Goal: Task Accomplishment & Management: Manage account settings

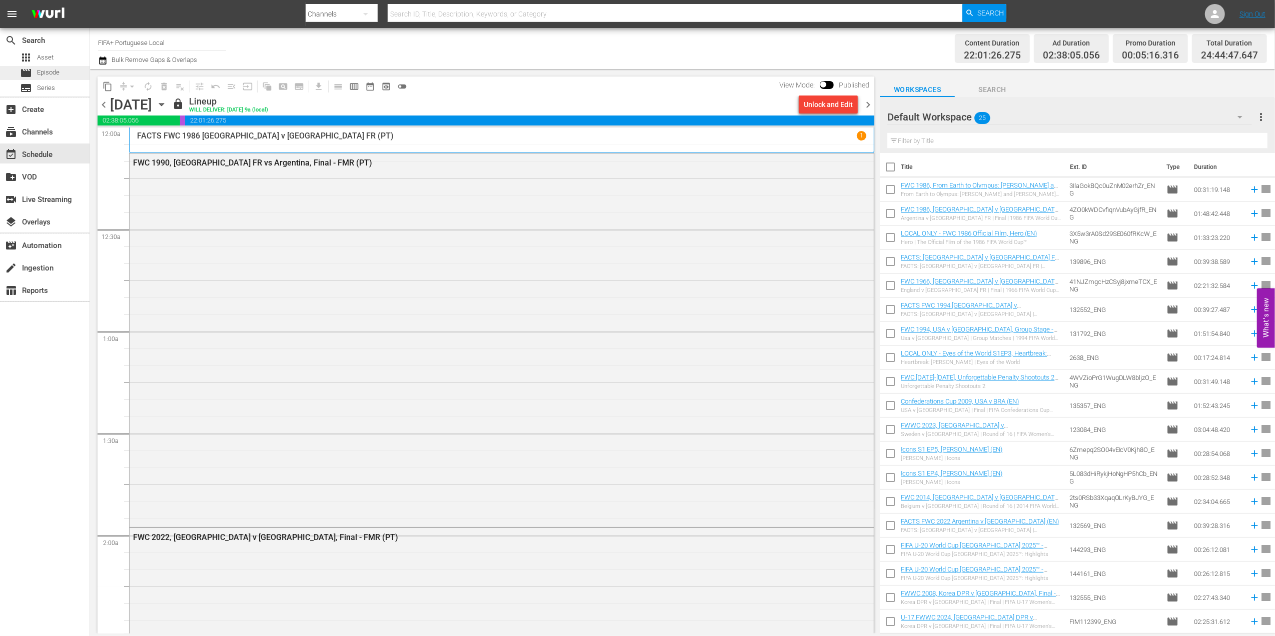
click at [52, 71] on span "Episode" at bounding box center [48, 73] width 23 height 10
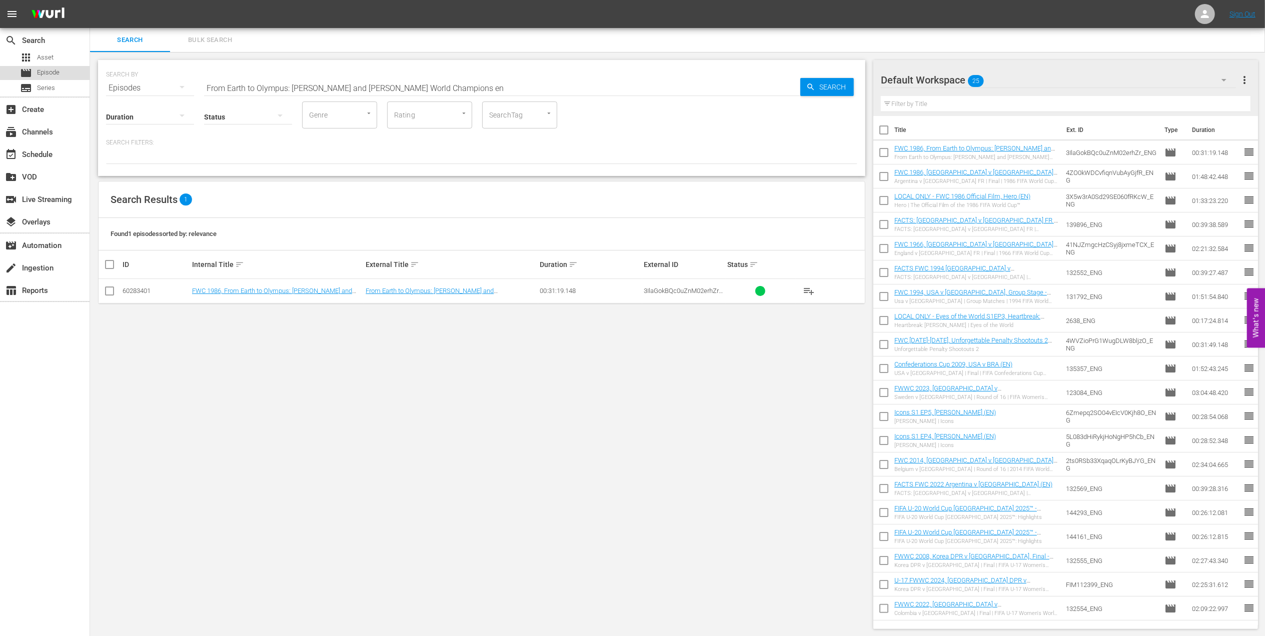
click at [62, 73] on div "movie Episode" at bounding box center [45, 73] width 90 height 14
drag, startPoint x: 515, startPoint y: 85, endPoint x: 158, endPoint y: 85, distance: 357.1
click at [159, 85] on div "SEARCH BY Search By Episodes Search ID, Title, Description, Keywords, or Catego…" at bounding box center [481, 82] width 751 height 36
paste input "WC 1994 [GEOGRAPHIC_DATA] v [GEOGRAPHIC_DATA], Quarter-final"
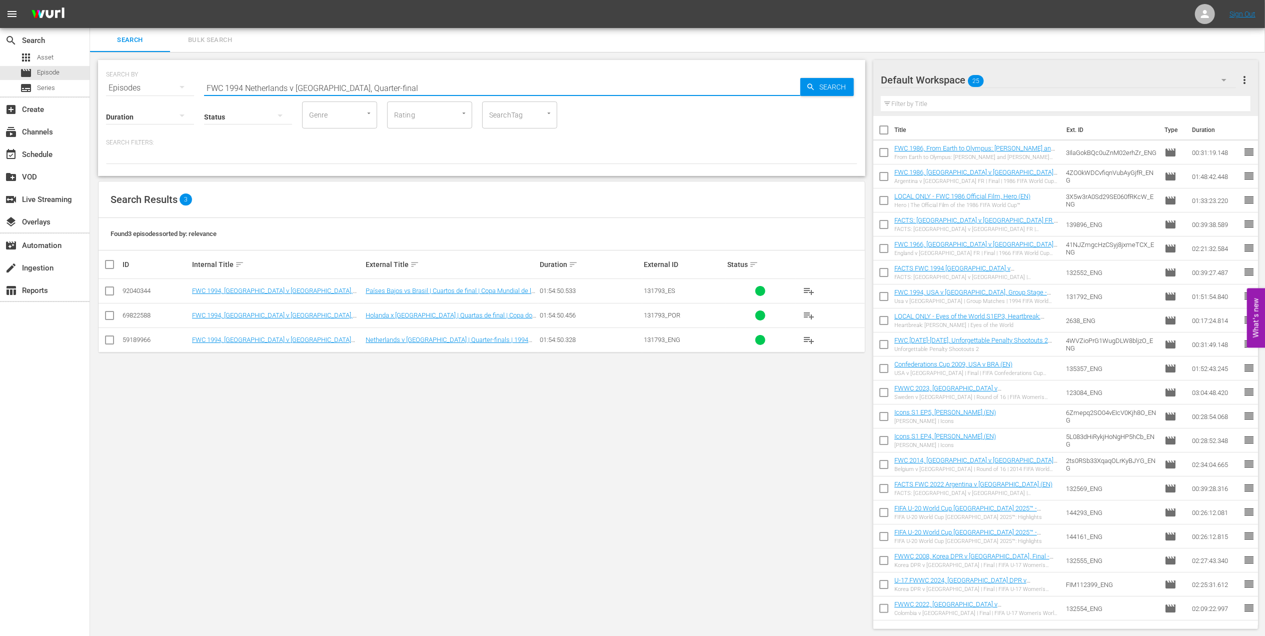
type input "FWC 1994 Netherlands v [GEOGRAPHIC_DATA], Quarter-final"
click at [375, 87] on input "FWC 1994 Netherlands v [GEOGRAPHIC_DATA], Quarter-final" at bounding box center [502, 88] width 596 height 24
click at [112, 317] on input "checkbox" at bounding box center [110, 318] width 12 height 12
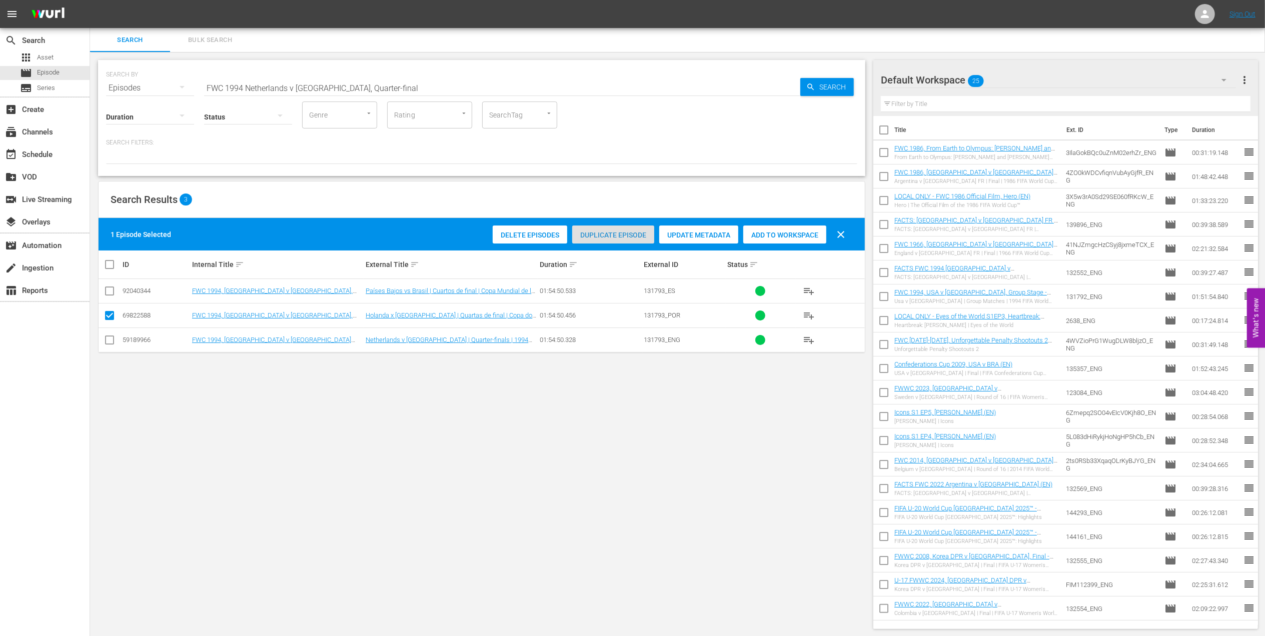
click at [628, 231] on span "Duplicate Episode" at bounding box center [613, 235] width 82 height 8
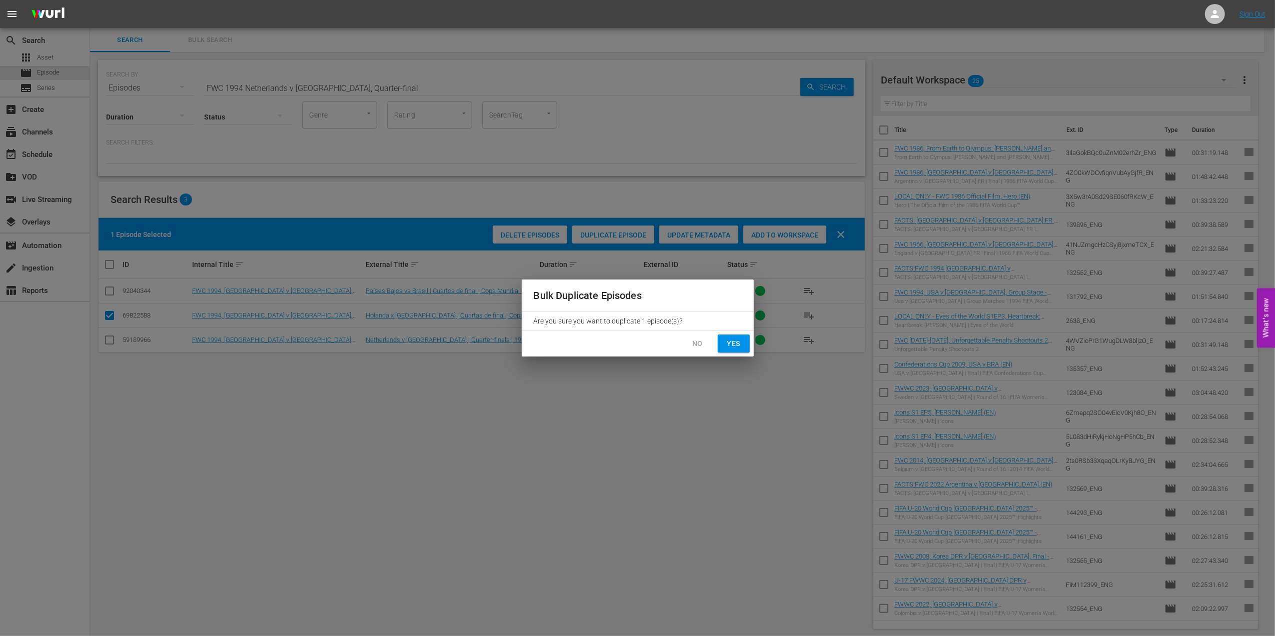
click at [733, 343] on span "Yes" at bounding box center [734, 344] width 16 height 13
checkbox input "false"
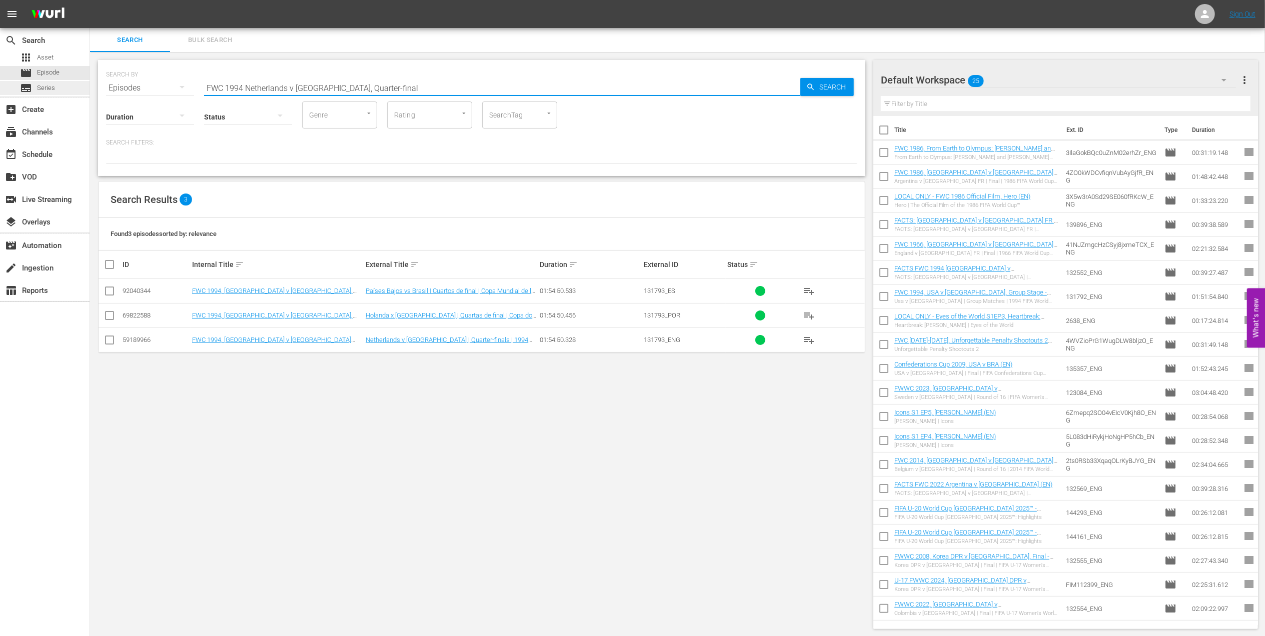
drag, startPoint x: 385, startPoint y: 85, endPoint x: 82, endPoint y: 92, distance: 303.1
click at [90, 0] on div "search Search apps Asset movie Episode subtitles Series add_box Create subscrip…" at bounding box center [677, 0] width 1175 height 0
drag, startPoint x: 192, startPoint y: 79, endPoint x: 37, endPoint y: 79, distance: 155.5
click at [90, 0] on div "search Search apps Asset movie Episode subtitles Series add_box Create subscrip…" at bounding box center [677, 0] width 1175 height 0
click at [392, 87] on input "text" at bounding box center [502, 88] width 596 height 24
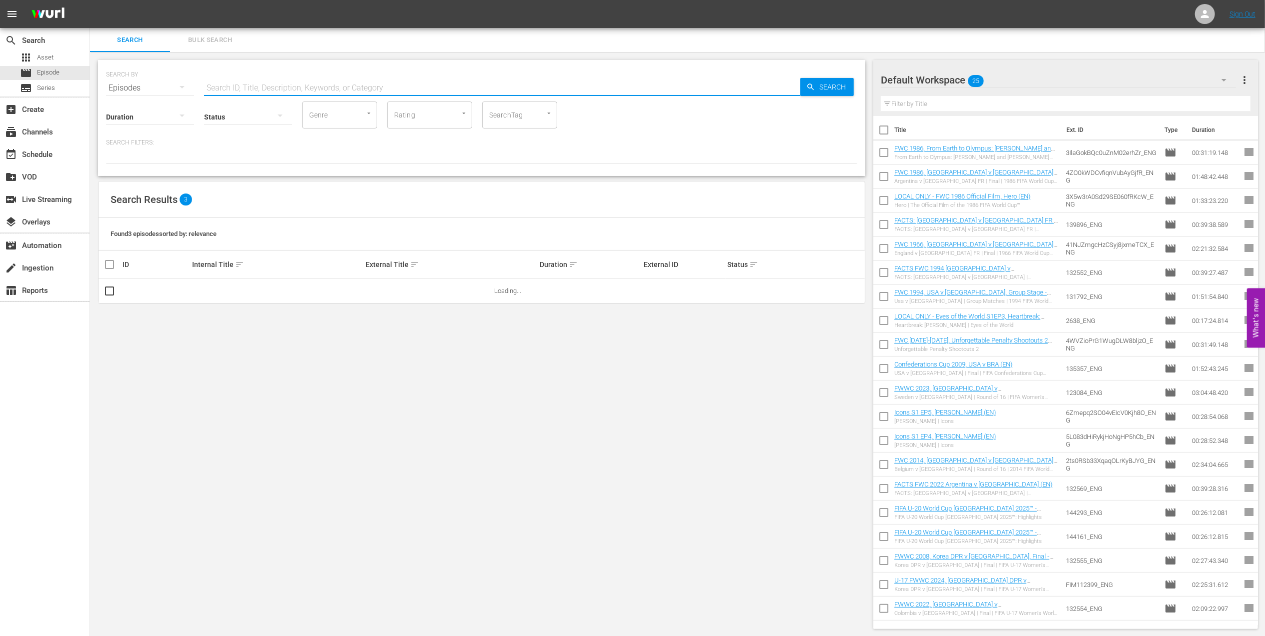
paste input "FWC 1994 Netherlands v [GEOGRAPHIC_DATA], Quarter-final"
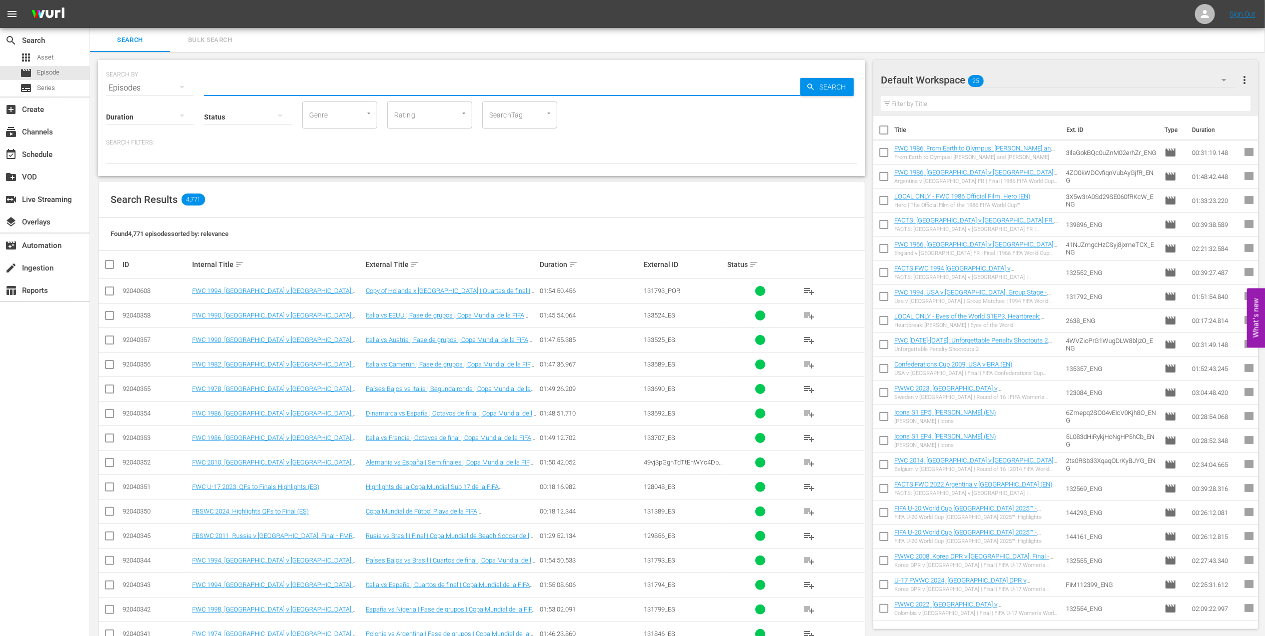
type input "FWC 1994 Netherlands v [GEOGRAPHIC_DATA], Quarter-final"
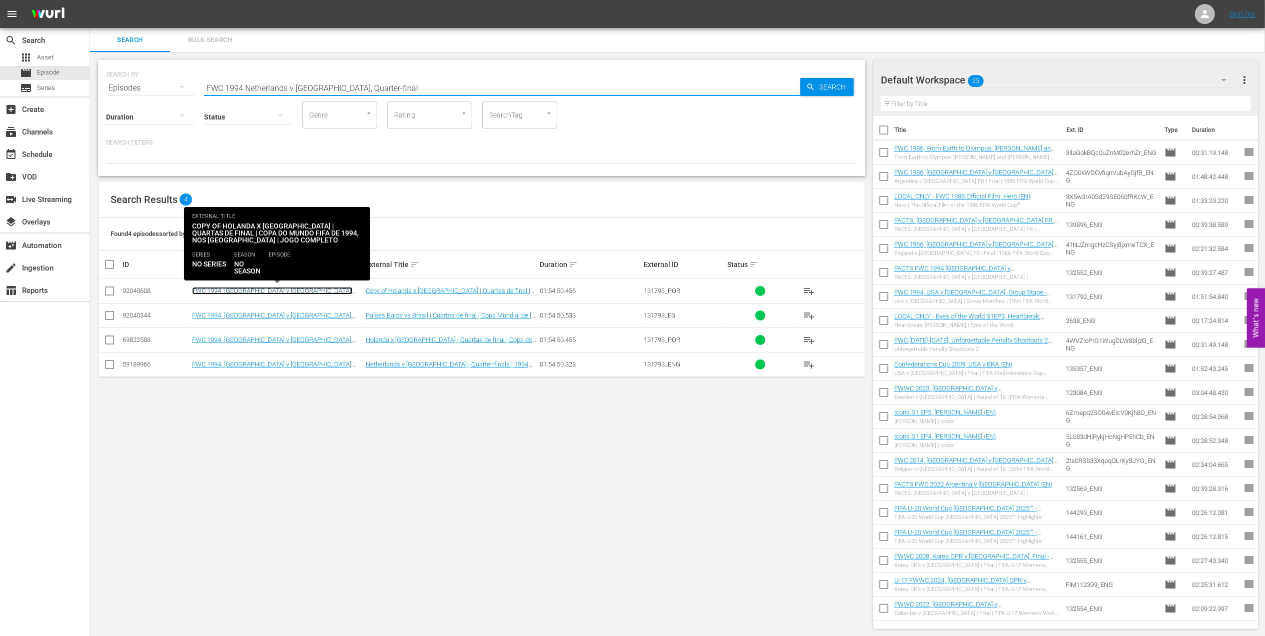
click at [267, 293] on link "FWC 1994, [GEOGRAPHIC_DATA] v [GEOGRAPHIC_DATA], Quarter-final - FMR (PT) - New…" at bounding box center [272, 294] width 161 height 15
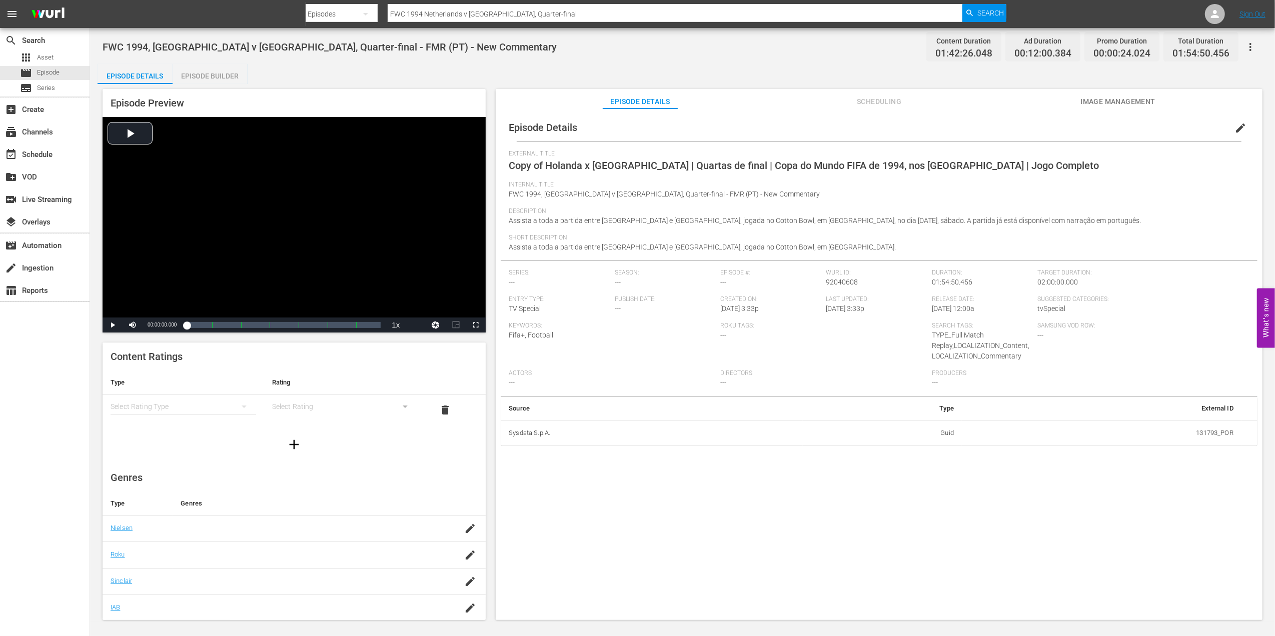
click at [1234, 129] on span "edit" at bounding box center [1240, 128] width 12 height 12
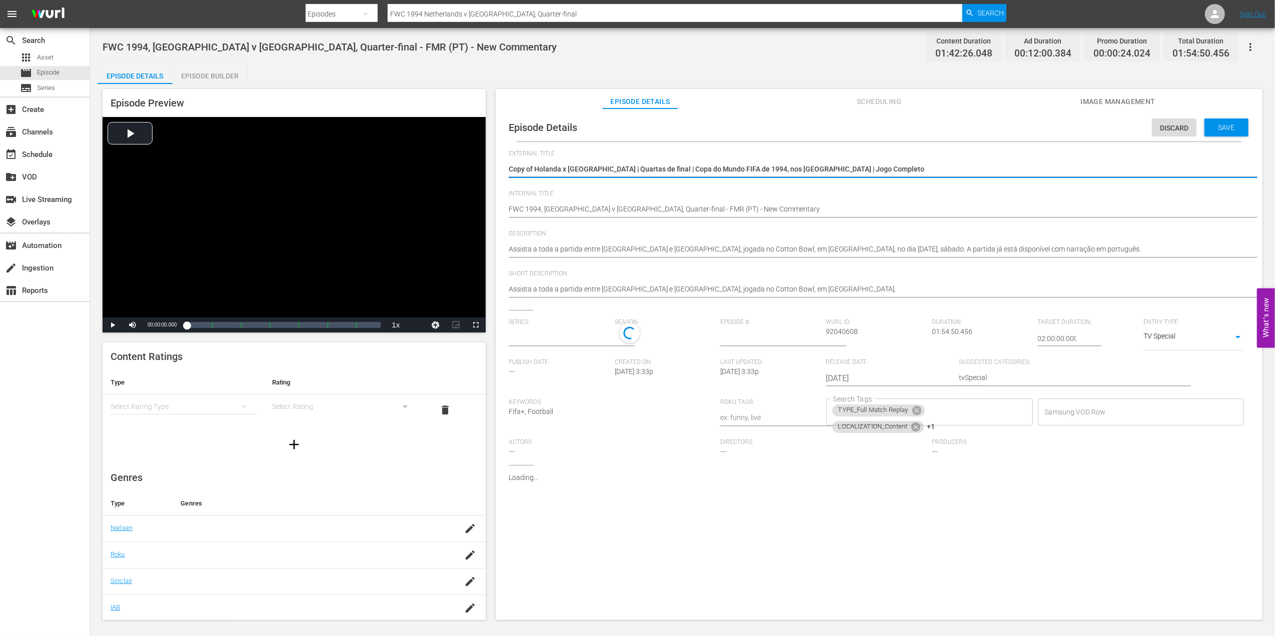
type input "No Series"
drag, startPoint x: 886, startPoint y: 170, endPoint x: 429, endPoint y: 174, distance: 457.1
click at [432, 174] on div "Episode Preview Video Player is loading. Play Video Play Mute Current Time 00:0…" at bounding box center [683, 356] width 1170 height 544
type textarea "u"
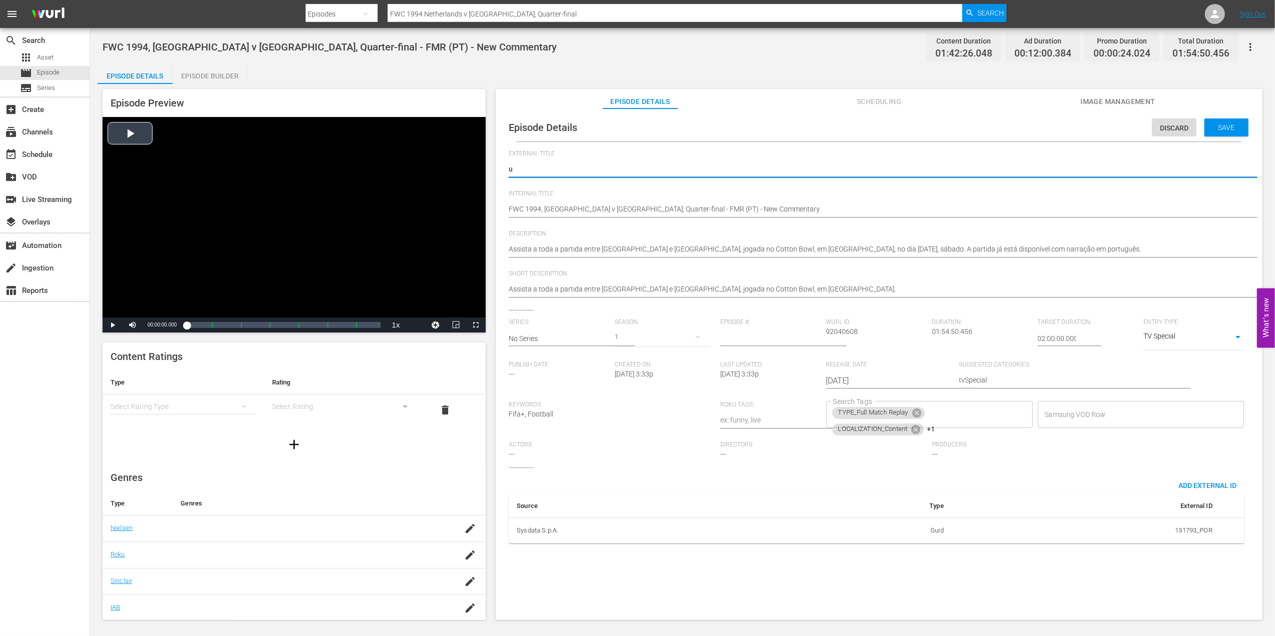
type textarea "u2"
type textarea "u20"
type textarea "u20s"
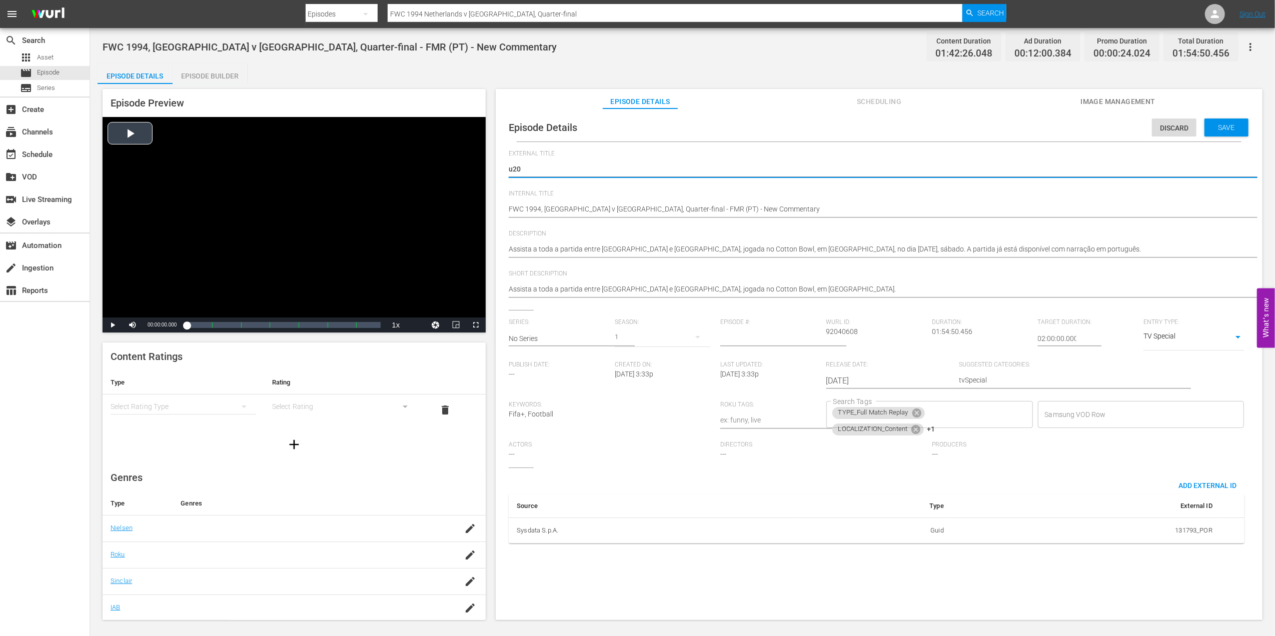
type textarea "u20s"
type textarea "u20s P"
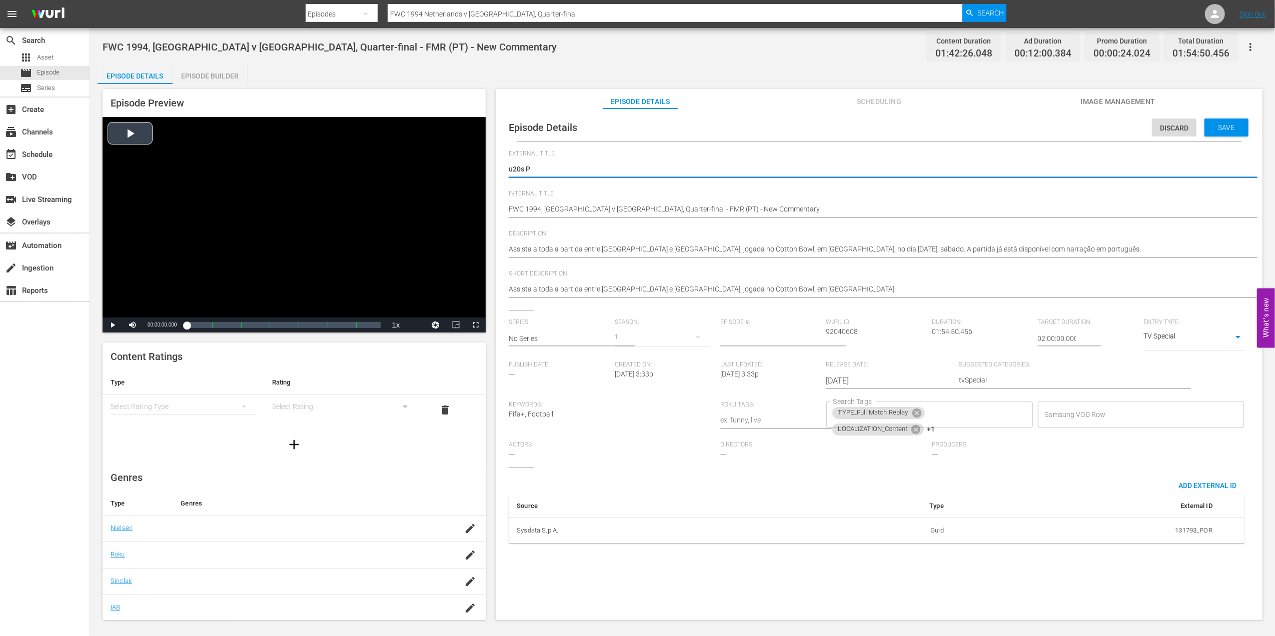
type textarea "u20s Pl"
type textarea "u20s Pla"
type textarea "u20s Plac"
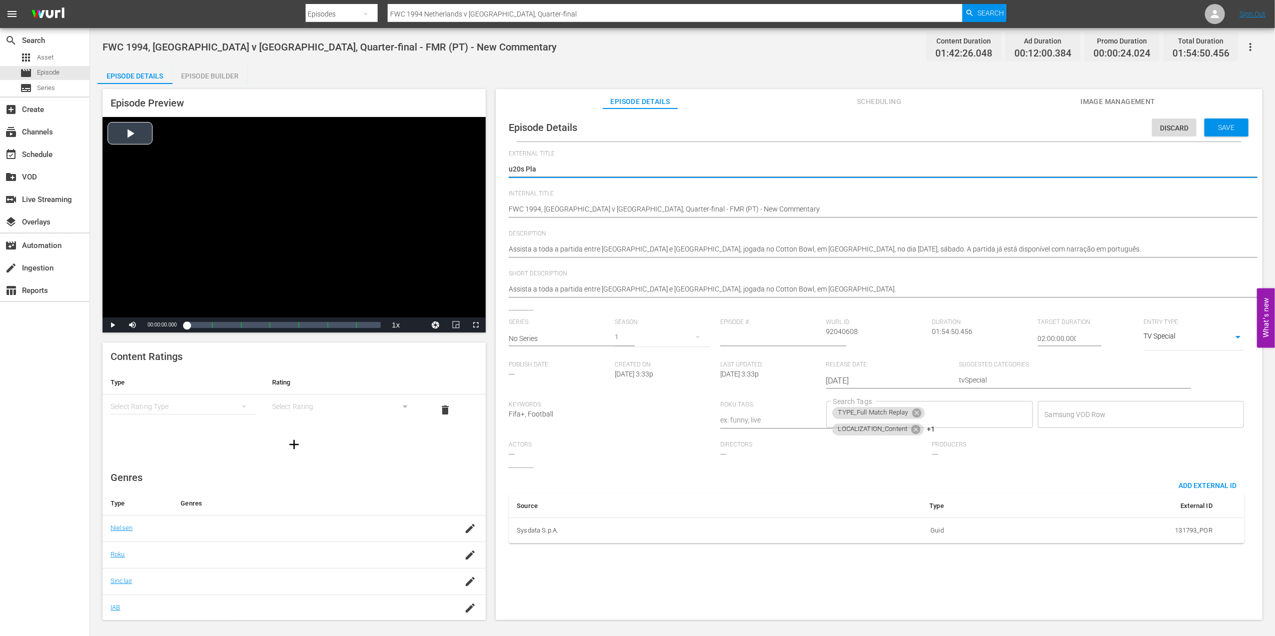
type textarea "u20s Plac"
type textarea "u20s Plach"
type textarea "u20s Placho"
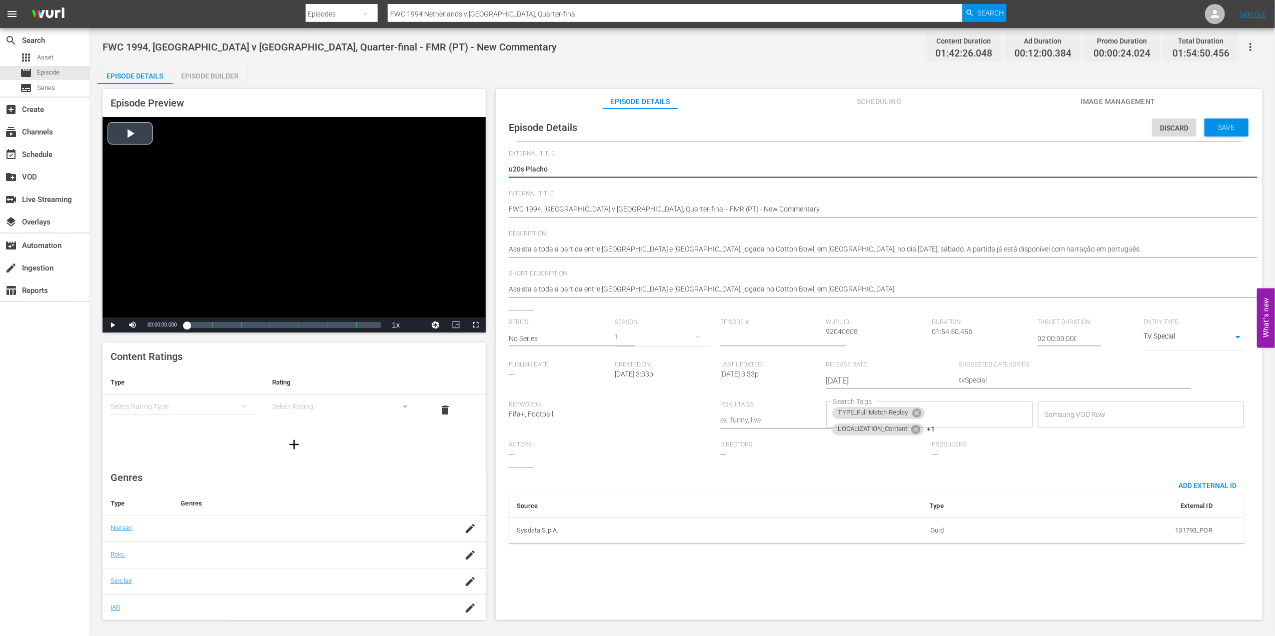
type textarea "u20s Plachol"
type textarea "u20s Plachold"
type textarea "u20s Placholde"
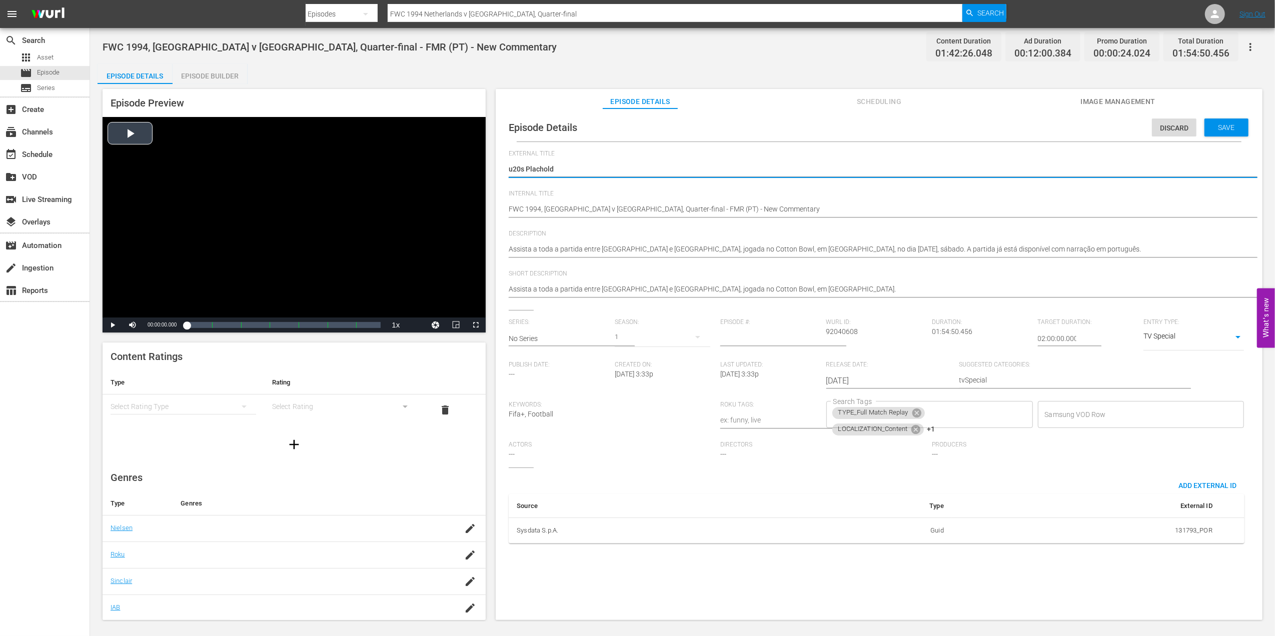
type textarea "u20s Placholde"
type textarea "u20s Placholder"
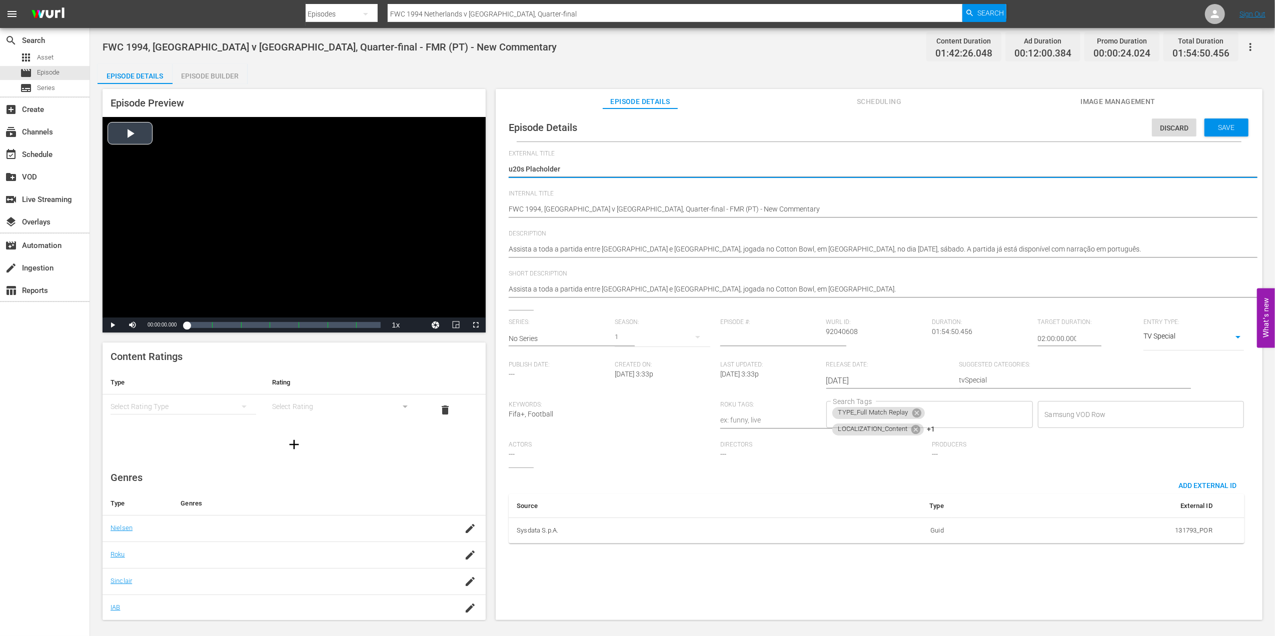
type textarea "u20s Placholder 1"
drag, startPoint x: 581, startPoint y: 167, endPoint x: 442, endPoint y: 167, distance: 138.5
click at [443, 167] on div "Episode Preview Video Player is loading. Play Video Play Mute Current Time 00:0…" at bounding box center [683, 356] width 1170 height 544
type textarea "u20s Placholder 1"
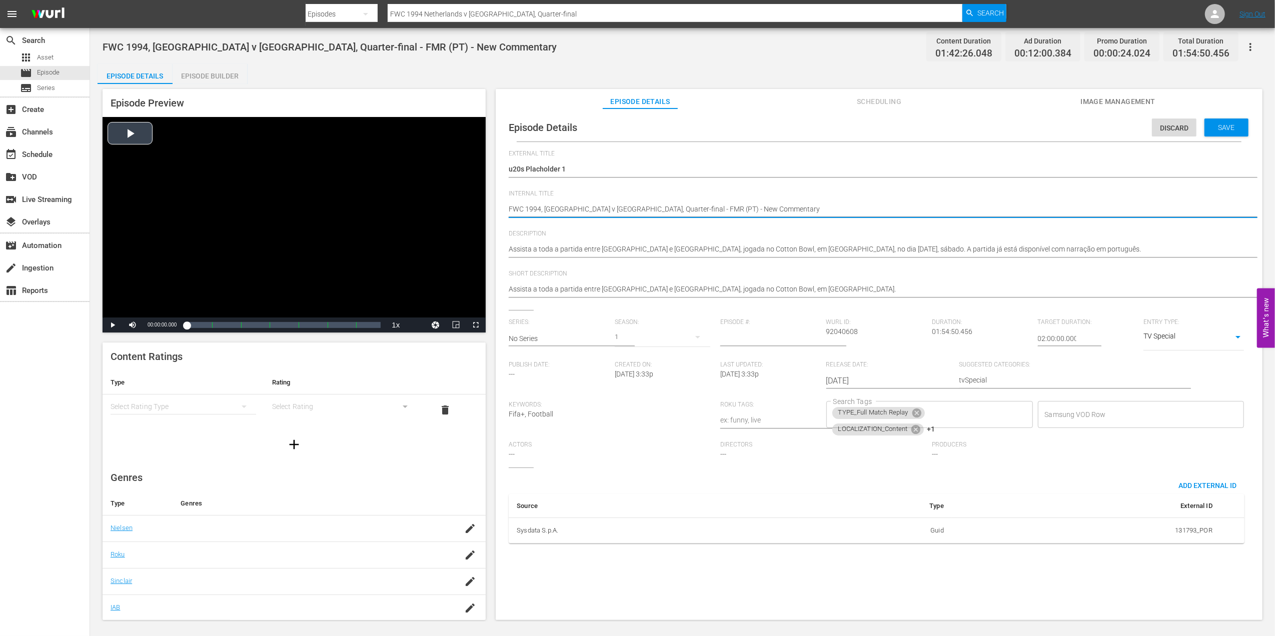
drag, startPoint x: 665, startPoint y: 207, endPoint x: 423, endPoint y: 210, distance: 242.1
paste textarea "u20s Placholder 1"
type textarea "u20s Placholder 1 (PT) - New Commentary"
click at [665, 207] on textarea "FWC 1994, [GEOGRAPHIC_DATA] v [GEOGRAPHIC_DATA], Quarter-final - FMR (PT) - New…" at bounding box center [877, 210] width 736 height 12
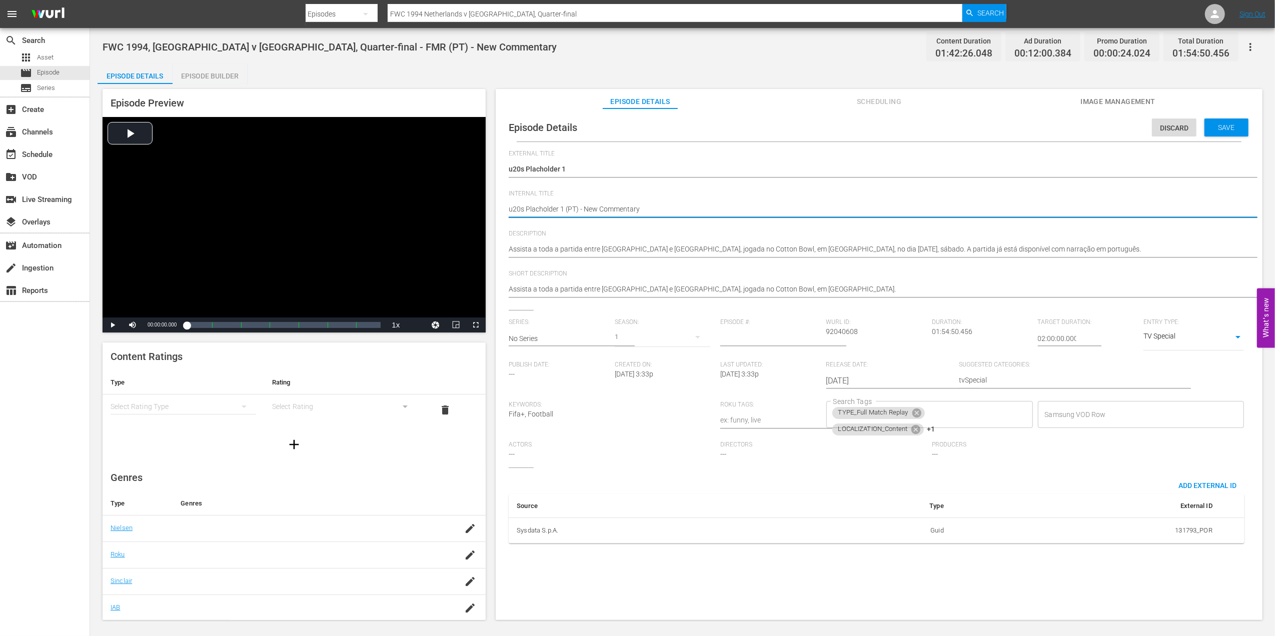
type textarea "u20s Placholder 1 (PT) - New Commentar"
type textarea "u20s Placholder 1 (PT) - New Commenta"
type textarea "u20s Placholder 1 (PT) - New Comment"
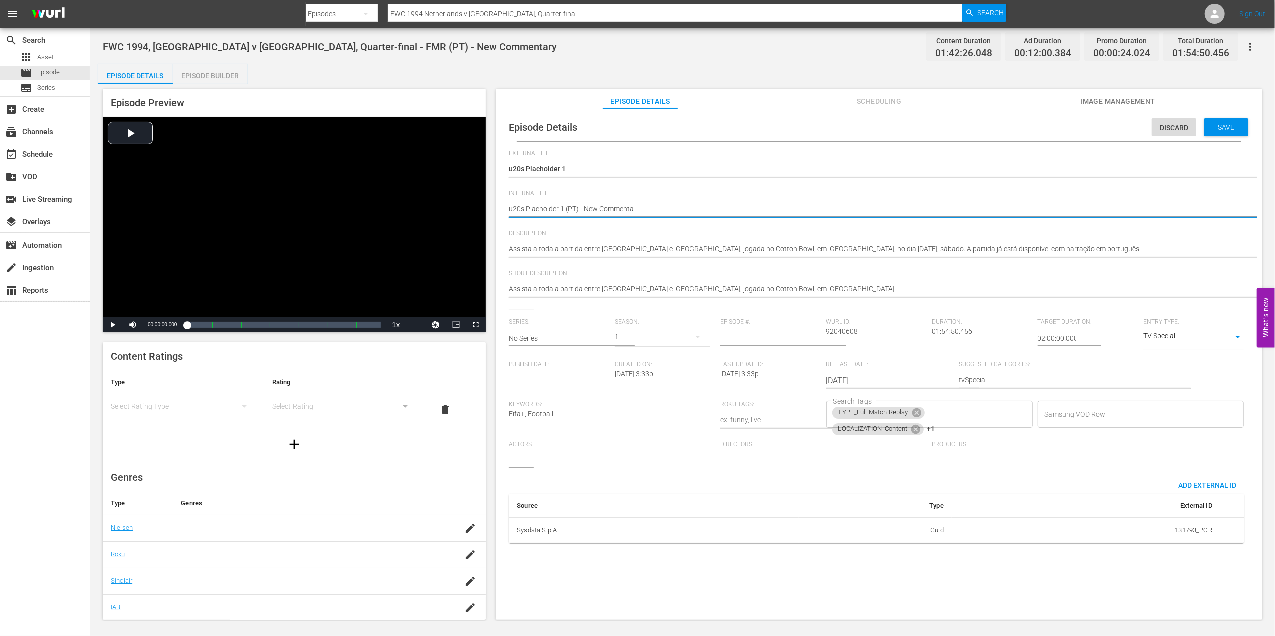
type textarea "u20s Placholder 1 (PT) - New Comment"
type textarea "u20s Placholder 1 (PT) - New Commen"
type textarea "u20s Placholder 1 (PT) - New Comme"
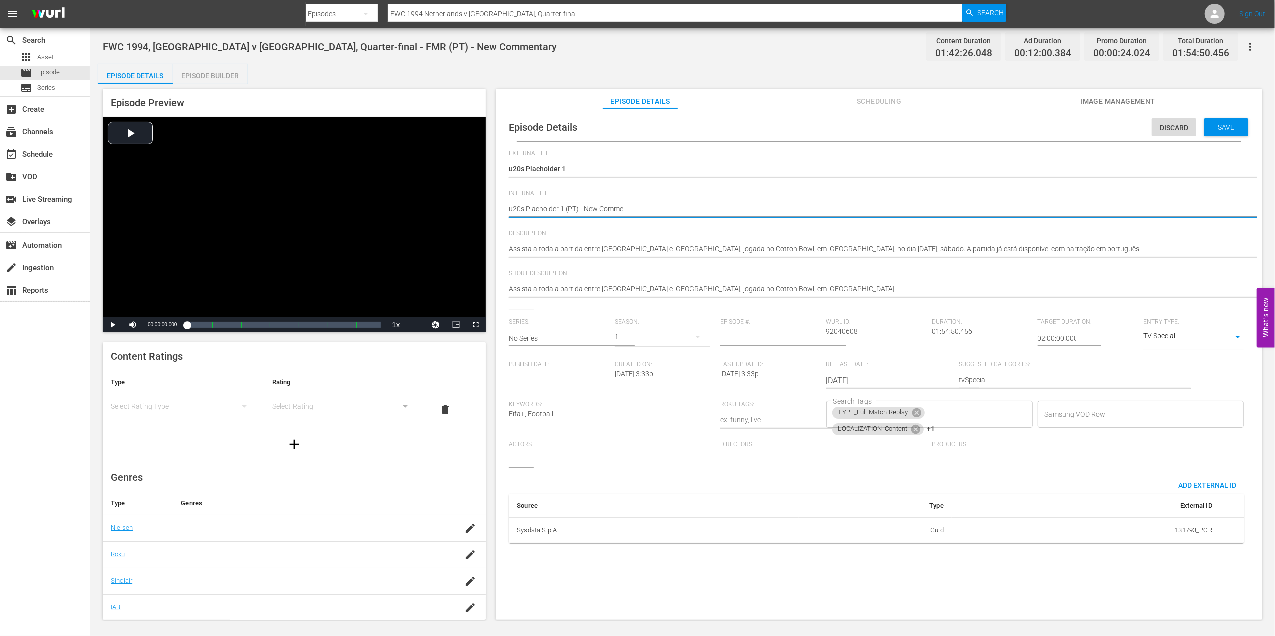
type textarea "u20s Placholder 1 (PT) - New Comm"
type textarea "u20s Placholder 1 (PT) - New Com"
type textarea "u20s Placholder 1 (PT) - New Co"
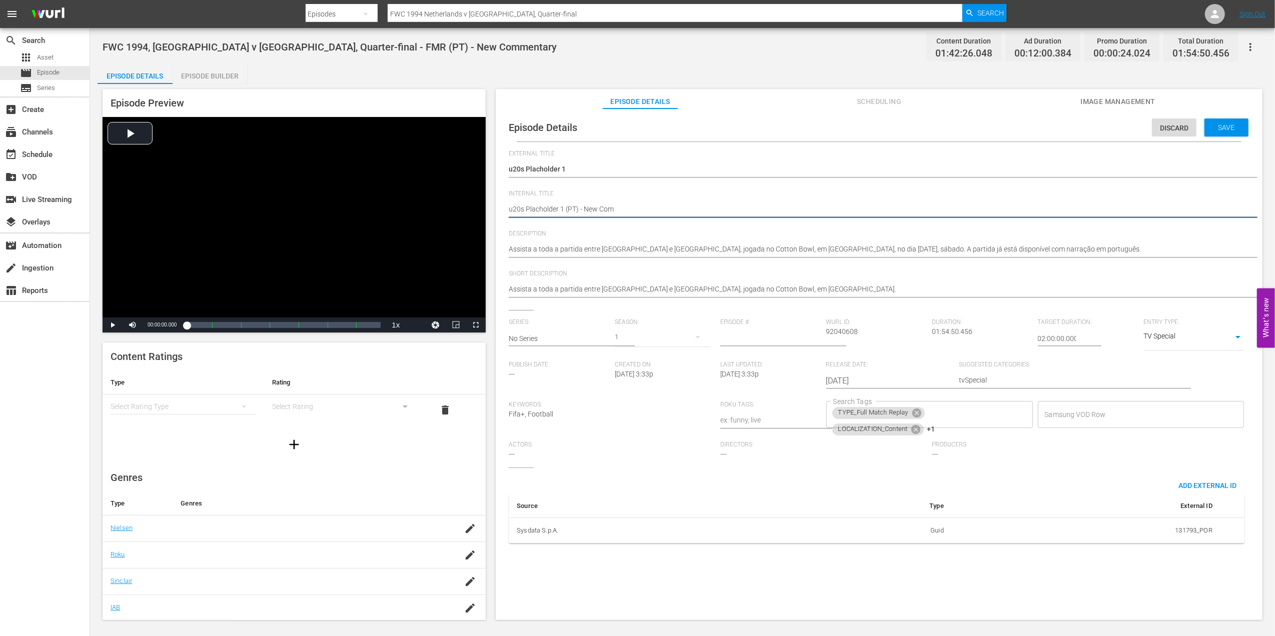
type textarea "u20s Placholder 1 (PT) - New Co"
type textarea "u20s Placholder 1 (PT) - New C"
type textarea "u20s Placholder 1 (PT) - New"
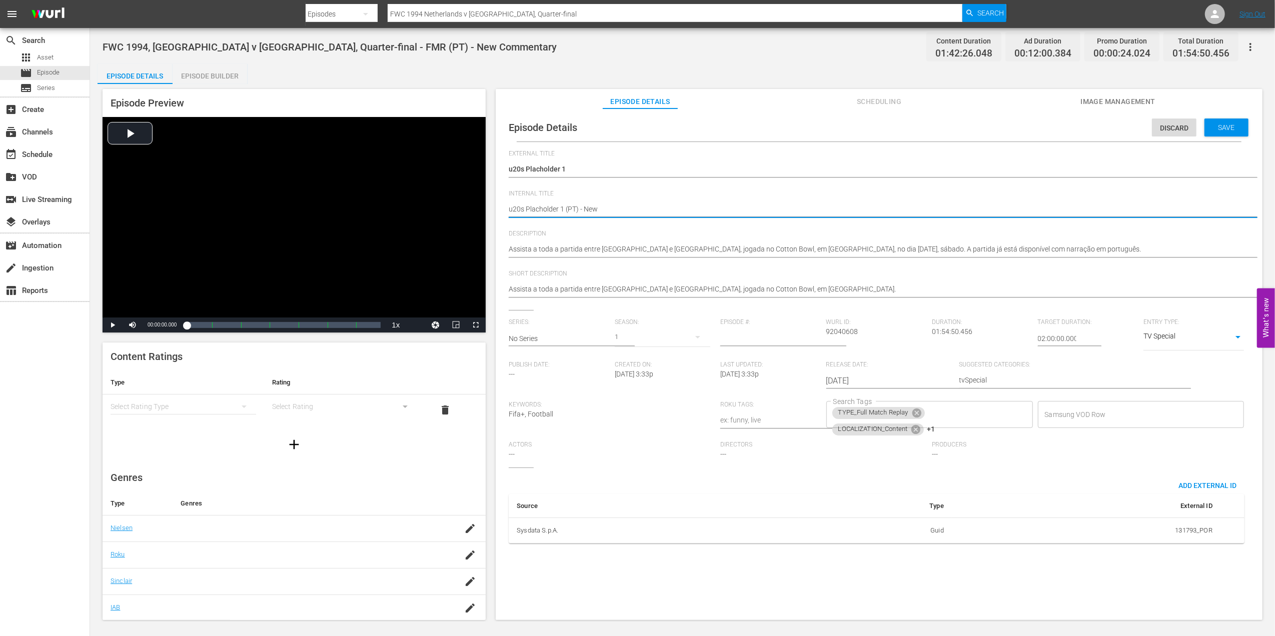
type textarea "u20s Placholder 1 (PT) - Ne"
type textarea "u20s Placholder 1 (PT) - N"
type textarea "u20s Placholder 1 (PT) -"
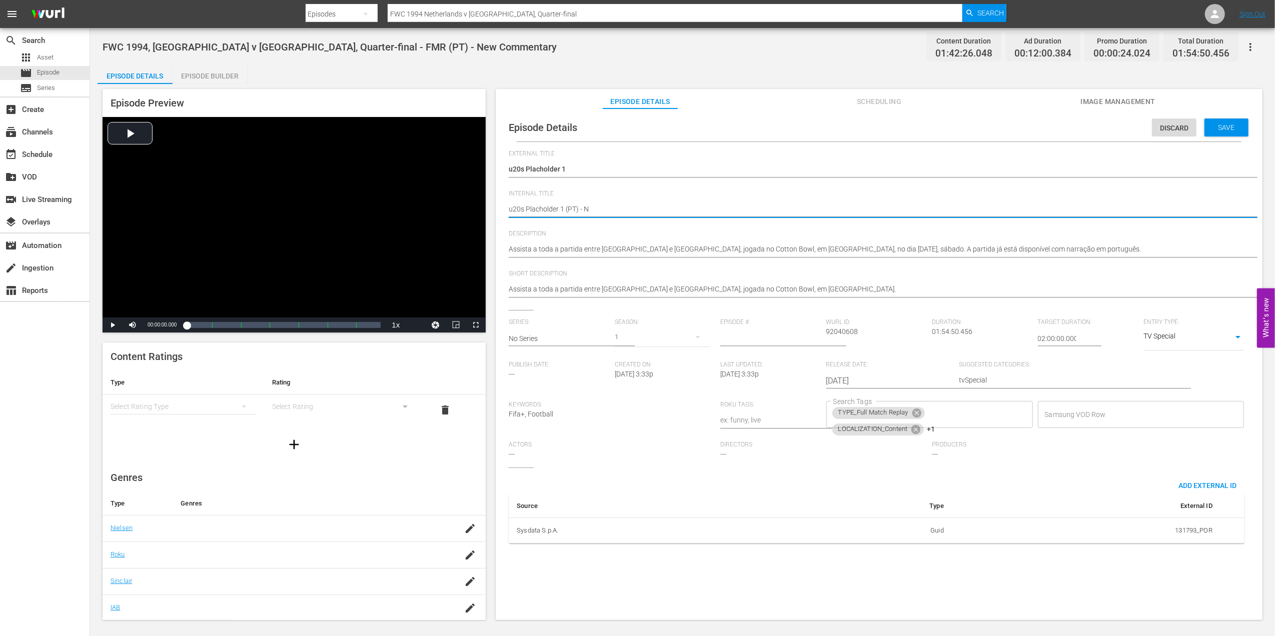
type textarea "u20s Placholder 1 (PT) -"
type textarea "u20s Placholder 1 (PT)"
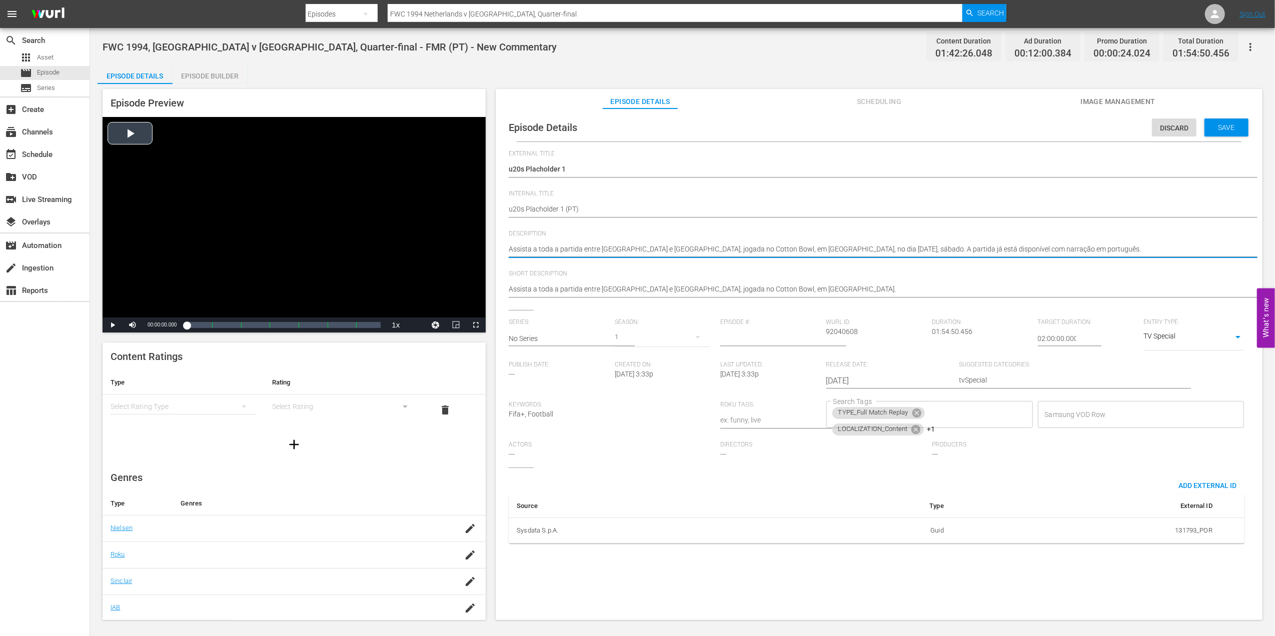
drag, startPoint x: 1048, startPoint y: 248, endPoint x: 298, endPoint y: 258, distance: 750.2
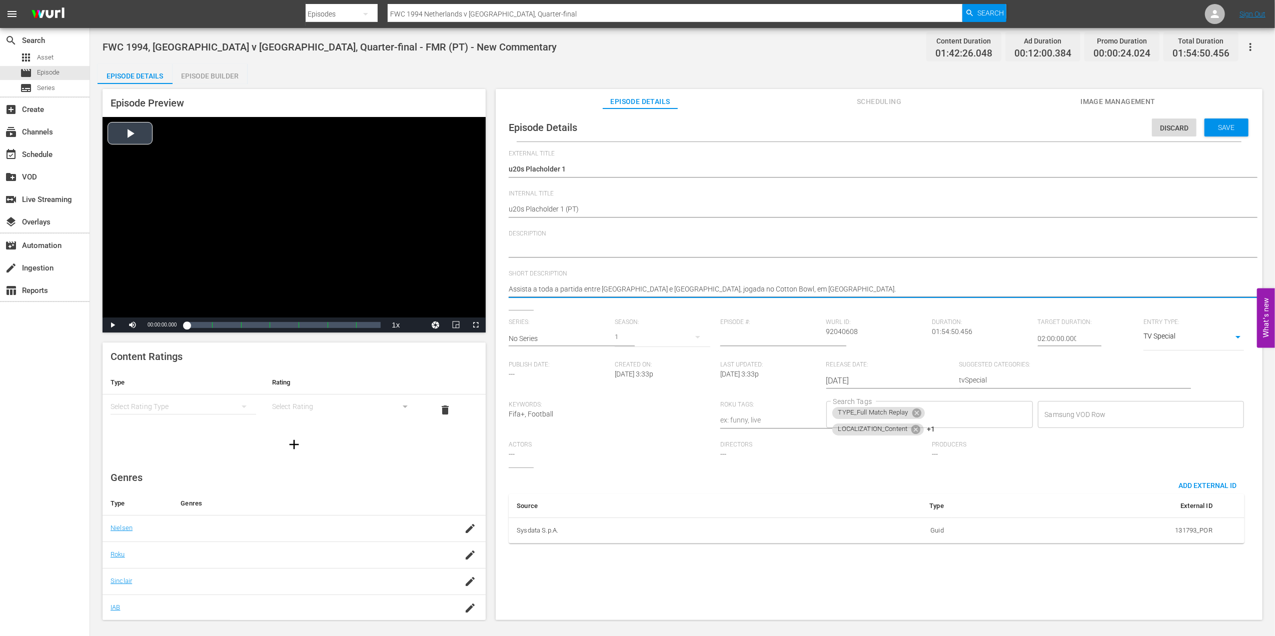
drag, startPoint x: 756, startPoint y: 287, endPoint x: 433, endPoint y: 289, distance: 323.6
type textarea "."
click at [912, 411] on icon at bounding box center [916, 413] width 9 height 9
click at [915, 413] on icon at bounding box center [915, 413] width 11 height 11
click at [927, 413] on icon at bounding box center [931, 414] width 9 height 9
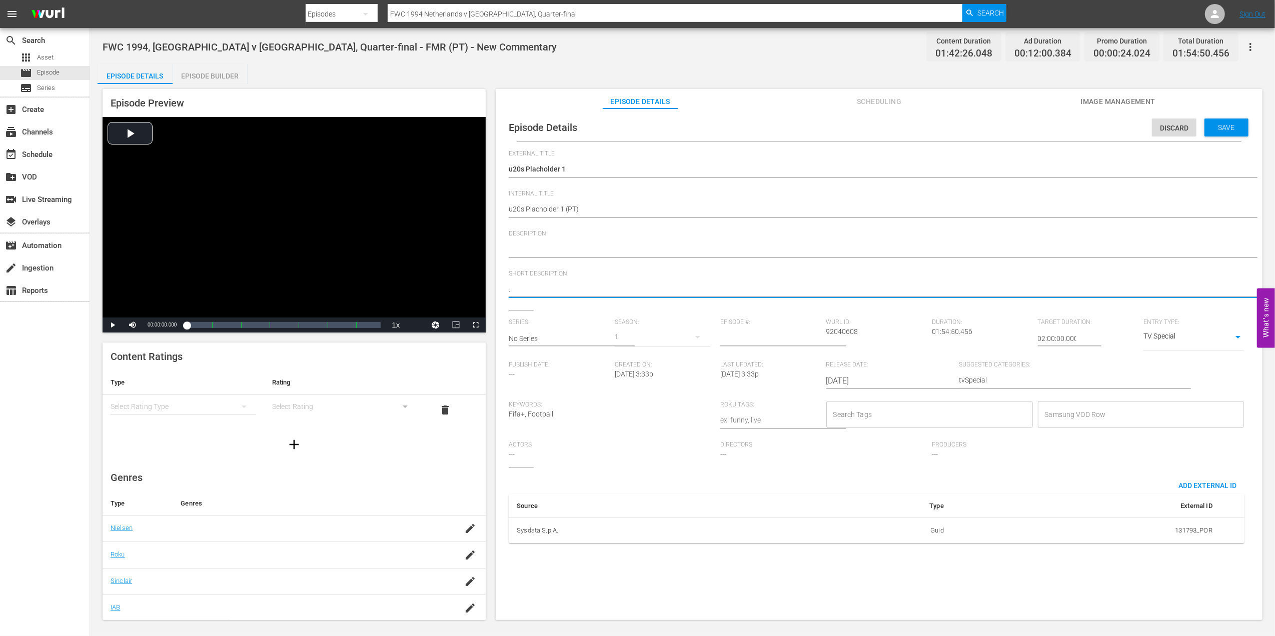
type textarea "."
click at [925, 413] on input "Search Tags" at bounding box center [922, 415] width 183 height 18
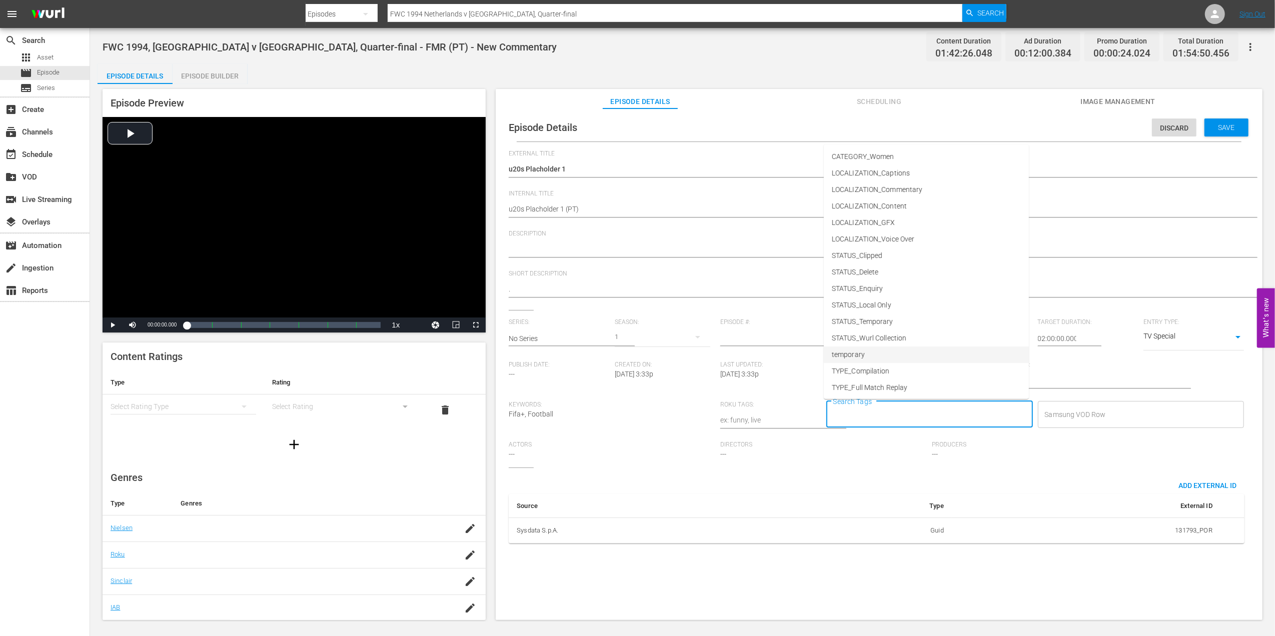
scroll to position [51, 0]
click at [875, 351] on li "TYPE_Live" at bounding box center [926, 354] width 205 height 17
click at [929, 417] on input "Search Tags" at bounding box center [950, 415] width 127 height 18
click at [883, 318] on span "STATUS_Temporary" at bounding box center [863, 322] width 62 height 11
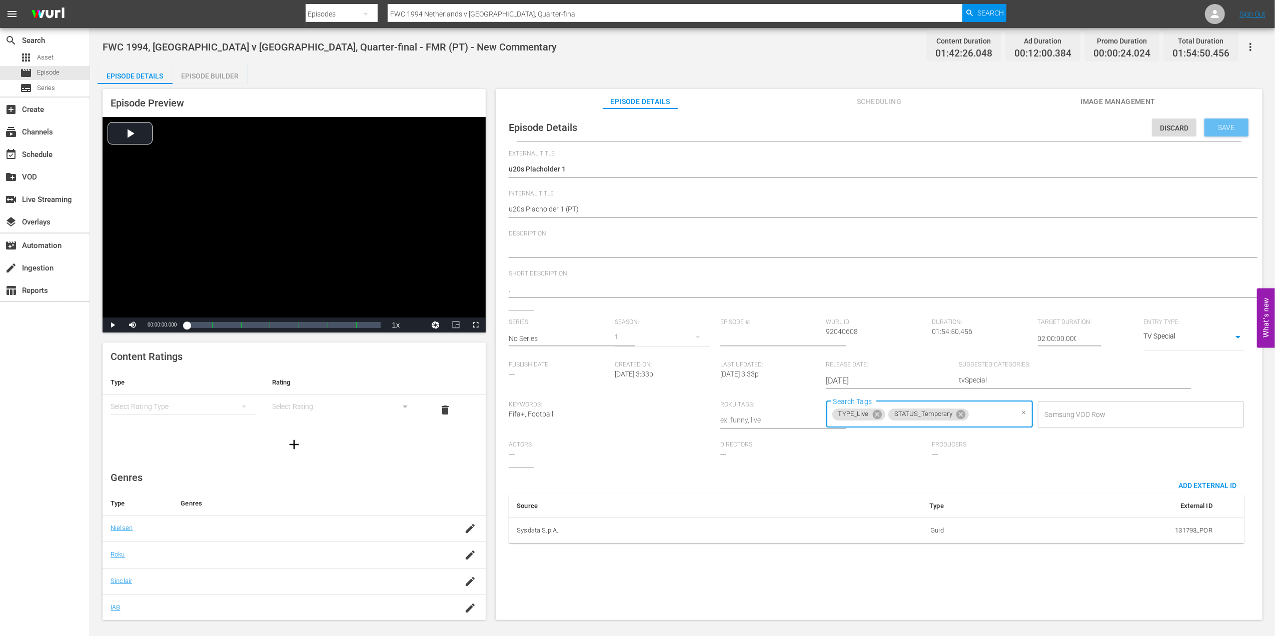
click at [1227, 124] on span "Save" at bounding box center [1226, 128] width 33 height 8
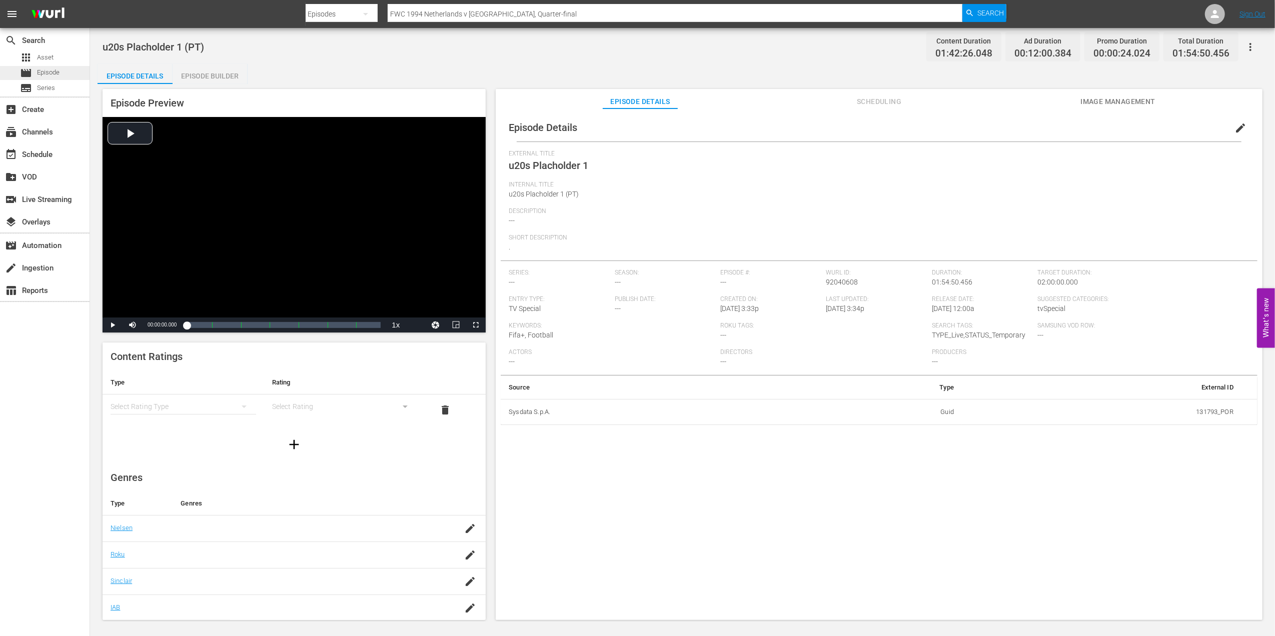
click at [65, 70] on div "movie Episode" at bounding box center [45, 73] width 90 height 14
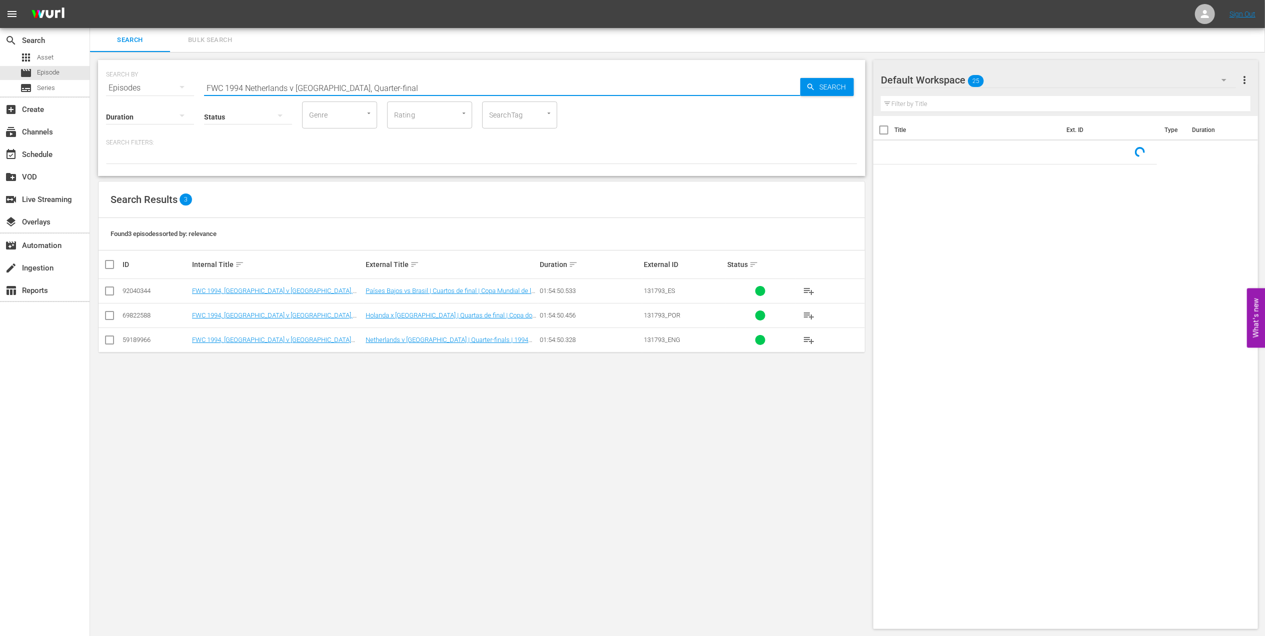
drag, startPoint x: 391, startPoint y: 86, endPoint x: 109, endPoint y: 92, distance: 281.6
click at [110, 92] on div "SEARCH BY Search By Episodes Search ID, Title, Description, Keywords, or Catego…" at bounding box center [481, 118] width 767 height 116
paste input "82 Argentina v [GEOGRAPHIC_DATA], Group"
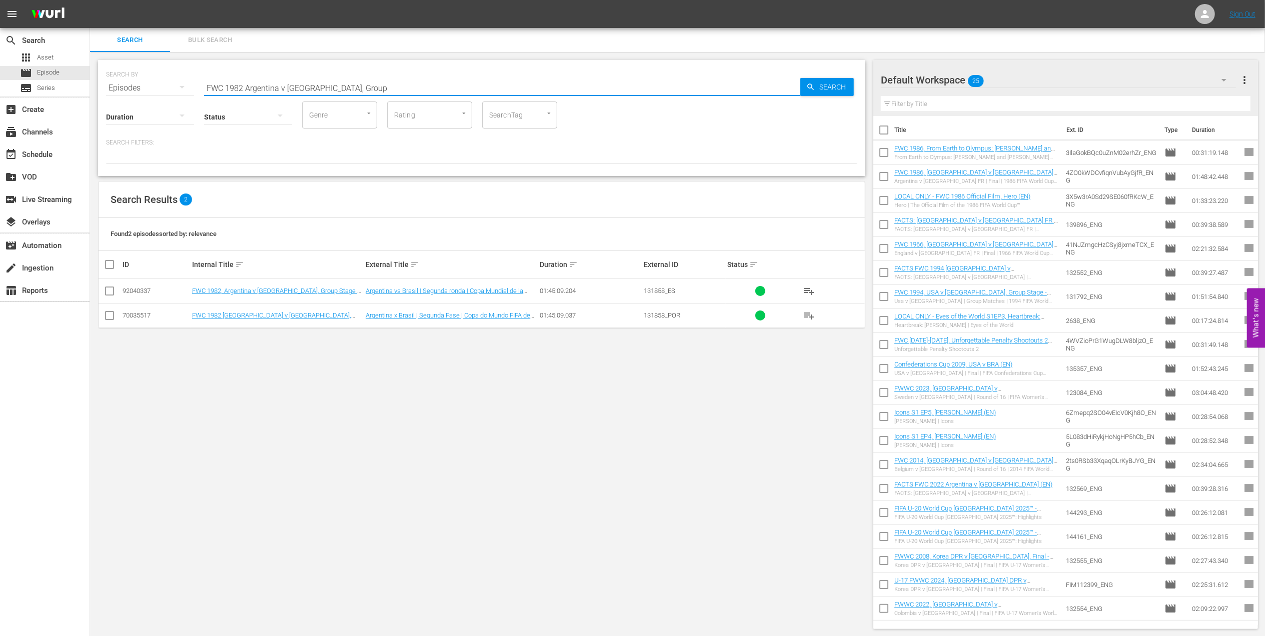
type input "FWC 1982 Argentina v [GEOGRAPHIC_DATA], Group"
click at [113, 315] on input "checkbox" at bounding box center [110, 318] width 12 height 12
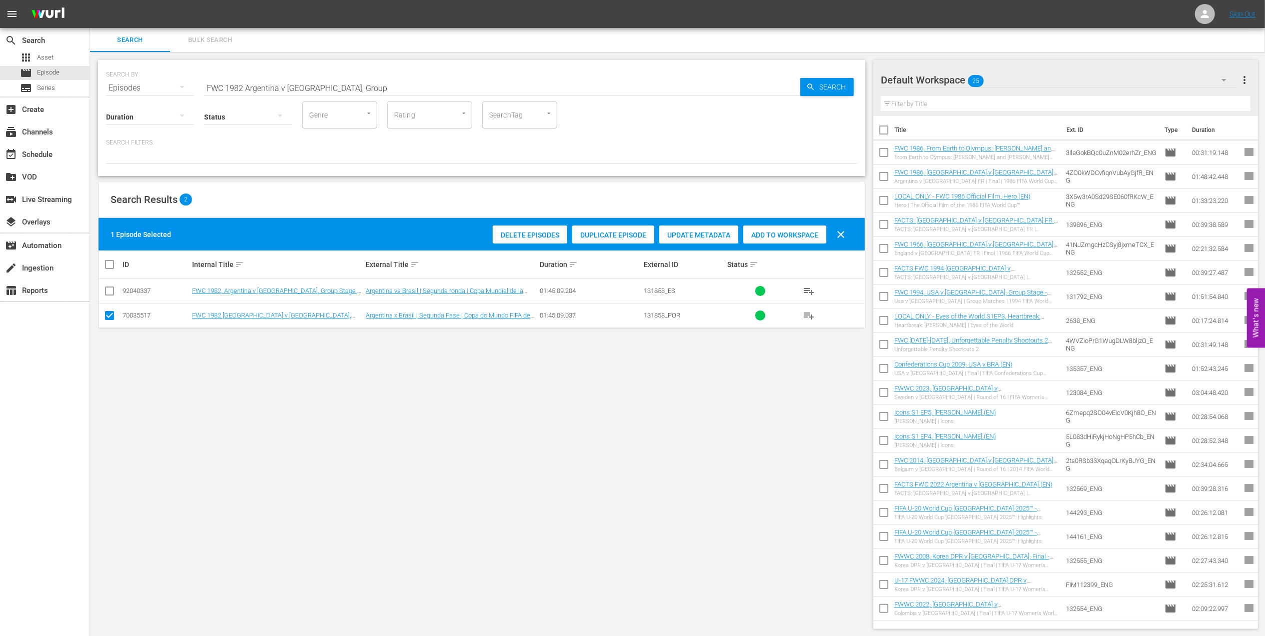
click at [619, 231] on span "Duplicate Episode" at bounding box center [613, 235] width 82 height 8
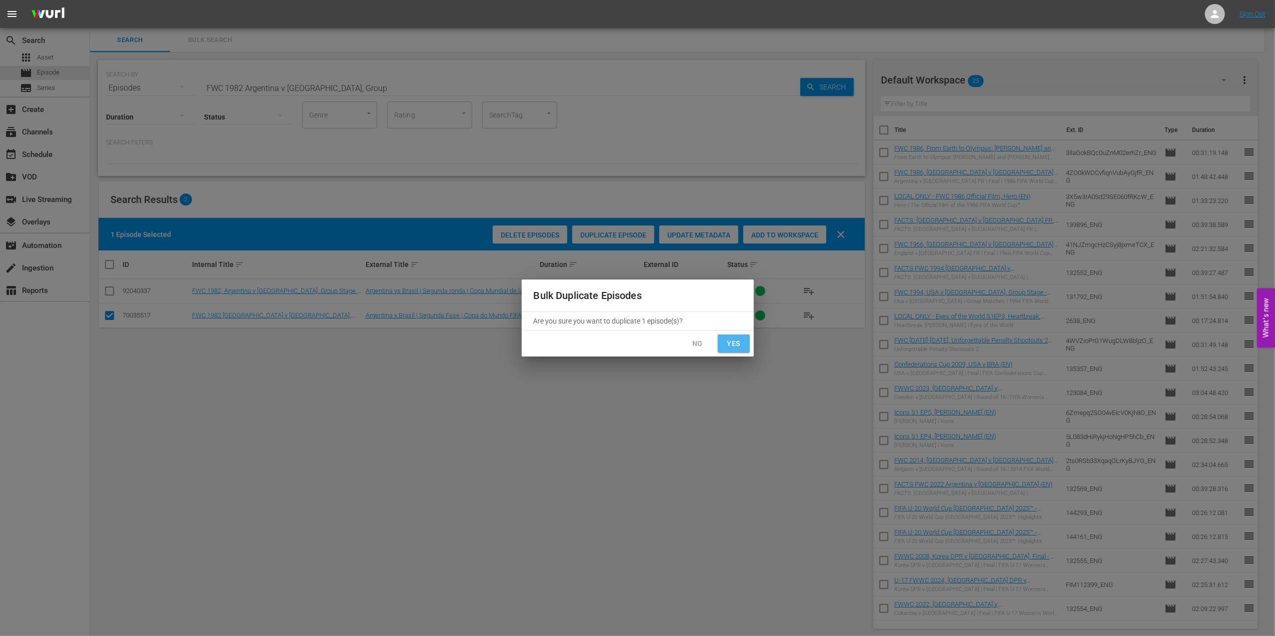
click at [727, 340] on span "Yes" at bounding box center [734, 344] width 16 height 13
checkbox input "false"
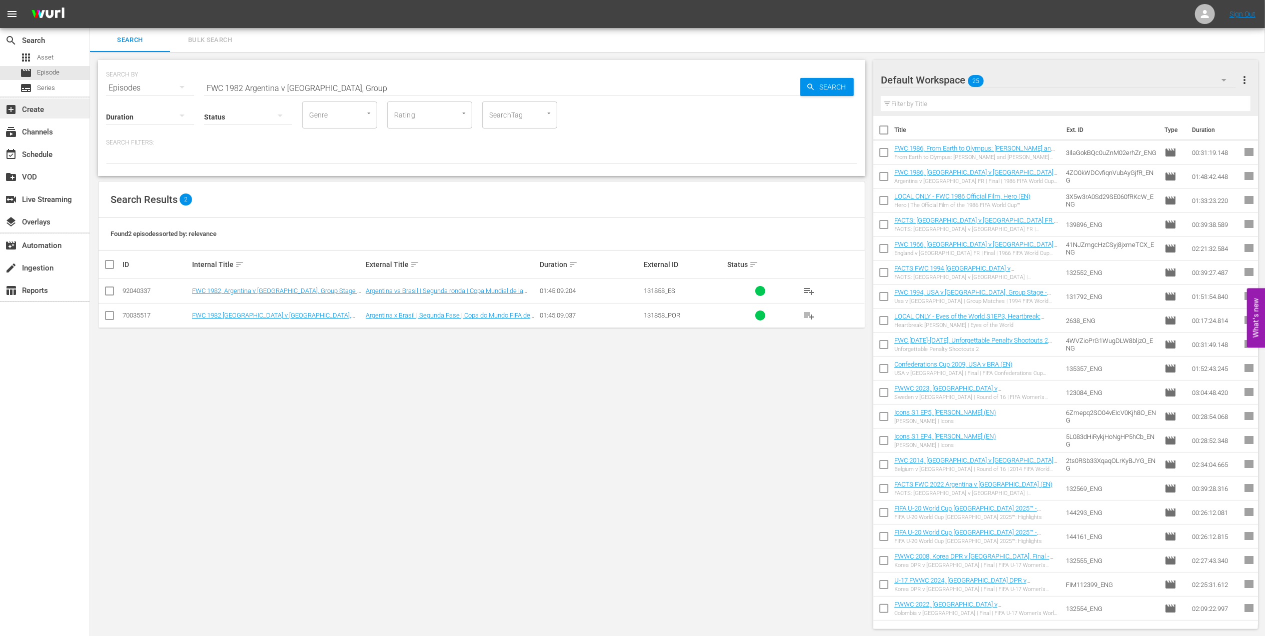
drag, startPoint x: 45, startPoint y: 99, endPoint x: 29, endPoint y: 102, distance: 16.8
click at [90, 0] on div "search Search apps Asset movie Episode subtitles Series add_box Create subscrip…" at bounding box center [677, 0] width 1175 height 0
paste input "FWC 1982 Argentina v [GEOGRAPHIC_DATA], Group"
type input "FWC 1982 Argentina v [GEOGRAPHIC_DATA], Group"
drag, startPoint x: 307, startPoint y: 85, endPoint x: 127, endPoint y: 85, distance: 180.0
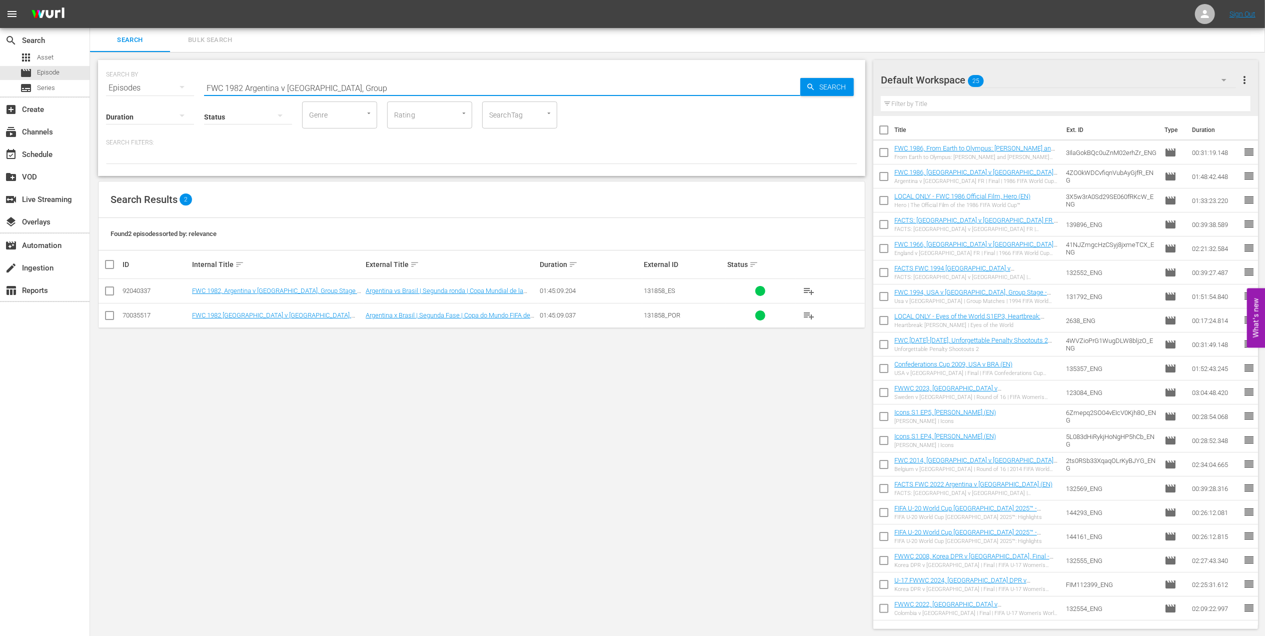
click at [126, 85] on div "SEARCH BY Search By Episodes Search ID, Title, Description, Keywords, or Catego…" at bounding box center [481, 82] width 751 height 36
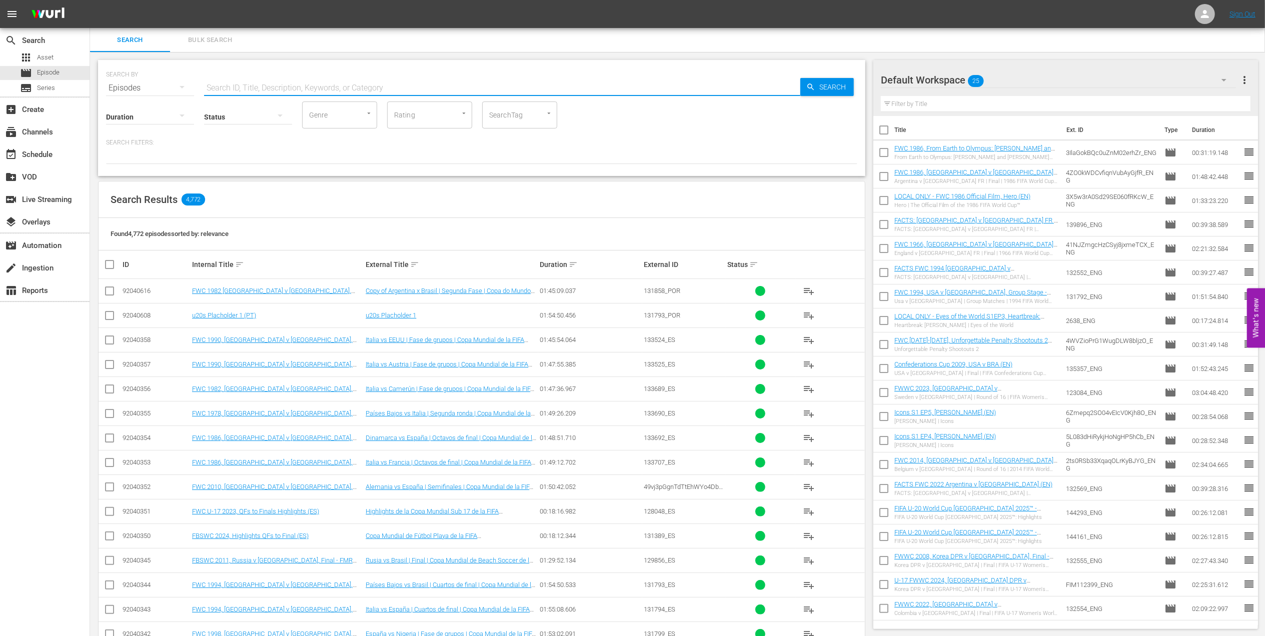
click at [243, 89] on input "text" at bounding box center [502, 88] width 596 height 24
paste input "FWC 1982 Argentina v [GEOGRAPHIC_DATA], Group"
type input "FWC 1982 Argentina v [GEOGRAPHIC_DATA], Group"
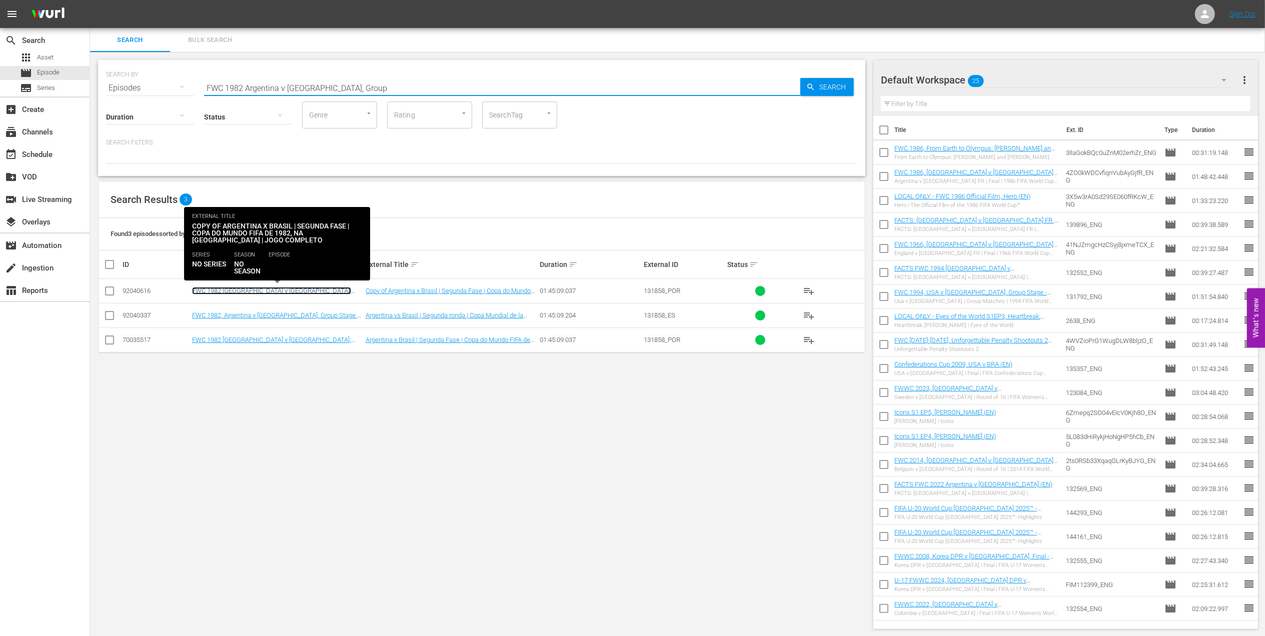
click at [280, 293] on link "FWC 1982 [GEOGRAPHIC_DATA] v [GEOGRAPHIC_DATA], Group Stage - New commentary (P…" at bounding box center [271, 294] width 159 height 15
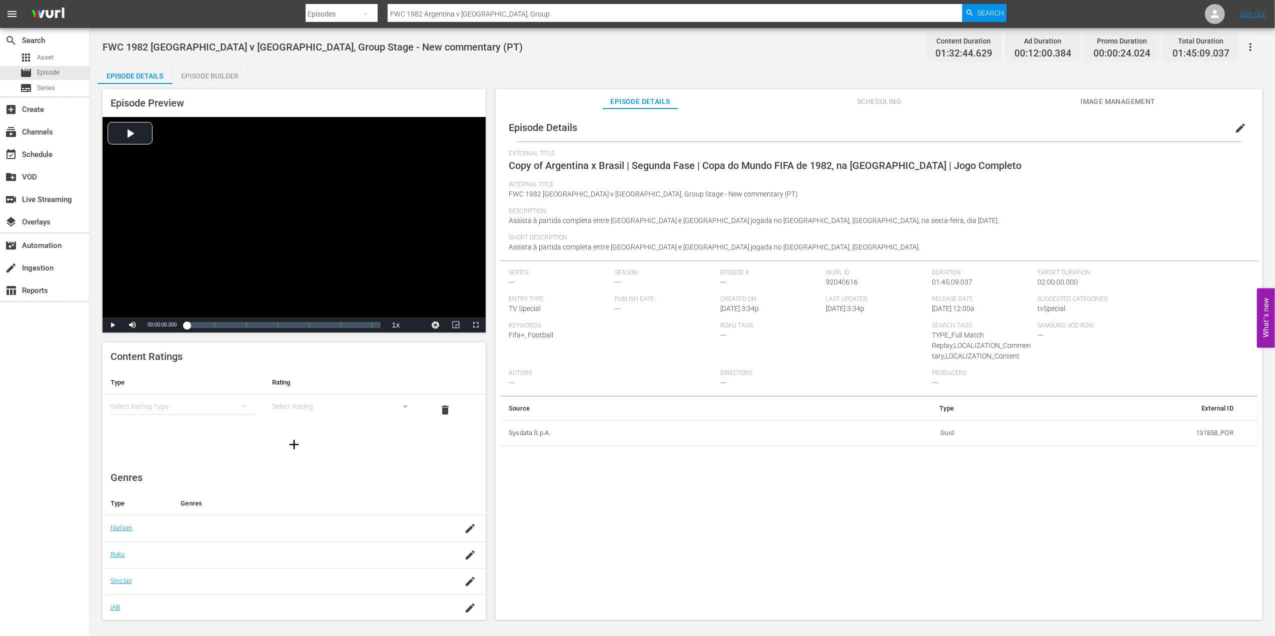
click at [1234, 127] on span "edit" at bounding box center [1240, 128] width 12 height 12
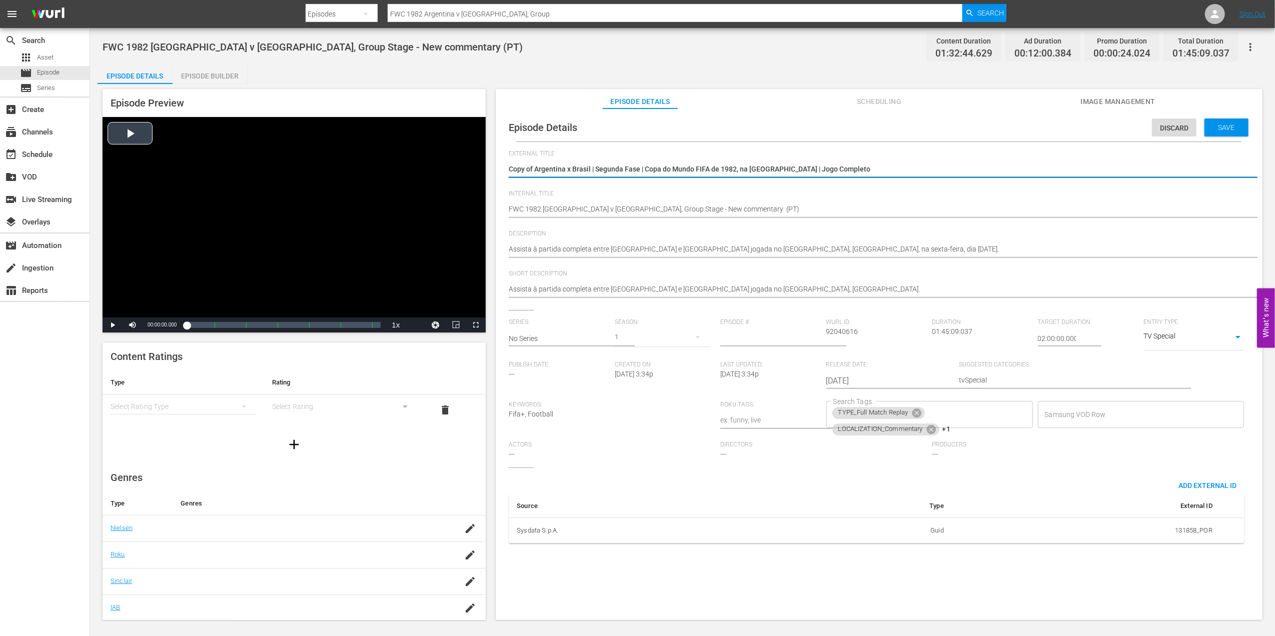
drag, startPoint x: 809, startPoint y: 169, endPoint x: 353, endPoint y: 185, distance: 455.9
click at [360, 185] on div "Episode Preview Video Player is loading. Play Video Play Mute Current Time 00:0…" at bounding box center [683, 356] width 1170 height 544
type textarea "U"
type textarea "U2"
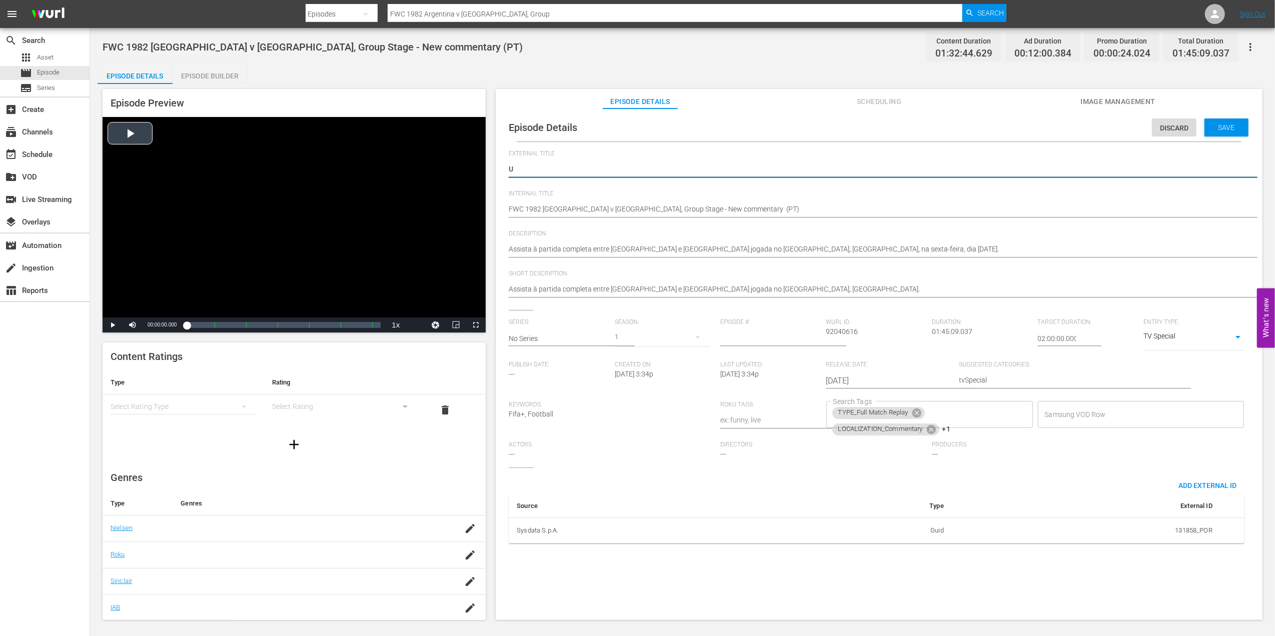
type textarea "U2"
type textarea "U20"
type textarea "U20s"
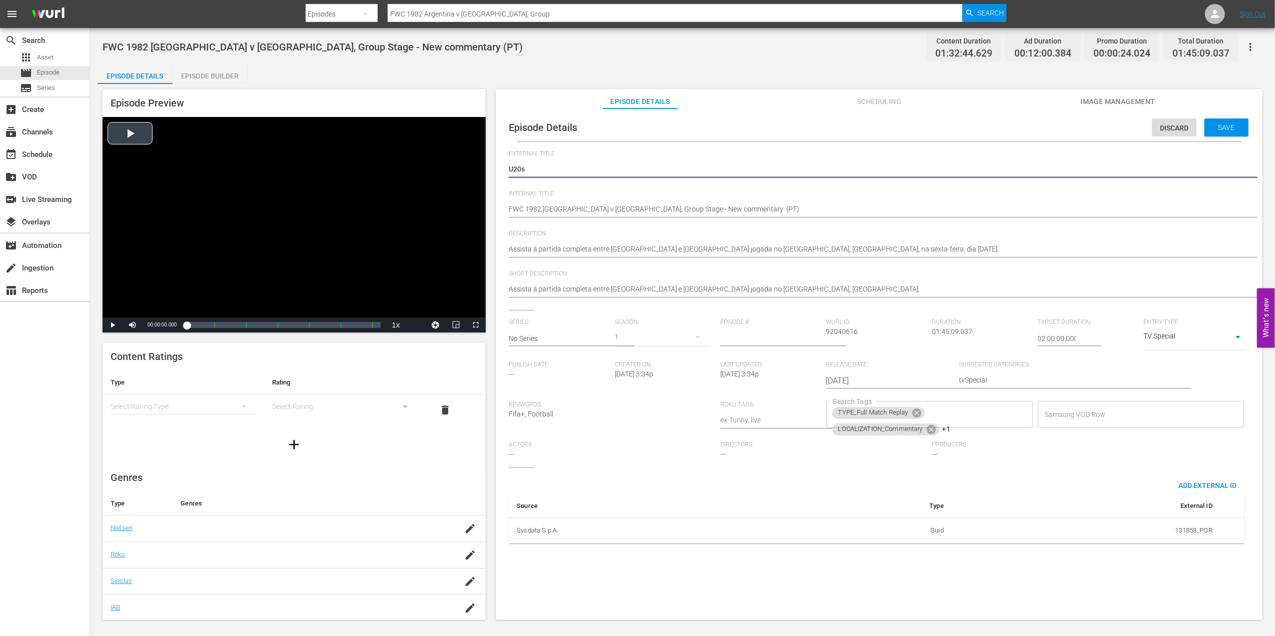
type textarea "U20s"
type textarea "U20s p"
type textarea "U20s pl"
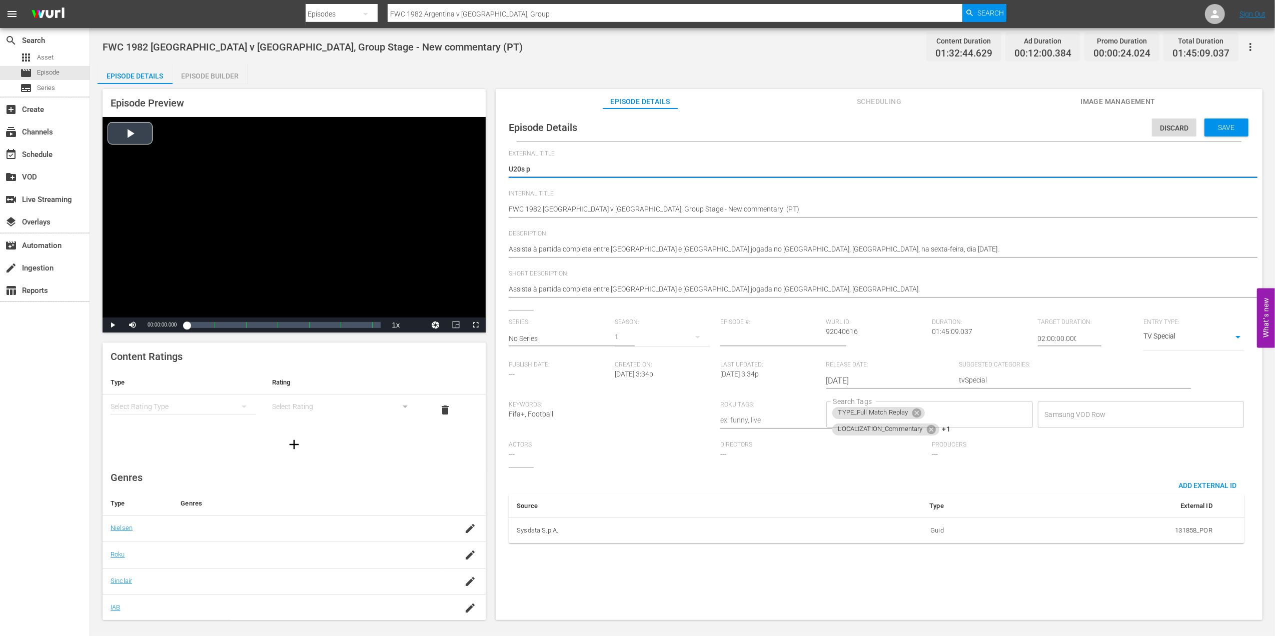
type textarea "U20s pl"
type textarea "U20s pla"
type textarea "U20s plac"
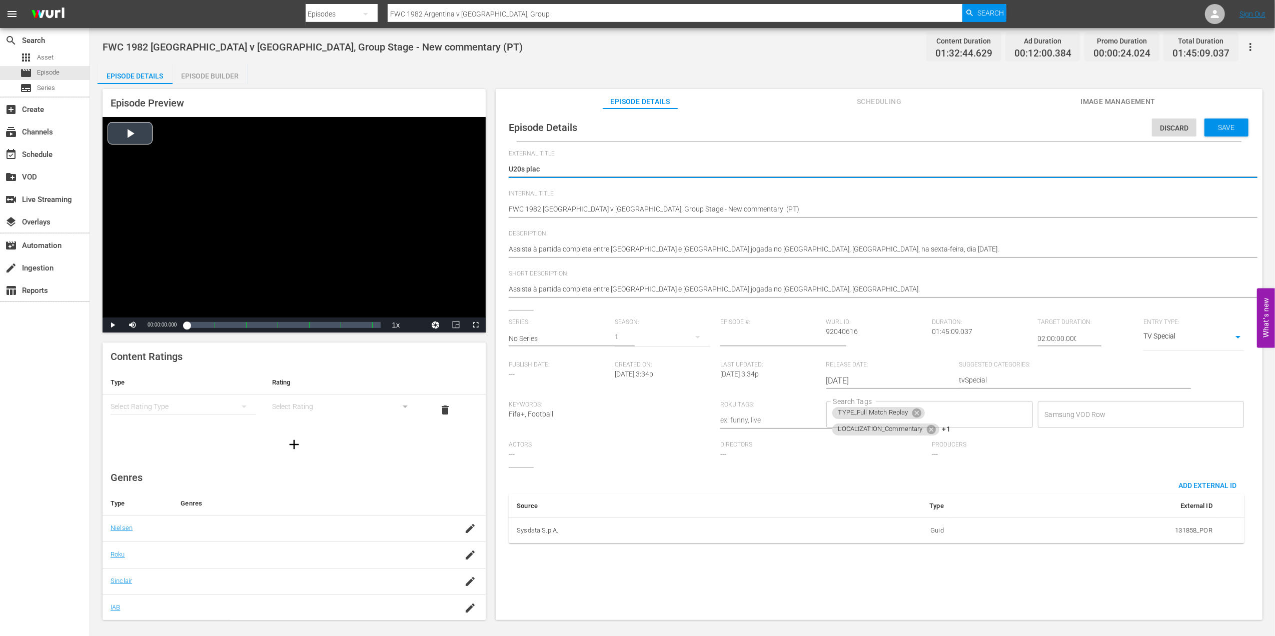
type textarea "U20s place"
type textarea "U20s placeh"
type textarea "U20s placeho"
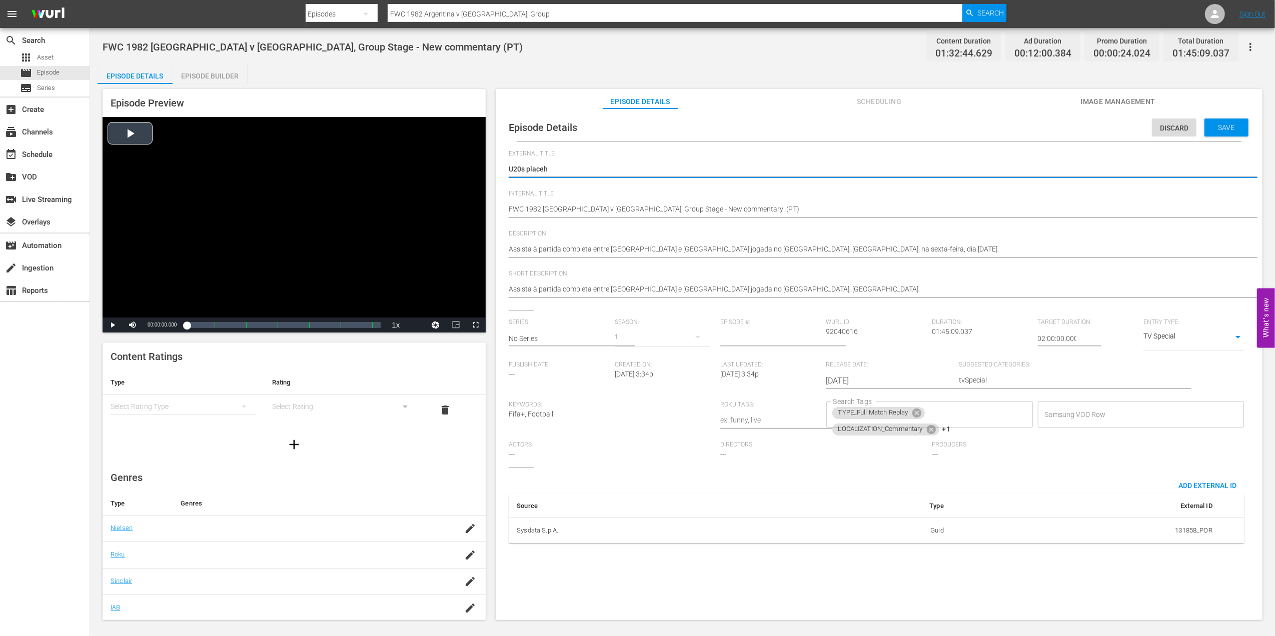
type textarea "U20s placeho"
type textarea "U20s placehol"
type textarea "U20s placehold"
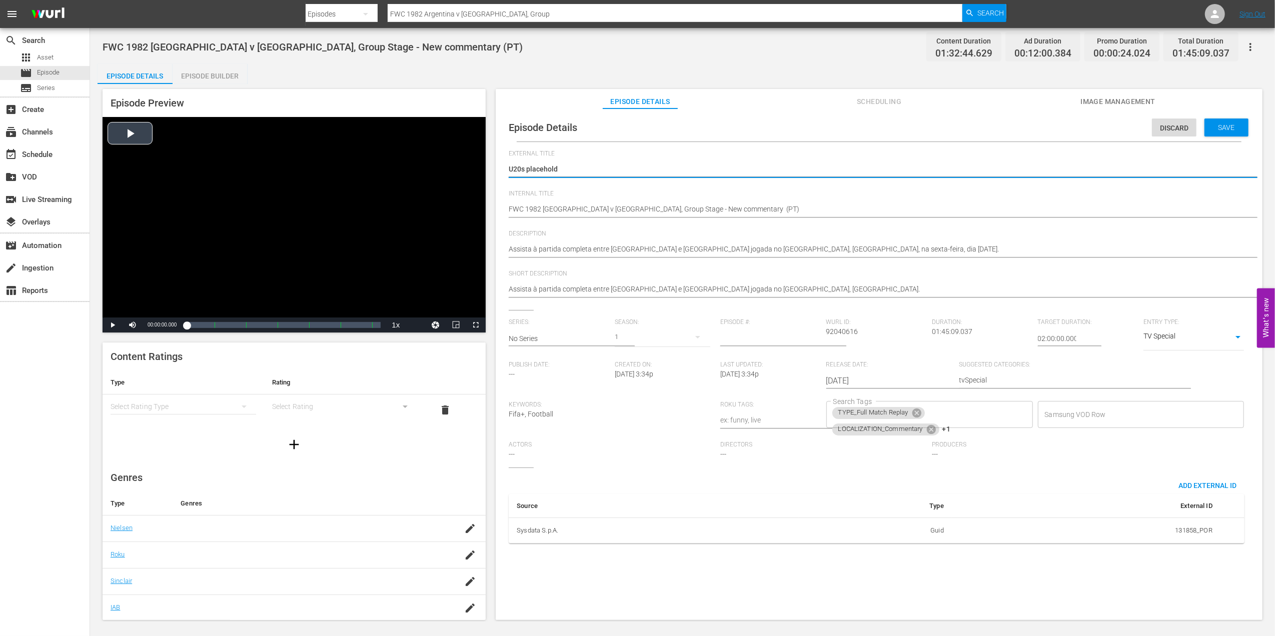
type textarea "U20s placeholde"
type textarea "U20s placeholder"
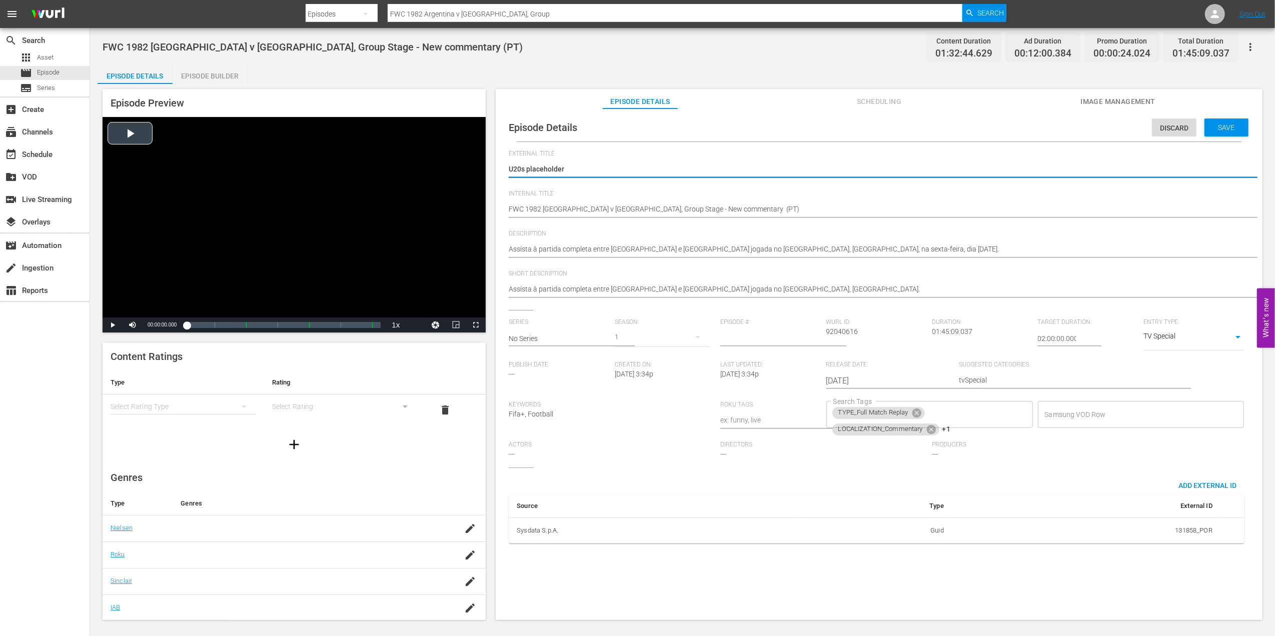
type textarea "U20s placeholder"
type textarea "U20s placeholder 2"
drag, startPoint x: 533, startPoint y: 169, endPoint x: 445, endPoint y: 169, distance: 87.5
click at [446, 169] on div "Episode Preview Video Player is loading. Play Video Play Mute Current Time 00:0…" at bounding box center [683, 356] width 1170 height 544
type textarea "U20s placeholder 2"
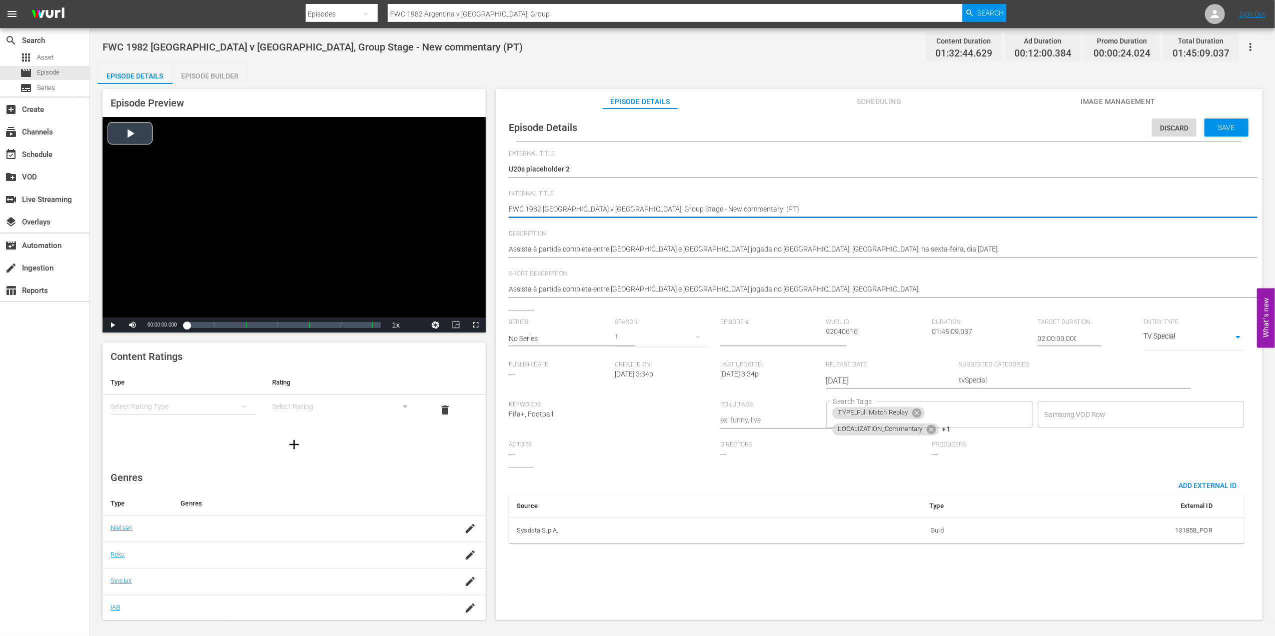
drag, startPoint x: 701, startPoint y: 205, endPoint x: 443, endPoint y: 211, distance: 257.6
paste textarea "U20s placeholder 2"
type textarea "U20s placeholder 2(PT)"
type textarea "U20s placeholder 2 (PT)"
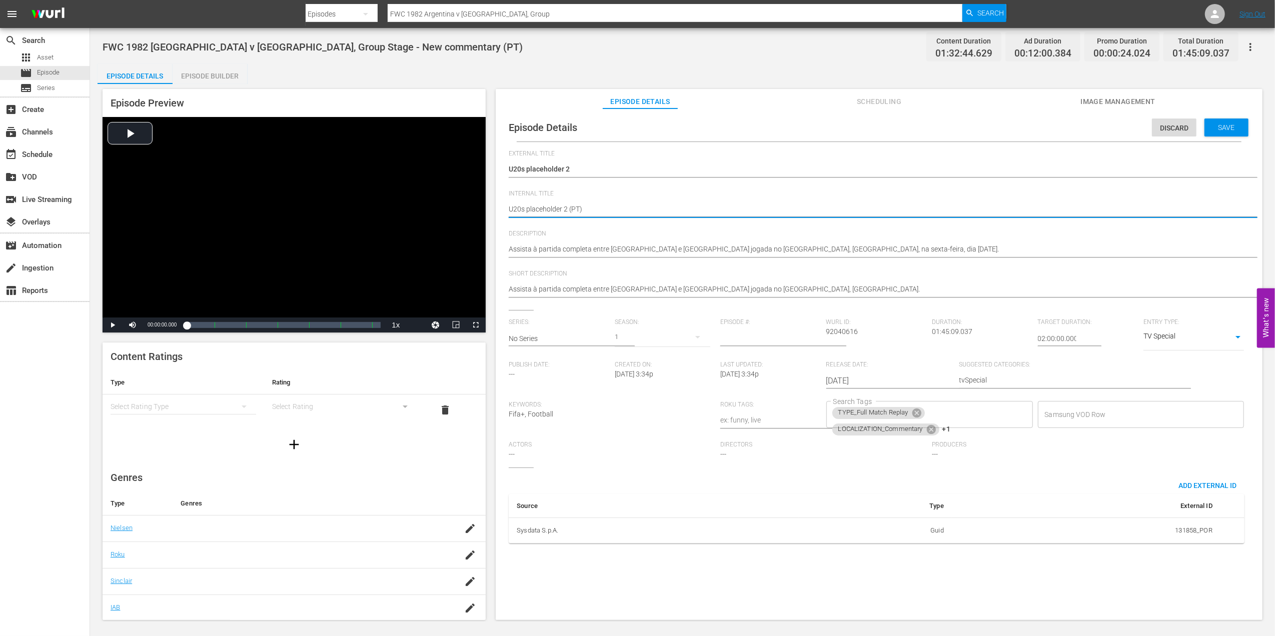
type textarea "U20s placeholder 2 (PT)"
drag, startPoint x: 932, startPoint y: 241, endPoint x: 525, endPoint y: 259, distance: 407.5
click at [525, 259] on div "Assista à partida completa entre [GEOGRAPHIC_DATA] e [GEOGRAPHIC_DATA] jogada n…" at bounding box center [877, 250] width 736 height 24
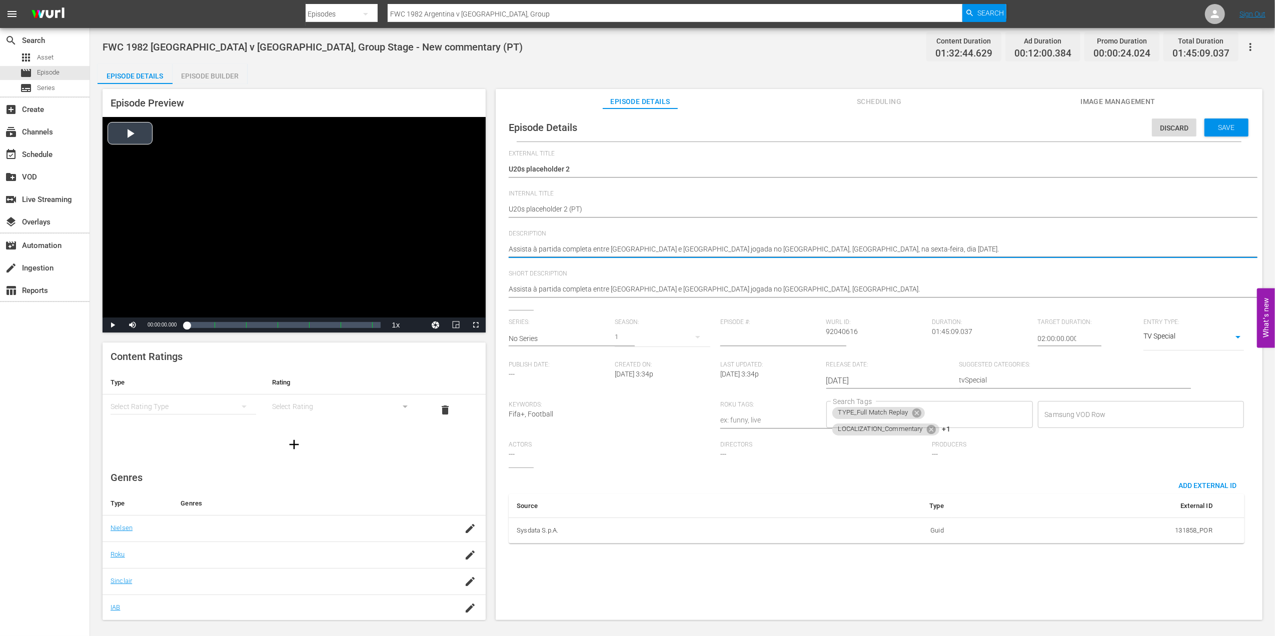
drag, startPoint x: 914, startPoint y: 247, endPoint x: 438, endPoint y: 261, distance: 476.3
click at [436, 261] on div "Episode Preview Video Player is loading. Play Video Play Mute Current Time 00:0…" at bounding box center [683, 356] width 1170 height 544
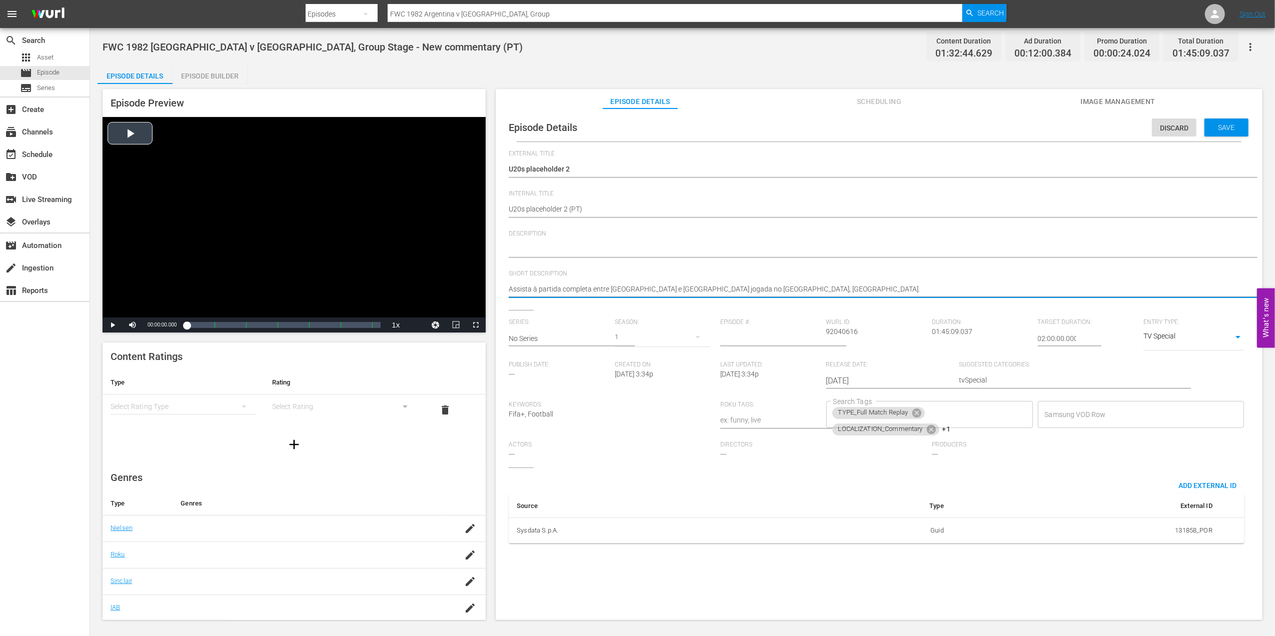
drag, startPoint x: 702, startPoint y: 287, endPoint x: 479, endPoint y: 289, distance: 223.1
click at [918, 413] on icon at bounding box center [916, 413] width 9 height 9
click at [927, 414] on icon at bounding box center [931, 413] width 9 height 9
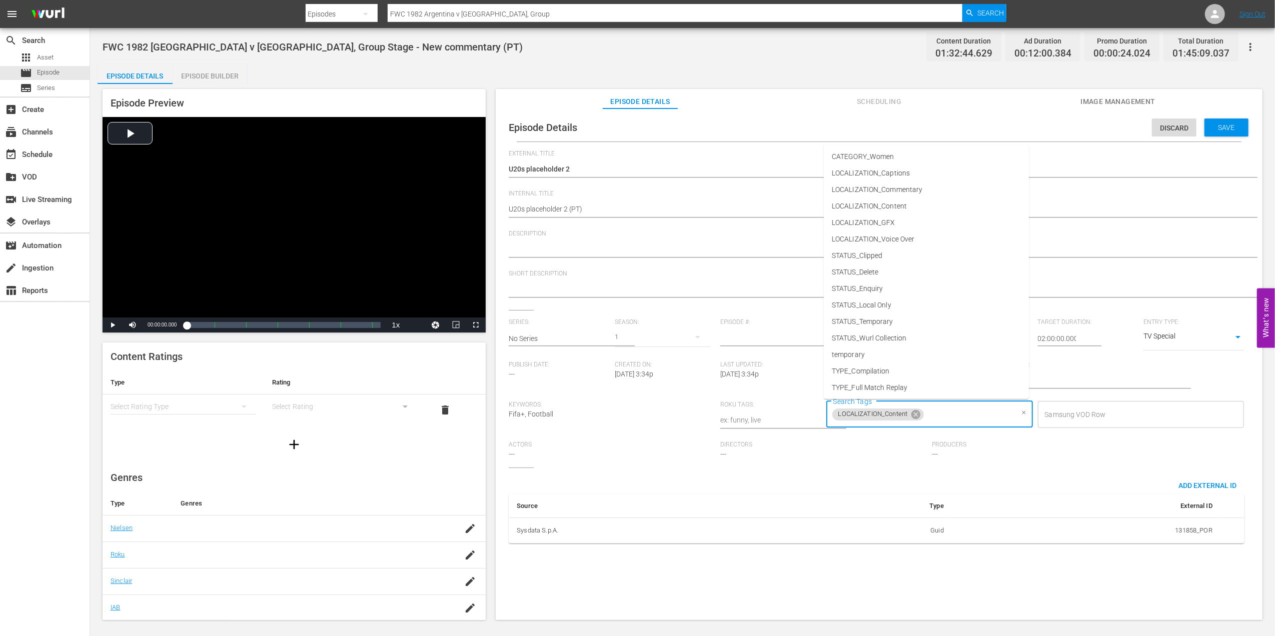
click at [925, 417] on input "Search Tags" at bounding box center [969, 415] width 88 height 18
click at [916, 413] on icon at bounding box center [915, 414] width 9 height 9
click at [945, 411] on input "Search Tags" at bounding box center [922, 415] width 183 height 18
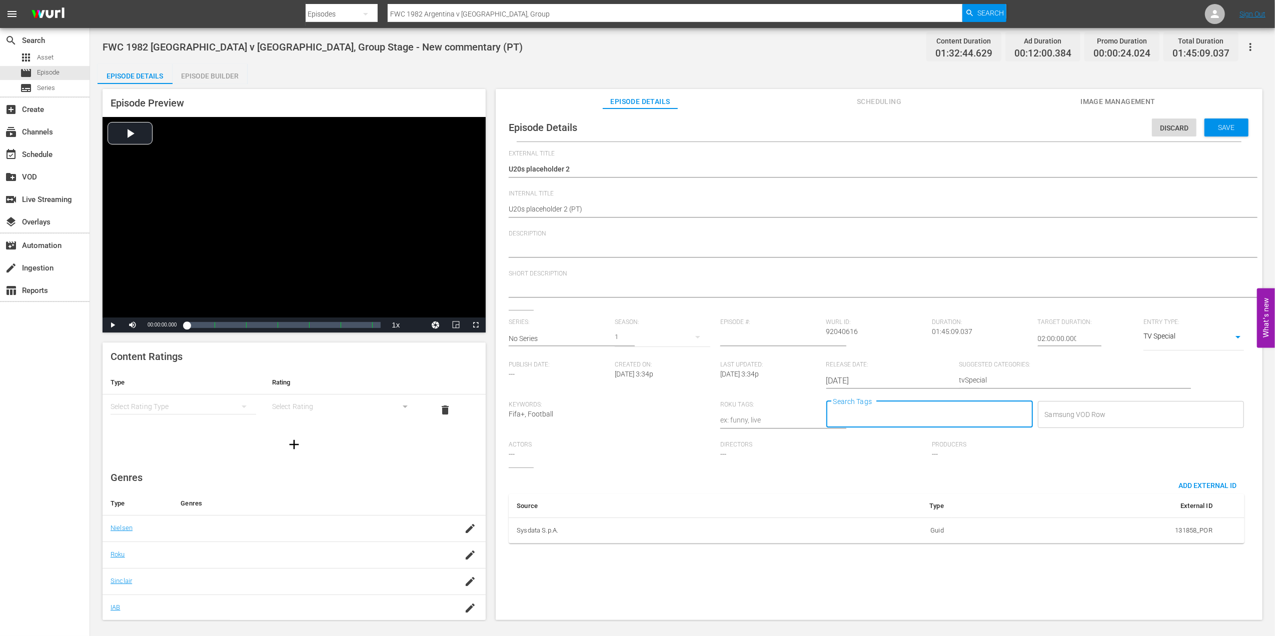
click at [943, 411] on input "Search Tags" at bounding box center [922, 415] width 183 height 18
click at [889, 353] on li "TYPE_Live" at bounding box center [926, 354] width 205 height 17
click at [921, 412] on input "Search Tags" at bounding box center [950, 415] width 127 height 18
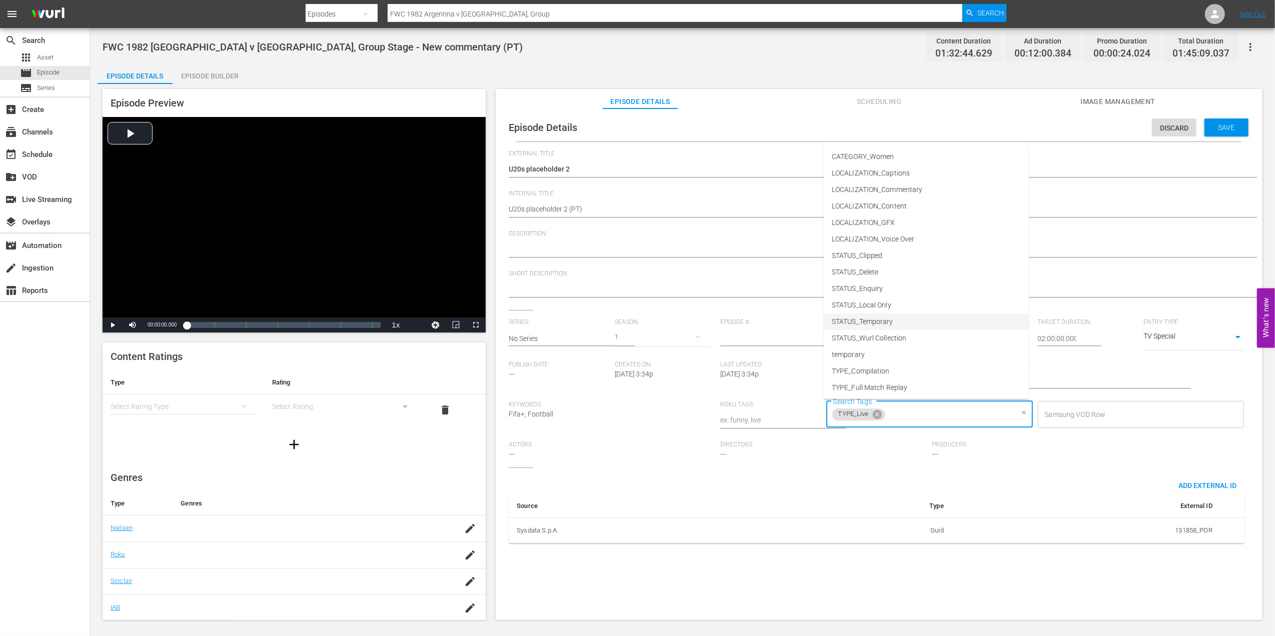
drag, startPoint x: 891, startPoint y: 313, endPoint x: 1036, endPoint y: 278, distance: 149.2
click at [891, 314] on li "STATUS_Temporary" at bounding box center [926, 322] width 205 height 17
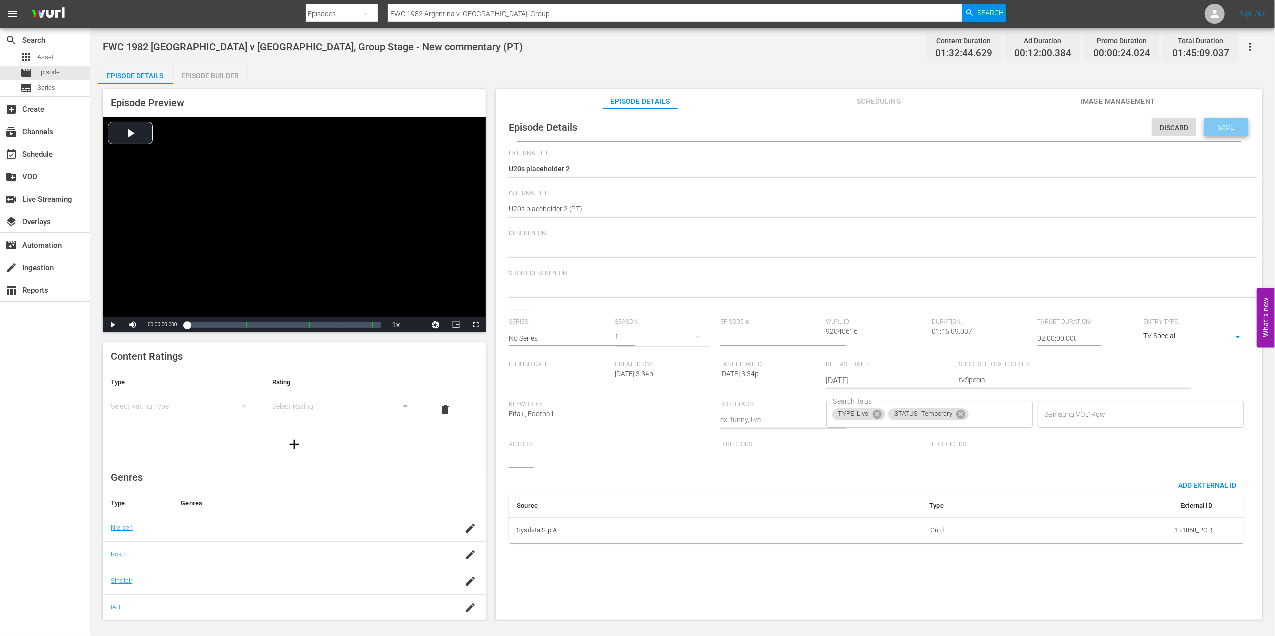
click at [1213, 125] on span "Save" at bounding box center [1226, 128] width 33 height 8
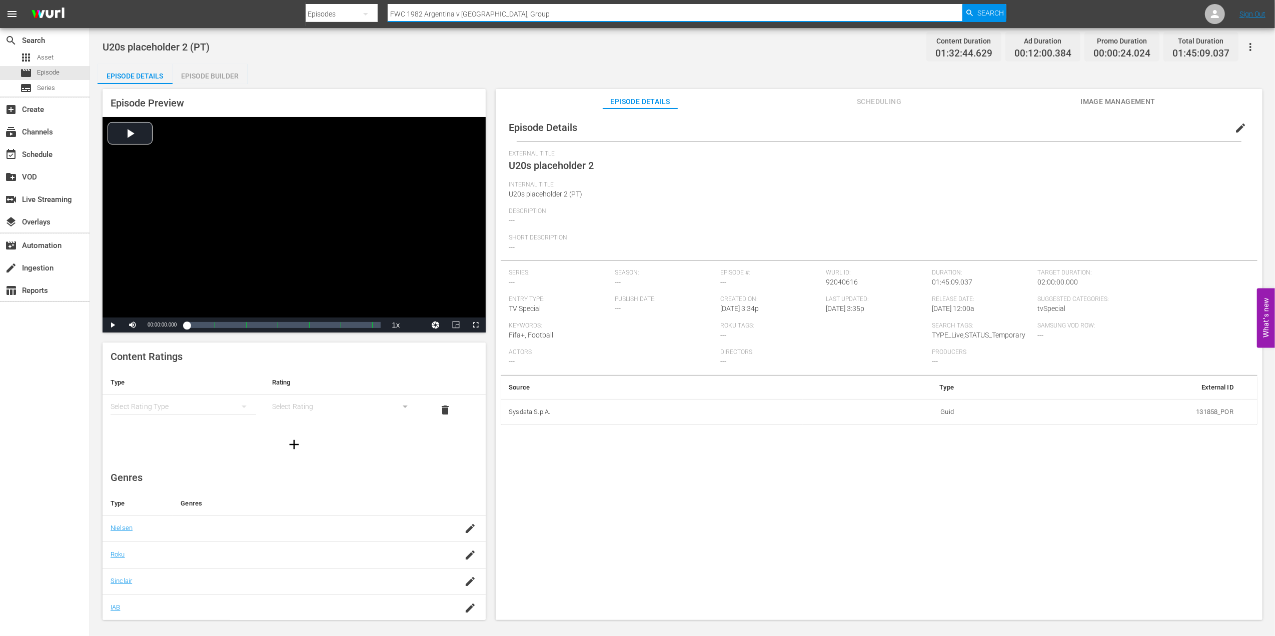
drag, startPoint x: 506, startPoint y: 15, endPoint x: 460, endPoint y: 20, distance: 46.3
click at [313, 18] on div "Search By Episodes Search ID, Title, Description, Keywords, or Category FWC 198…" at bounding box center [656, 14] width 701 height 24
paste input "70 Brazil v [GEOGRAPHIC_DATA], Final"
type input "FWC 1970 [GEOGRAPHIC_DATA] v [GEOGRAPHIC_DATA], Final"
click at [985, 14] on span "Search" at bounding box center [990, 13] width 27 height 18
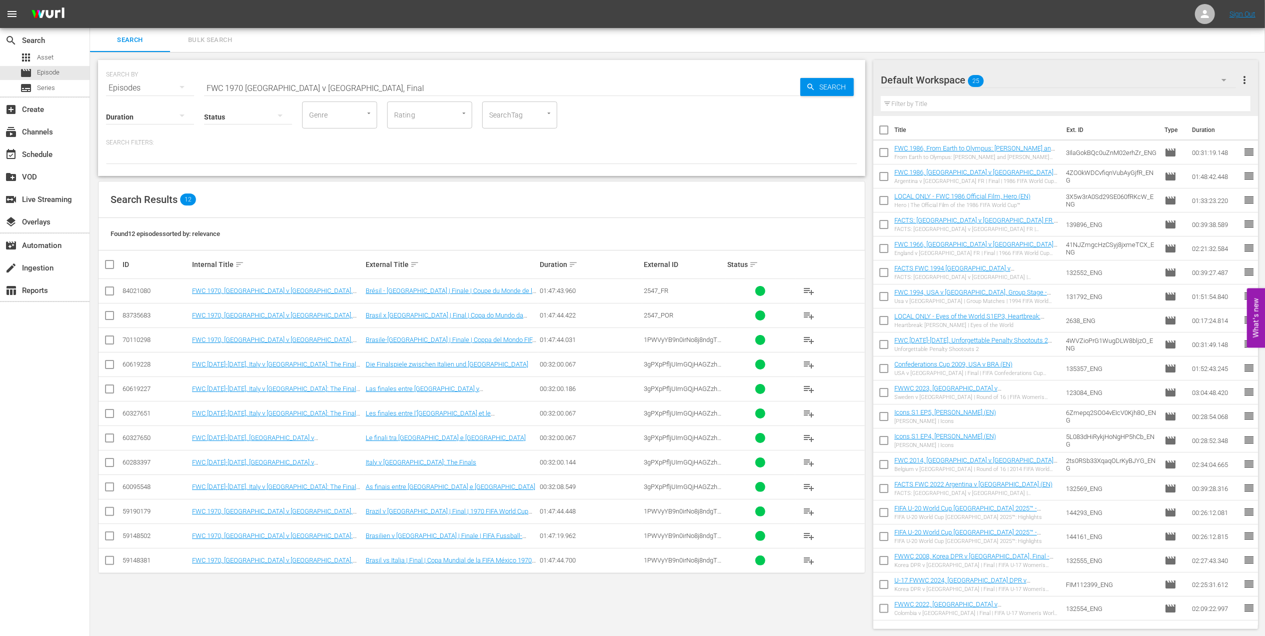
click at [323, 84] on input "FWC 1970 [GEOGRAPHIC_DATA] v [GEOGRAPHIC_DATA], Final" at bounding box center [502, 88] width 596 height 24
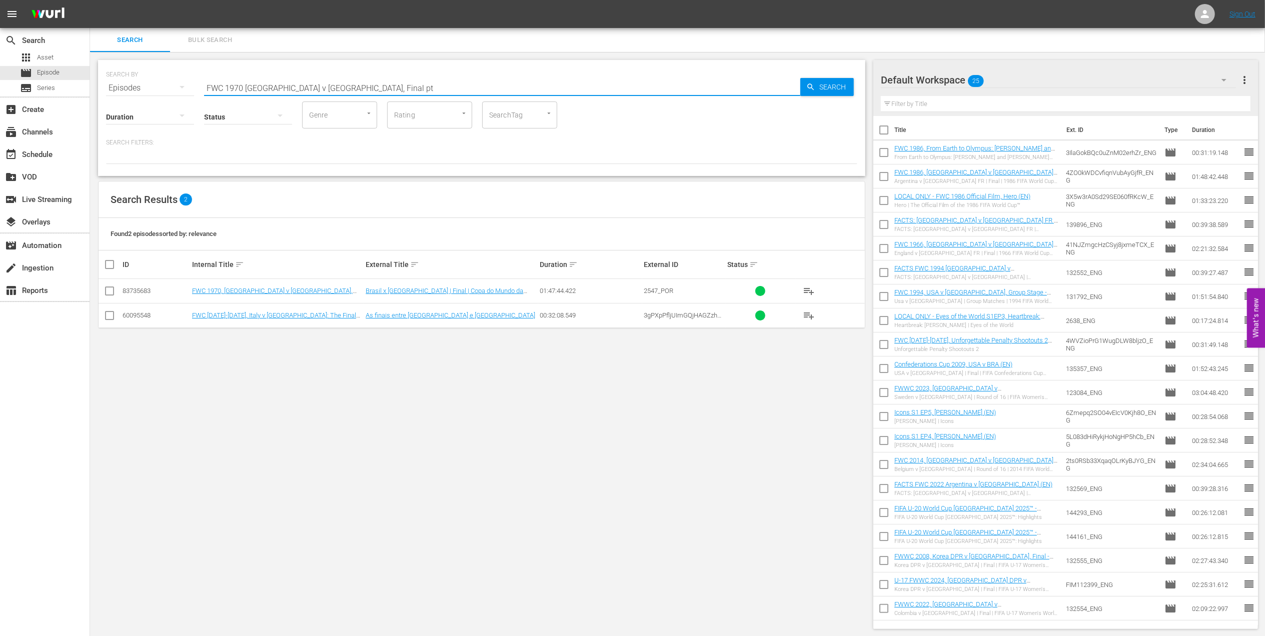
type input "FWC 1970 [GEOGRAPHIC_DATA] v [GEOGRAPHIC_DATA], Final pt"
drag, startPoint x: 113, startPoint y: 289, endPoint x: 133, endPoint y: 291, distance: 20.7
click at [113, 289] on input "checkbox" at bounding box center [110, 293] width 12 height 12
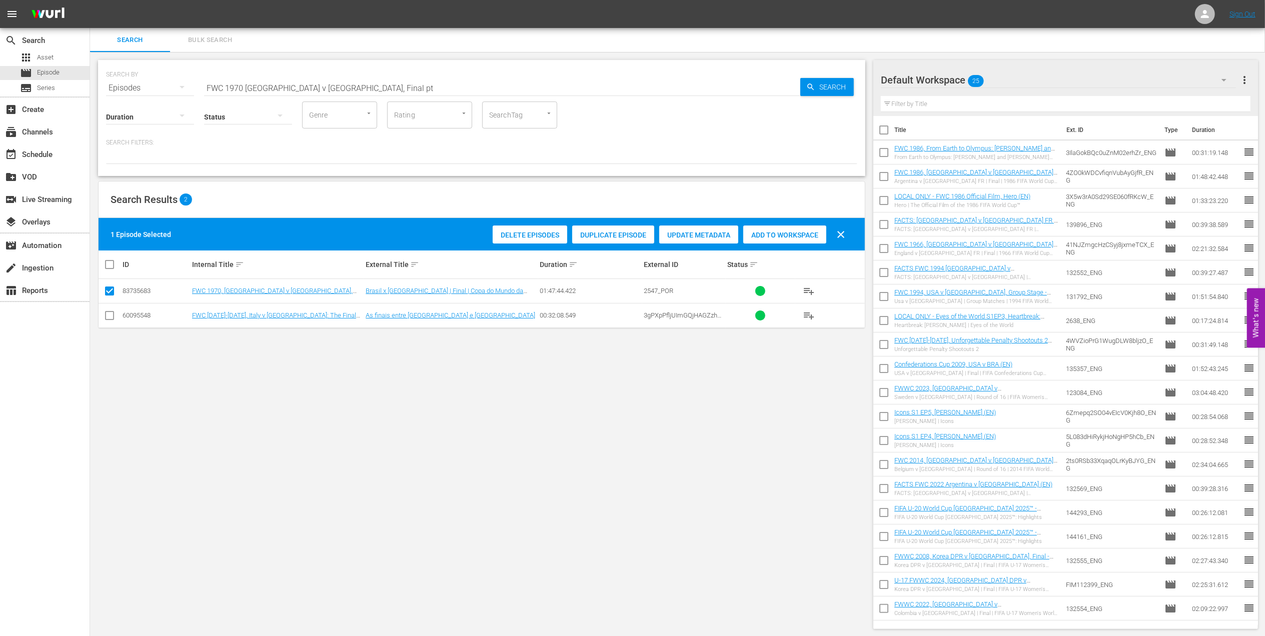
click at [601, 233] on span "Duplicate Episode" at bounding box center [613, 235] width 82 height 8
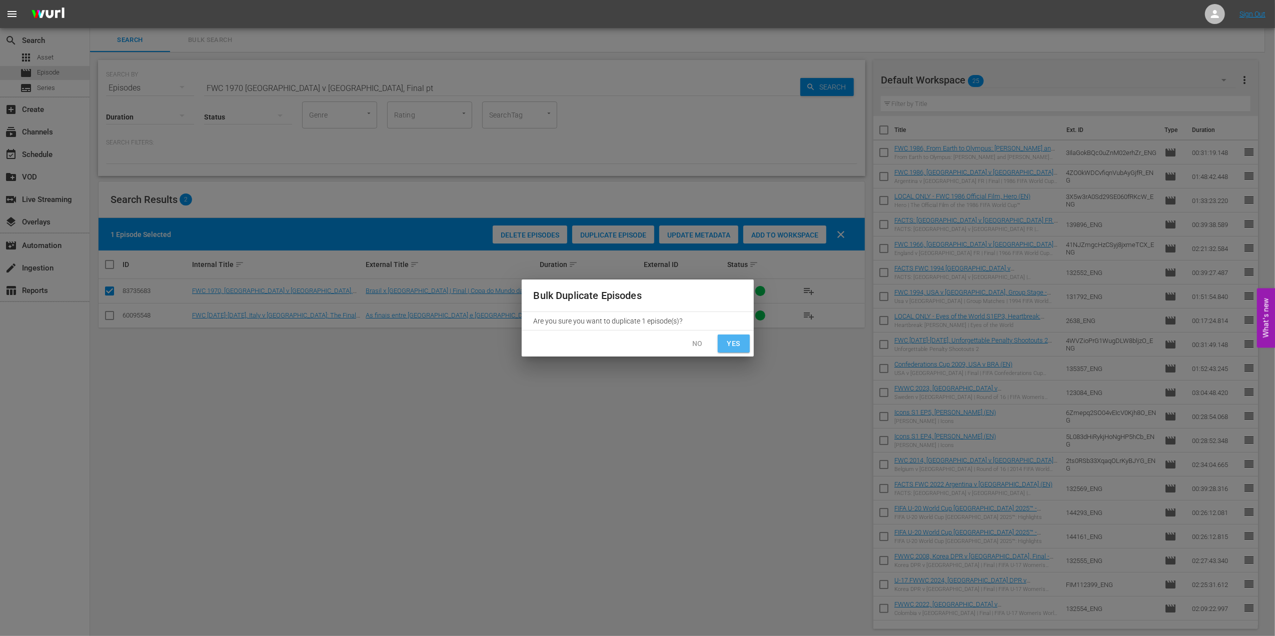
click at [727, 343] on span "Yes" at bounding box center [734, 344] width 16 height 13
checkbox input "false"
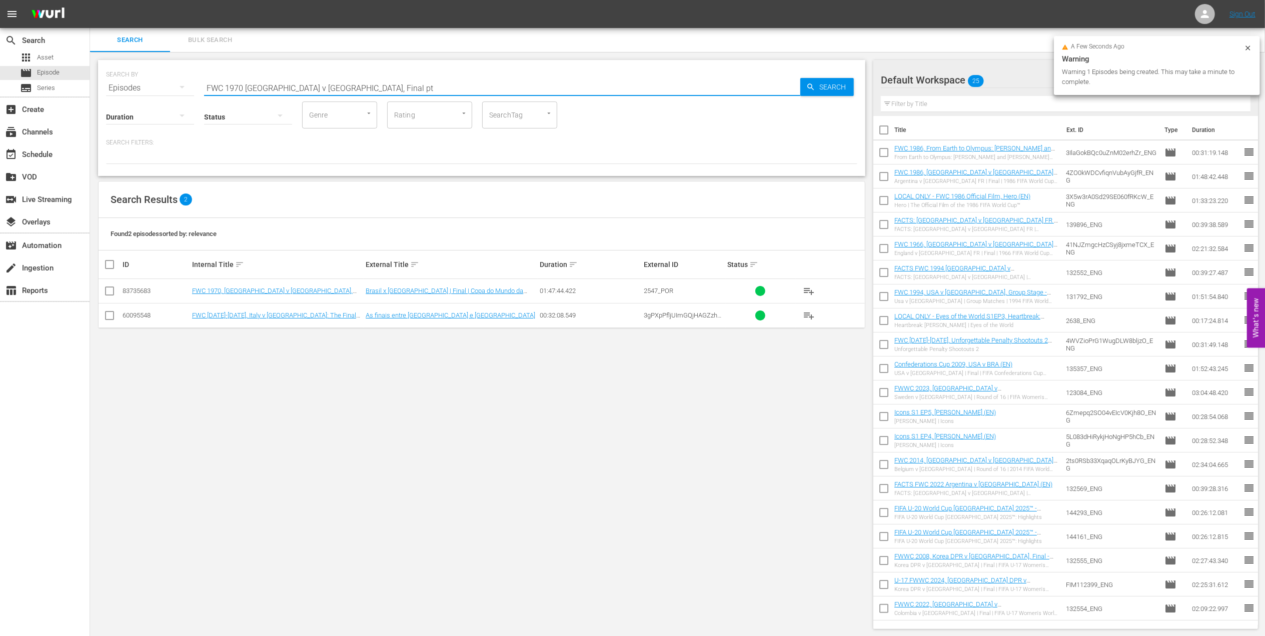
drag, startPoint x: 109, startPoint y: 86, endPoint x: 103, endPoint y: 86, distance: 6.0
click at [104, 86] on div "SEARCH BY Search By Episodes Search ID, Title, Description, Keywords, or Catego…" at bounding box center [481, 118] width 767 height 116
click at [225, 85] on input "text" at bounding box center [502, 88] width 596 height 24
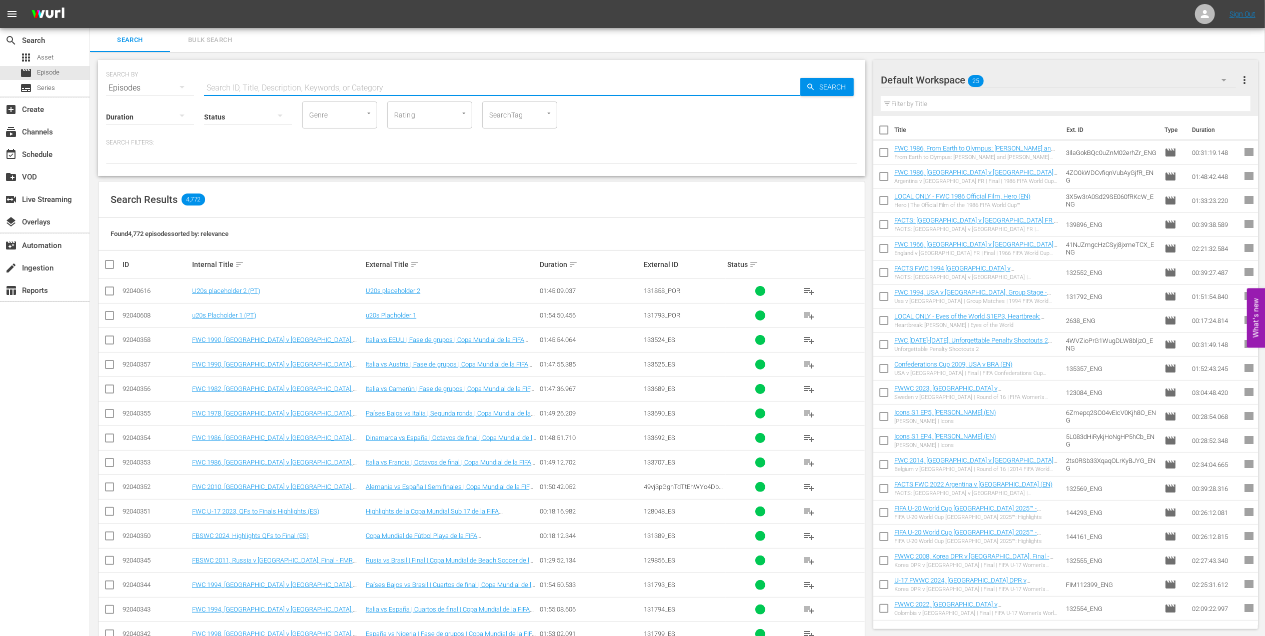
paste input "FWC 1970 [GEOGRAPHIC_DATA] v [GEOGRAPHIC_DATA], Final"
type input "FWC 1970 [GEOGRAPHIC_DATA] v [GEOGRAPHIC_DATA], Final pt"
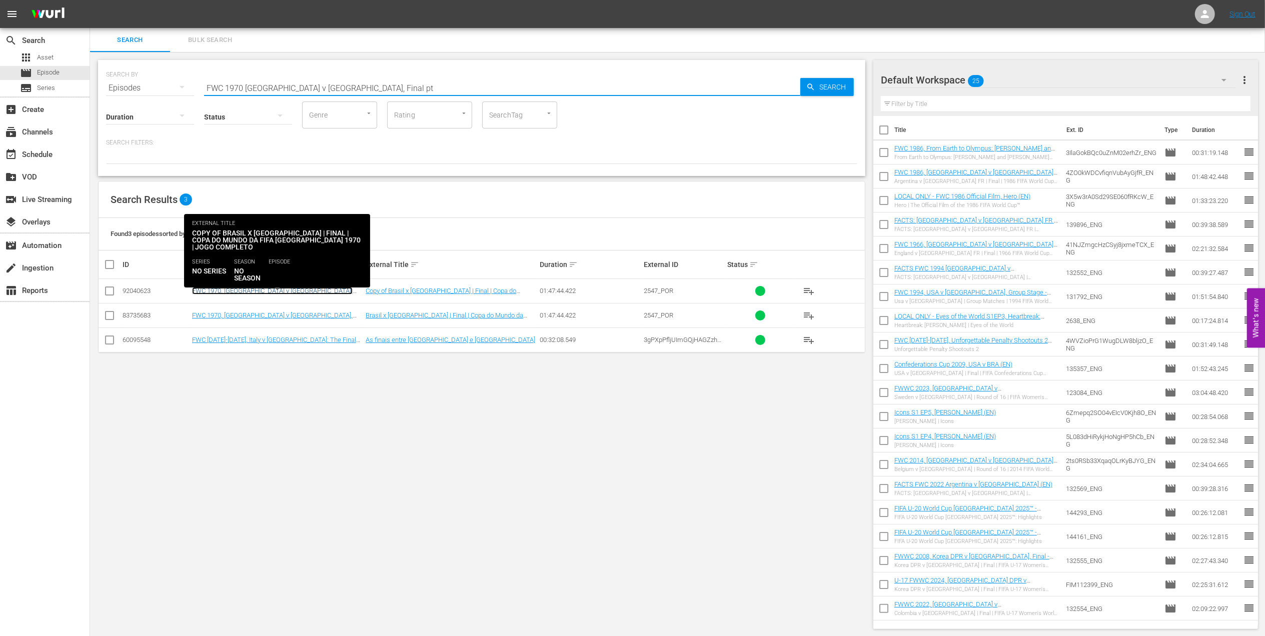
click at [263, 292] on link "FWC 1970, [GEOGRAPHIC_DATA] v [GEOGRAPHIC_DATA], Final - FMR (PT)" at bounding box center [272, 294] width 161 height 15
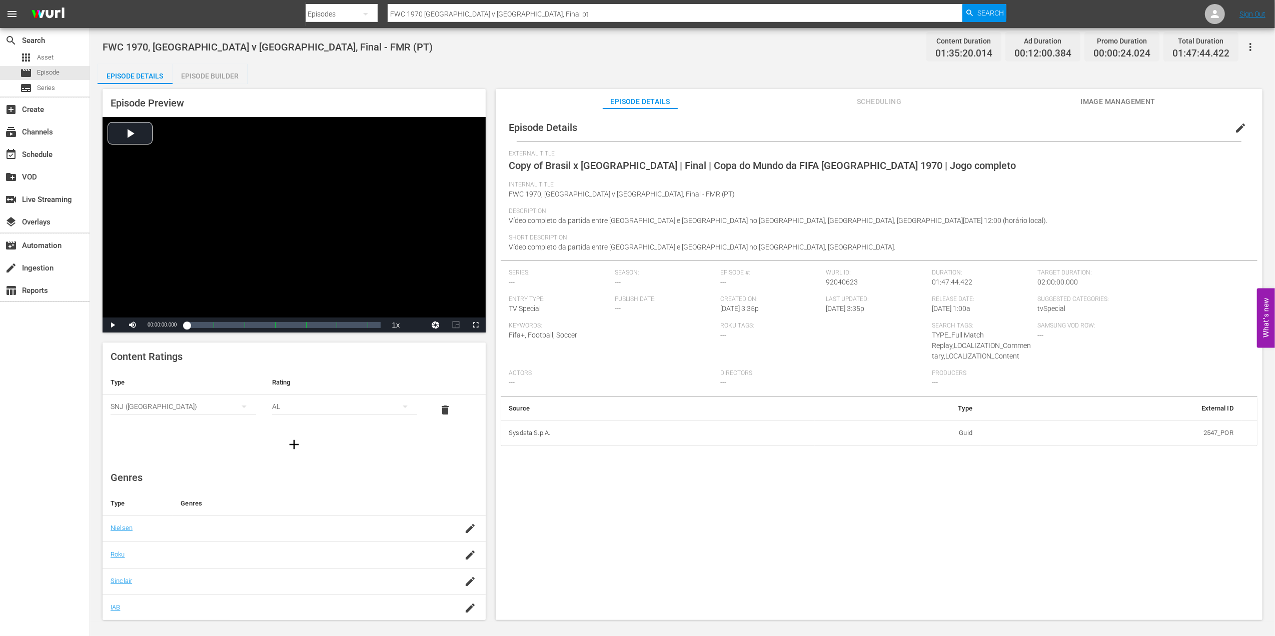
click at [1234, 129] on span "edit" at bounding box center [1240, 128] width 12 height 12
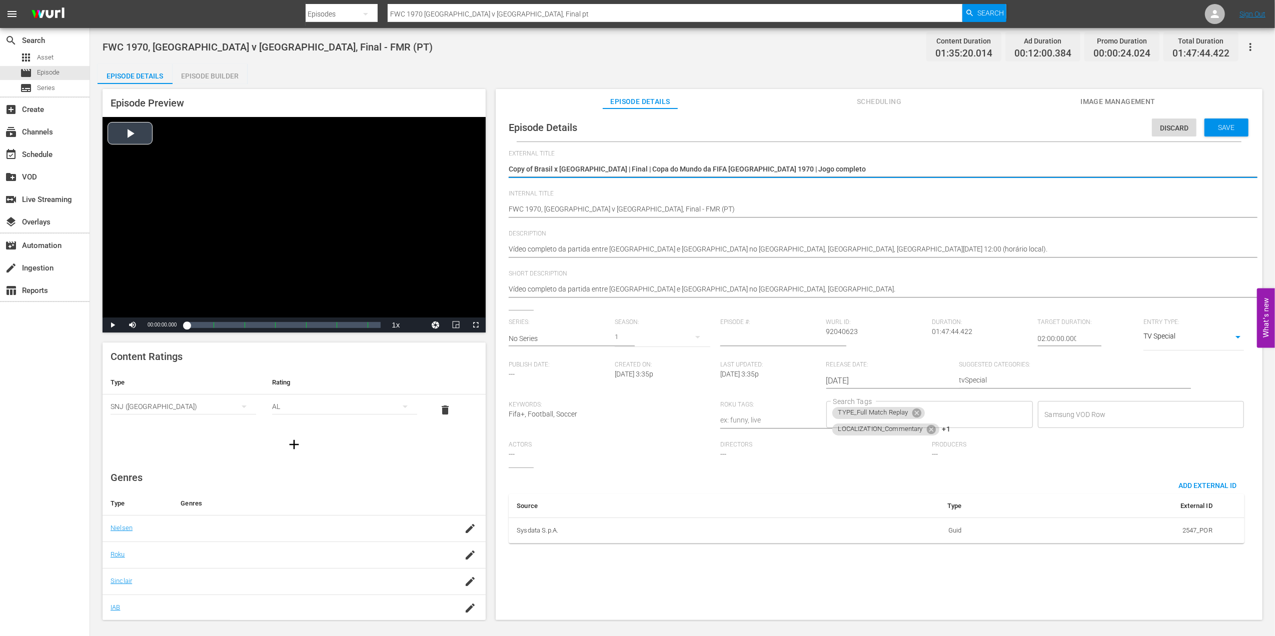
drag, startPoint x: 808, startPoint y: 172, endPoint x: 378, endPoint y: 179, distance: 430.1
click at [378, 178] on div "Episode Preview Video Player is loading. Play Video Play Mute Current Time 00:0…" at bounding box center [683, 356] width 1170 height 544
type textarea "FWC 1970 [GEOGRAPHIC_DATA] v [GEOGRAPHIC_DATA], Final"
drag, startPoint x: 592, startPoint y: 167, endPoint x: 456, endPoint y: 167, distance: 136.0
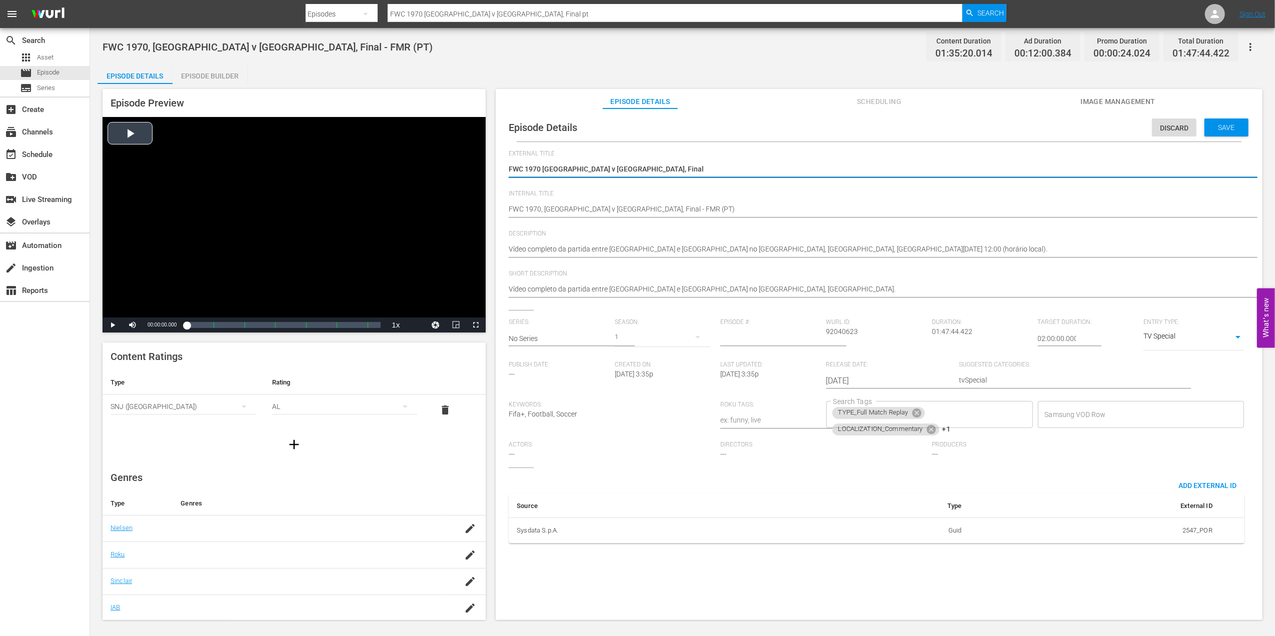
click at [439, 168] on div "Episode Preview Video Player is loading. Play Video Play Mute Current Time 00:0…" at bounding box center [683, 356] width 1170 height 544
type textarea "u"
type textarea "u2"
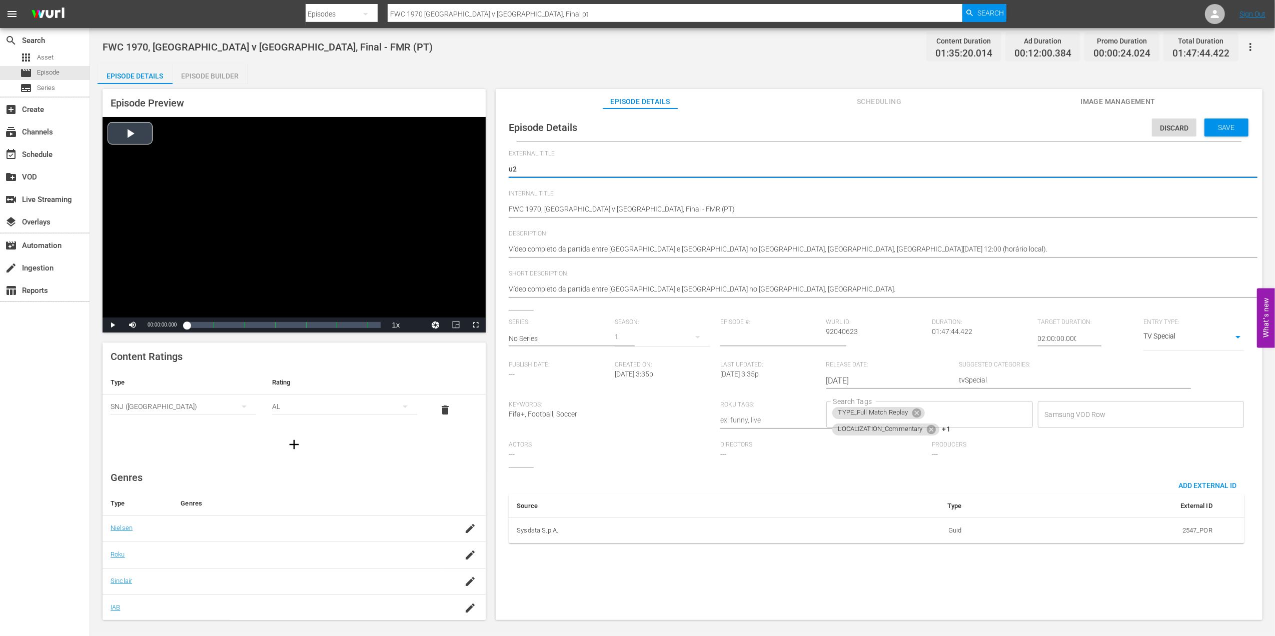
type textarea "u20"
type textarea "u20s"
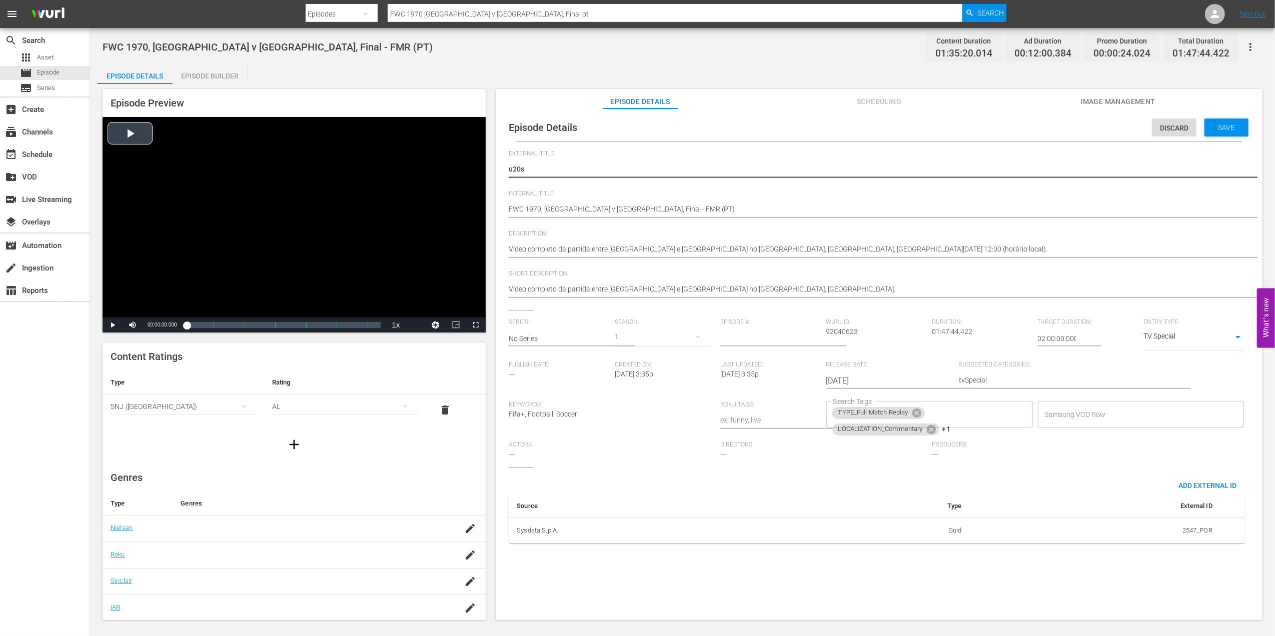
type textarea "u20s"
type textarea "u20s p"
type textarea "u20s pl"
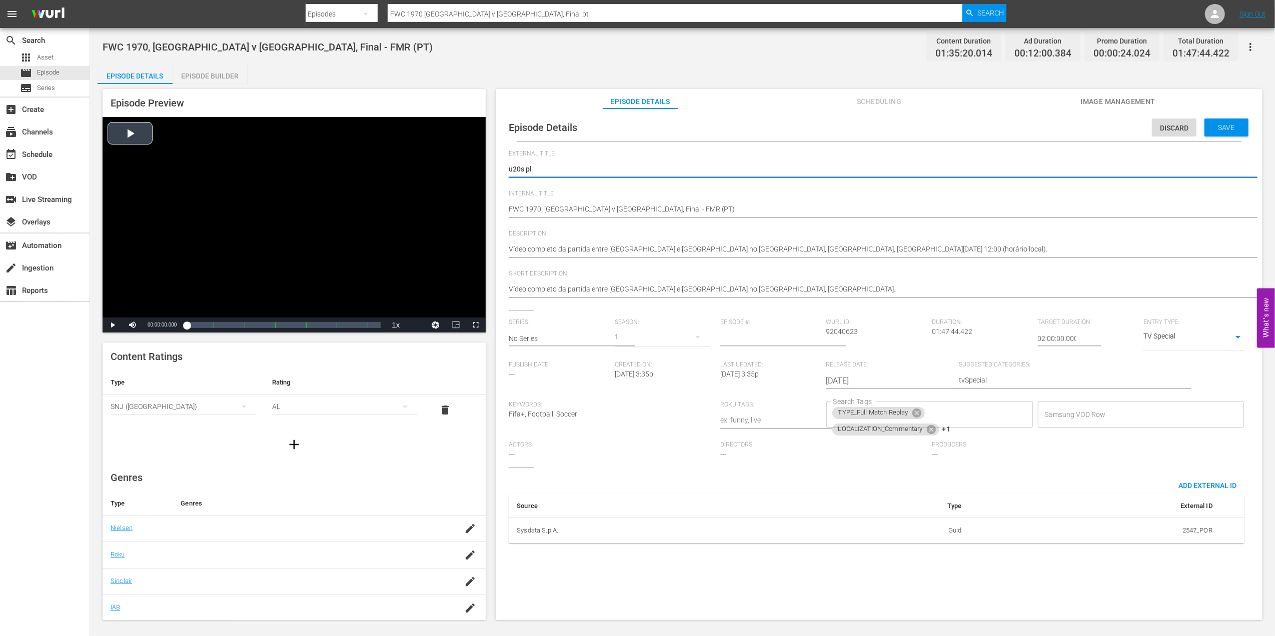
type textarea "u20s pla"
type textarea "u20s plac"
type textarea "u20s place"
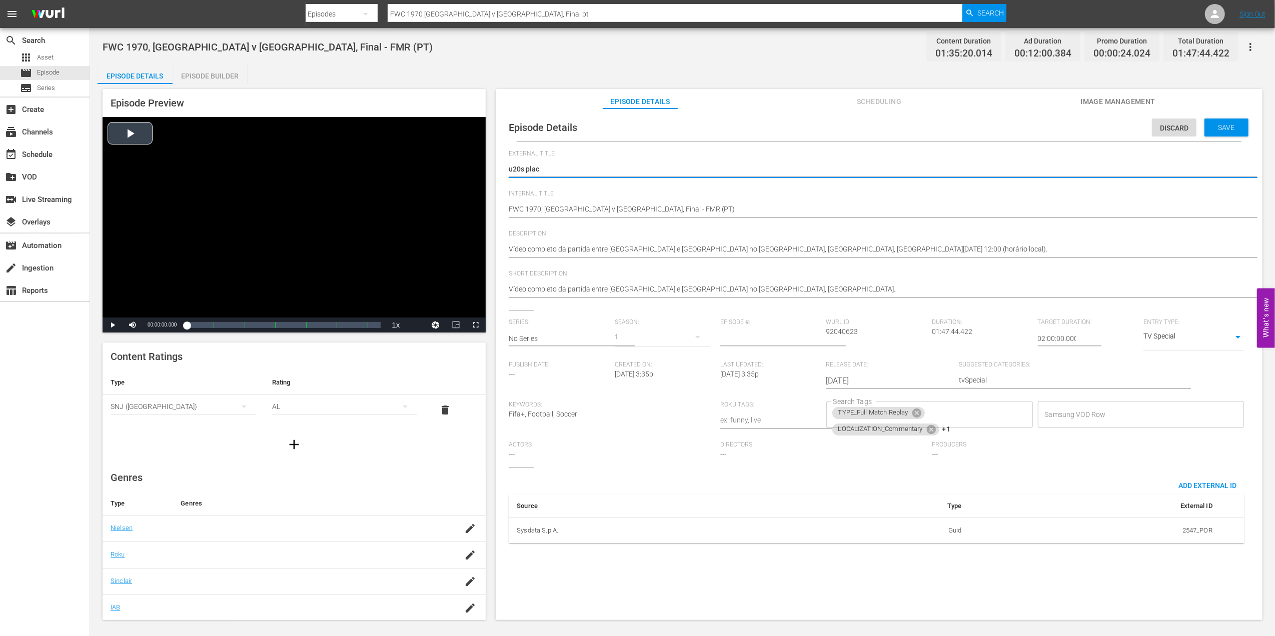
type textarea "u20s place"
type textarea "u20s placeh"
type textarea "u20s placeho"
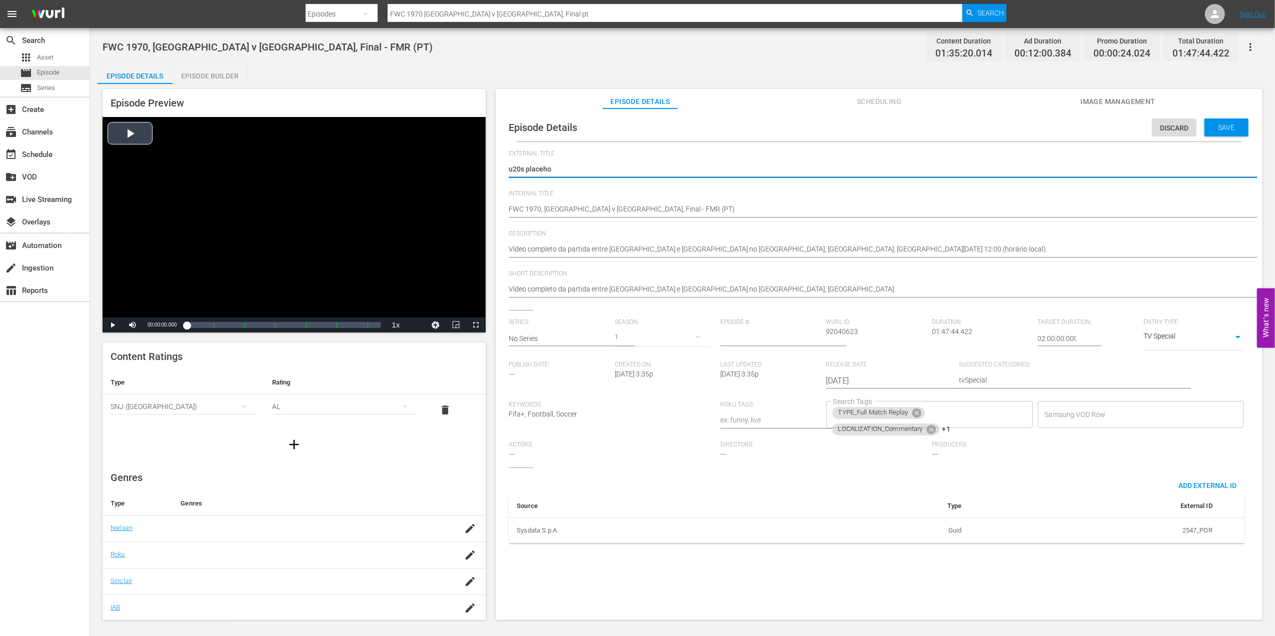
type textarea "u20s placehol"
type textarea "u20s placehold"
type textarea "u20s placeholde"
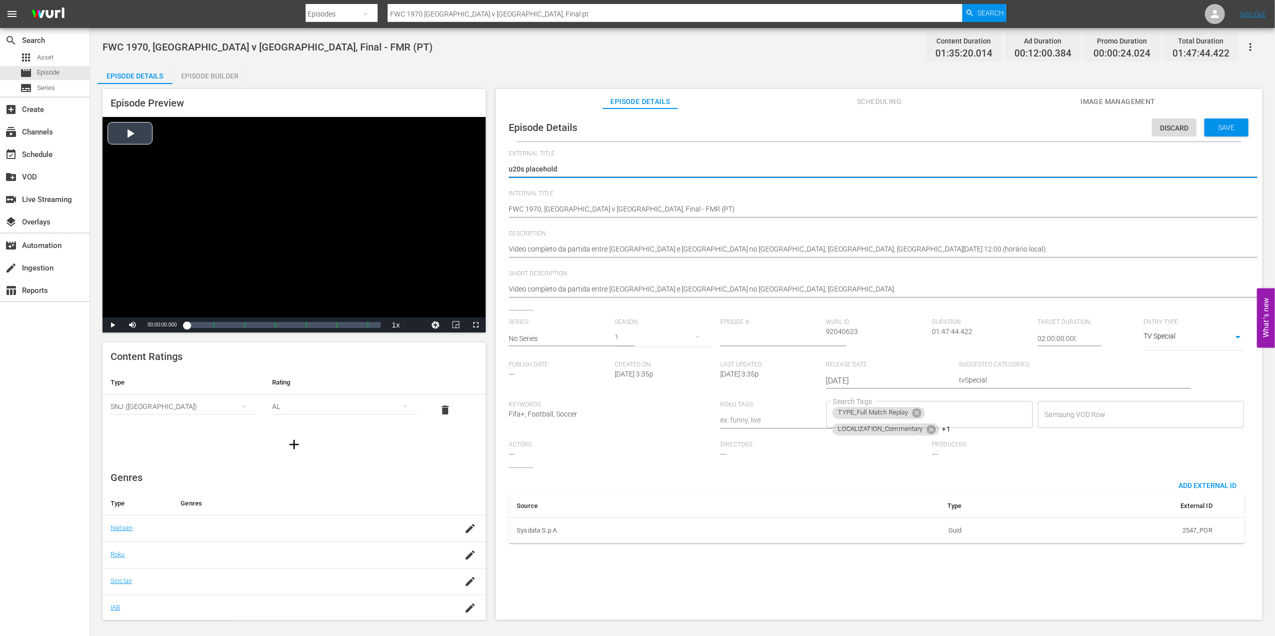
type textarea "u20s placeholde"
type textarea "u20s placeholder"
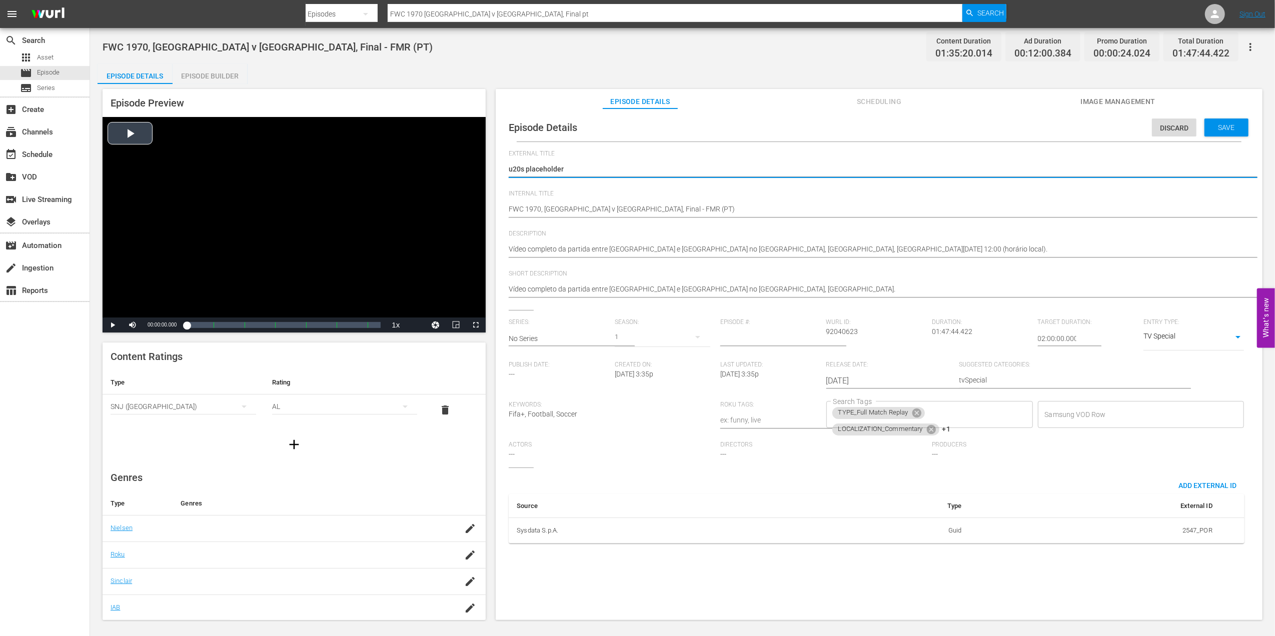
type textarea "u20s placeholder 3"
click at [606, 162] on div "Copy of Brasil x [GEOGRAPHIC_DATA] | Final | Copa do Mundo da FIFA [GEOGRAPHIC_…" at bounding box center [877, 170] width 736 height 24
drag, startPoint x: 579, startPoint y: 168, endPoint x: 493, endPoint y: 175, distance: 85.8
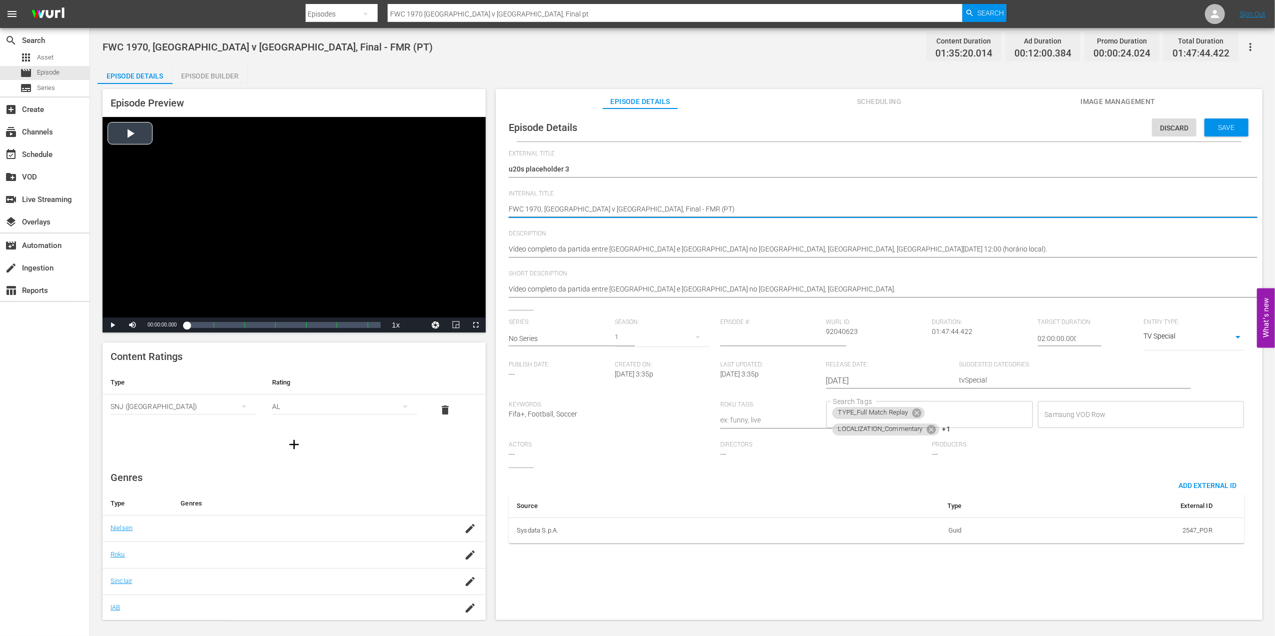
drag, startPoint x: 616, startPoint y: 206, endPoint x: 444, endPoint y: 220, distance: 172.6
paste textarea "u20s placeholder 3"
type textarea "u20s placeholder 3 (PT)"
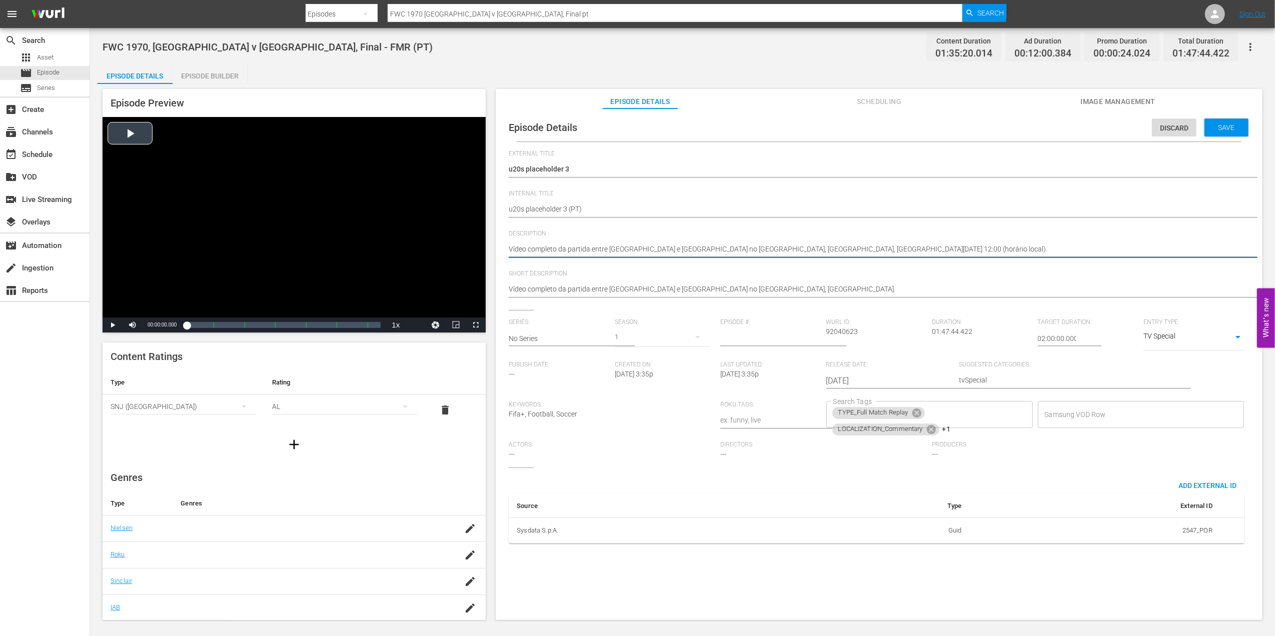
drag, startPoint x: 589, startPoint y: 249, endPoint x: 477, endPoint y: 250, distance: 111.5
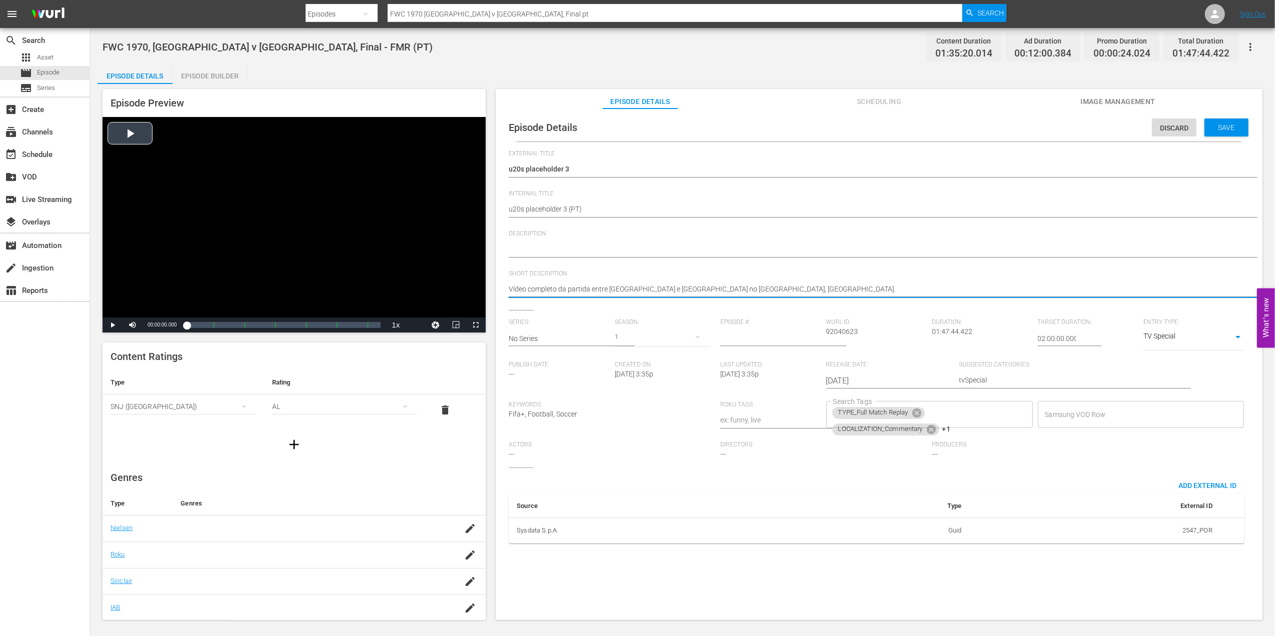
drag, startPoint x: 730, startPoint y: 289, endPoint x: 463, endPoint y: 289, distance: 267.6
type textarea "."
click at [915, 415] on icon at bounding box center [916, 413] width 9 height 9
click at [930, 413] on icon at bounding box center [931, 413] width 9 height 9
click at [919, 416] on icon at bounding box center [915, 414] width 11 height 11
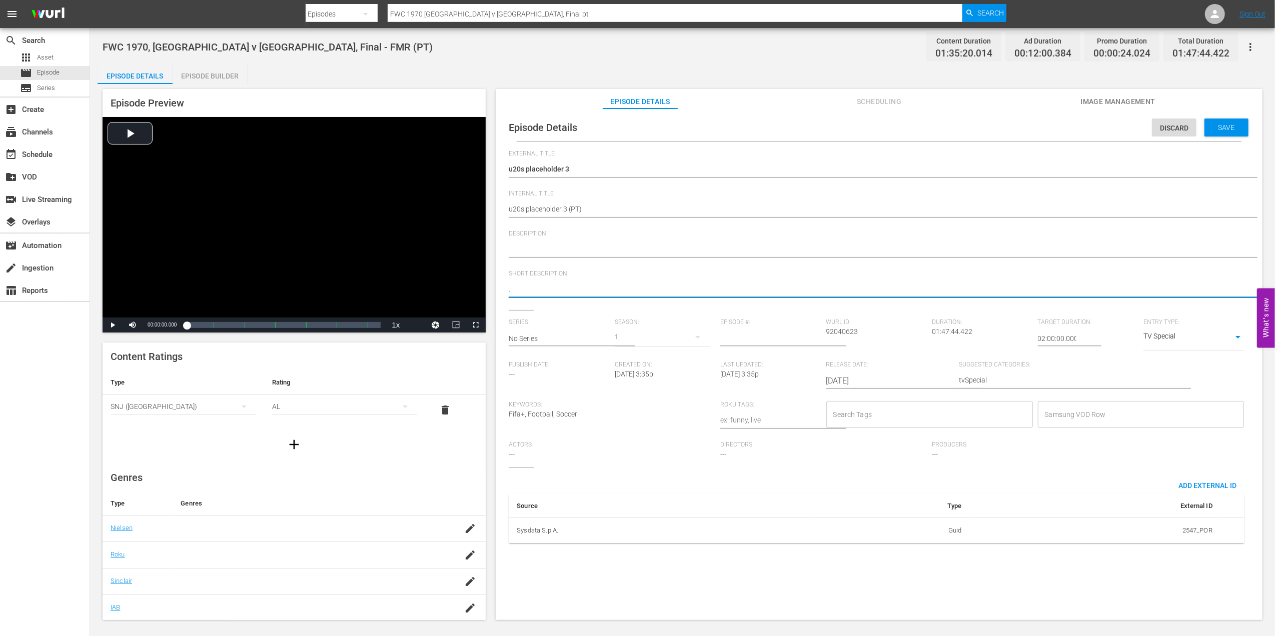
type textarea "."
click at [935, 414] on input "Search Tags" at bounding box center [922, 415] width 183 height 18
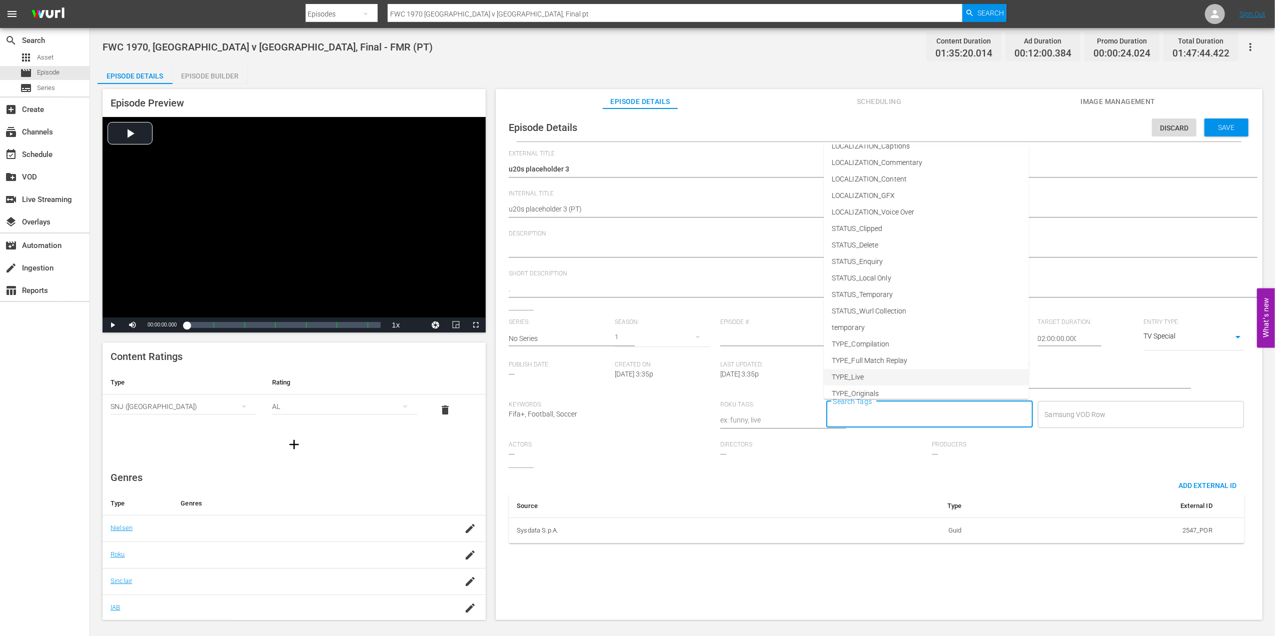
scroll to position [51, 0]
click at [879, 351] on li "TYPE_Live" at bounding box center [926, 354] width 205 height 17
click at [913, 416] on input "Search Tags" at bounding box center [950, 415] width 127 height 18
click at [883, 317] on span "STATUS_Temporary" at bounding box center [863, 322] width 62 height 11
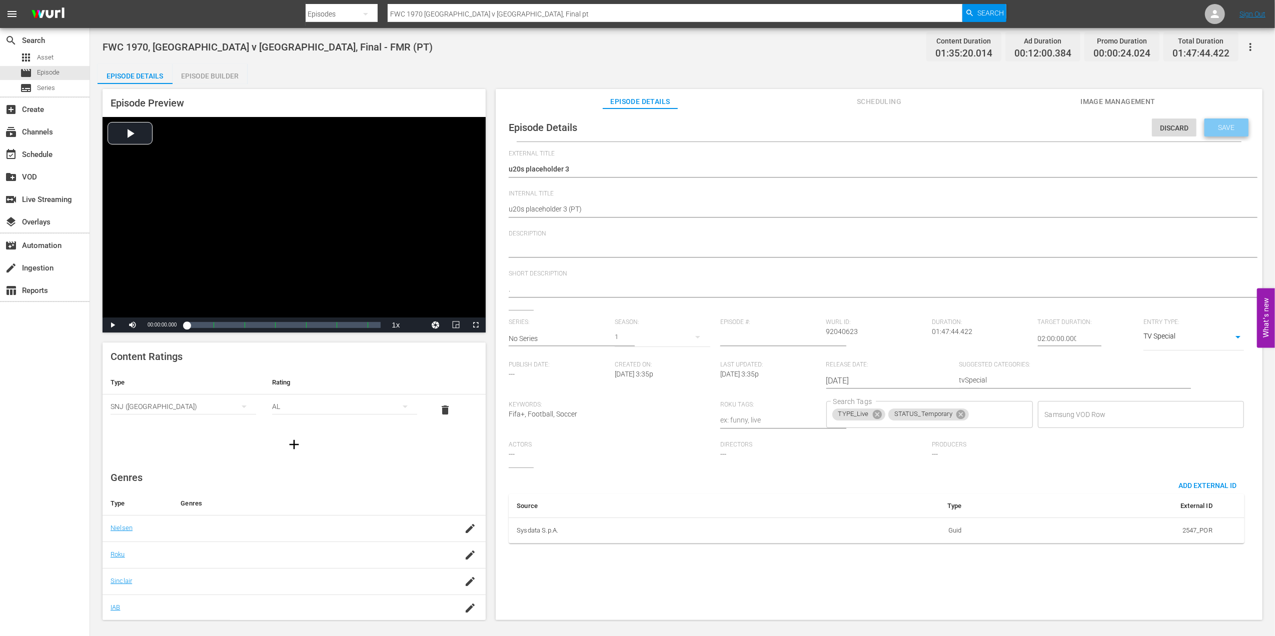
click at [1232, 126] on span "Save" at bounding box center [1226, 128] width 33 height 8
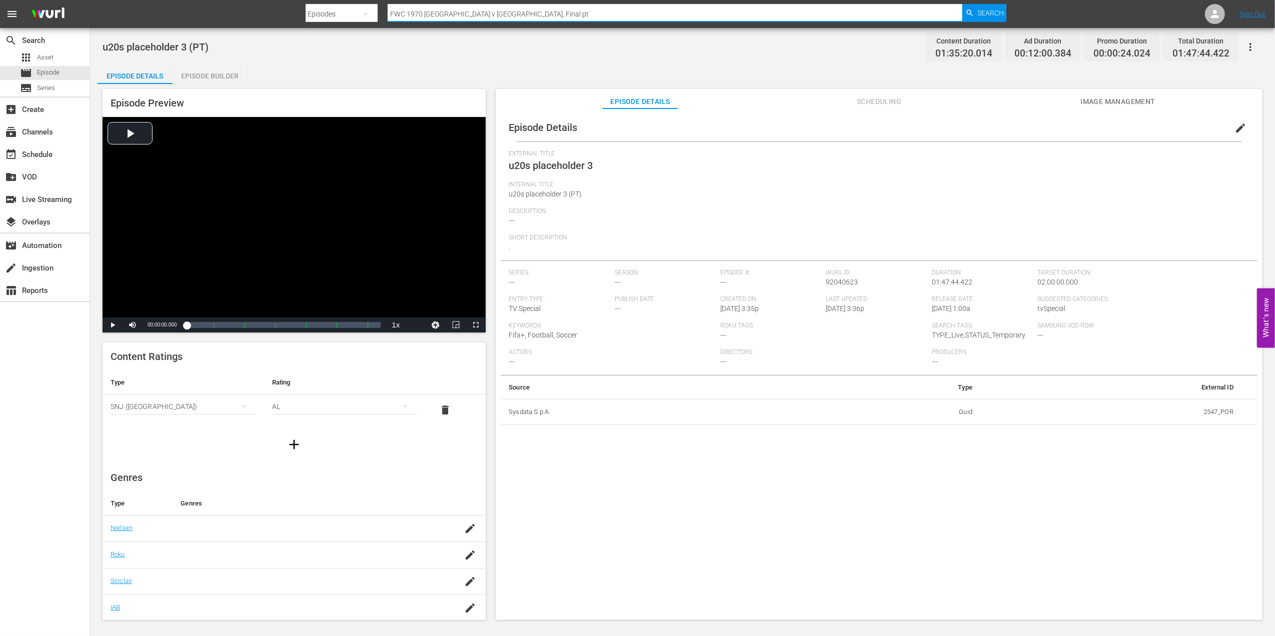
drag, startPoint x: 504, startPoint y: 9, endPoint x: 318, endPoint y: 18, distance: 186.3
click at [285, 16] on nav "menu Search By Episodes Search ID, Title, Description, Keywords, or Category FW…" at bounding box center [637, 14] width 1275 height 28
paste input "98 Brazil vs Netherlands, Semi-final (PT)"
type input "FWC 1998 Brazil vs Netherlands, Semi-final (PT)"
click at [985, 11] on span "Search" at bounding box center [990, 13] width 27 height 18
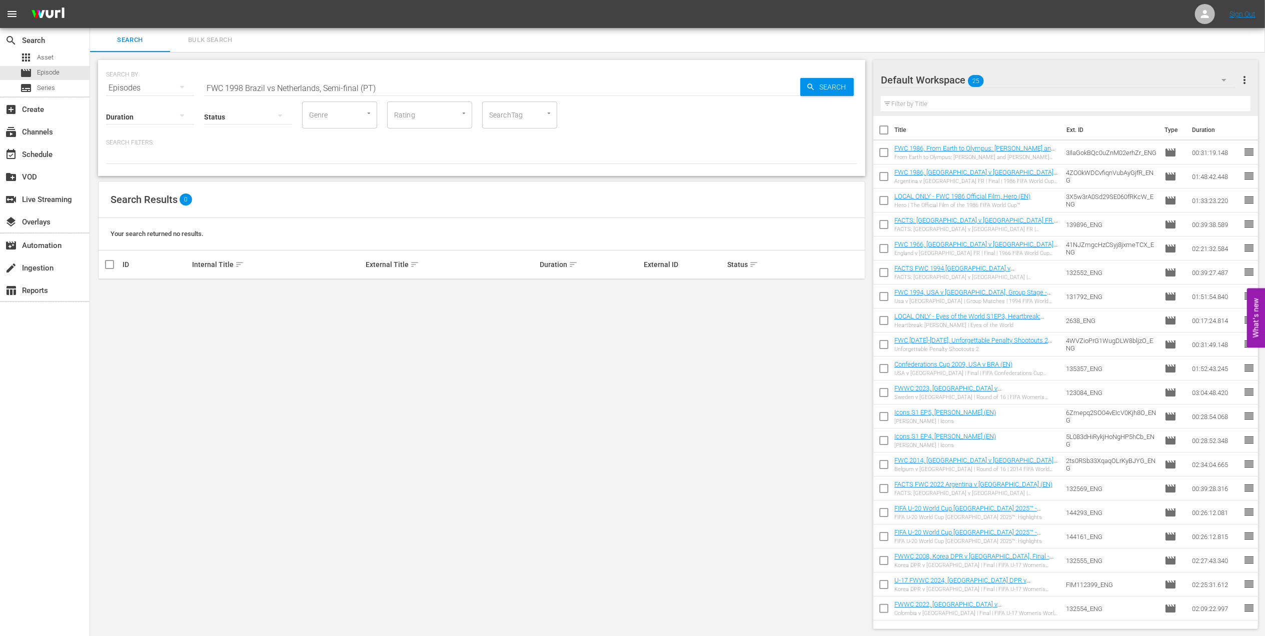
click at [272, 87] on input "FWC 1998 Brazil vs Netherlands, Semi-final (PT)" at bounding box center [502, 88] width 596 height 24
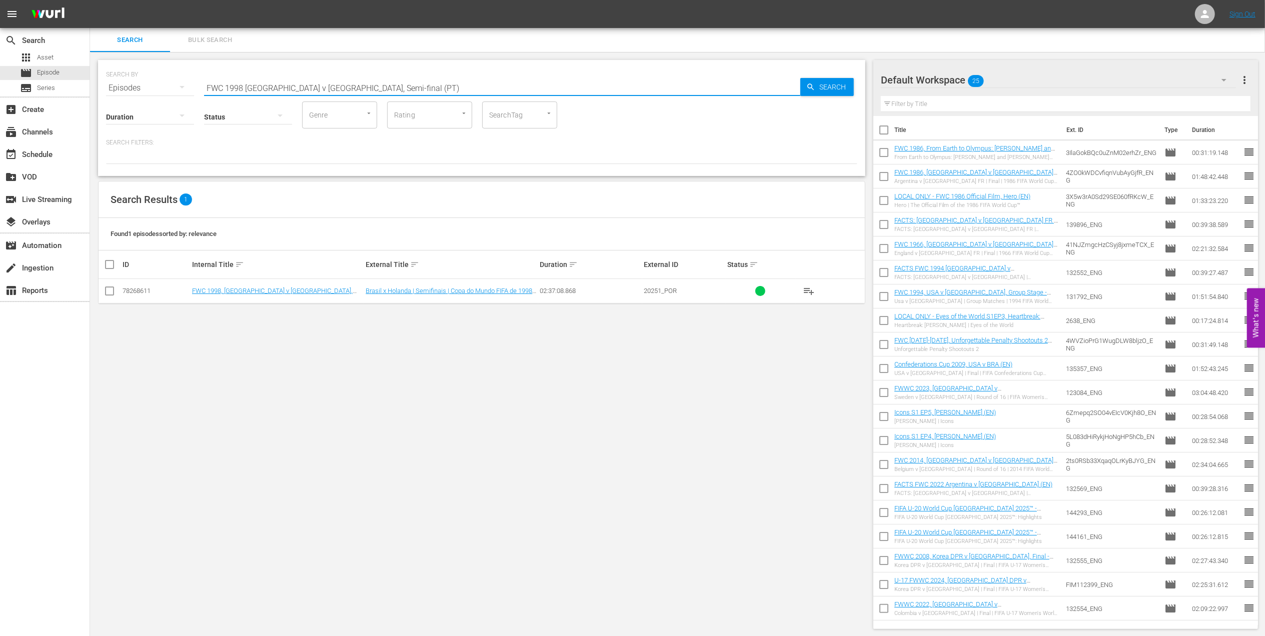
drag, startPoint x: 389, startPoint y: 87, endPoint x: 115, endPoint y: 87, distance: 274.1
click at [115, 87] on div "SEARCH BY Search By Episodes Search ID, Title, Description, Keywords, or Catego…" at bounding box center [481, 82] width 751 height 36
paste input "2002 Brazil vs Turkey"
click at [274, 86] on input "FWC 2002 Brazil vs Turkey, Semi-final (PT)" at bounding box center [502, 88] width 596 height 24
type input "FWC 2002 [GEOGRAPHIC_DATA] v [GEOGRAPHIC_DATA], Semi-final (PT)"
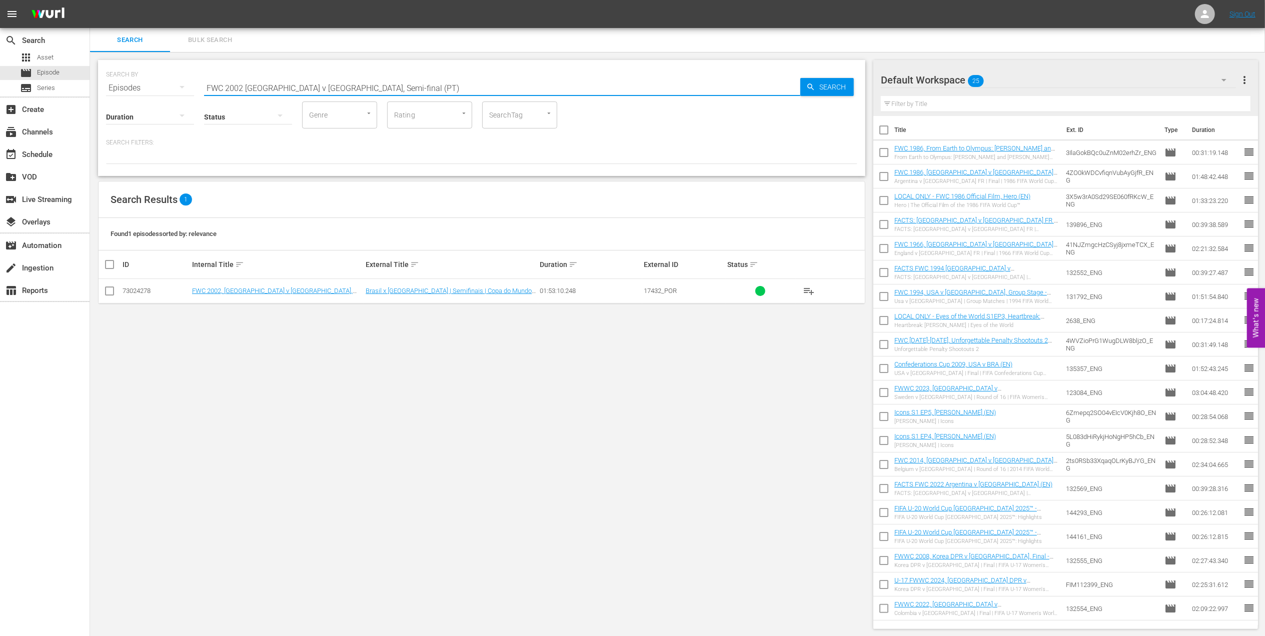
drag, startPoint x: 106, startPoint y: 294, endPoint x: 119, endPoint y: 294, distance: 12.5
click at [108, 294] on input "checkbox" at bounding box center [110, 293] width 12 height 12
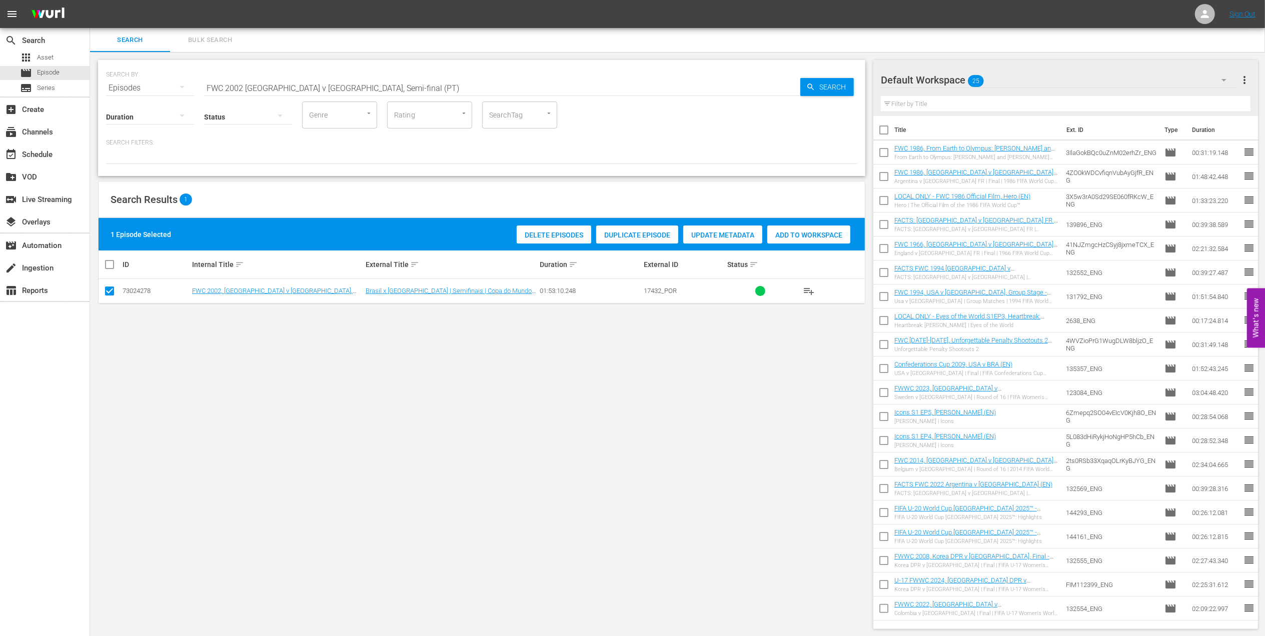
click at [636, 230] on div "Duplicate Episode" at bounding box center [637, 235] width 82 height 19
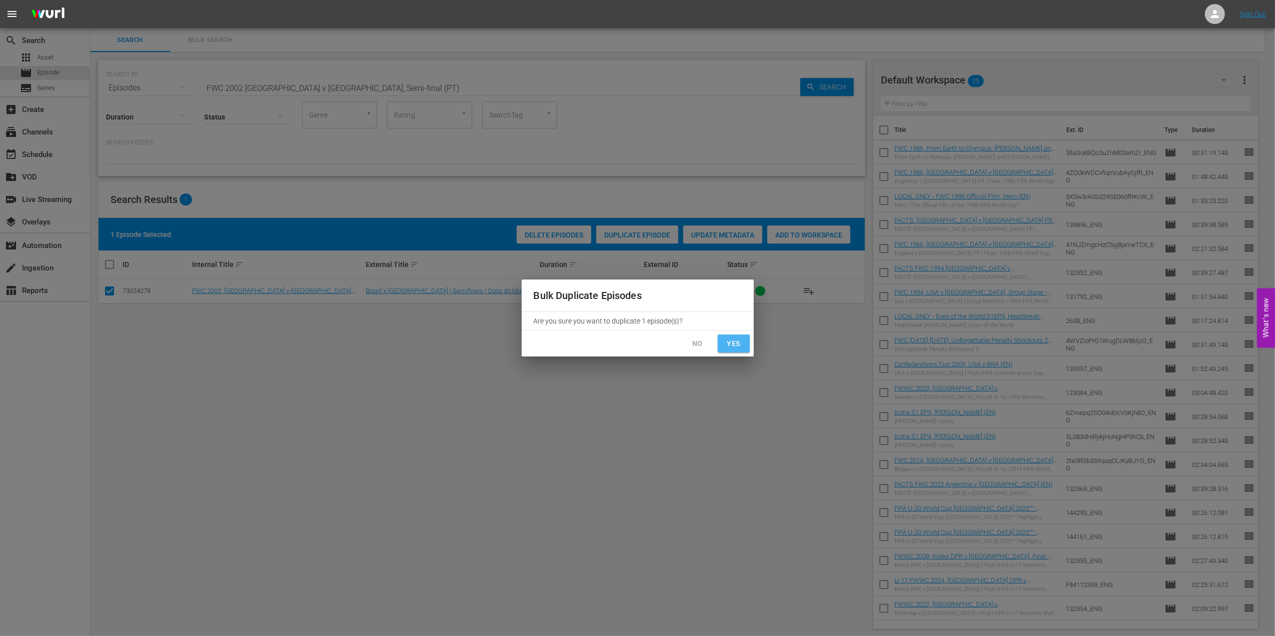
click at [739, 351] on button "Yes" at bounding box center [734, 344] width 32 height 19
checkbox input "false"
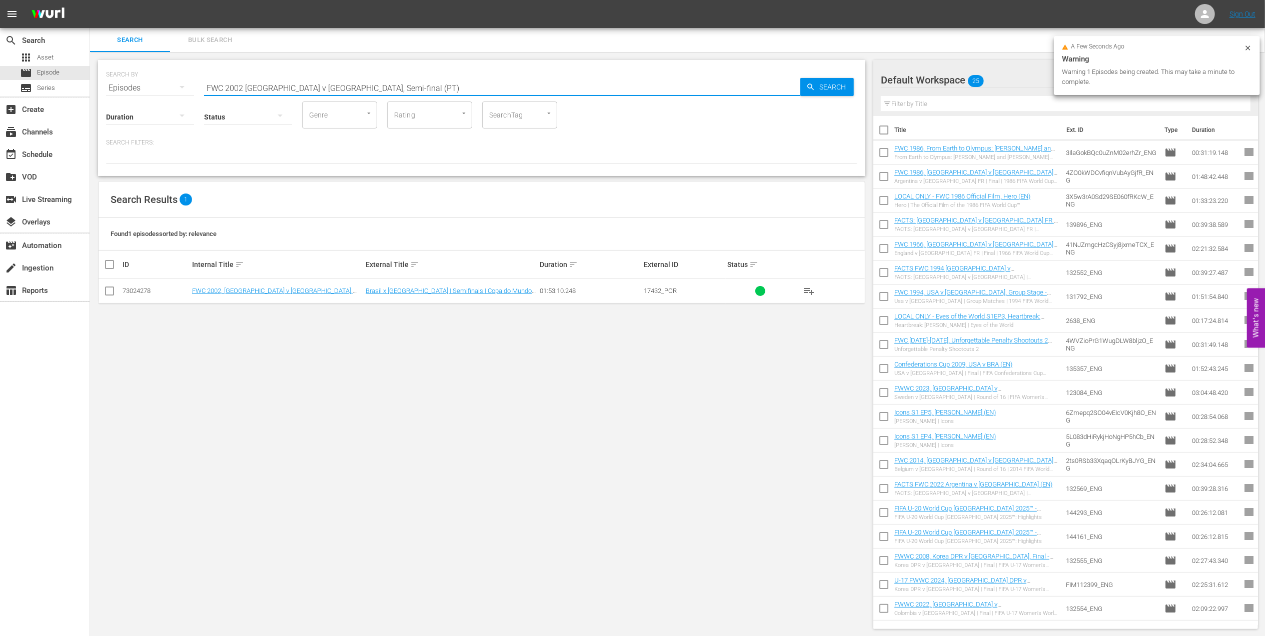
drag, startPoint x: 367, startPoint y: 88, endPoint x: 133, endPoint y: 93, distance: 233.6
click at [113, 91] on div "SEARCH BY Search By Episodes Search ID, Title, Description, Keywords, or Catego…" at bounding box center [481, 82] width 751 height 36
click at [379, 87] on input "text" at bounding box center [502, 88] width 596 height 24
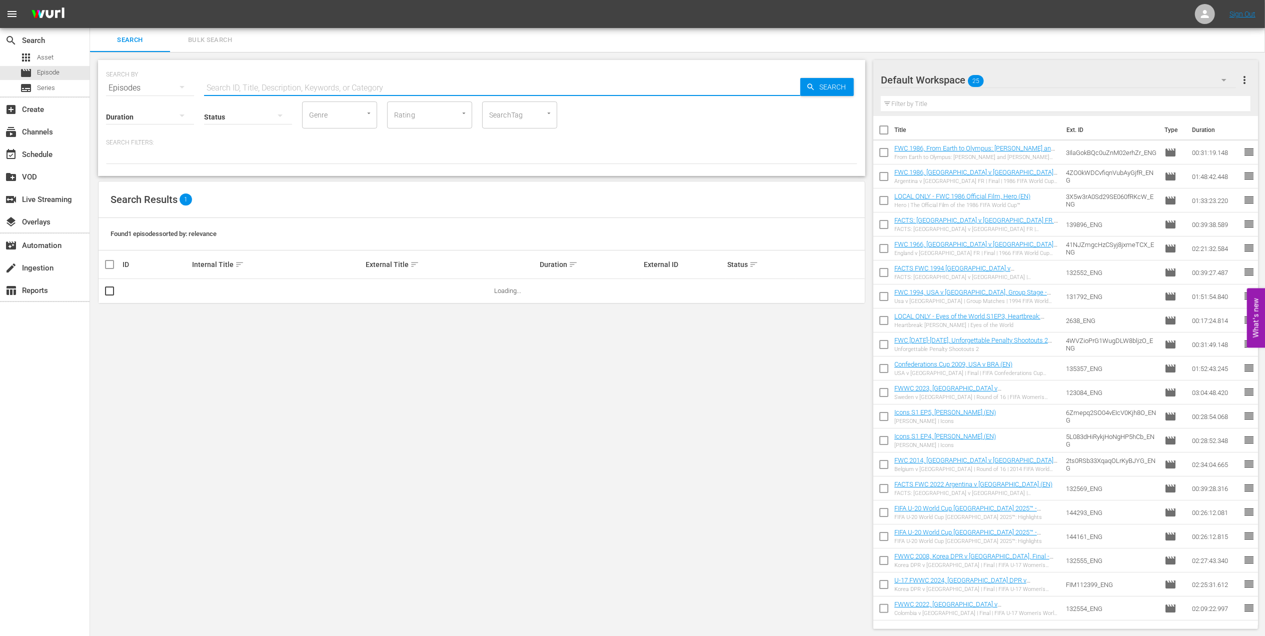
paste input "FWC 2002 [GEOGRAPHIC_DATA] v [GEOGRAPHIC_DATA], Semi-final (PT)"
type input "FWC 2002 [GEOGRAPHIC_DATA] v [GEOGRAPHIC_DATA], Semi-final (PT)"
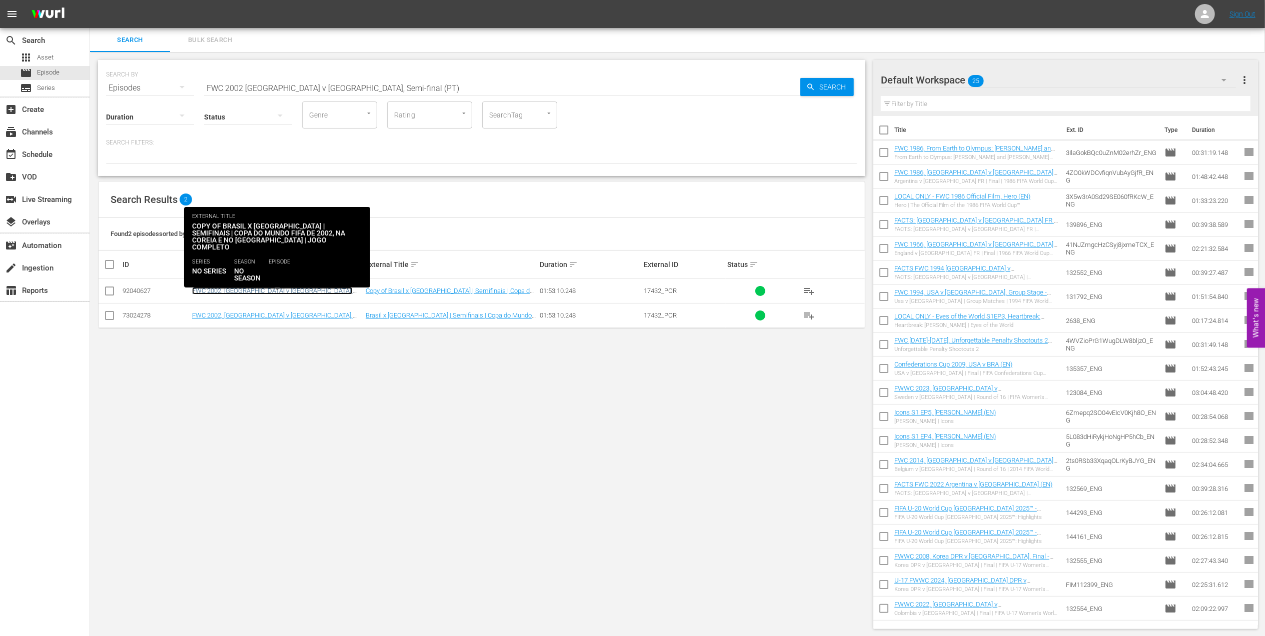
click at [259, 293] on link "FWC 2002, [GEOGRAPHIC_DATA] v [GEOGRAPHIC_DATA], Semi-final - FMR (PT)" at bounding box center [272, 294] width 161 height 15
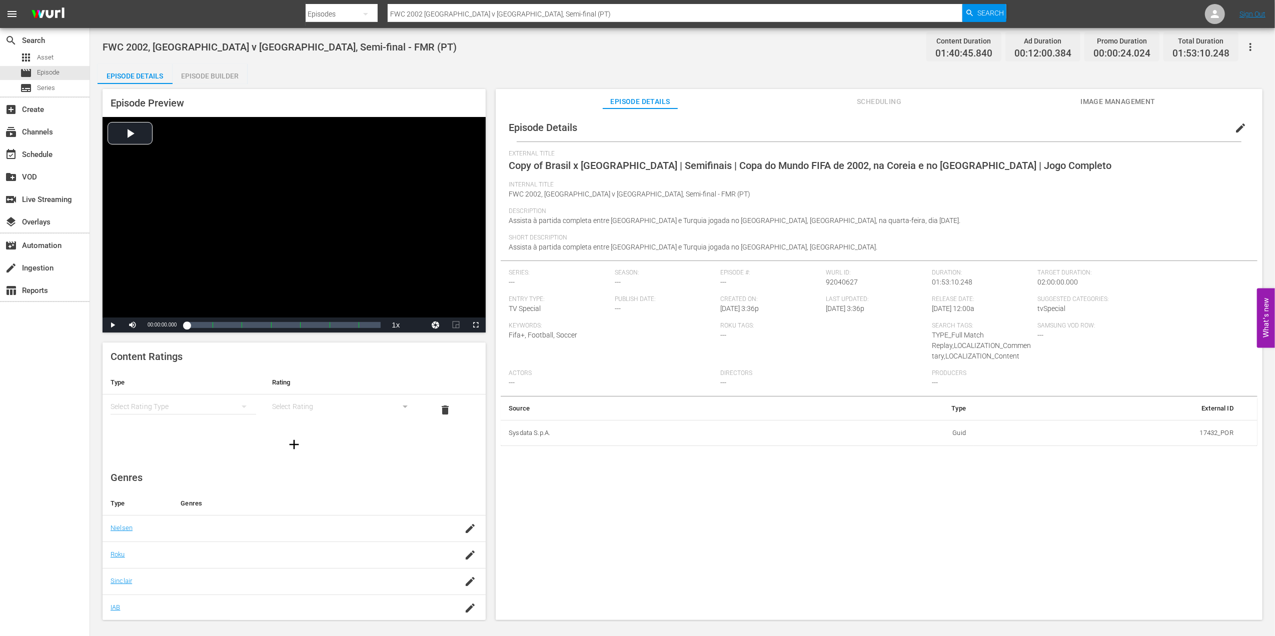
click at [1234, 129] on span "edit" at bounding box center [1240, 128] width 12 height 12
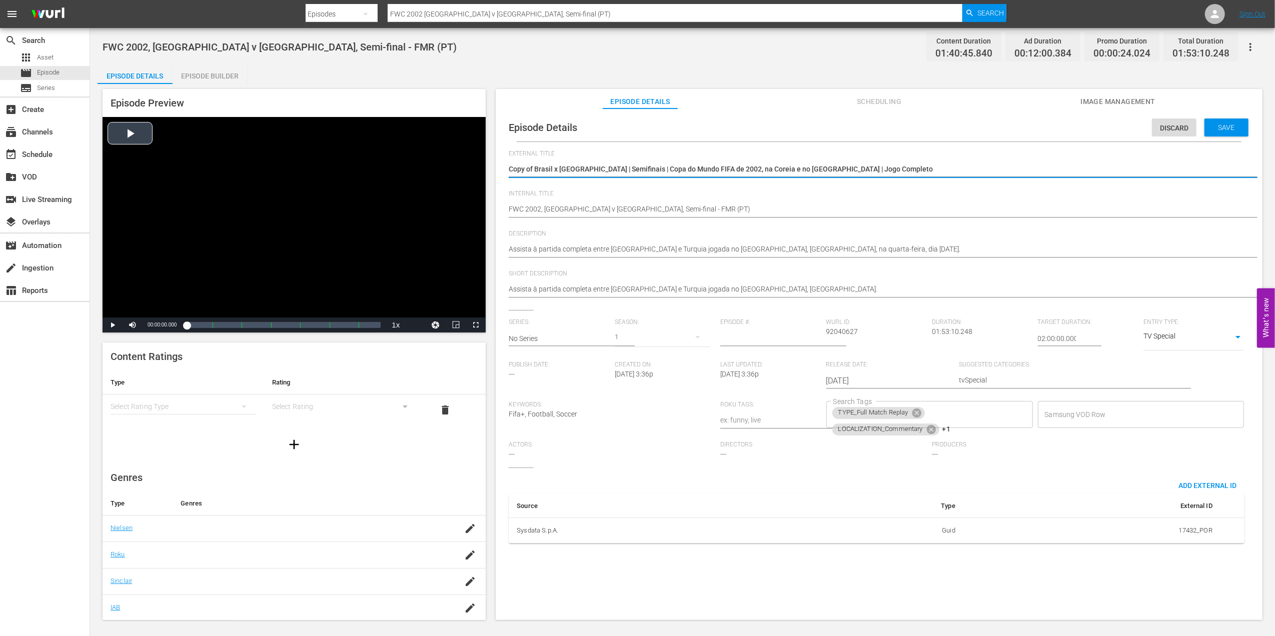
drag, startPoint x: 577, startPoint y: 169, endPoint x: 377, endPoint y: 172, distance: 199.6
click at [378, 171] on div "Episode Preview Video Player is loading. Play Video Play Mute Current Time 00:0…" at bounding box center [683, 356] width 1170 height 544
type textarea "U"
type textarea "U2"
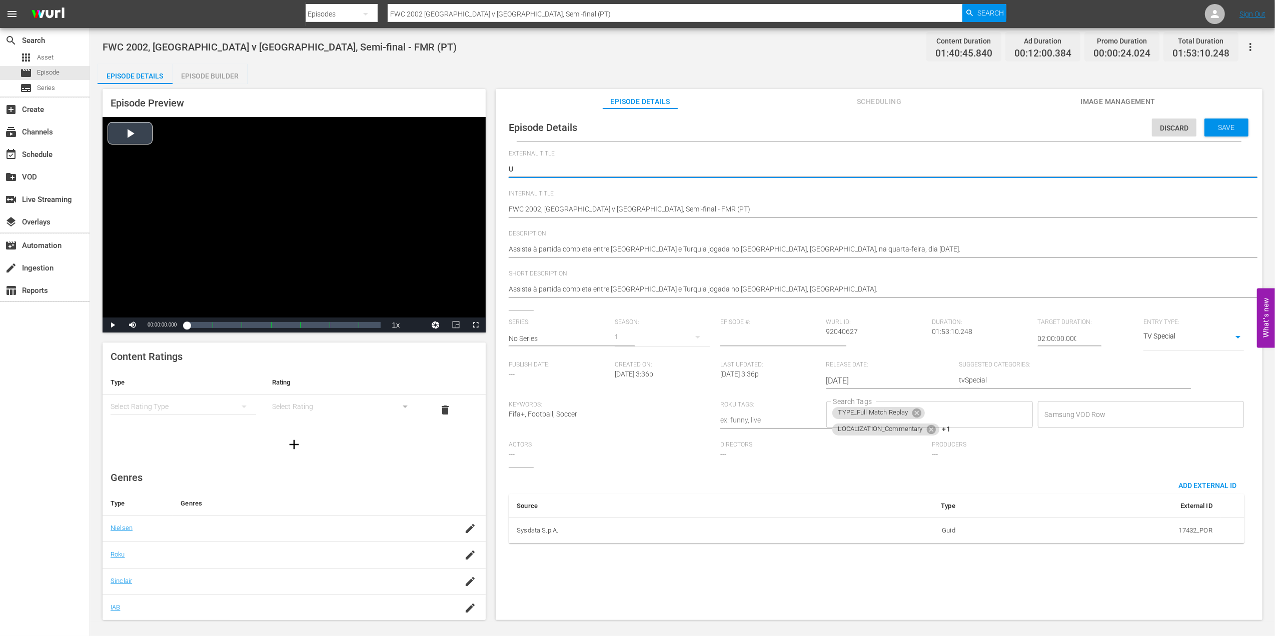
type textarea "U2"
type textarea "U20"
type textarea "U20s"
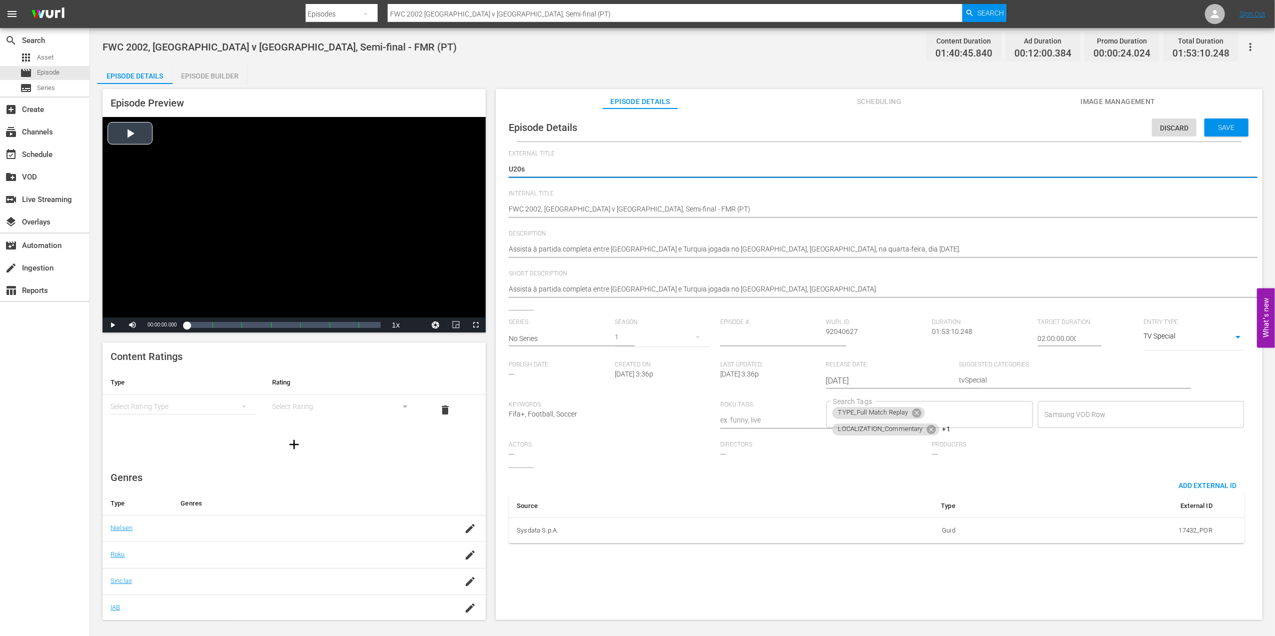
type textarea "U20s"
type textarea "U20s p"
type textarea "U20s pl"
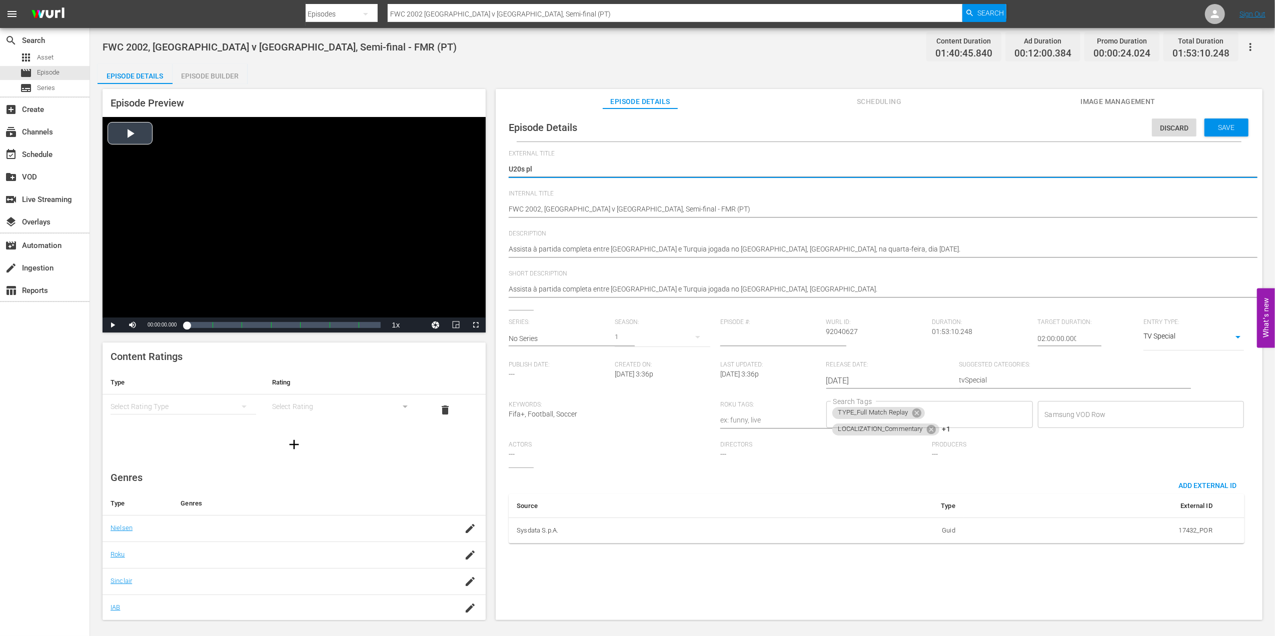
type textarea "U20s pla"
type textarea "U20s plac"
type textarea "U20s place"
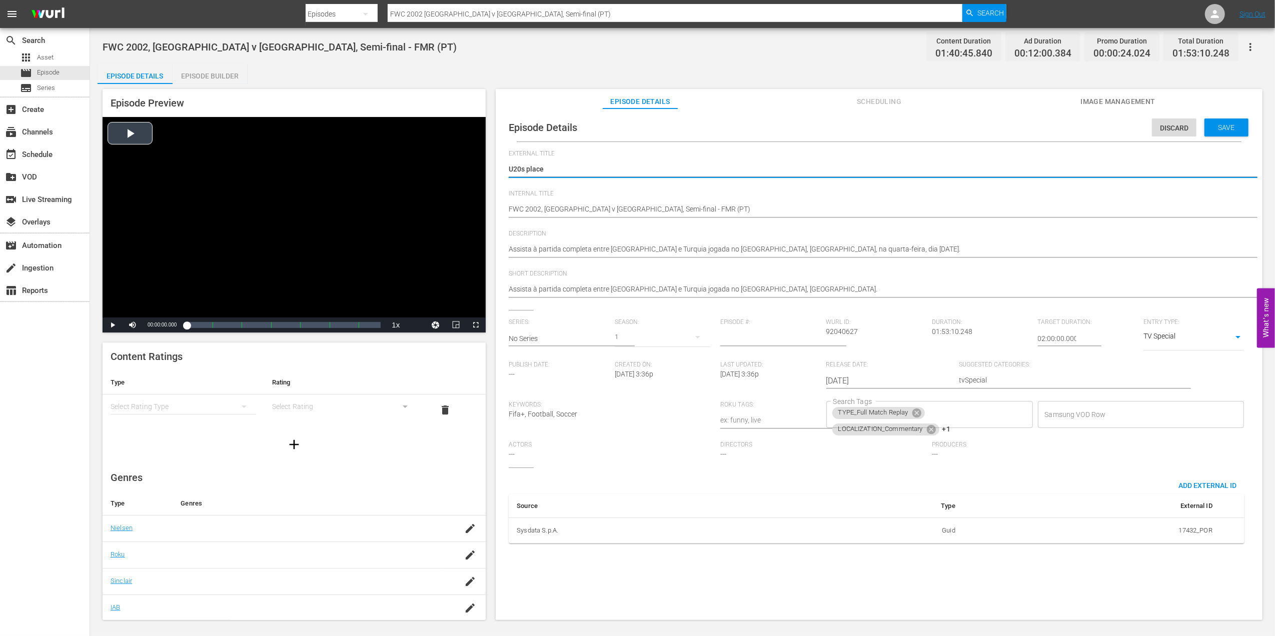
type textarea "U20s placeh"
type textarea "U20s placeho"
type textarea "U20s placehol"
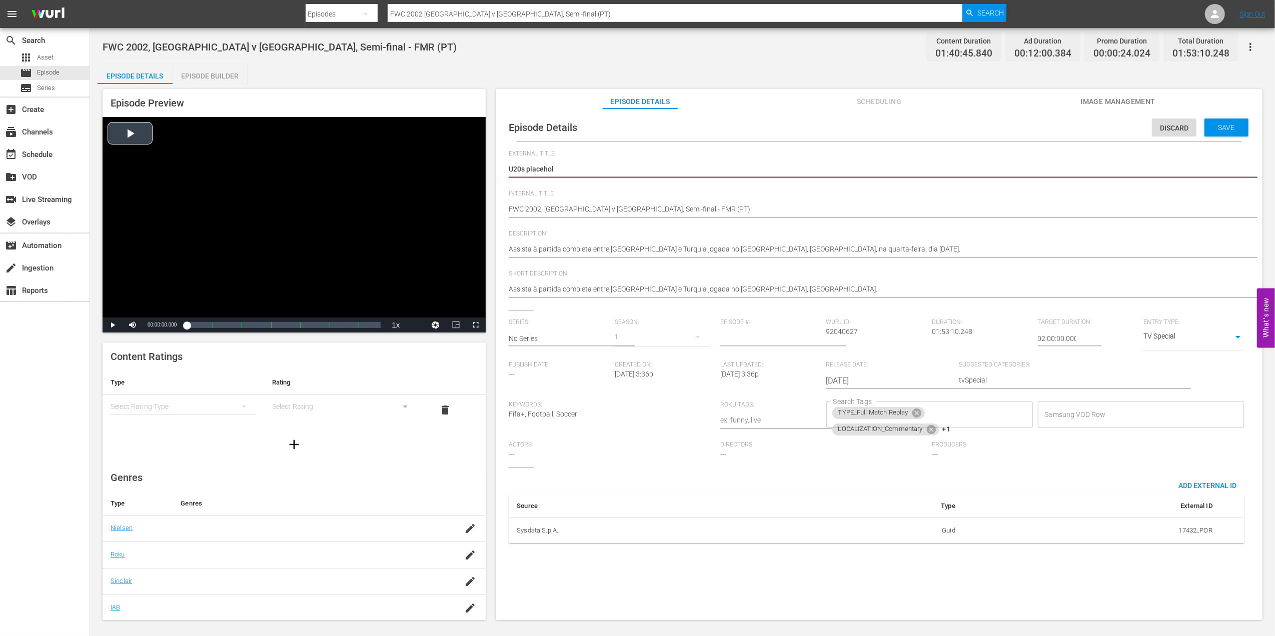
type textarea "U20s placehold"
type textarea "U20s placeholde"
drag, startPoint x: 583, startPoint y: 163, endPoint x: 566, endPoint y: 171, distance: 18.8
click at [583, 163] on div "Copy of Brasil x [GEOGRAPHIC_DATA] | Semifinais | Copa do Mundo FIFA de 2002, n…" at bounding box center [877, 170] width 736 height 24
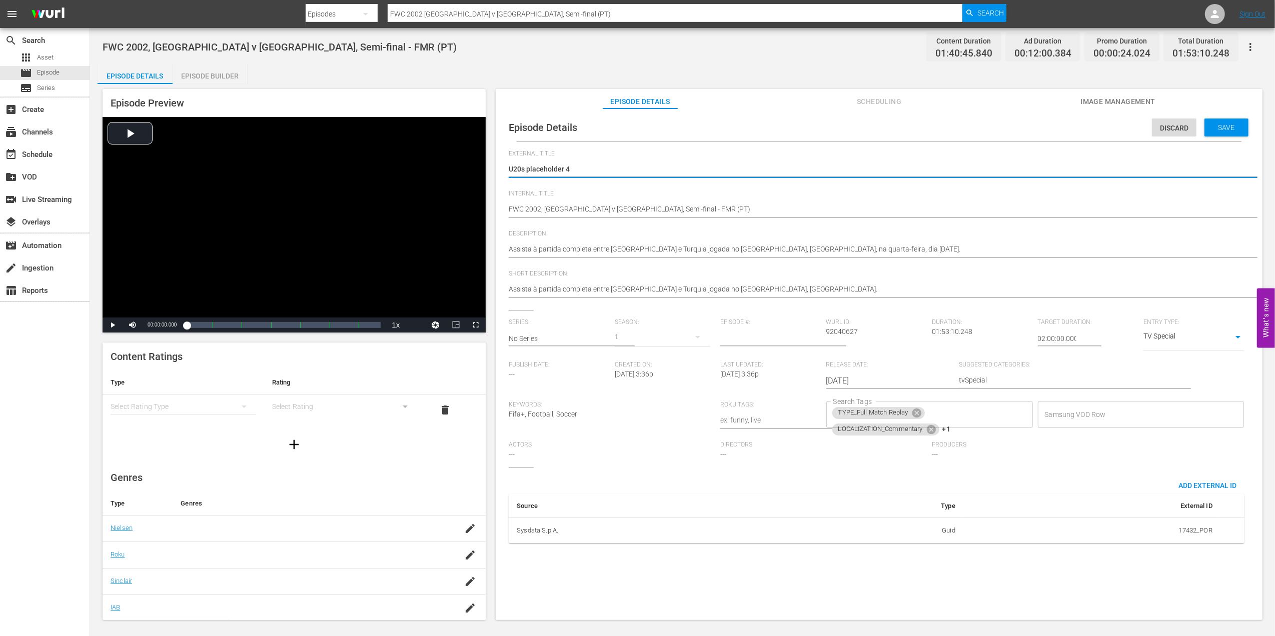
drag, startPoint x: 545, startPoint y: 166, endPoint x: 503, endPoint y: 169, distance: 41.6
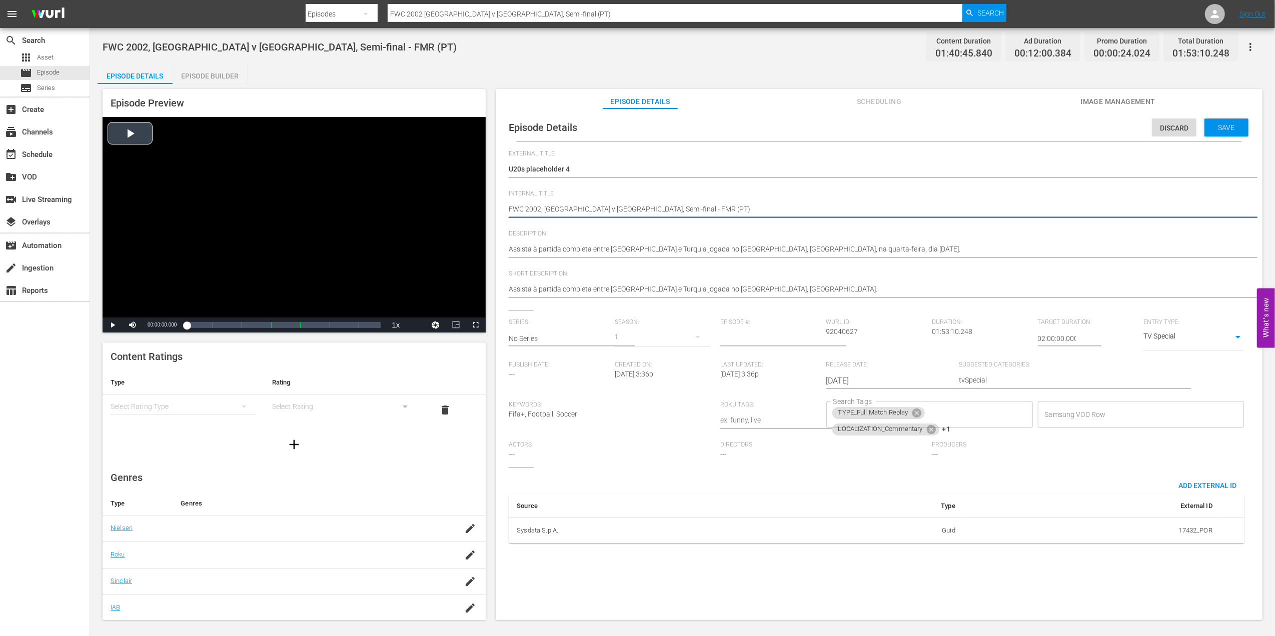
drag, startPoint x: 640, startPoint y: 207, endPoint x: 465, endPoint y: 209, distance: 175.6
paste textarea "U20s placeholder 4"
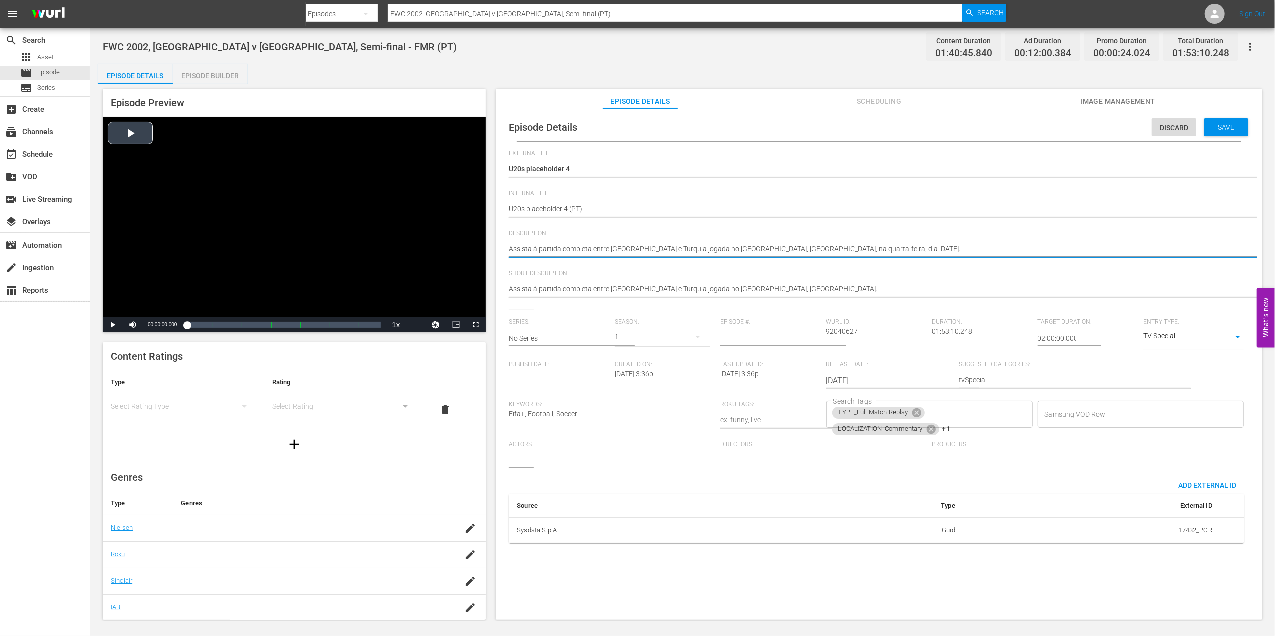
drag, startPoint x: 905, startPoint y: 245, endPoint x: 373, endPoint y: 262, distance: 532.4
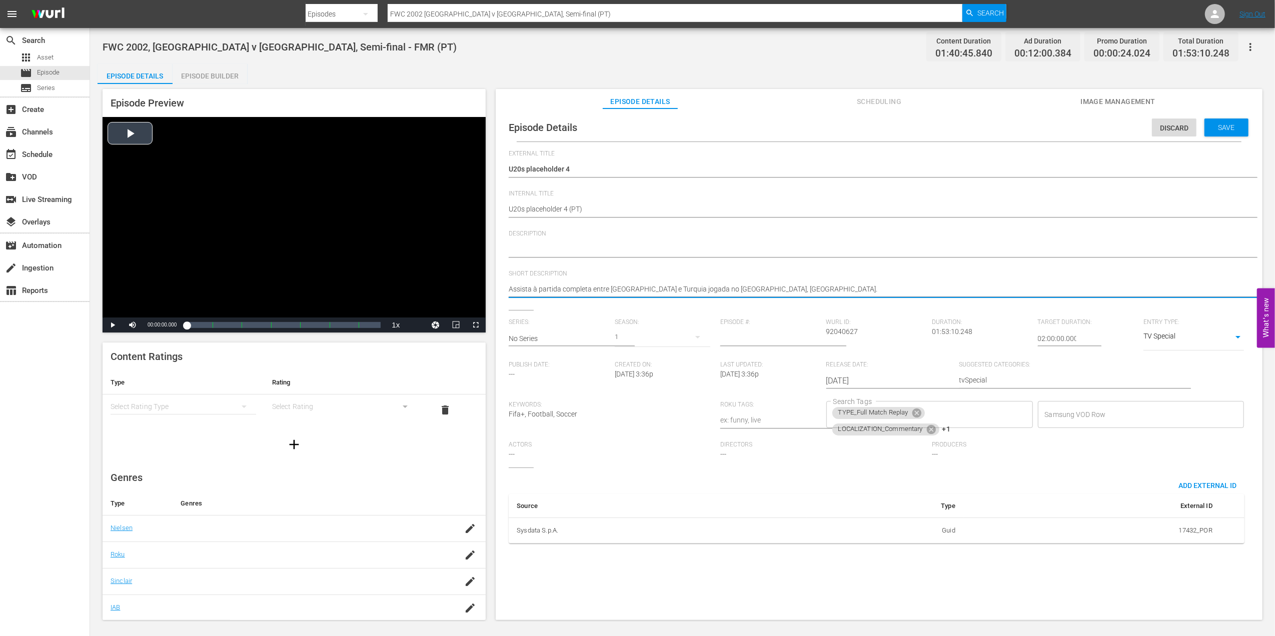
drag, startPoint x: 781, startPoint y: 289, endPoint x: 471, endPoint y: 292, distance: 309.6
click at [918, 413] on icon at bounding box center [916, 413] width 9 height 9
click at [931, 412] on icon at bounding box center [931, 413] width 9 height 9
click at [915, 417] on icon at bounding box center [915, 414] width 9 height 9
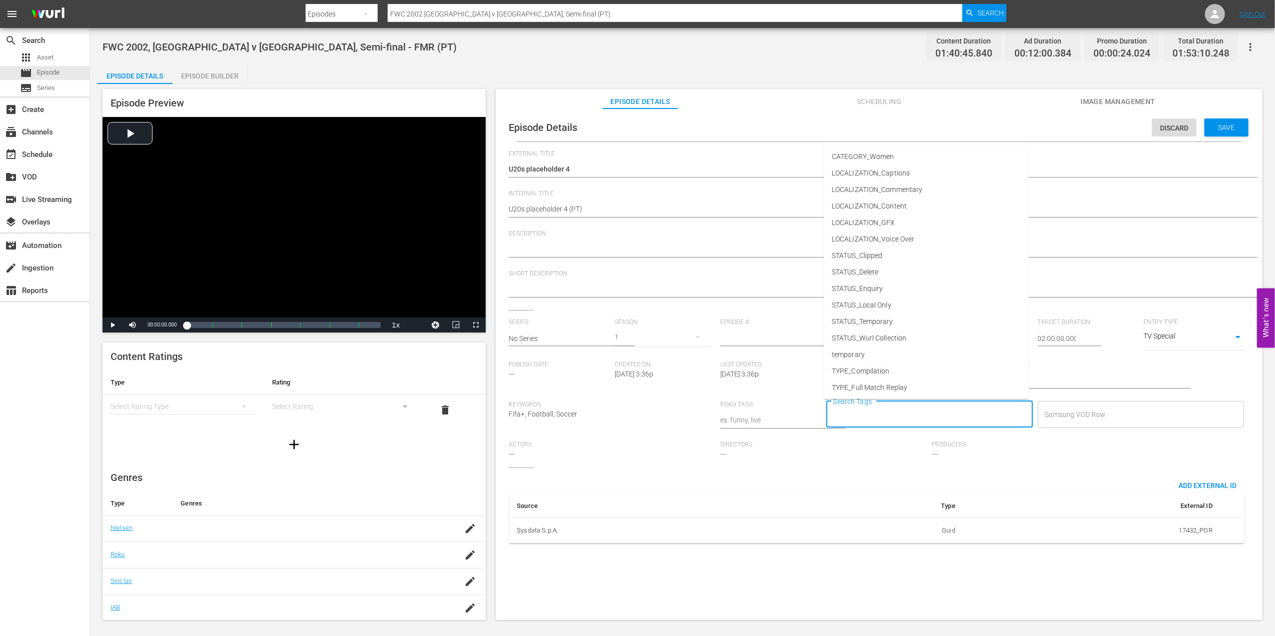
click at [926, 413] on input "Search Tags" at bounding box center [922, 415] width 183 height 18
click at [875, 357] on li "TYPE_Live" at bounding box center [926, 354] width 205 height 17
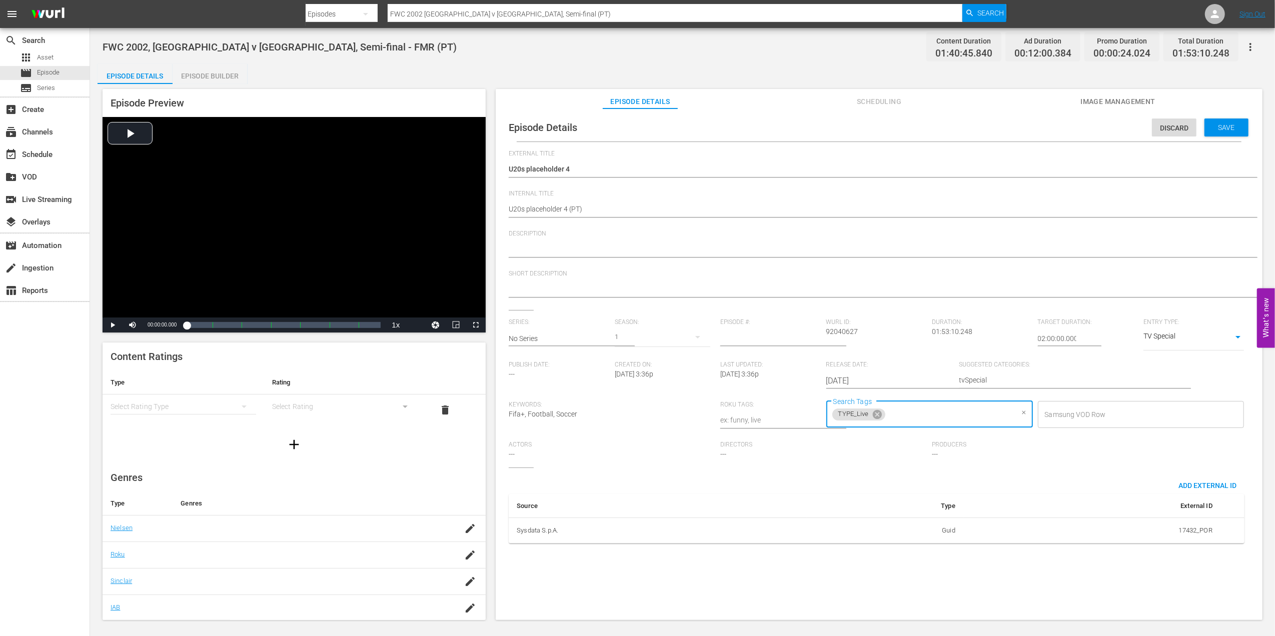
click at [941, 415] on input "Search Tags" at bounding box center [950, 415] width 127 height 18
click at [889, 323] on span "STATUS_Temporary" at bounding box center [863, 322] width 62 height 11
click at [1219, 123] on div "Save" at bounding box center [1226, 128] width 44 height 18
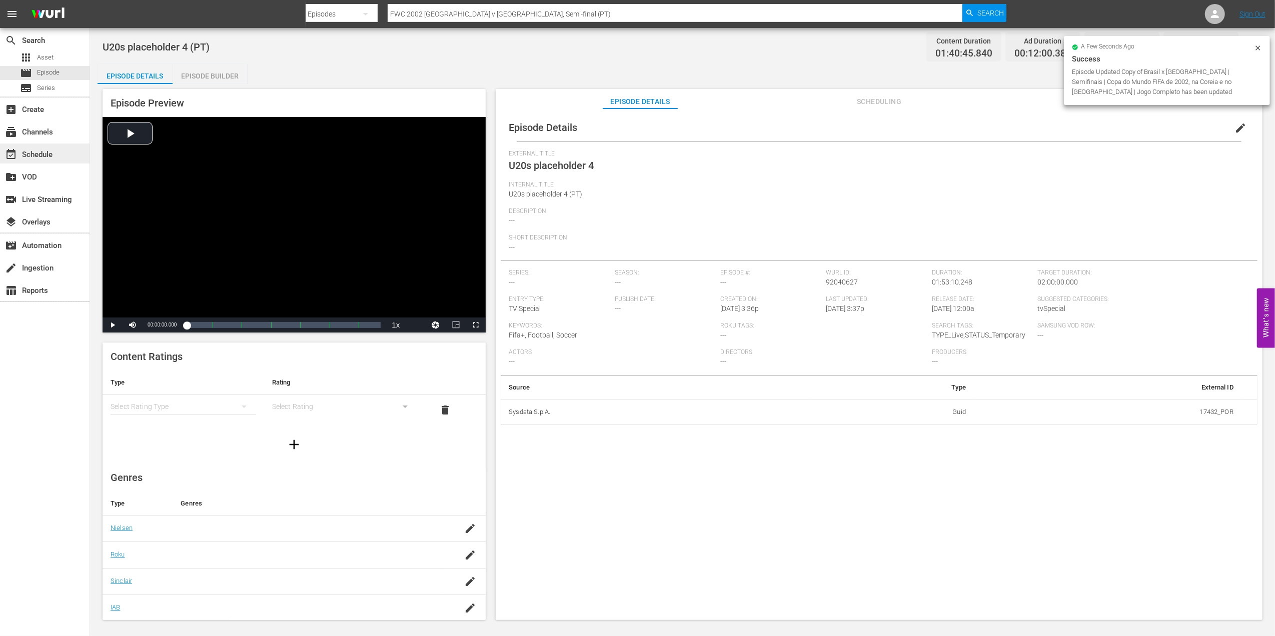
click at [50, 153] on div "event_available Schedule" at bounding box center [28, 153] width 56 height 9
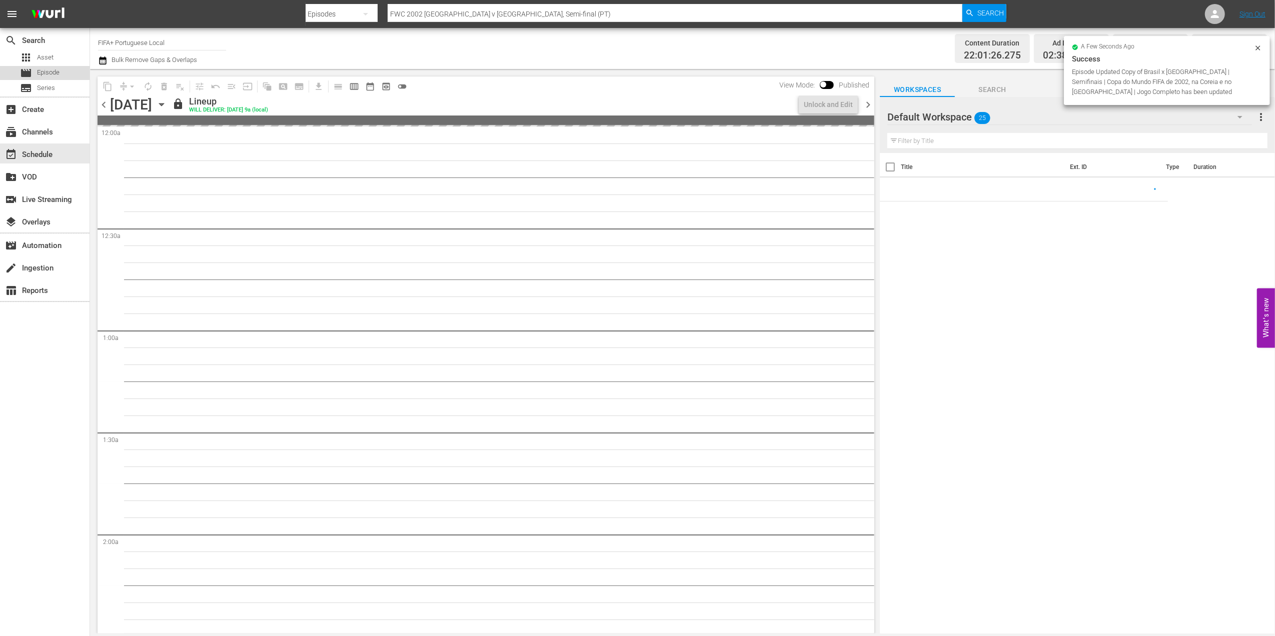
click at [61, 69] on div "movie Episode" at bounding box center [45, 73] width 90 height 14
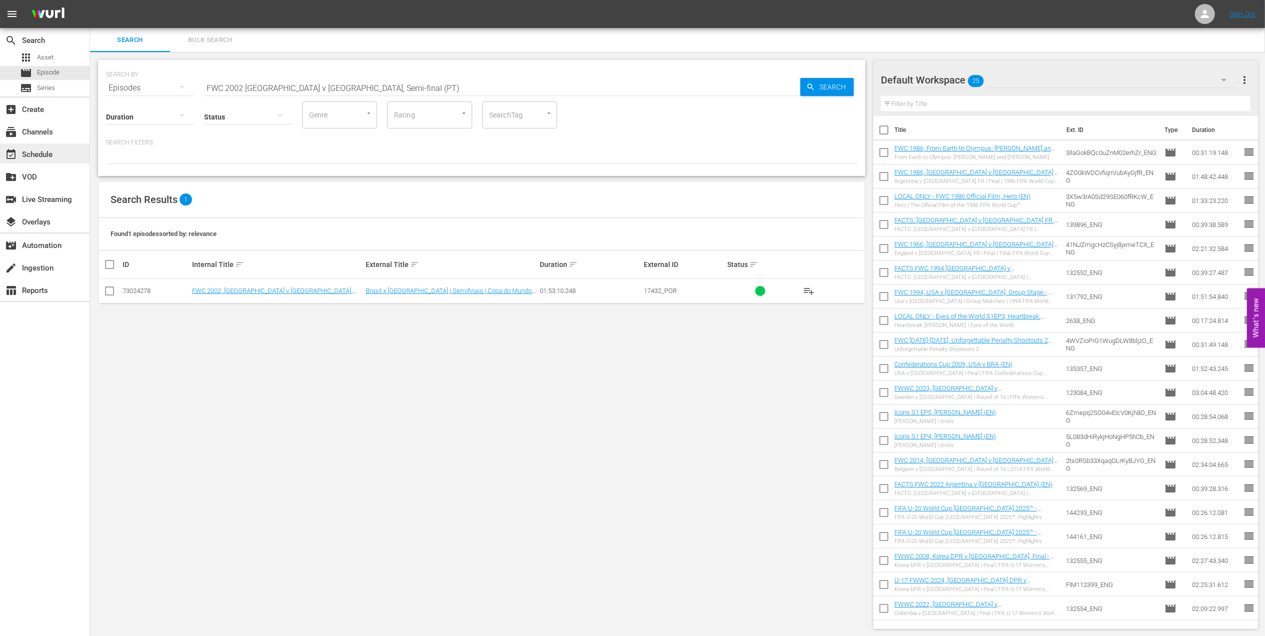
click at [26, 157] on div "event_available Schedule" at bounding box center [28, 153] width 56 height 9
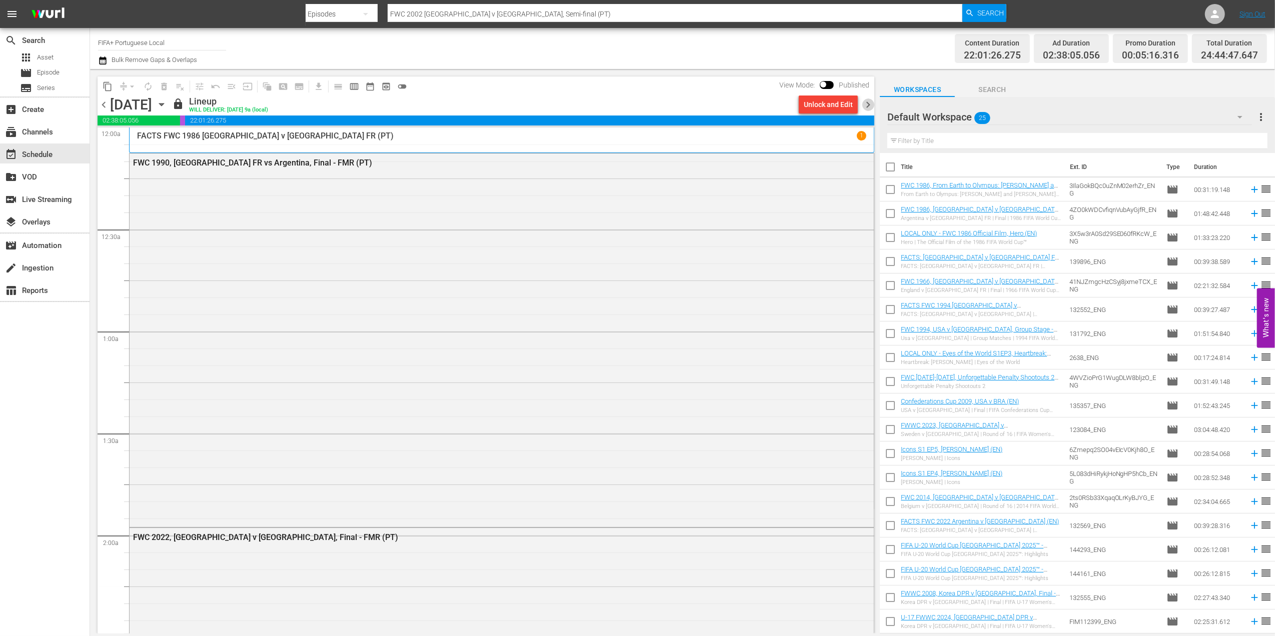
click at [867, 101] on span "chevron_right" at bounding box center [868, 105] width 13 height 13
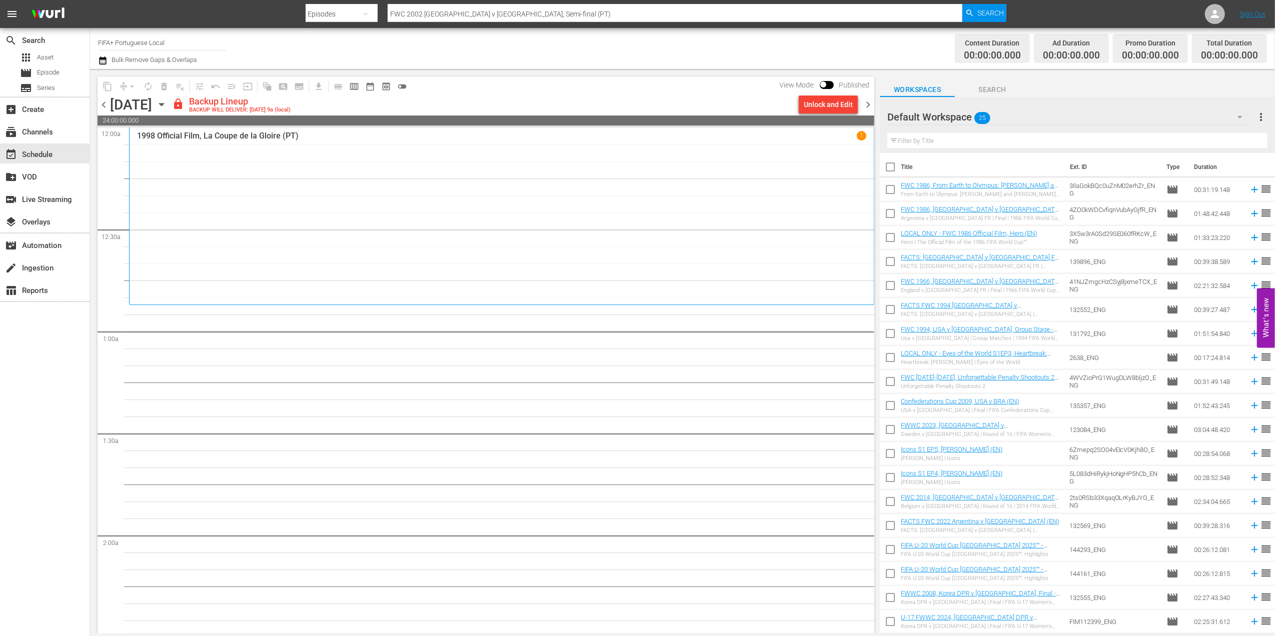
click at [886, 170] on input "checkbox" at bounding box center [890, 169] width 21 height 21
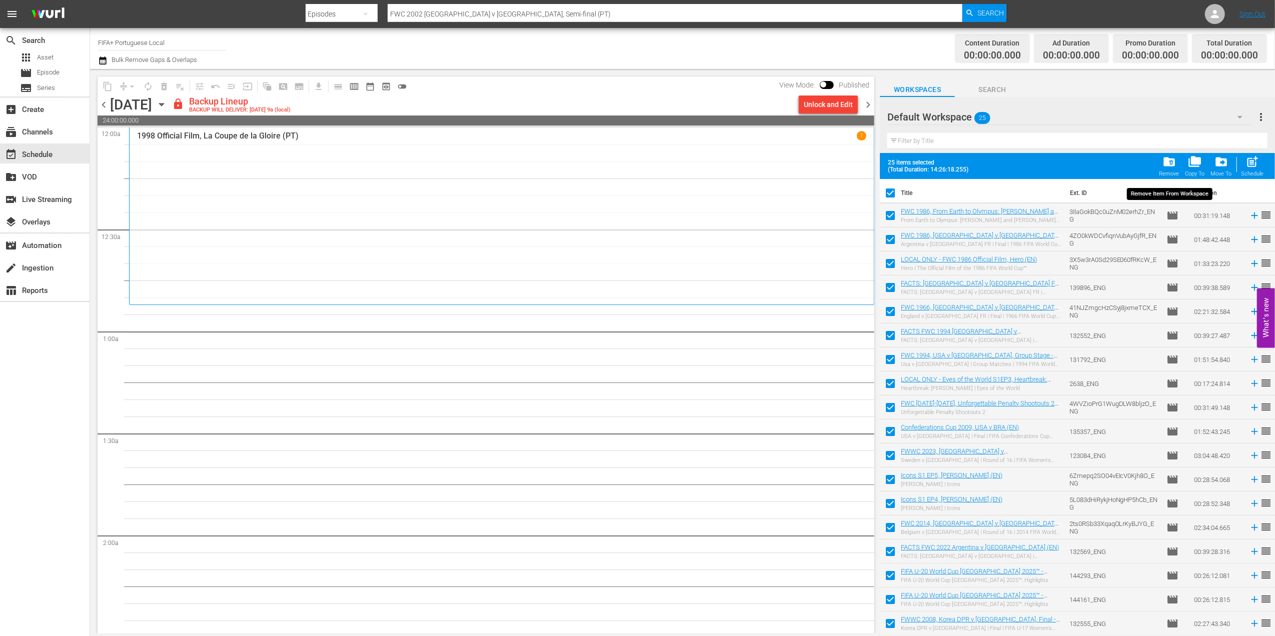
click at [1171, 169] on span "folder_delete" at bounding box center [1169, 162] width 14 height 14
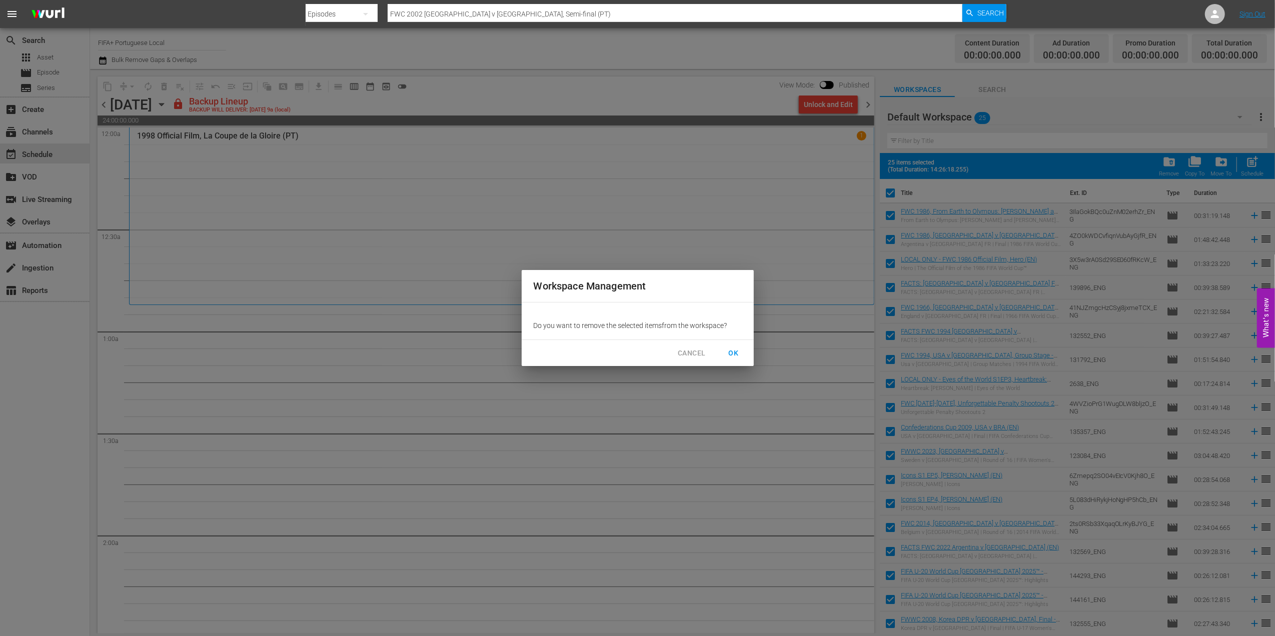
click at [739, 351] on span "OK" at bounding box center [734, 353] width 16 height 13
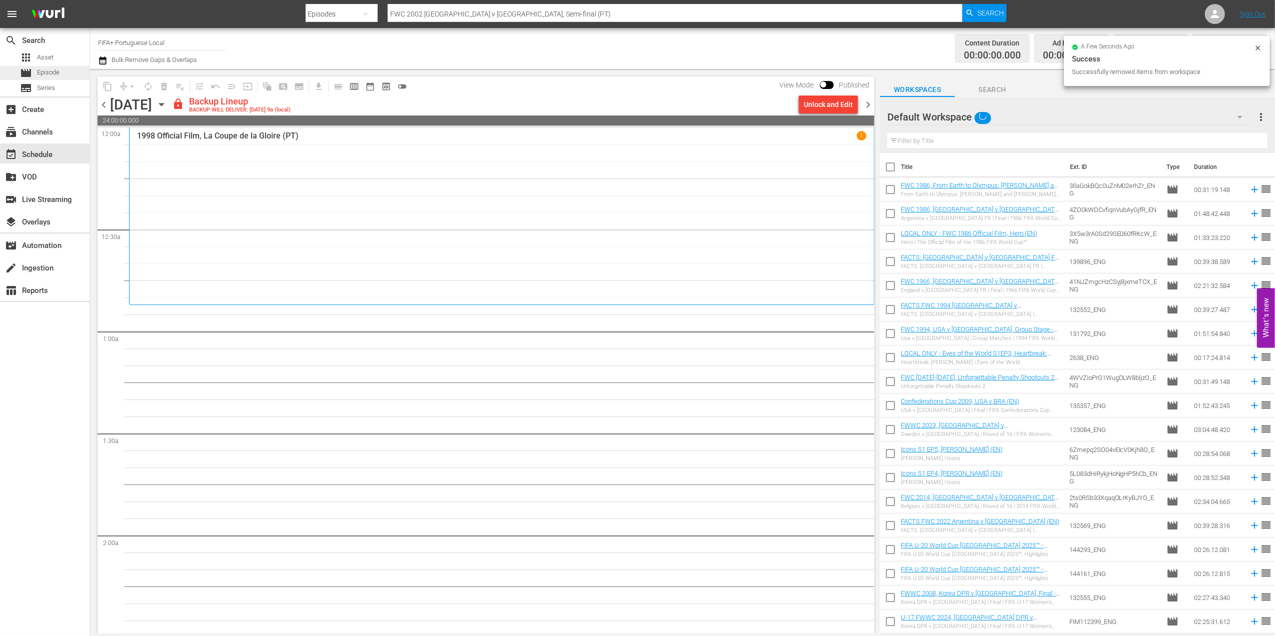
click at [49, 69] on span "Episode" at bounding box center [48, 73] width 23 height 10
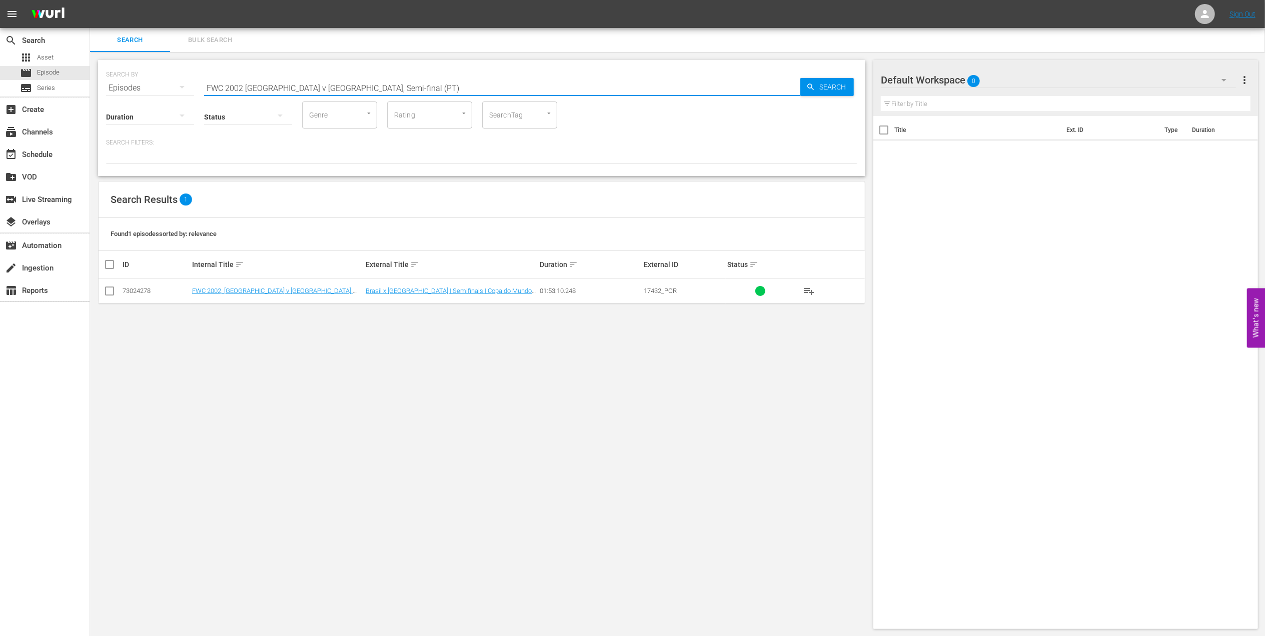
drag, startPoint x: 216, startPoint y: 88, endPoint x: 163, endPoint y: 90, distance: 53.0
click at [163, 90] on div "SEARCH BY Search By Episodes Search ID, Title, Description, Keywords, or Catego…" at bounding box center [481, 82] width 751 height 36
paste input "1998 [GEOGRAPHIC_DATA] v [GEOGRAPHIC_DATA], FInal"
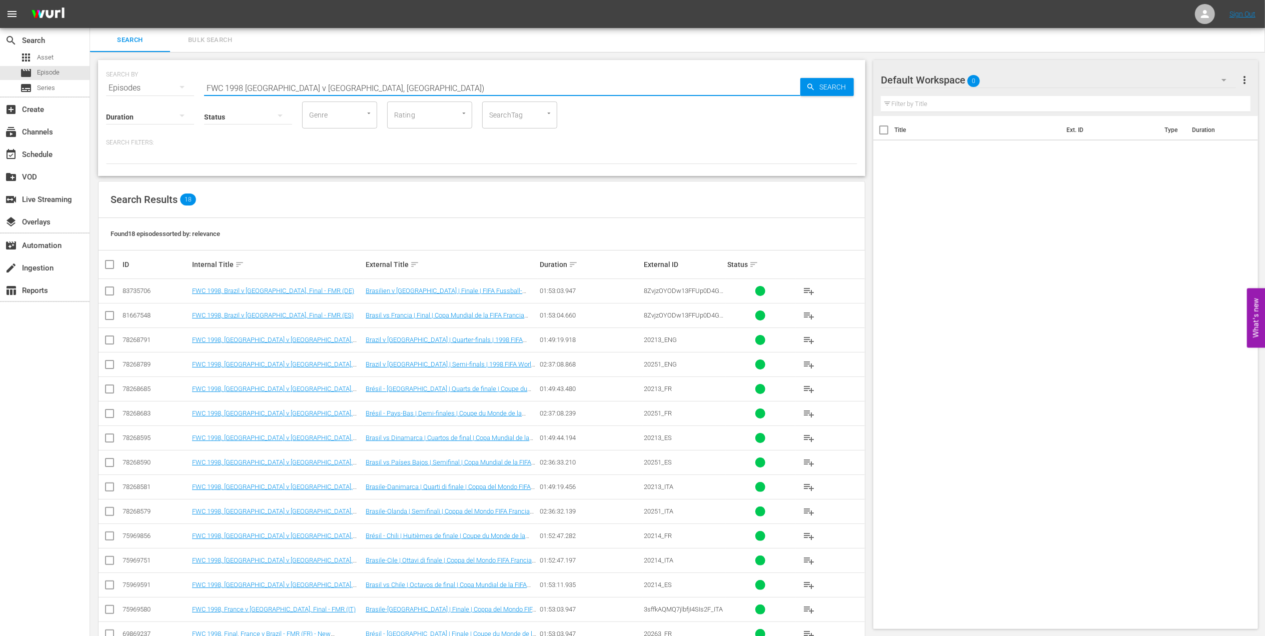
click at [363, 84] on input "FWC 1998 [GEOGRAPHIC_DATA] v [GEOGRAPHIC_DATA], [GEOGRAPHIC_DATA])" at bounding box center [502, 88] width 596 height 24
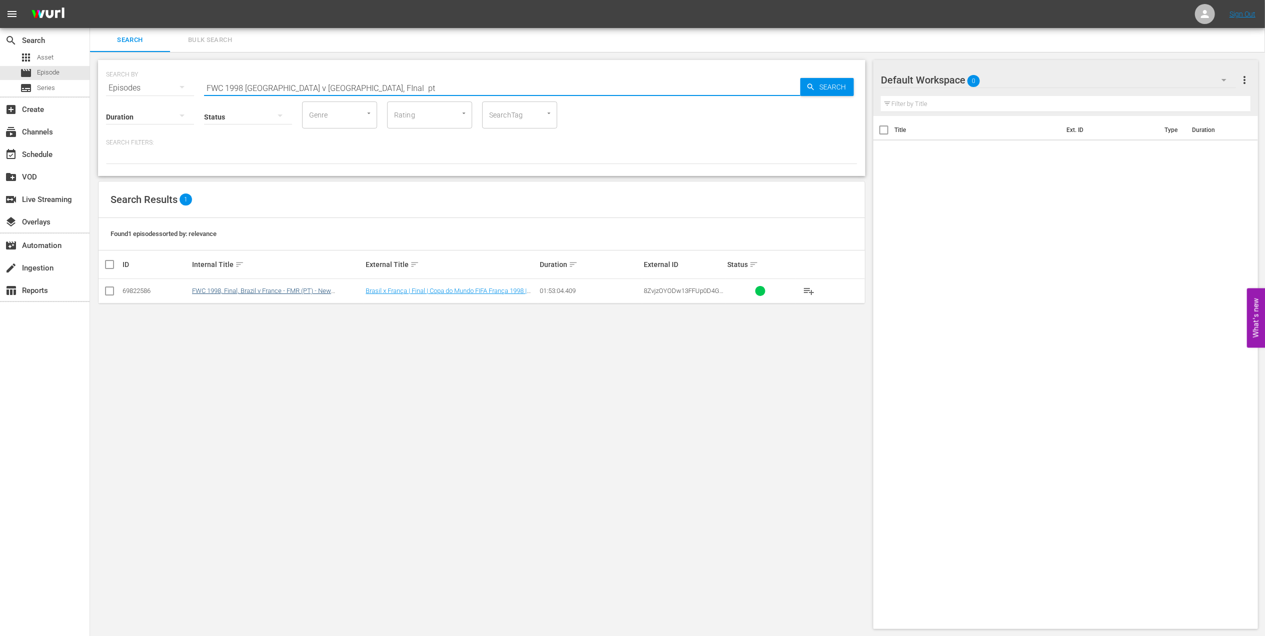
drag, startPoint x: 111, startPoint y: 290, endPoint x: 205, endPoint y: 291, distance: 94.0
click at [111, 290] on input "checkbox" at bounding box center [110, 293] width 12 height 12
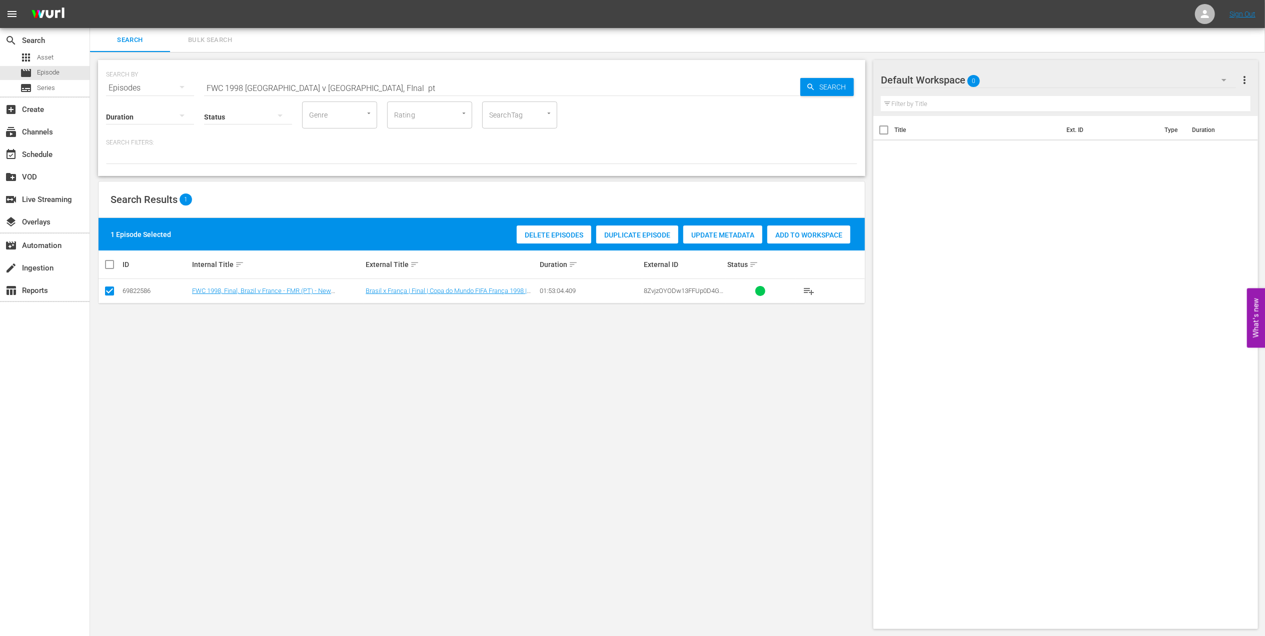
click at [789, 233] on span "Add to Workspace" at bounding box center [808, 235] width 83 height 8
click at [90, 0] on div "search Search apps Asset movie Episode subtitles Series add_box Create subscrip…" at bounding box center [677, 0] width 1175 height 0
paste input "World Champions: [GEOGRAPHIC_DATA] 1998"
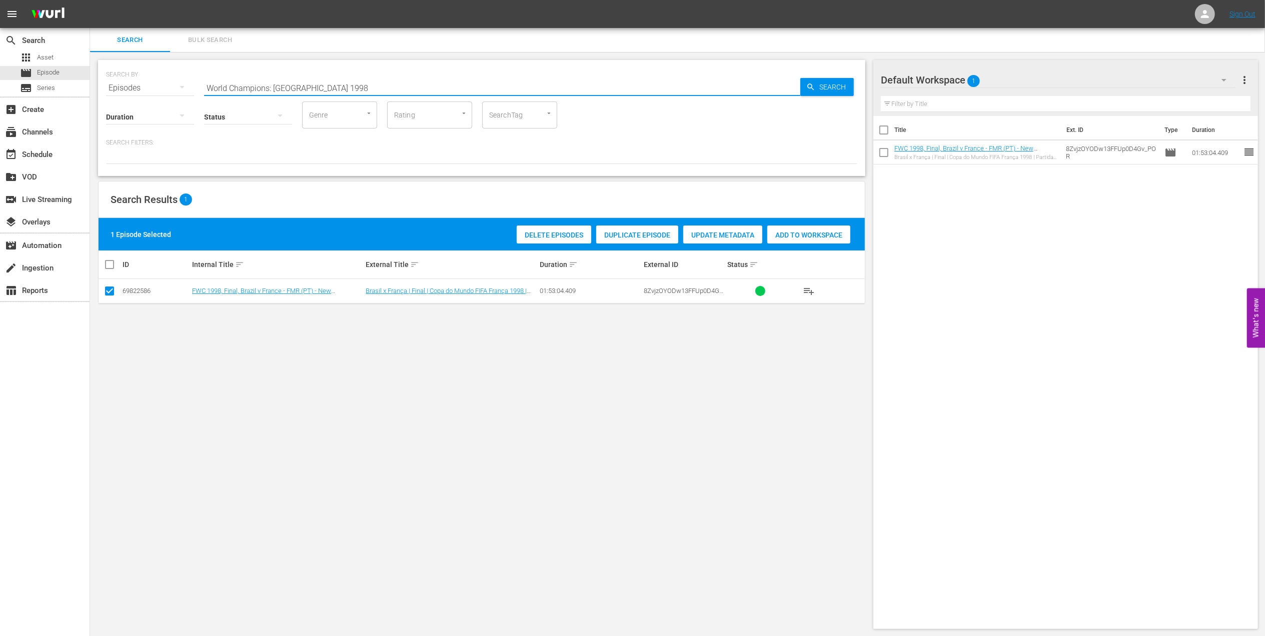
click at [377, 85] on input "World Champions: [GEOGRAPHIC_DATA] 1998" at bounding box center [502, 88] width 596 height 24
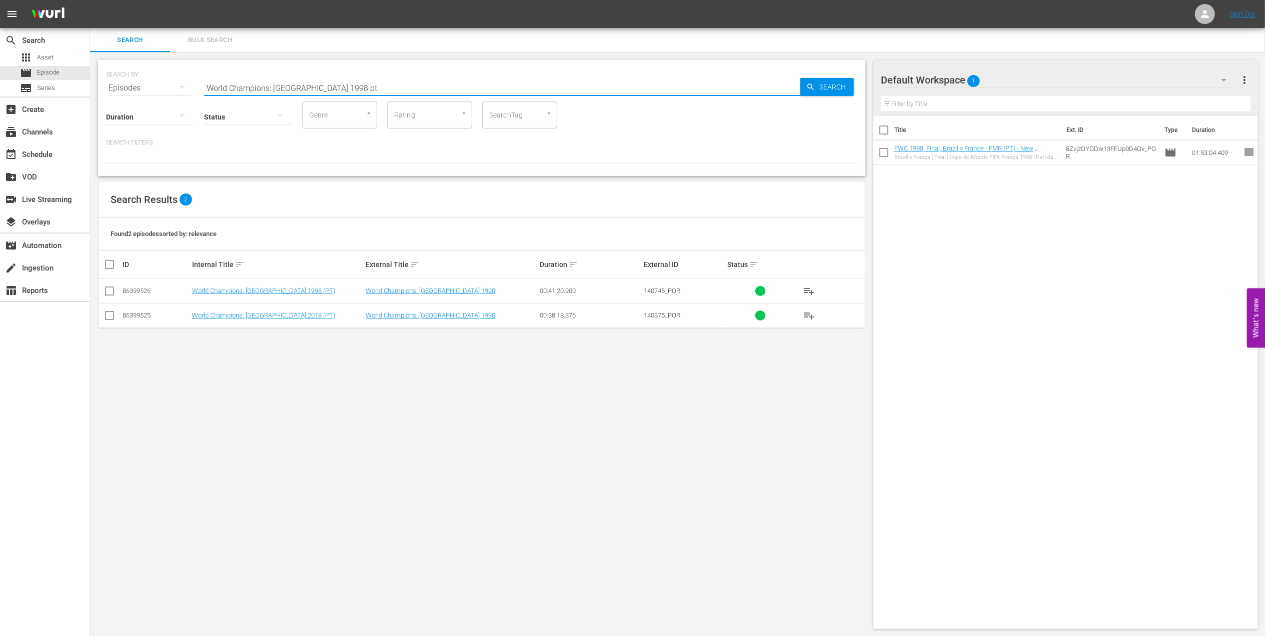
drag, startPoint x: 113, startPoint y: 290, endPoint x: 119, endPoint y: 291, distance: 6.0
click at [113, 289] on input "checkbox" at bounding box center [110, 293] width 12 height 12
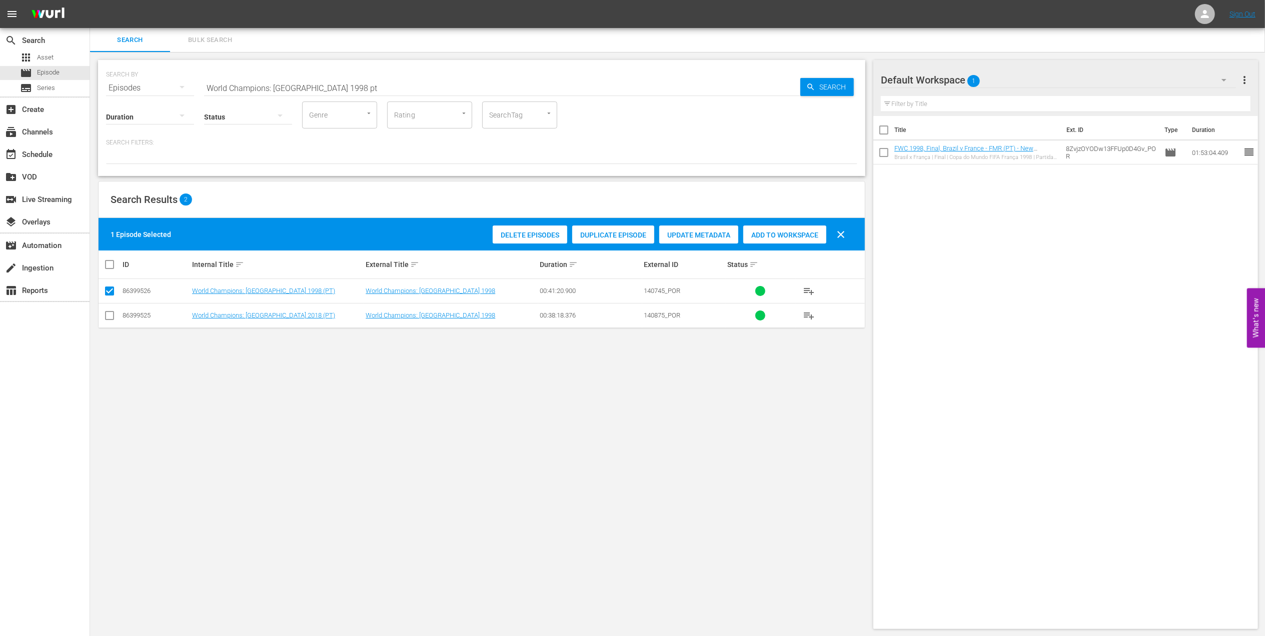
click at [782, 229] on div "Add to Workspace" at bounding box center [784, 235] width 83 height 19
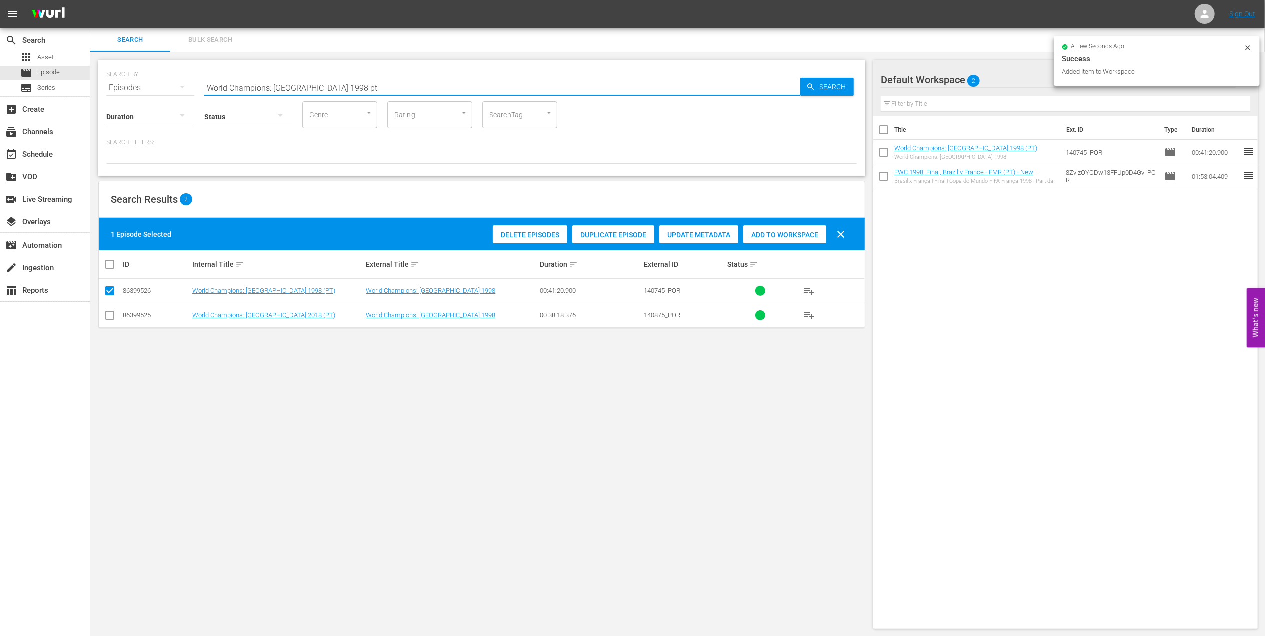
drag, startPoint x: 198, startPoint y: 95, endPoint x: -3, endPoint y: 105, distance: 201.3
click at [0, 105] on html "menu Sign Out search Search apps Asset movie Episode subtitles Series add_box C…" at bounding box center [632, 318] width 1265 height 636
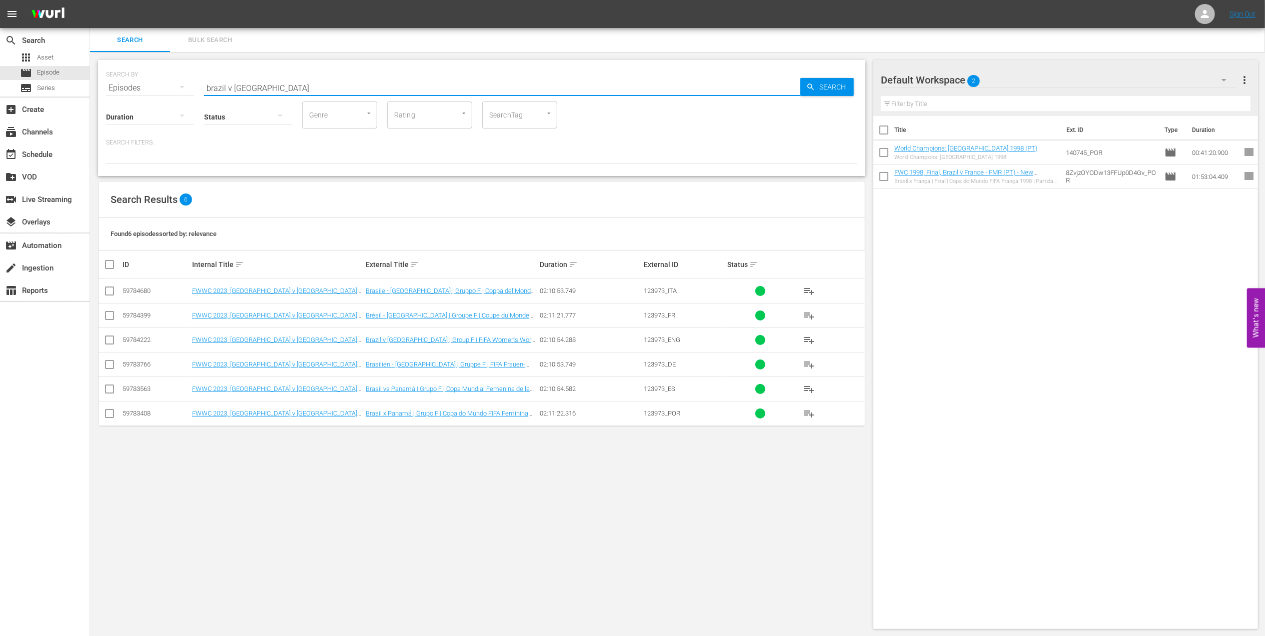
click at [111, 413] on input "checkbox" at bounding box center [110, 416] width 12 height 12
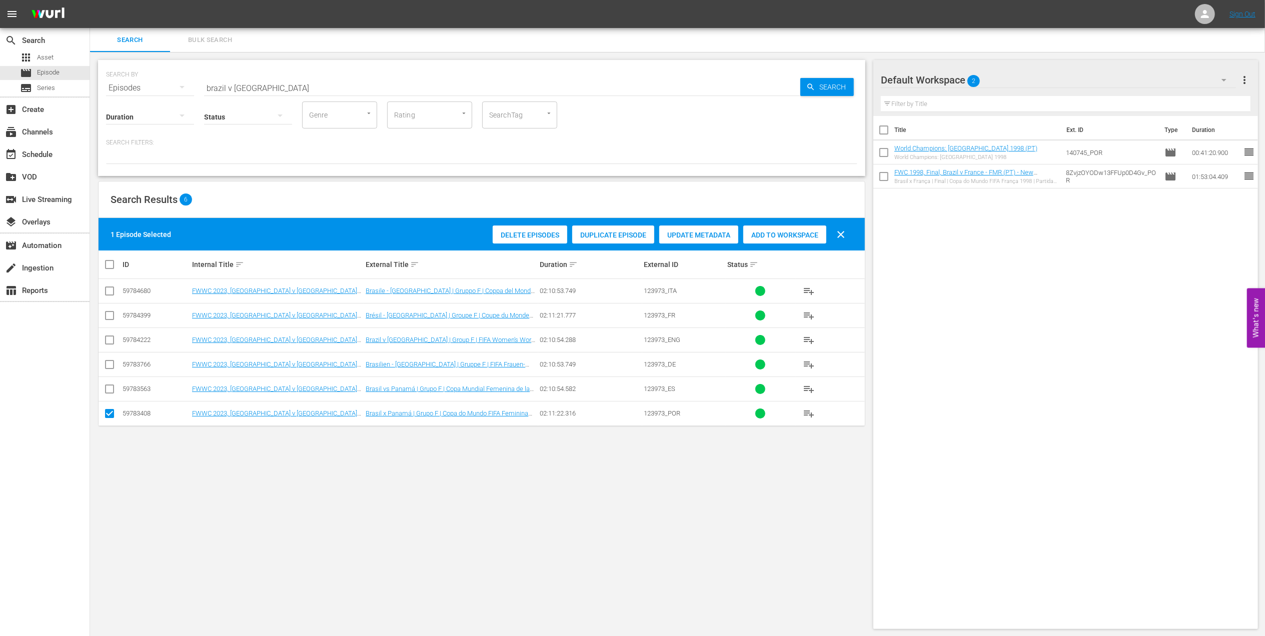
click at [785, 233] on span "Add to Workspace" at bounding box center [784, 235] width 83 height 8
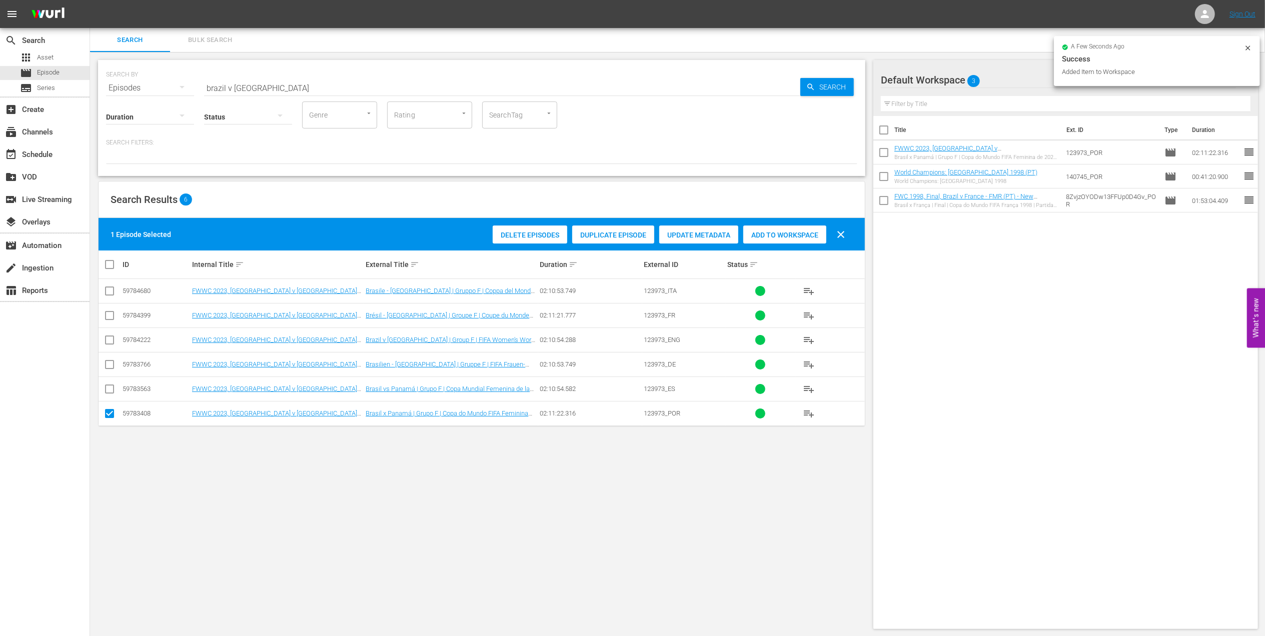
drag, startPoint x: 209, startPoint y: 83, endPoint x: 177, endPoint y: 83, distance: 32.0
click at [177, 83] on div "SEARCH BY Search By Episodes Search ID, Title, Description, Keywords, or Catego…" at bounding box center [481, 82] width 751 height 36
paste input "FWC 1994, [GEOGRAPHIC_DATA] v. Russia, Group Stage"
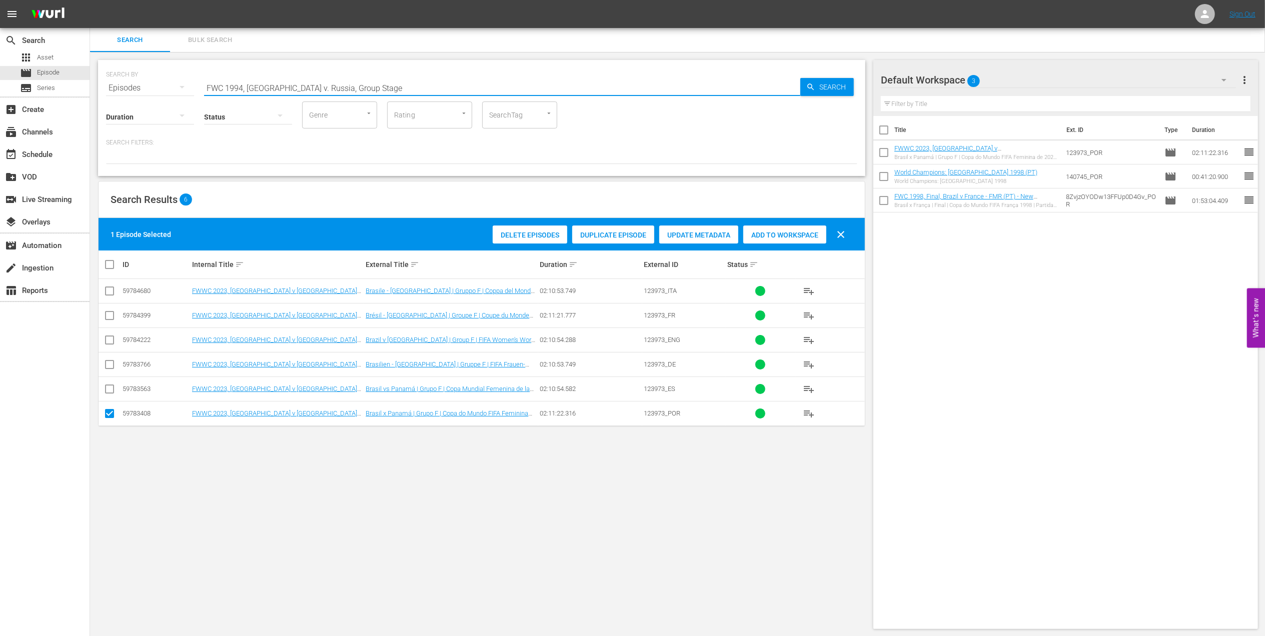
click at [369, 87] on input "FWC 1994, [GEOGRAPHIC_DATA] v. Russia, Group Stage" at bounding box center [502, 88] width 596 height 24
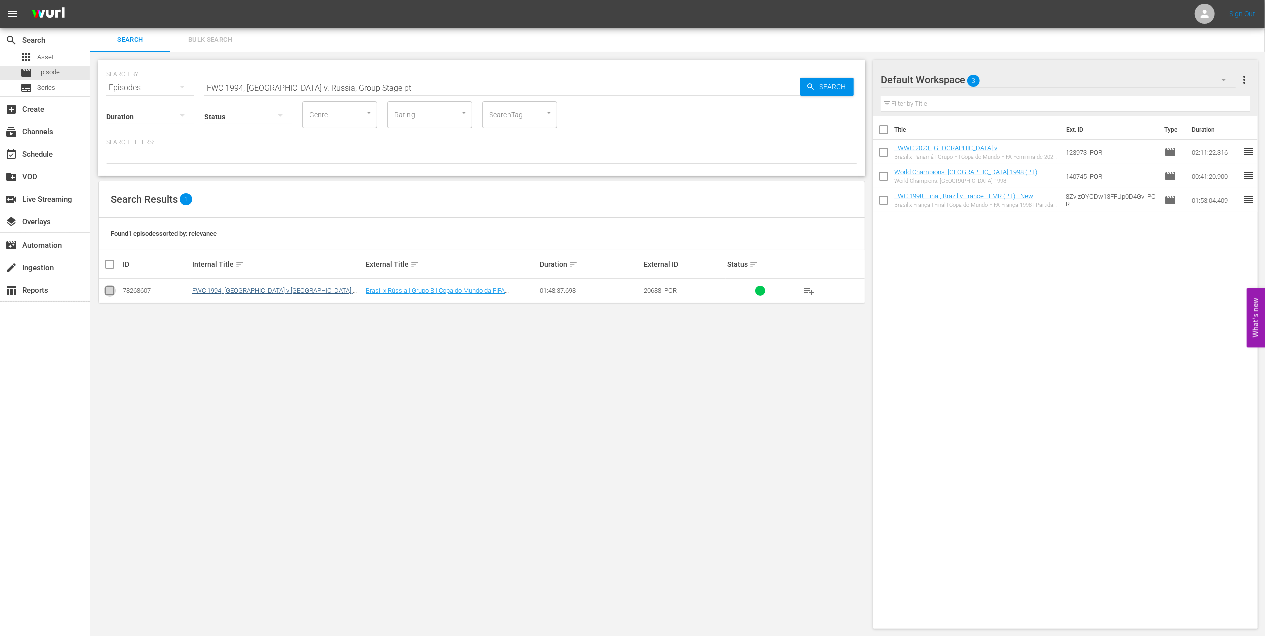
drag, startPoint x: 109, startPoint y: 290, endPoint x: 245, endPoint y: 293, distance: 136.6
click at [111, 291] on input "checkbox" at bounding box center [110, 293] width 12 height 12
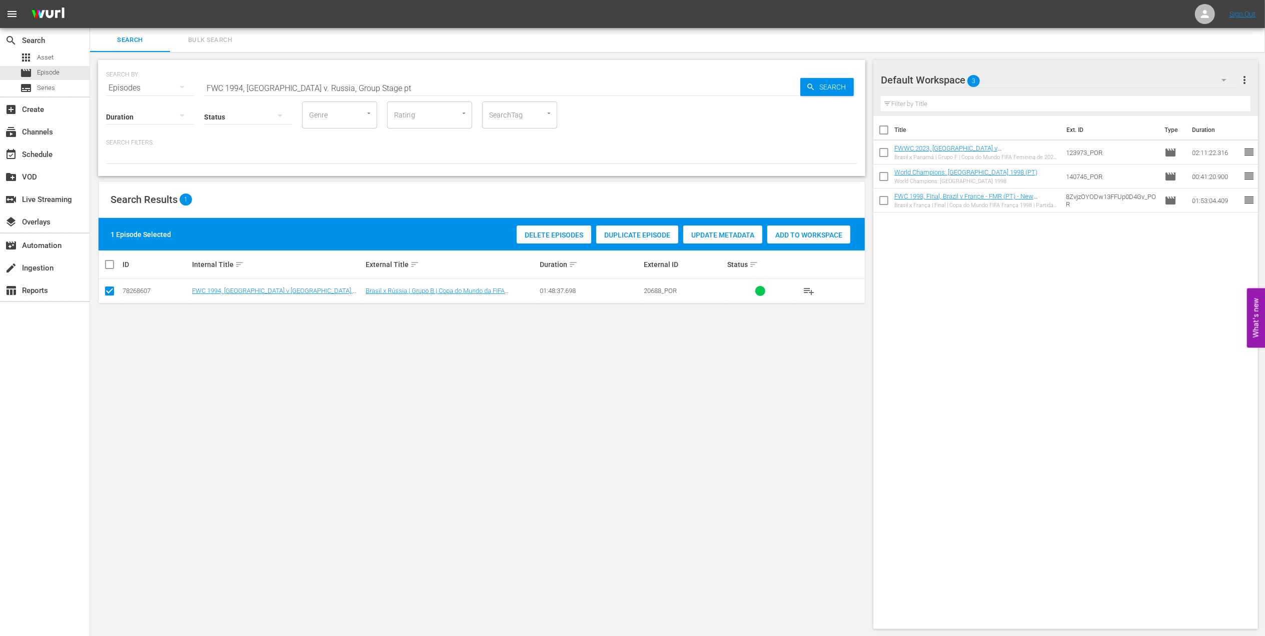
click at [808, 233] on span "Add to Workspace" at bounding box center [808, 235] width 83 height 8
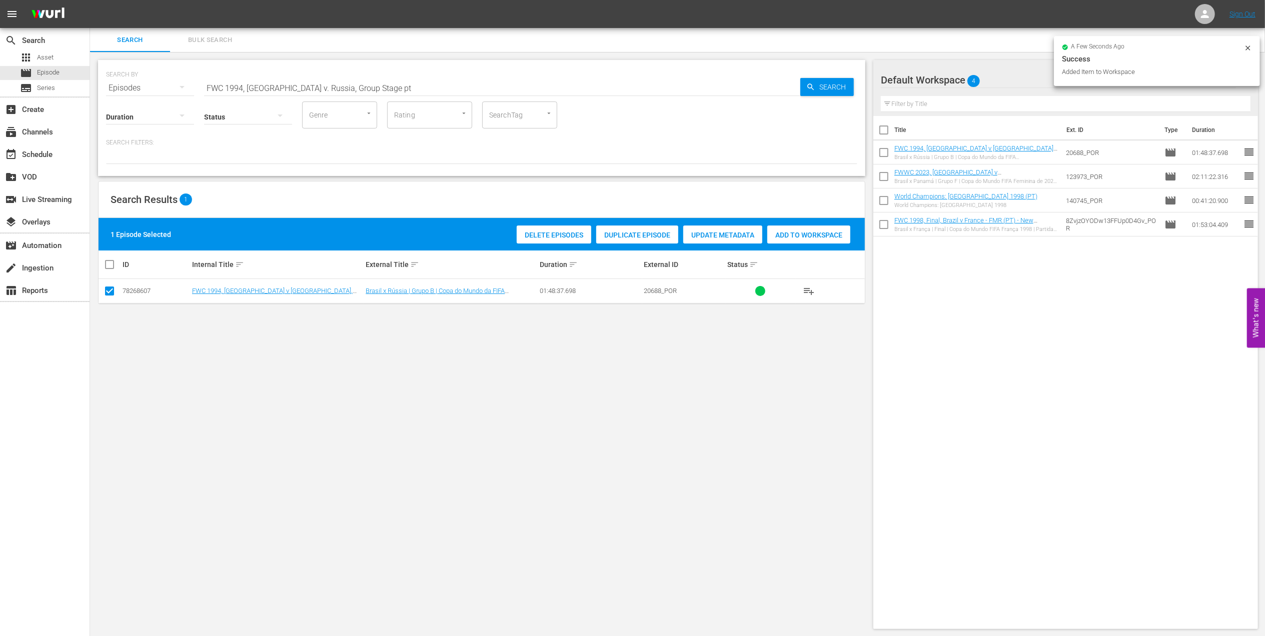
drag, startPoint x: 131, startPoint y: 83, endPoint x: 113, endPoint y: 83, distance: 18.0
click at [113, 83] on div "SEARCH BY Search By Episodes Search ID, Title, Description, Keywords, or Catego…" at bounding box center [481, 82] width 751 height 36
paste input "Netherlands v [GEOGRAPHIC_DATA], Quarter-final"
click at [386, 85] on input "FWC 1994 Netherlands v [GEOGRAPHIC_DATA], Quarter-final" at bounding box center [502, 88] width 596 height 24
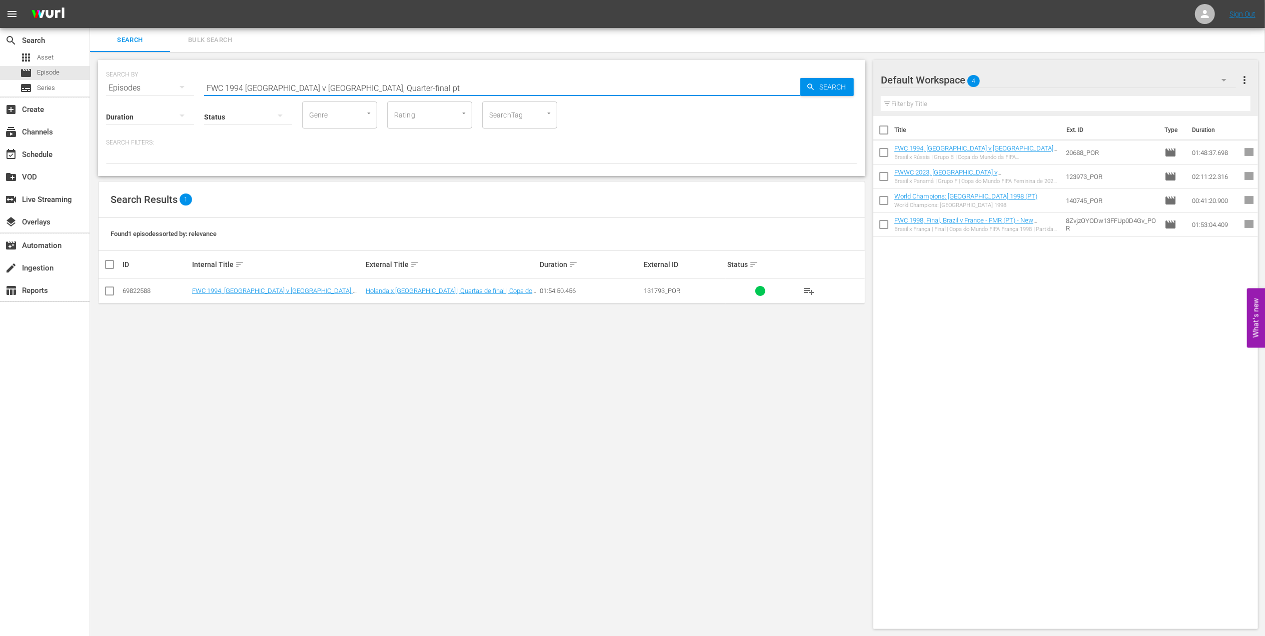
click at [111, 293] on input "checkbox" at bounding box center [110, 293] width 12 height 12
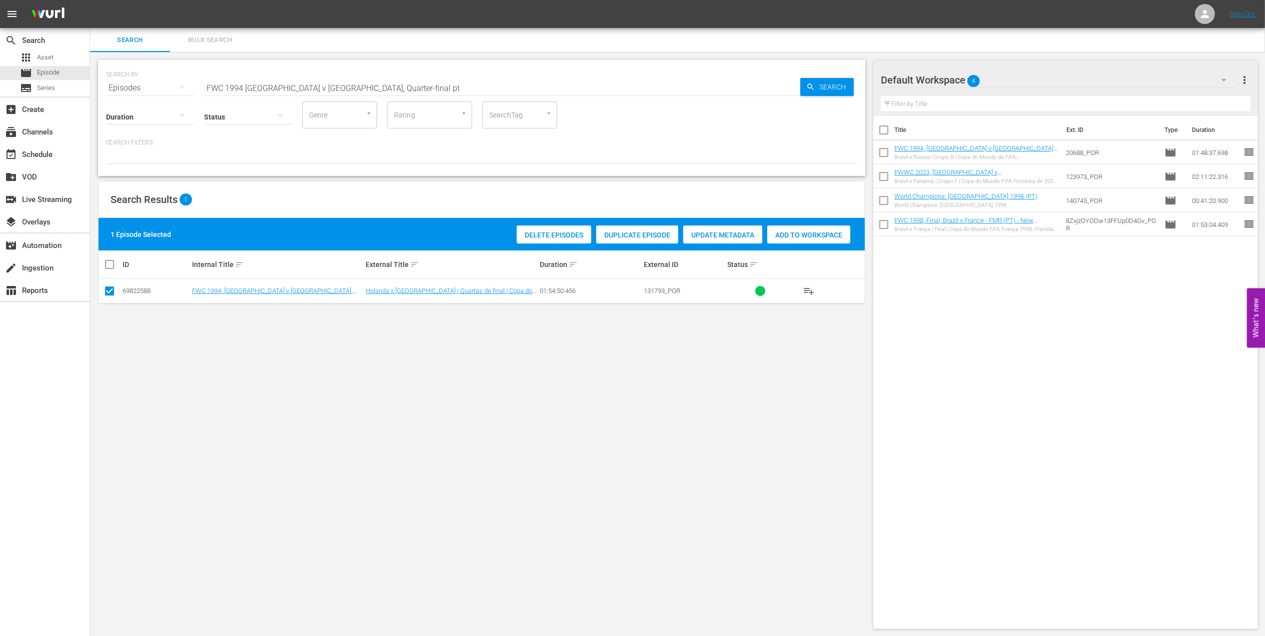
click at [799, 229] on div "Add to Workspace" at bounding box center [808, 235] width 83 height 19
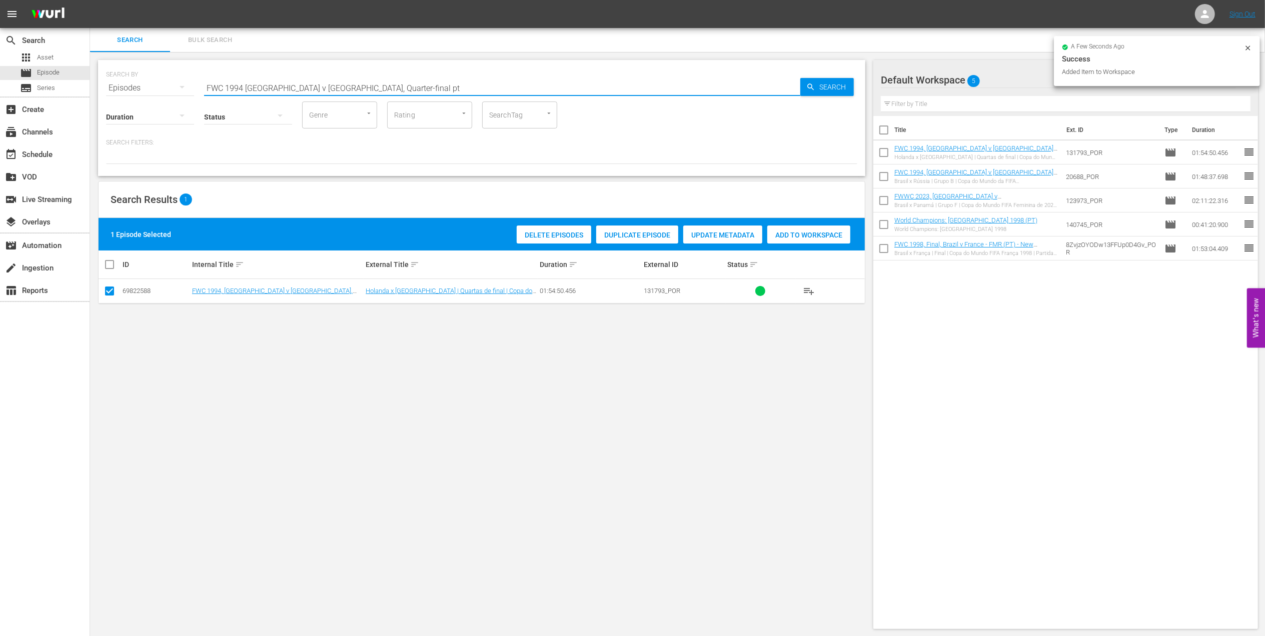
click at [128, 87] on div "SEARCH BY Search By Episodes Search ID, Title, Description, Keywords, or Catego…" at bounding box center [481, 82] width 751 height 36
paste input "Brazil vs Italy, Final (PT)"
click at [401, 87] on input "FWC 1994 Brazil vs Italy, Final (PT)" at bounding box center [502, 88] width 596 height 24
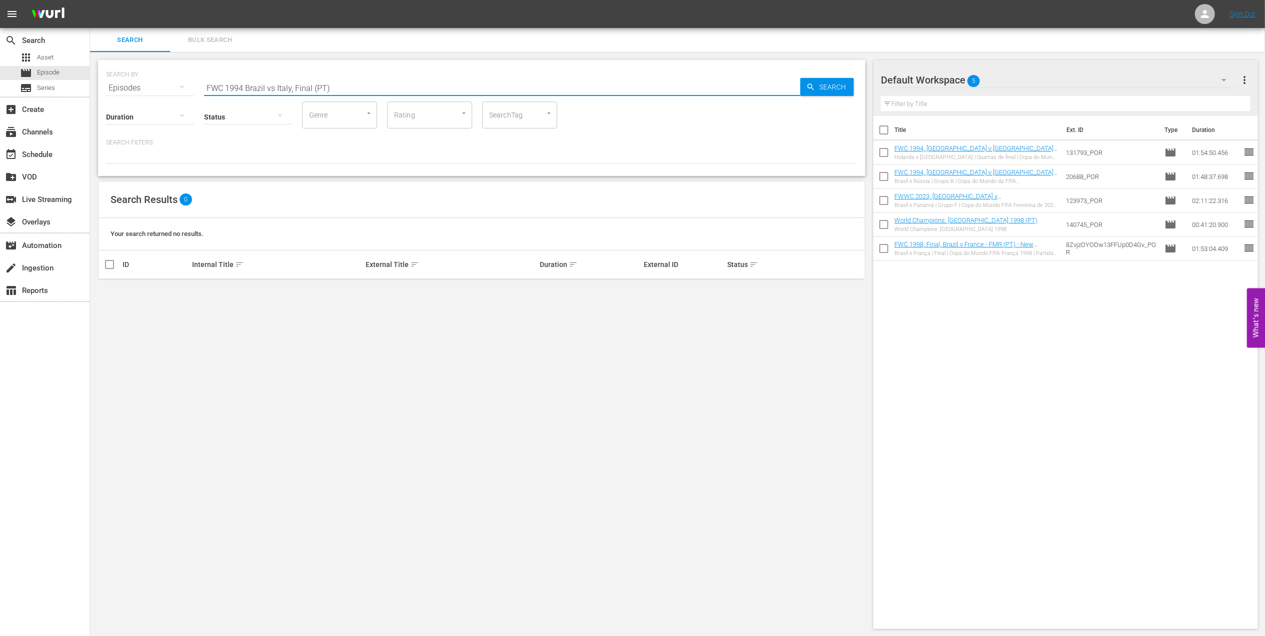
click at [273, 85] on input "FWC 1994 Brazil vs Italy, Final (PT)" at bounding box center [502, 88] width 596 height 24
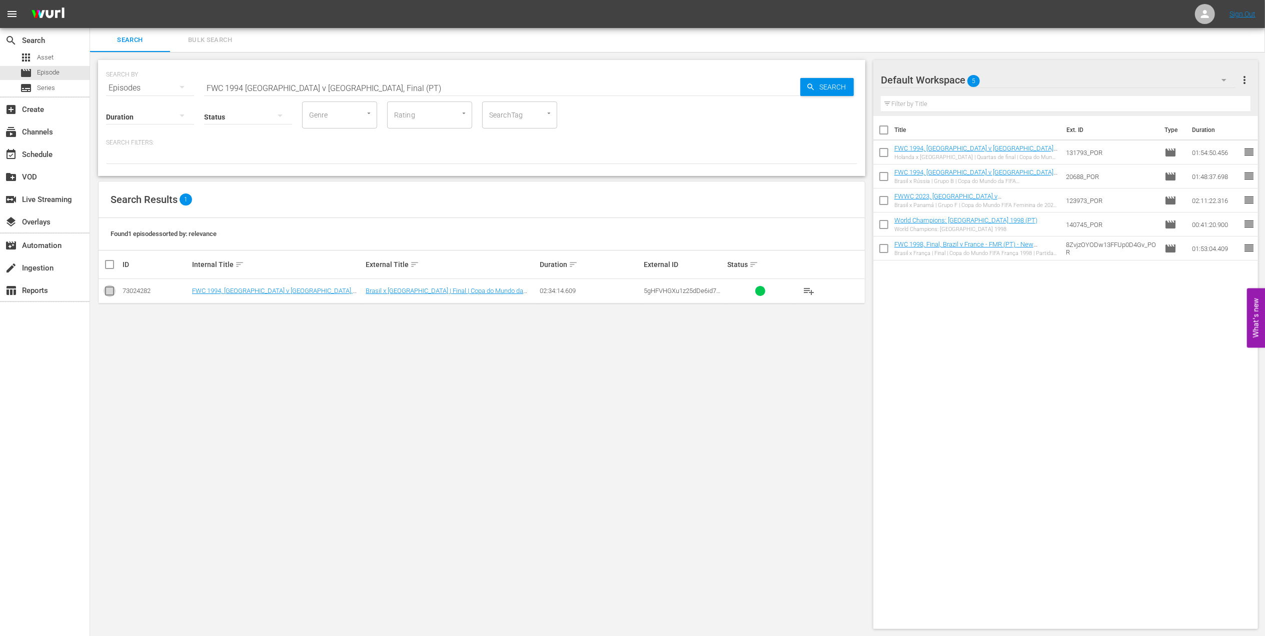
click at [109, 291] on input "checkbox" at bounding box center [110, 293] width 12 height 12
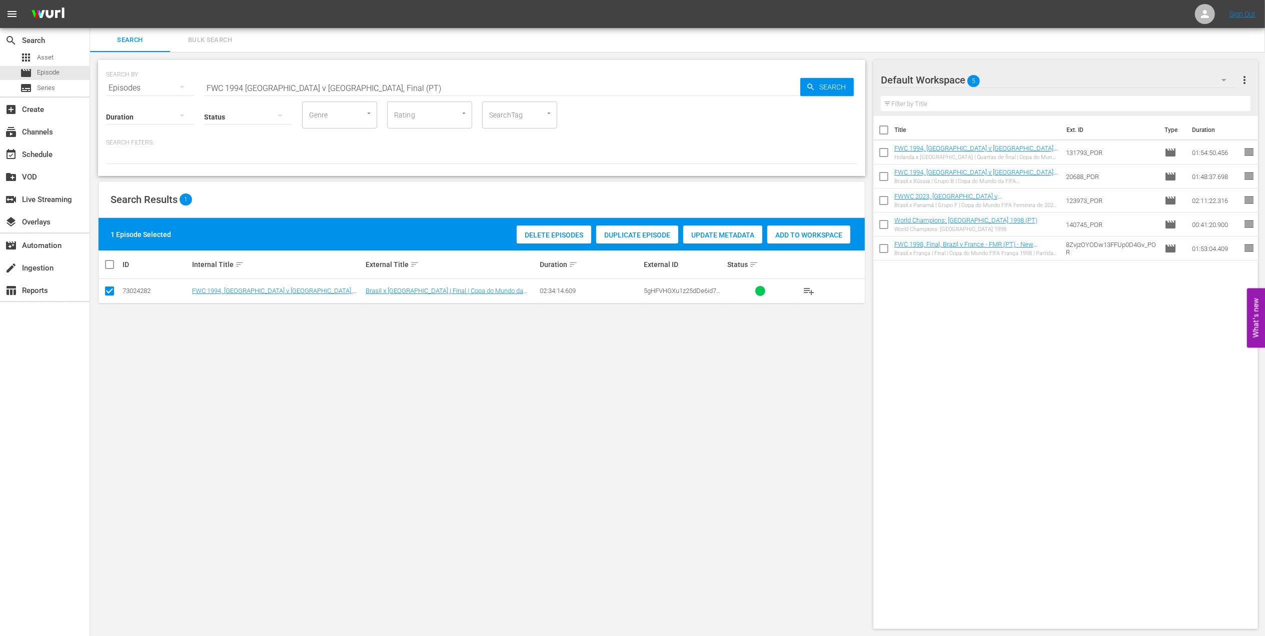
click at [804, 232] on span "Add to Workspace" at bounding box center [808, 235] width 83 height 8
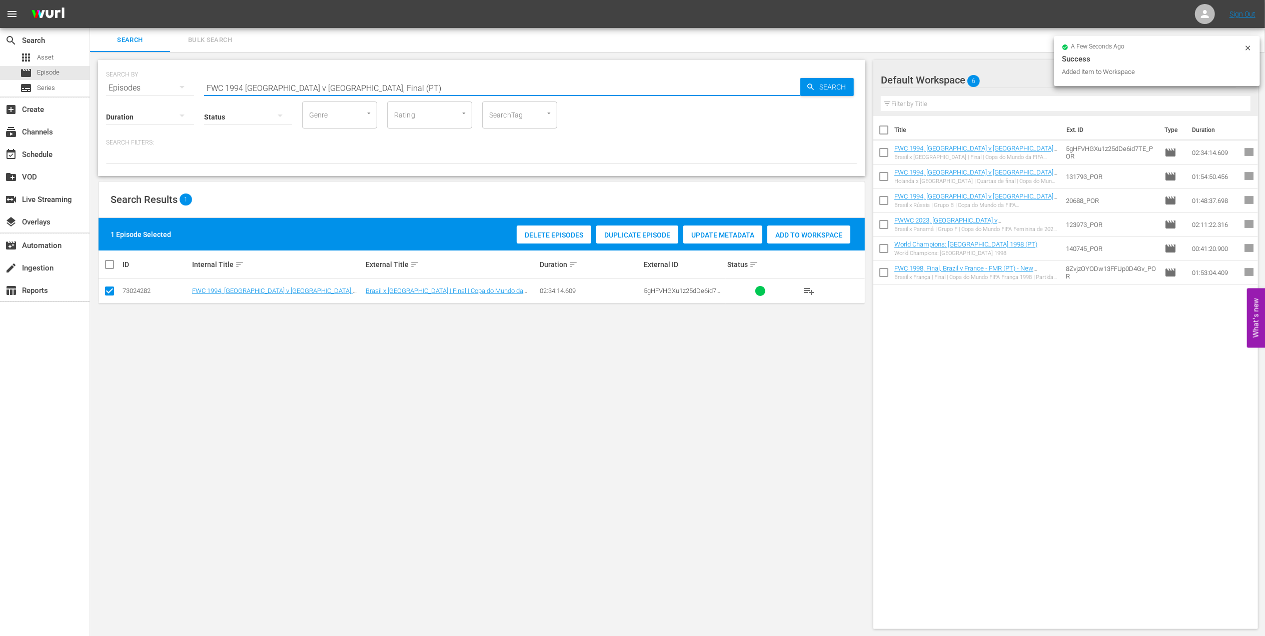
click at [182, 89] on div "SEARCH BY Search By Episodes Search ID, Title, Description, Keywords, or Catego…" at bounding box center [481, 82] width 751 height 36
paste input "1986 Official Film - Hero"
click at [361, 88] on input "1986 Official Film - Hero" at bounding box center [502, 88] width 596 height 24
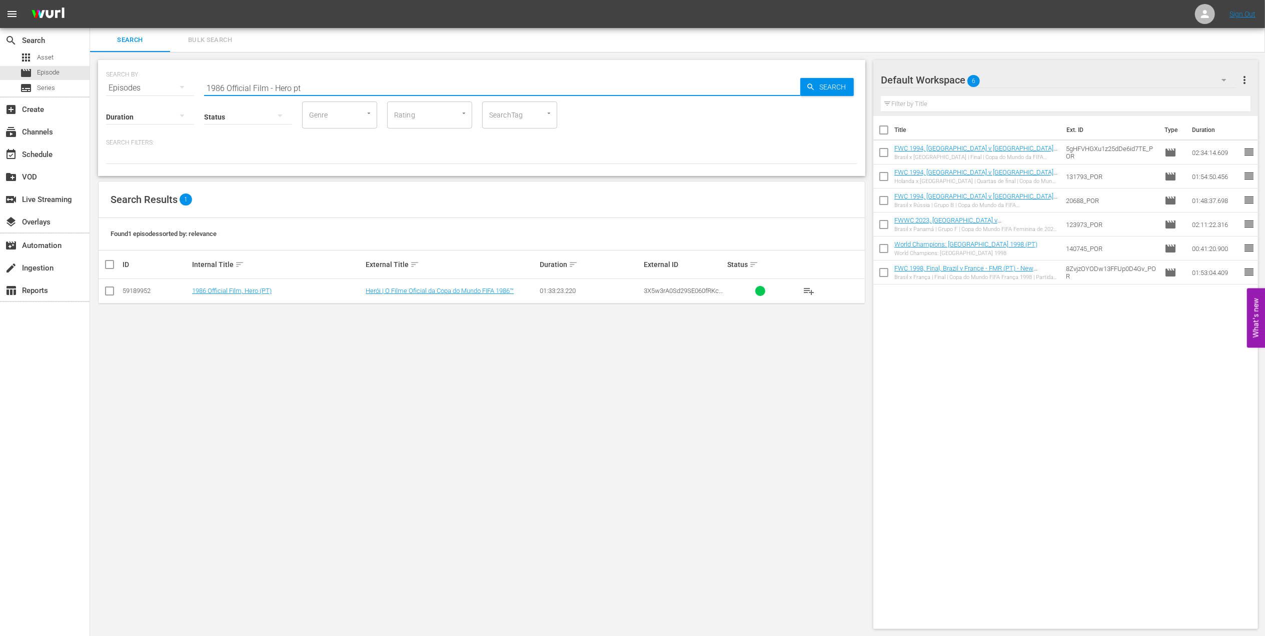
drag, startPoint x: 113, startPoint y: 289, endPoint x: 597, endPoint y: 292, distance: 484.1
click at [121, 293] on tr "59189952 1986 Official Film, Hero (PT) Herói | O Filme Oficial da Copa do Mundo…" at bounding box center [482, 291] width 766 height 25
click at [112, 293] on input "checkbox" at bounding box center [110, 293] width 12 height 12
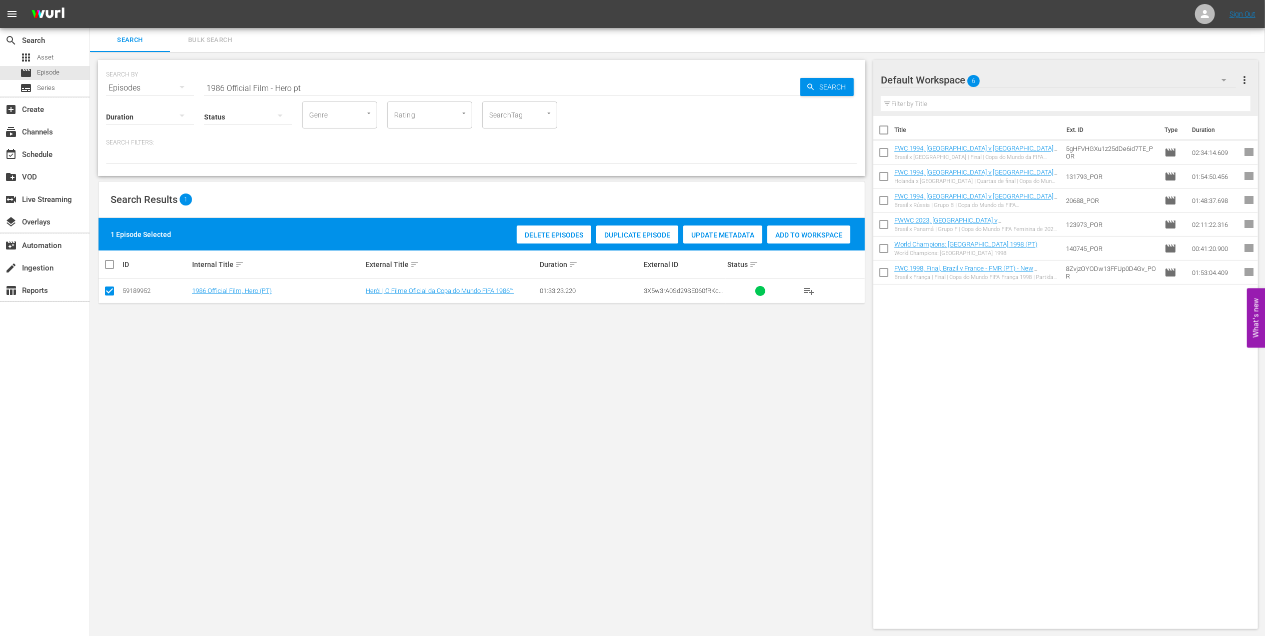
click at [788, 231] on span "Add to Workspace" at bounding box center [808, 235] width 83 height 8
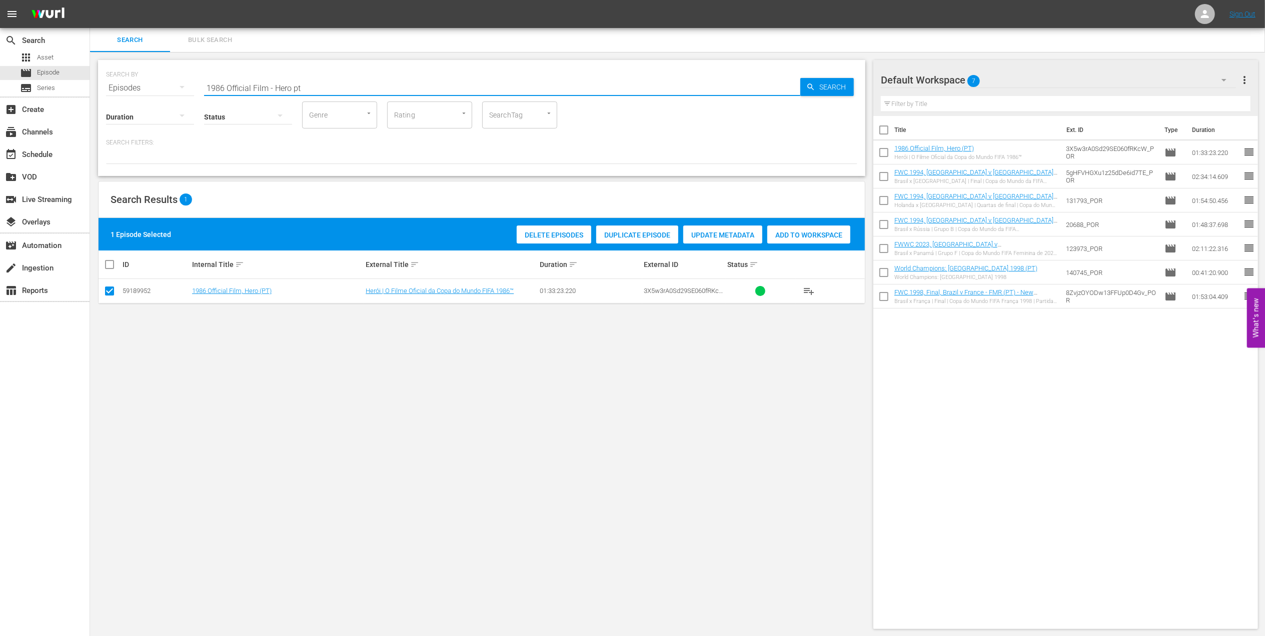
drag, startPoint x: 315, startPoint y: 92, endPoint x: 162, endPoint y: 80, distance: 153.0
click at [162, 80] on div "SEARCH BY Search By Episodes Search ID, Title, Description, Keywords, or Catego…" at bounding box center [481, 82] width 751 height 36
paste input "FWC 1986, Argentina vs Germany FR, Final (PT)"
click at [405, 77] on input "FWC 1986, Argentina vs Germany FR, Final (PT)" at bounding box center [502, 88] width 596 height 24
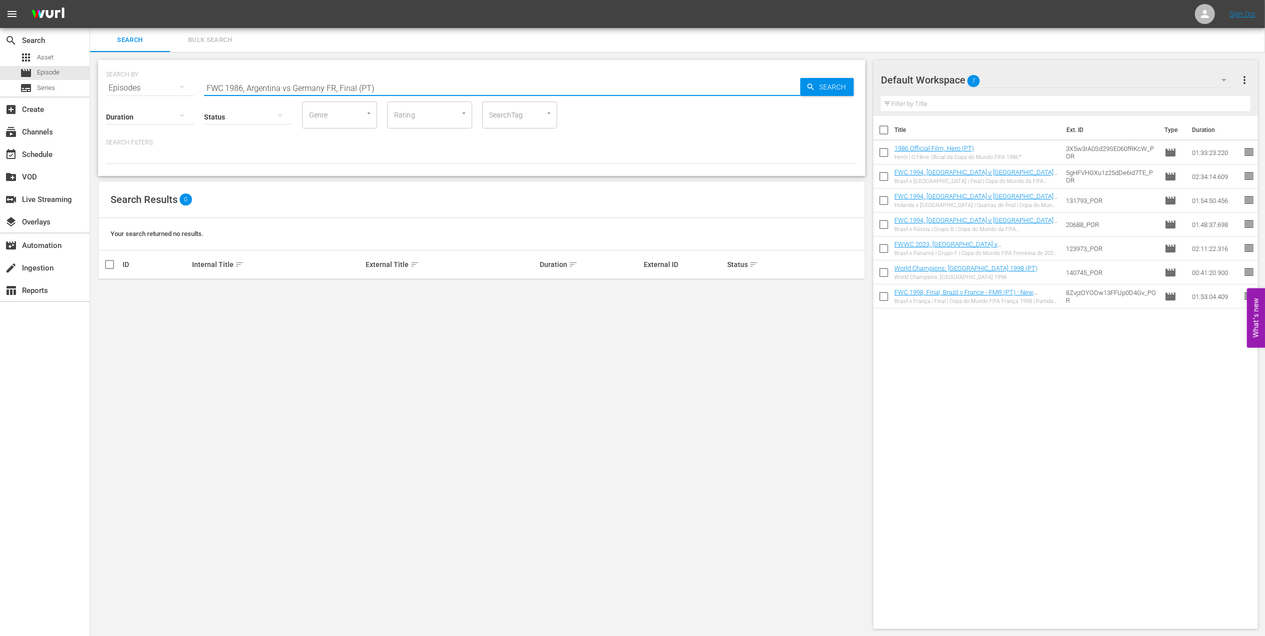
click at [290, 87] on input "FWC 1986, Argentina vs Germany FR, Final (PT)" at bounding box center [502, 88] width 596 height 24
drag, startPoint x: 376, startPoint y: 87, endPoint x: 331, endPoint y: 86, distance: 45.0
click at [331, 86] on input "FWC 1986, [GEOGRAPHIC_DATA] v [GEOGRAPHIC_DATA] FR, Final (PT)" at bounding box center [502, 88] width 596 height 24
click at [113, 292] on input "checkbox" at bounding box center [110, 293] width 12 height 12
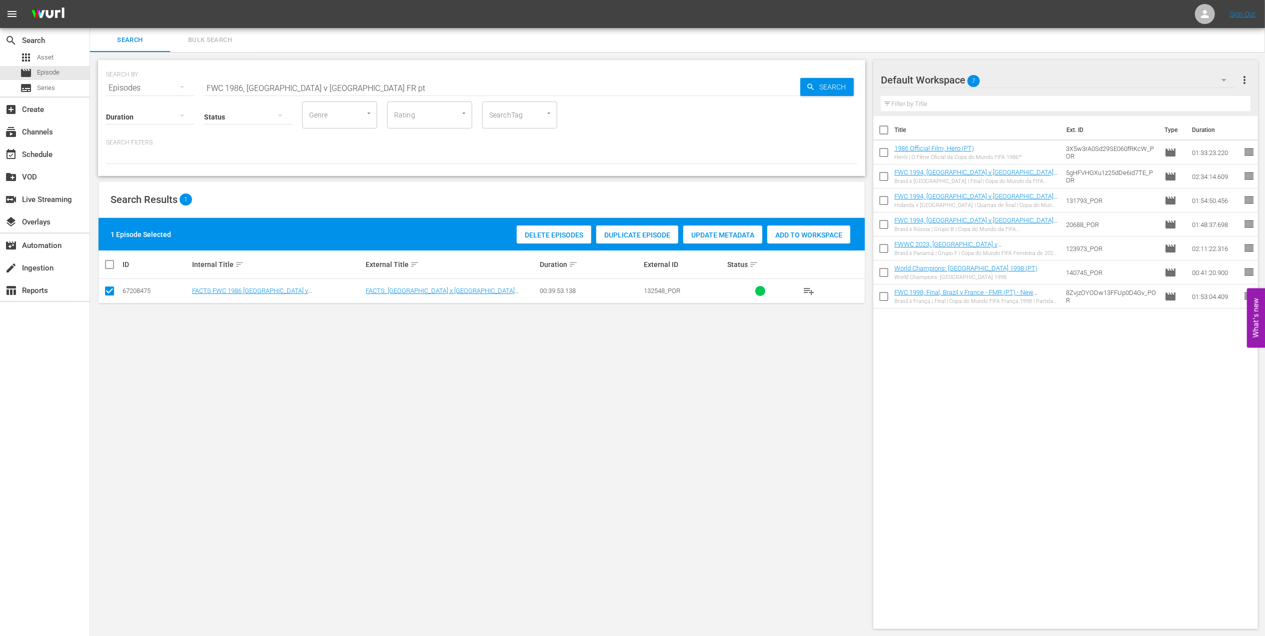
click at [811, 231] on span "Add to Workspace" at bounding box center [808, 235] width 83 height 8
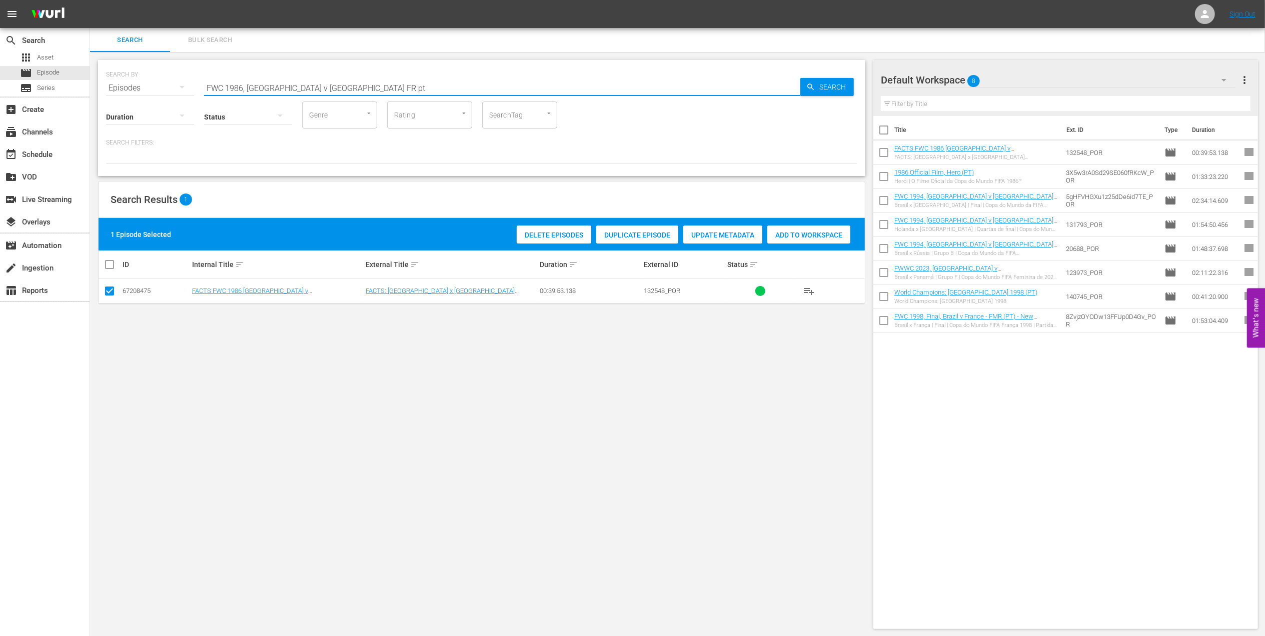
drag, startPoint x: 236, startPoint y: 85, endPoint x: 149, endPoint y: 85, distance: 87.0
click at [115, 85] on div "SEARCH BY Search By Episodes Search ID, Title, Description, Keywords, or Catego…" at bounding box center [481, 82] width 751 height 36
paste input "EP 3 - FWC 2014 | The Final"
click at [352, 85] on input "EP 3 - FWC 2014 | The Final" at bounding box center [502, 88] width 596 height 24
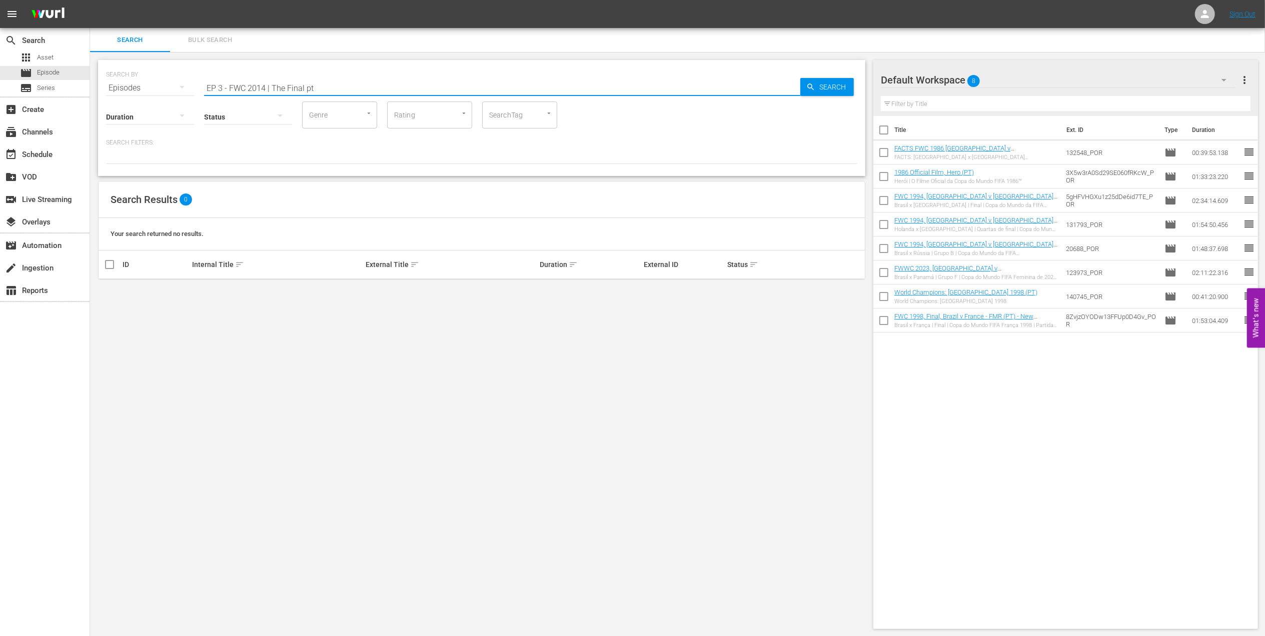
drag, startPoint x: 299, startPoint y: 85, endPoint x: 165, endPoint y: 87, distance: 134.0
click at [122, 84] on div "SEARCH BY Search By Episodes Search ID, Title, Description, Keywords, or Catego…" at bounding box center [481, 82] width 751 height 36
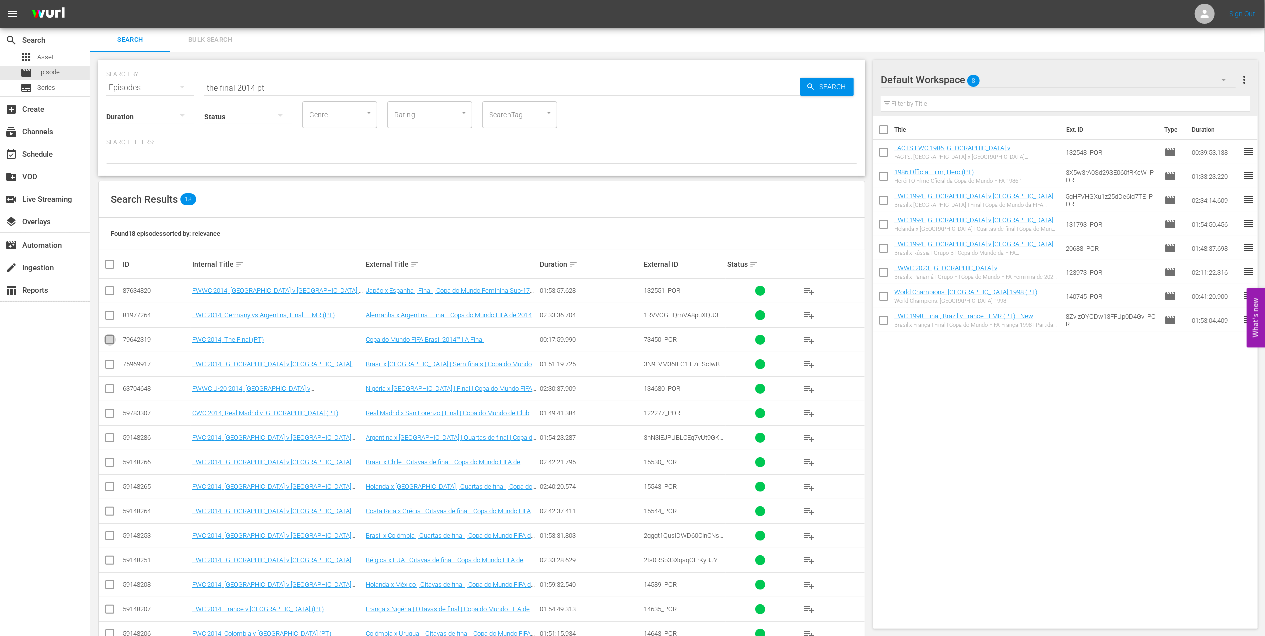
click at [111, 339] on input "checkbox" at bounding box center [110, 342] width 12 height 12
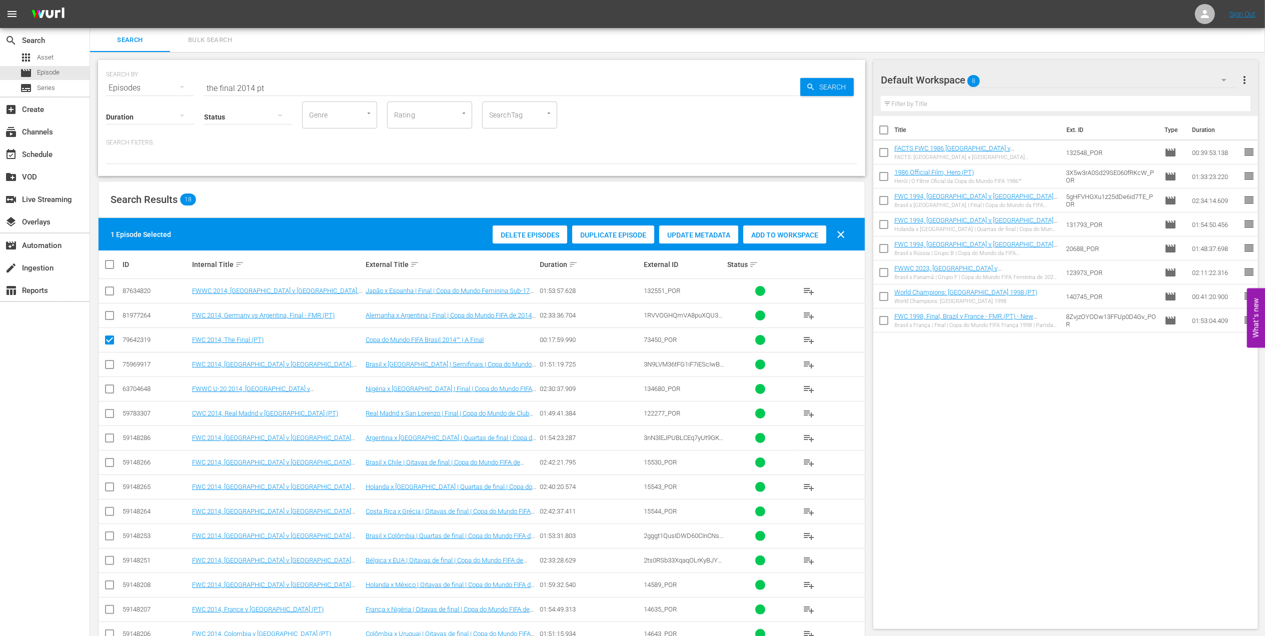
click at [791, 235] on span "Add to Workspace" at bounding box center [784, 235] width 83 height 8
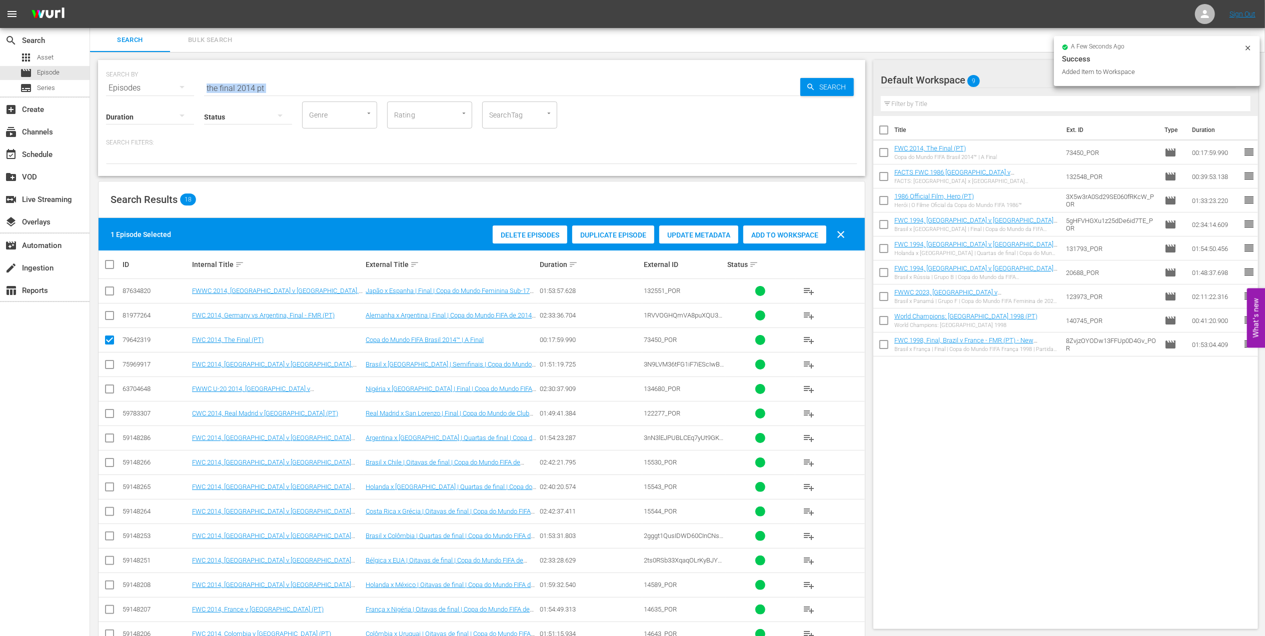
drag, startPoint x: 183, startPoint y: 91, endPoint x: 159, endPoint y: 91, distance: 23.5
click at [159, 91] on div "SEARCH BY Search By Episodes Search ID, Title, Description, Keywords, or Catego…" at bounding box center [481, 118] width 767 height 116
click at [335, 87] on input "the final 2014 pt" at bounding box center [502, 88] width 596 height 24
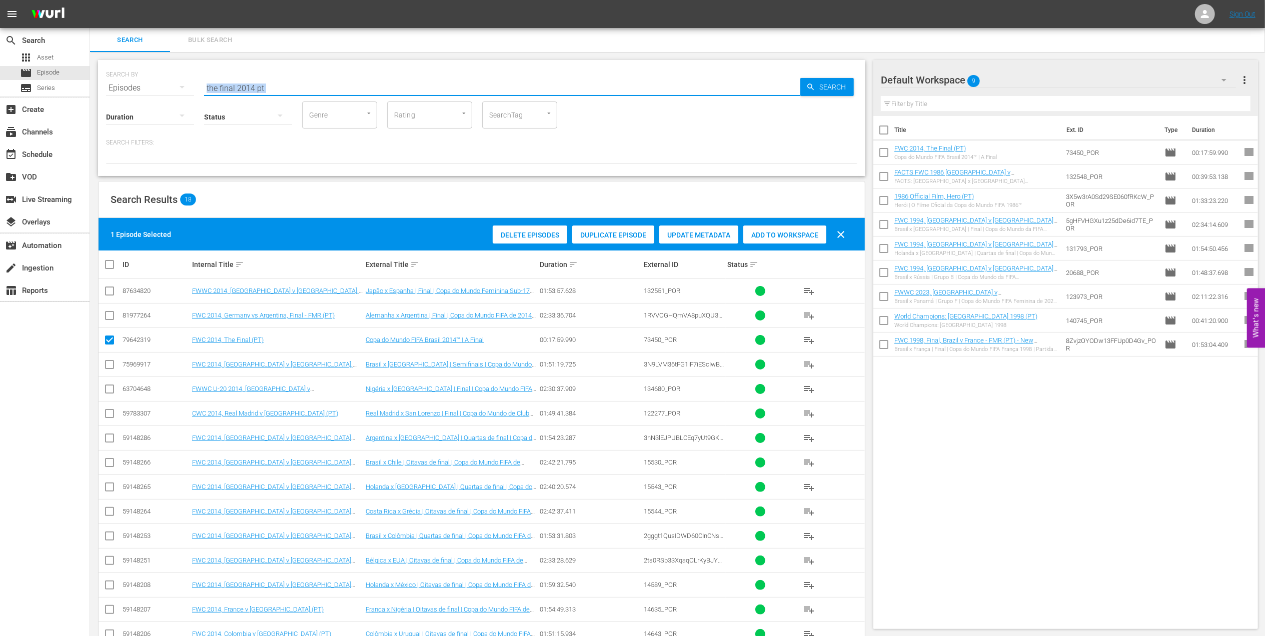
click at [285, 90] on input "the final 2014 pt" at bounding box center [502, 88] width 596 height 24
drag, startPoint x: 169, startPoint y: 87, endPoint x: 159, endPoint y: 87, distance: 10.0
click at [147, 87] on div "SEARCH BY Search By Episodes Search ID, Title, Description, Keywords, or Catego…" at bounding box center [481, 82] width 751 height 36
paste input "FWC 2014, Brazil vs Germany, Semifinal"
click at [350, 86] on input "FWC 2014, Brazil vs Germany, Semifinal" at bounding box center [502, 88] width 596 height 24
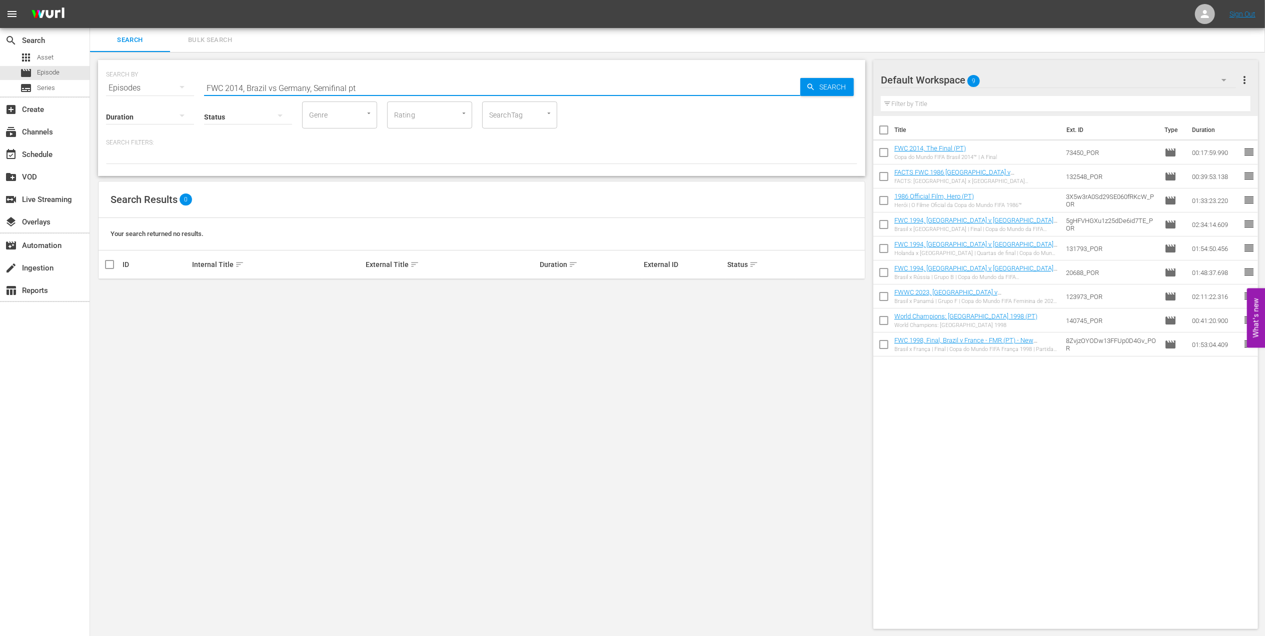
click at [344, 85] on input "FWC 2014, Brazil vs Germany, Semifinal pt" at bounding box center [502, 88] width 596 height 24
click at [276, 86] on input "FWC 2014, Brazil vs Germany pt" at bounding box center [502, 88] width 596 height 24
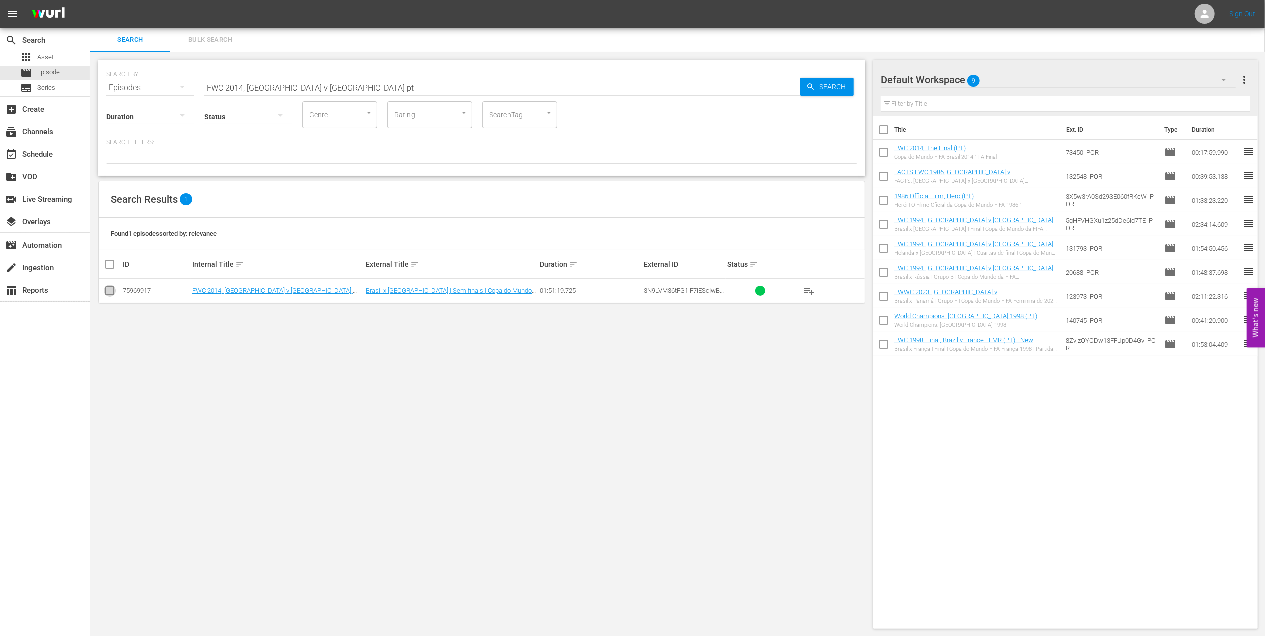
drag, startPoint x: 113, startPoint y: 289, endPoint x: 471, endPoint y: 267, distance: 358.7
click at [115, 290] on input "checkbox" at bounding box center [110, 293] width 12 height 12
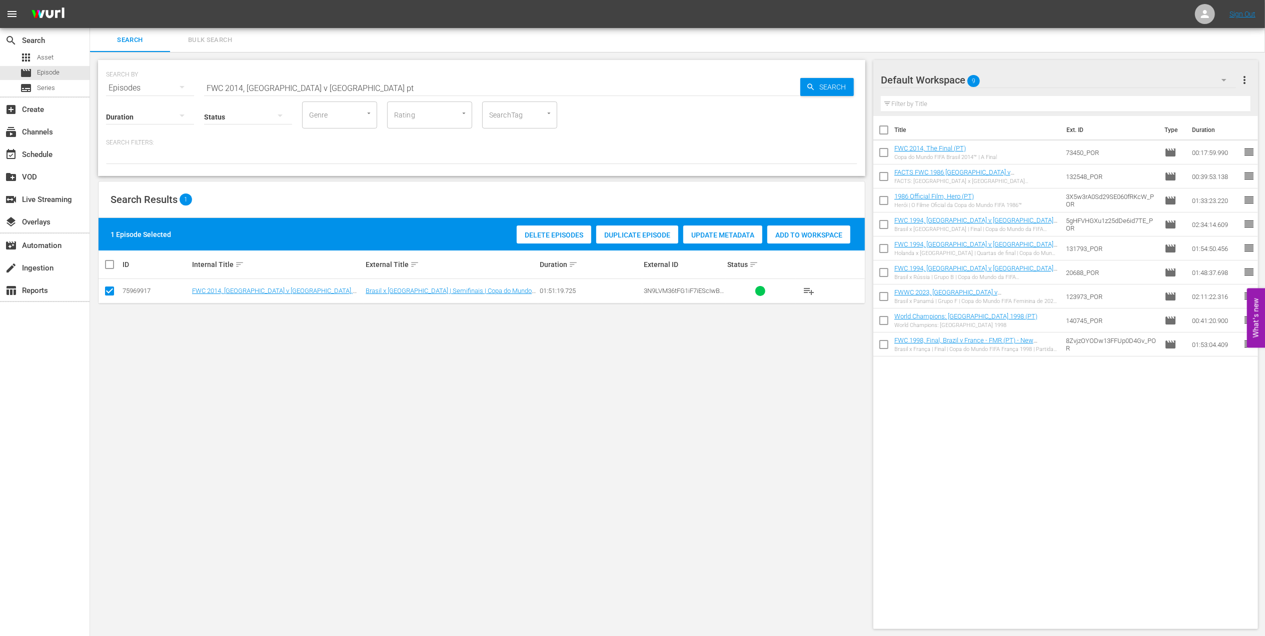
click at [789, 234] on span "Add to Workspace" at bounding box center [808, 235] width 83 height 8
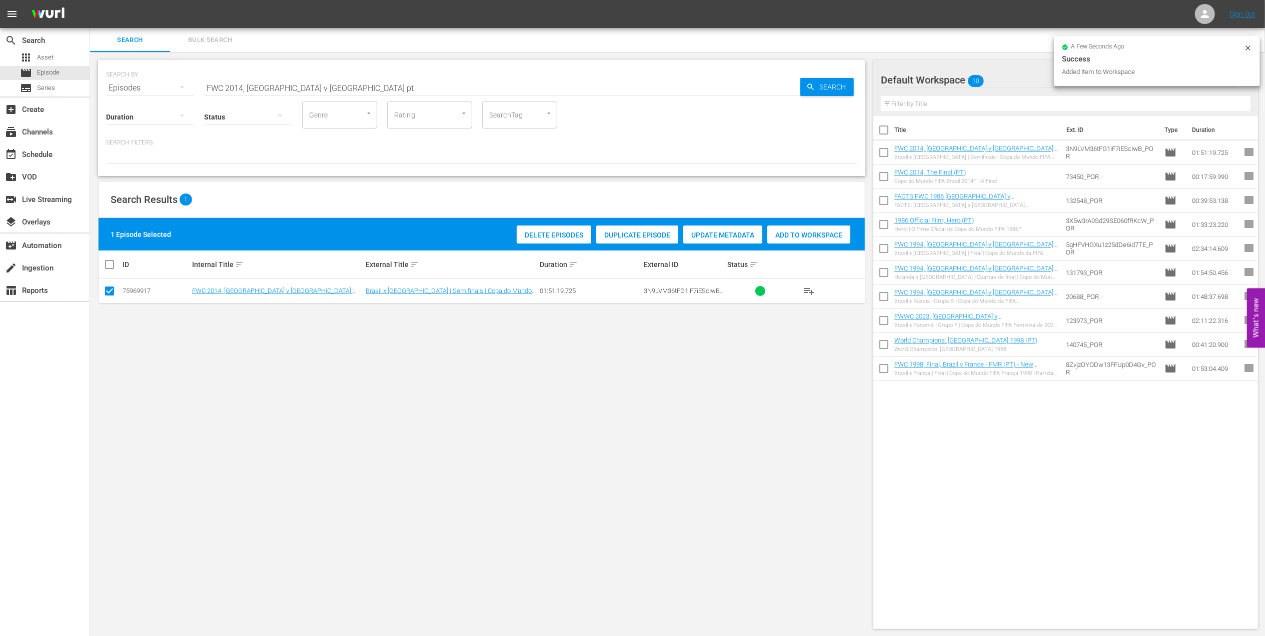
drag, startPoint x: 331, startPoint y: 85, endPoint x: 152, endPoint y: 95, distance: 178.8
click at [152, 93] on div "SEARCH BY Search By Episodes Search ID, Title, Description, Keywords, or Catego…" at bounding box center [481, 118] width 767 height 116
paste input "Germany vs Argentina, Final (PT)"
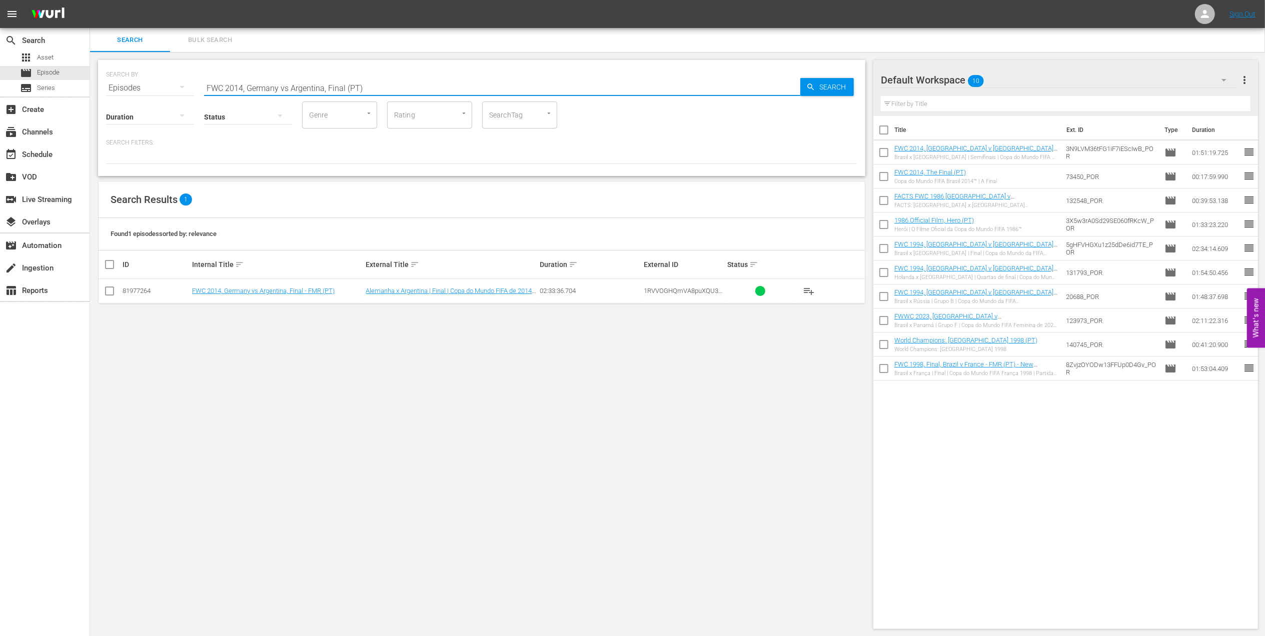
click at [109, 294] on input "checkbox" at bounding box center [110, 293] width 12 height 12
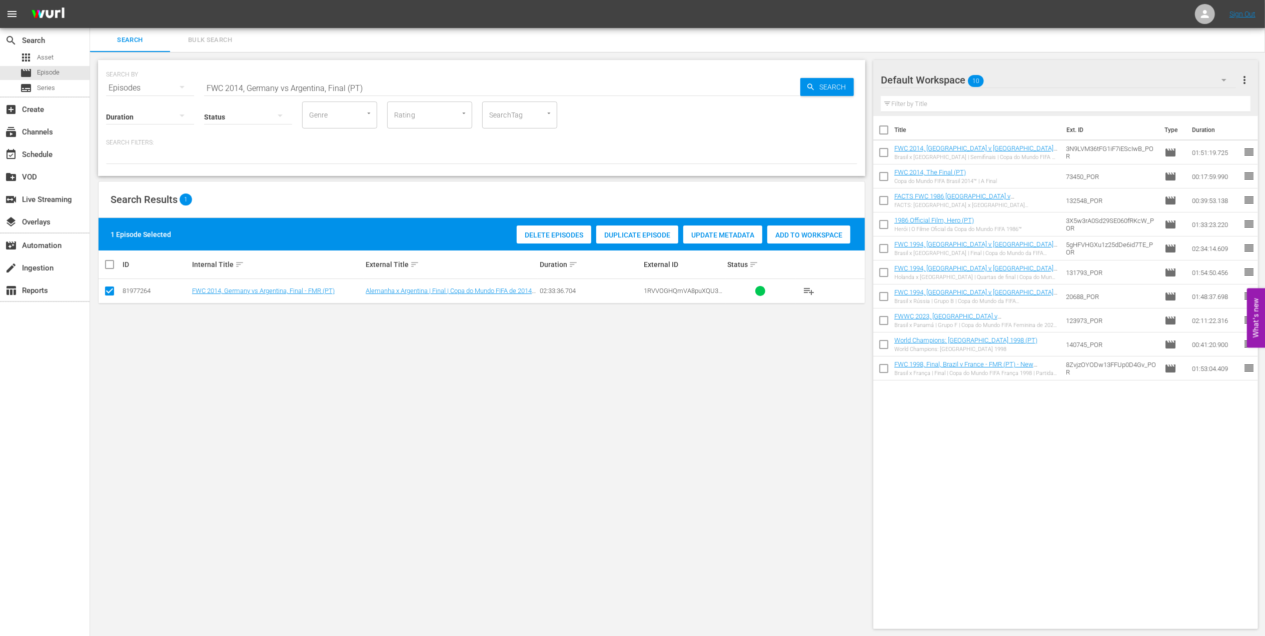
click at [814, 234] on span "Add to Workspace" at bounding box center [808, 235] width 83 height 8
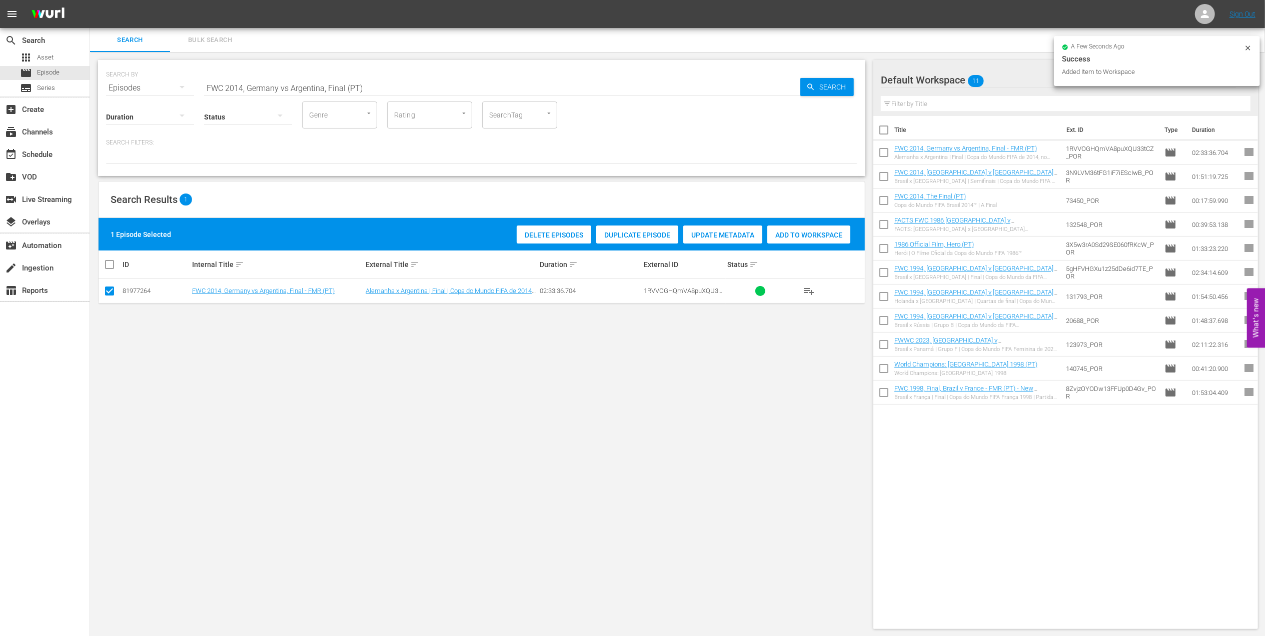
drag, startPoint x: 371, startPoint y: 82, endPoint x: 141, endPoint y: 86, distance: 230.1
click at [141, 86] on div "SEARCH BY Search By Episodes Search ID, Title, Description, Keywords, or Catego…" at bounding box center [481, 82] width 751 height 36
paste input "U-20, 25 Memorable Goals"
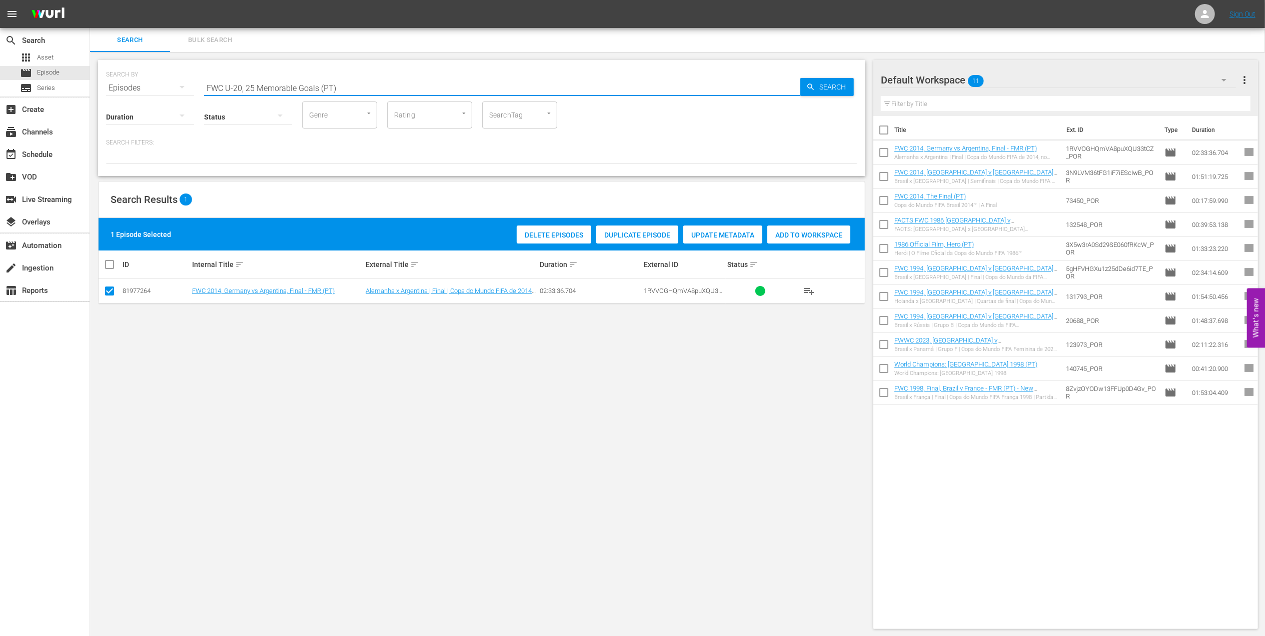
click at [386, 85] on input "FWC U-20, 25 Memorable Goals (PT)" at bounding box center [502, 88] width 596 height 24
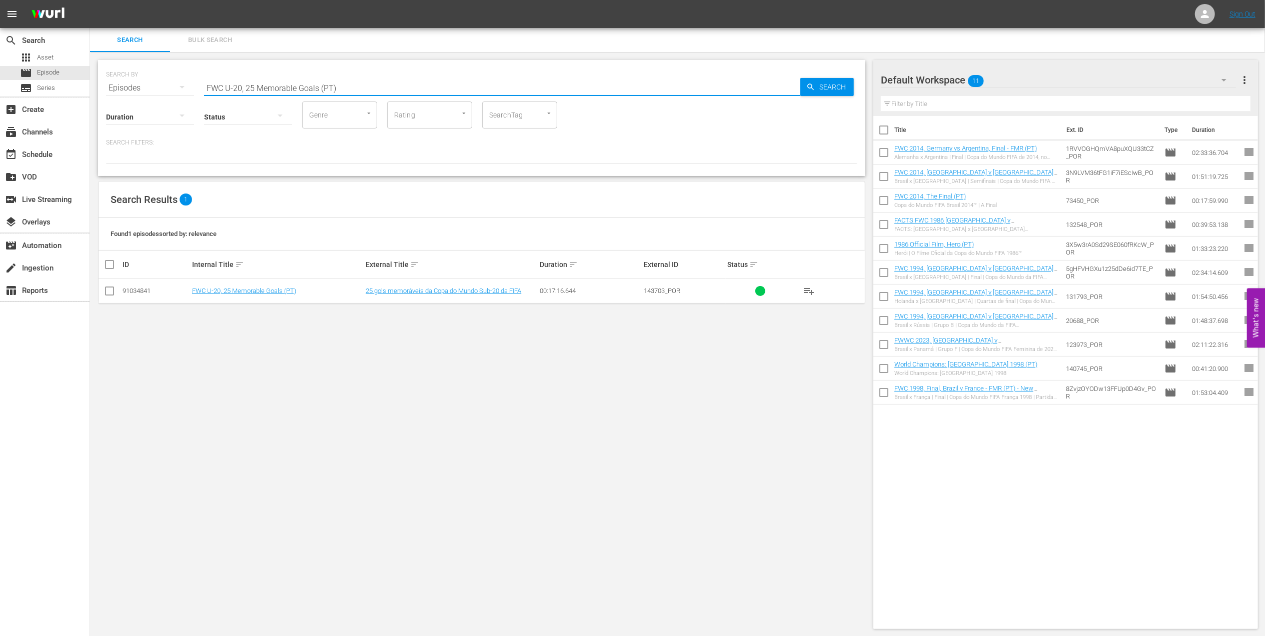
drag, startPoint x: 112, startPoint y: 294, endPoint x: 145, endPoint y: 296, distance: 33.1
click at [113, 295] on input "checkbox" at bounding box center [110, 293] width 12 height 12
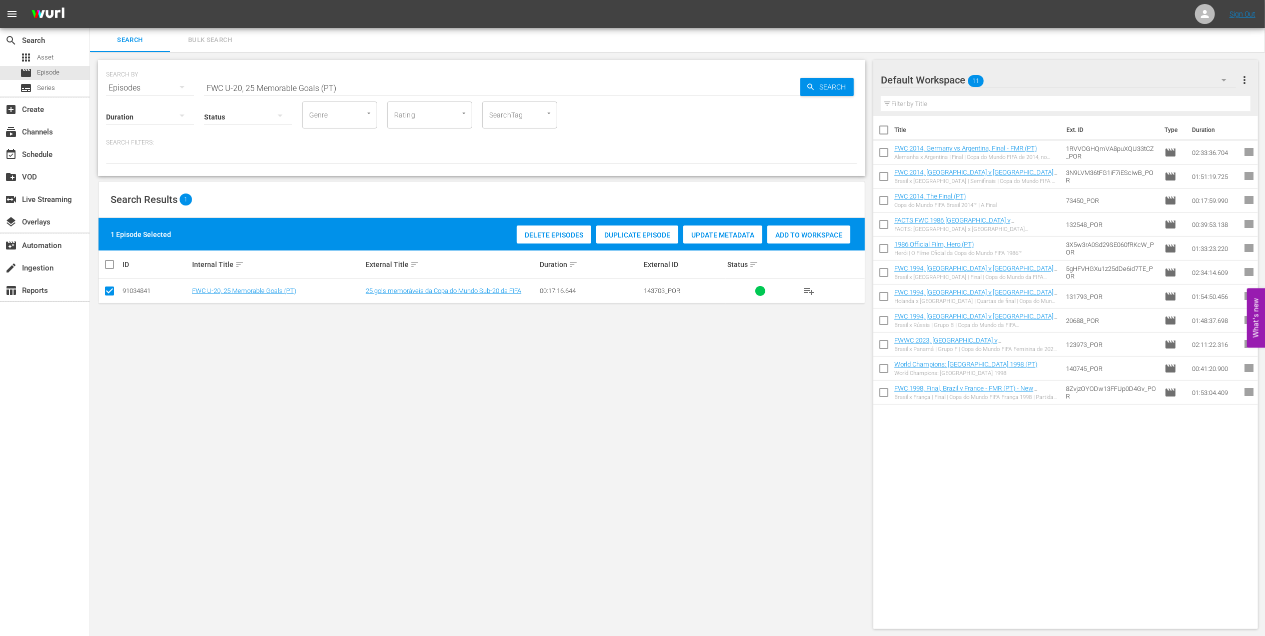
click at [787, 236] on span "Add to Workspace" at bounding box center [808, 235] width 83 height 8
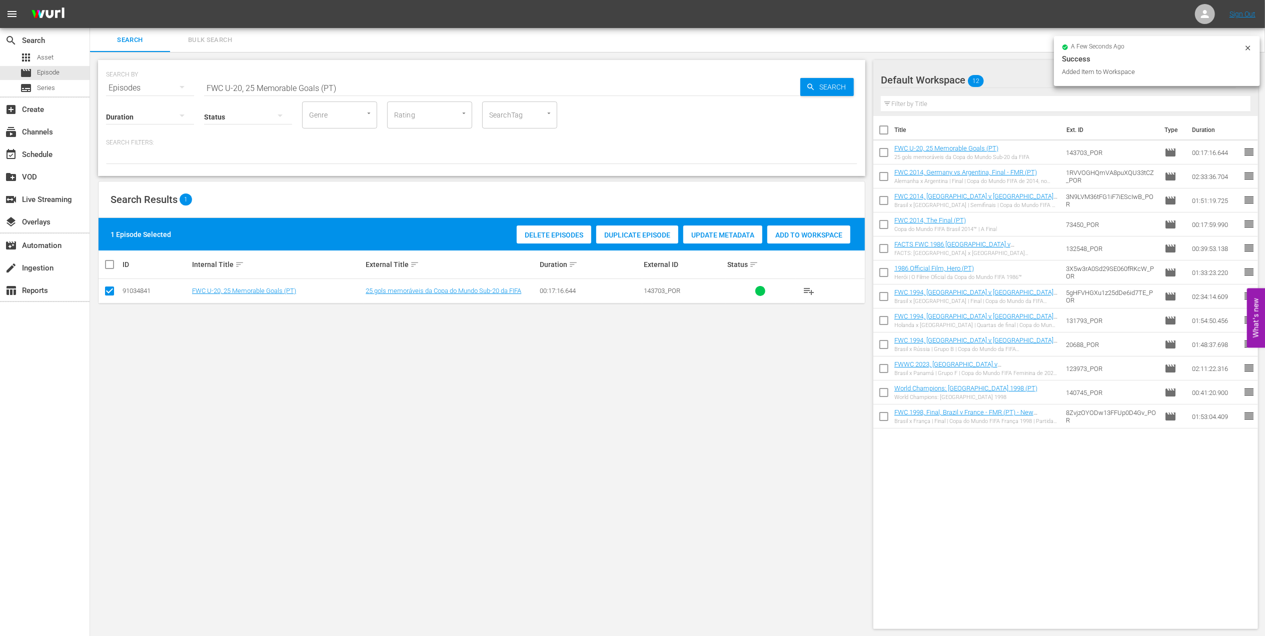
drag, startPoint x: 337, startPoint y: 87, endPoint x: -2, endPoint y: 87, distance: 338.6
click at [0, 87] on html "menu Sign Out search Search apps Asset movie Episode subtitles Series add_box C…" at bounding box center [632, 318] width 1265 height 636
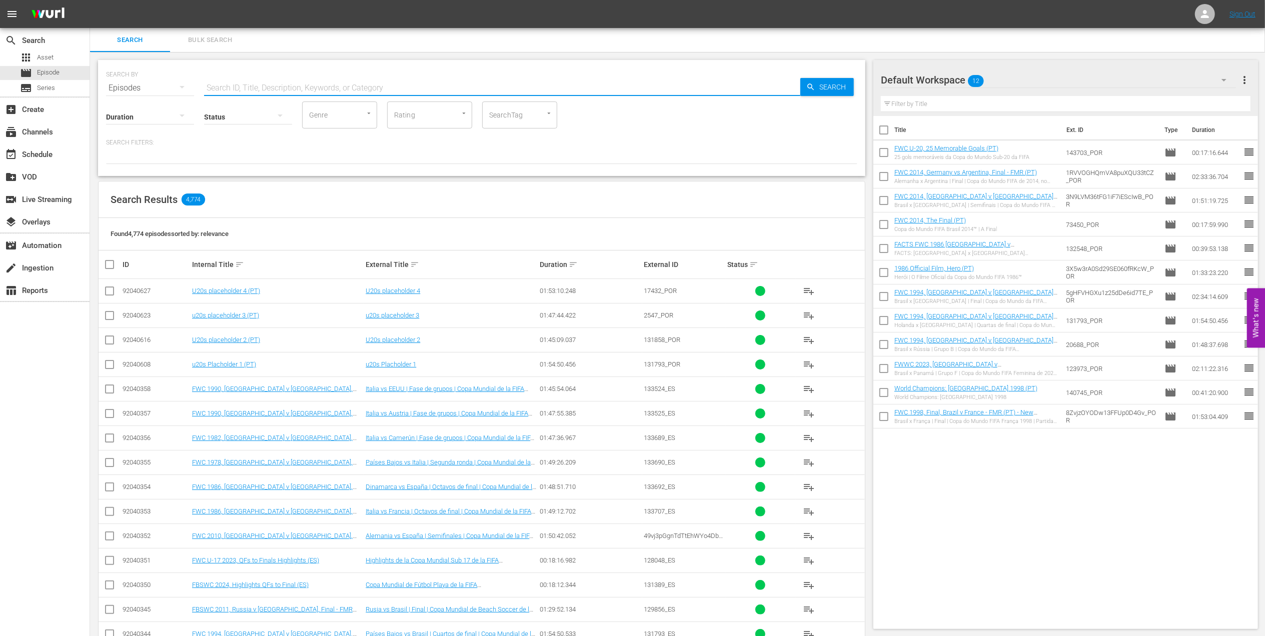
click at [112, 365] on input "checkbox" at bounding box center [110, 367] width 12 height 12
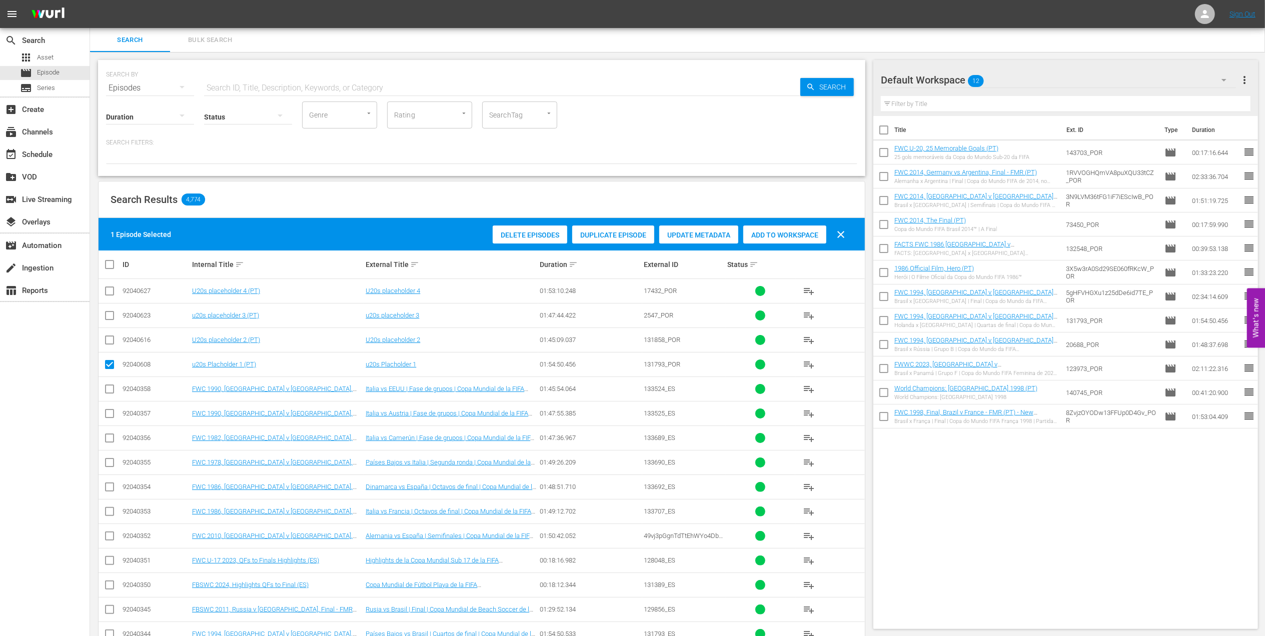
drag, startPoint x: 113, startPoint y: 335, endPoint x: 114, endPoint y: 341, distance: 5.7
click at [113, 337] on span at bounding box center [110, 340] width 12 height 12
click at [117, 341] on td at bounding box center [110, 340] width 23 height 25
click at [109, 341] on input "checkbox" at bounding box center [110, 342] width 12 height 12
click at [797, 233] on span "Add to Workspace" at bounding box center [784, 235] width 83 height 8
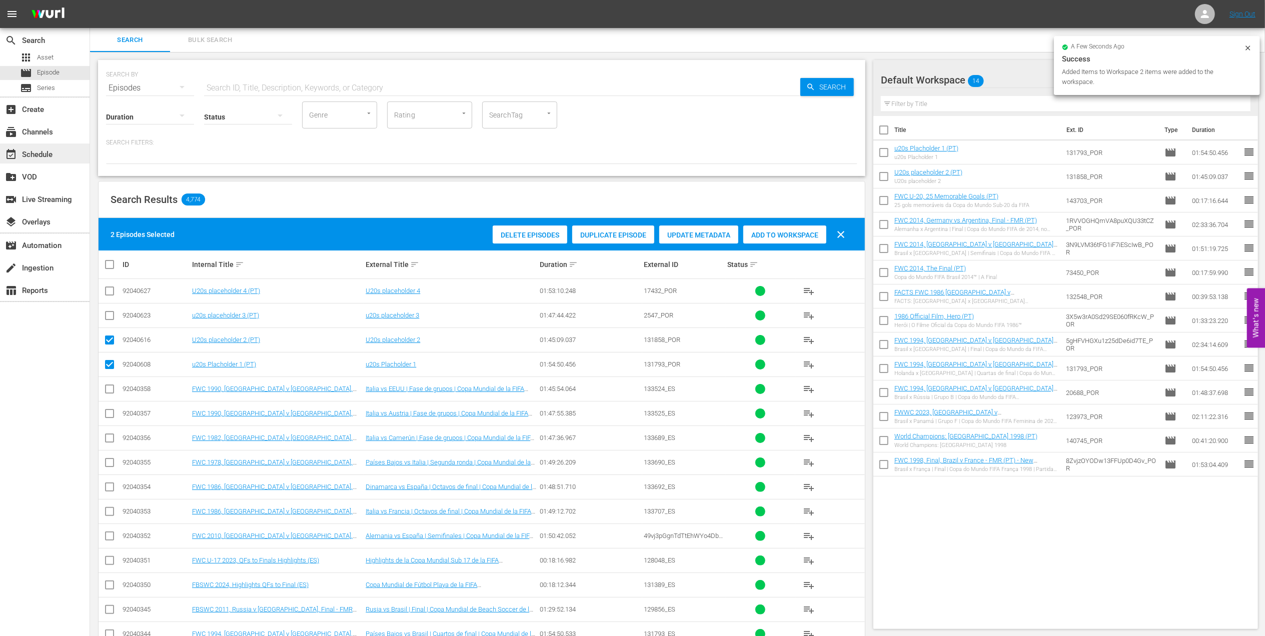
click at [47, 153] on div "event_available Schedule" at bounding box center [28, 153] width 56 height 9
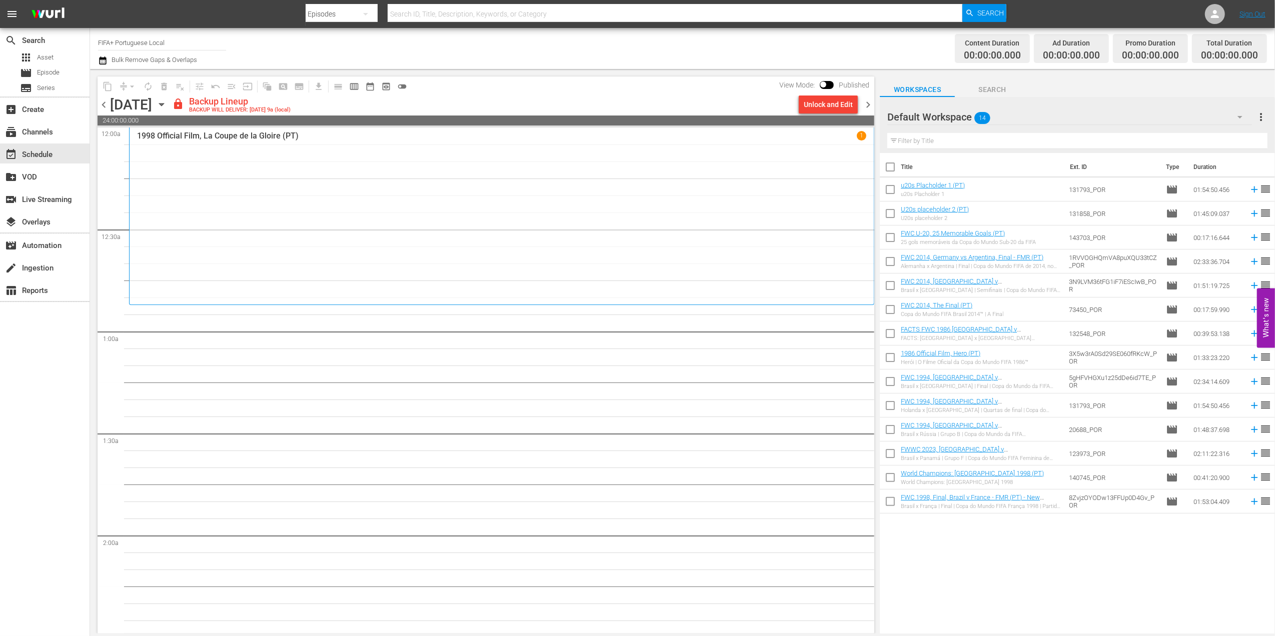
click at [51, 154] on div "event_available Schedule" at bounding box center [28, 153] width 56 height 9
click at [839, 103] on div "Unlock and Edit" at bounding box center [828, 105] width 49 height 18
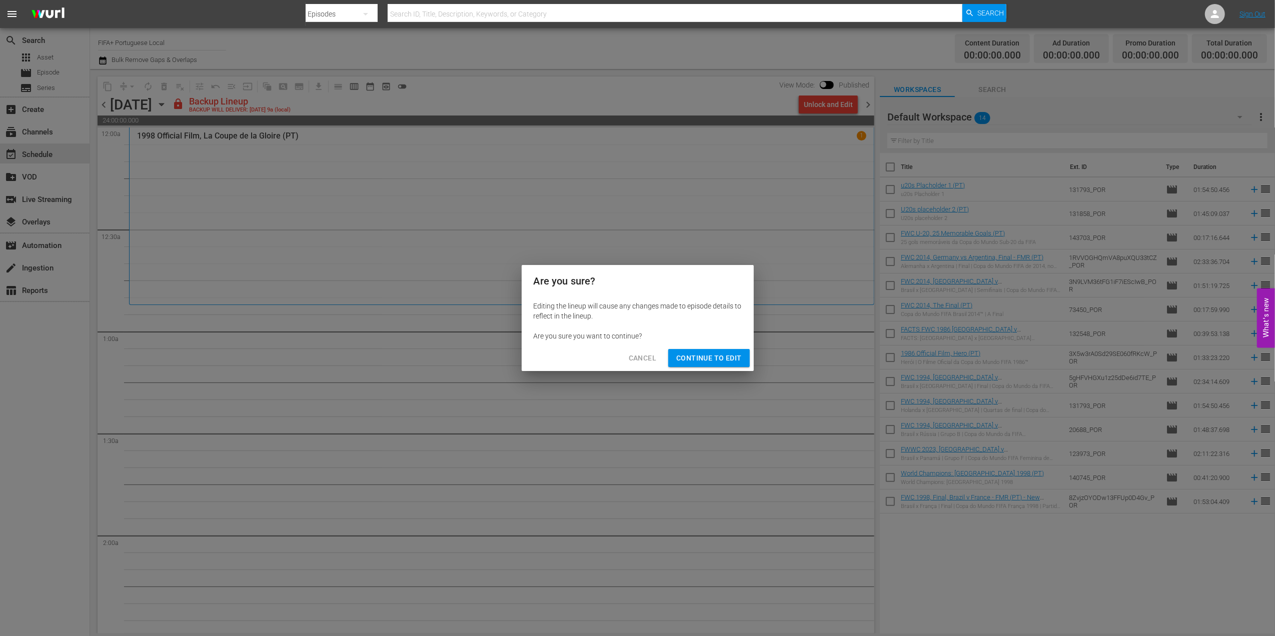
click at [686, 364] on span "Continue to Edit" at bounding box center [708, 358] width 65 height 13
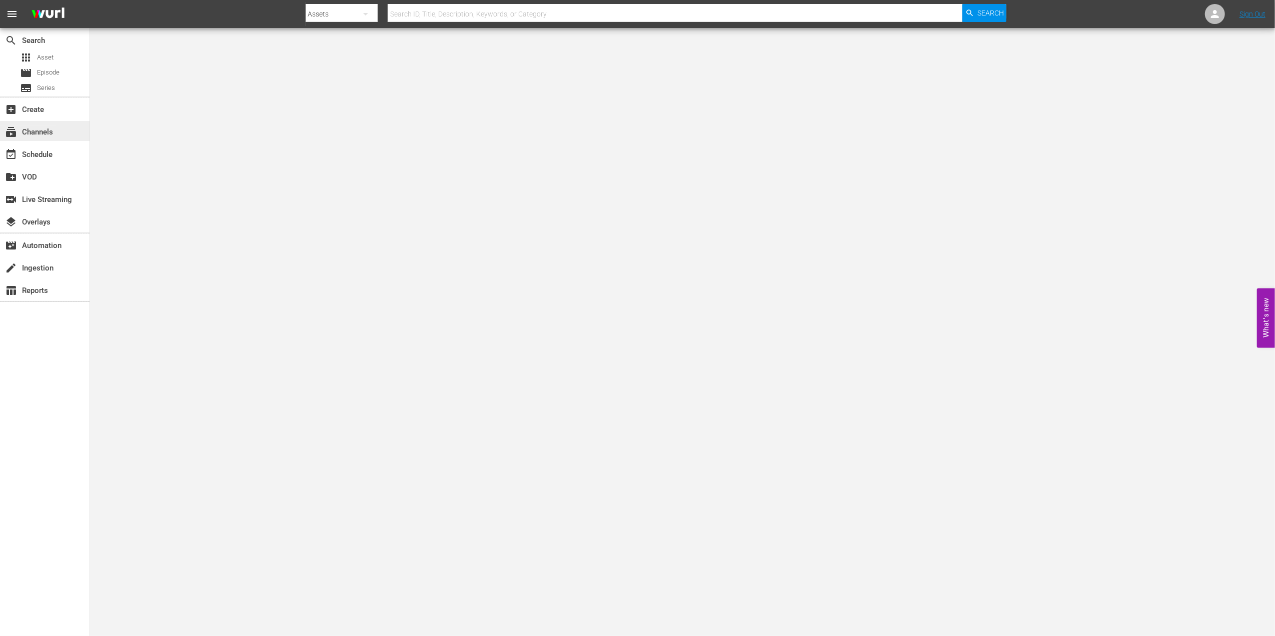
click at [38, 129] on div "subscriptions Channels" at bounding box center [28, 130] width 56 height 9
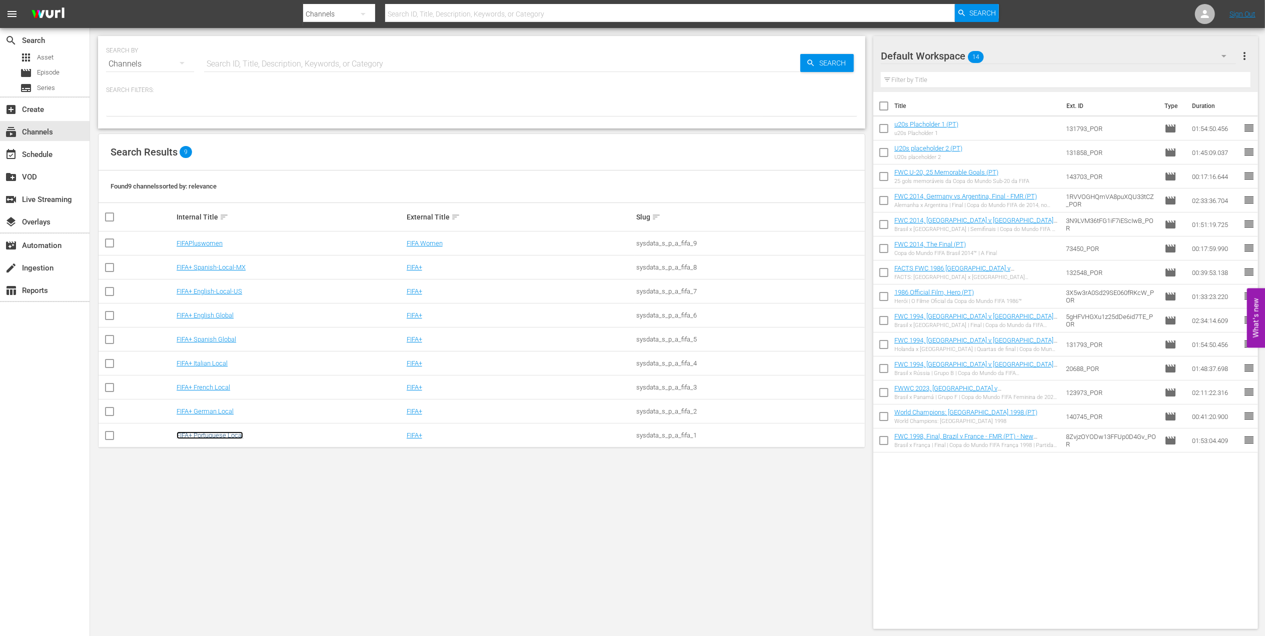
click at [237, 436] on link "FIFA+ Portuguese Local" at bounding box center [210, 436] width 67 height 8
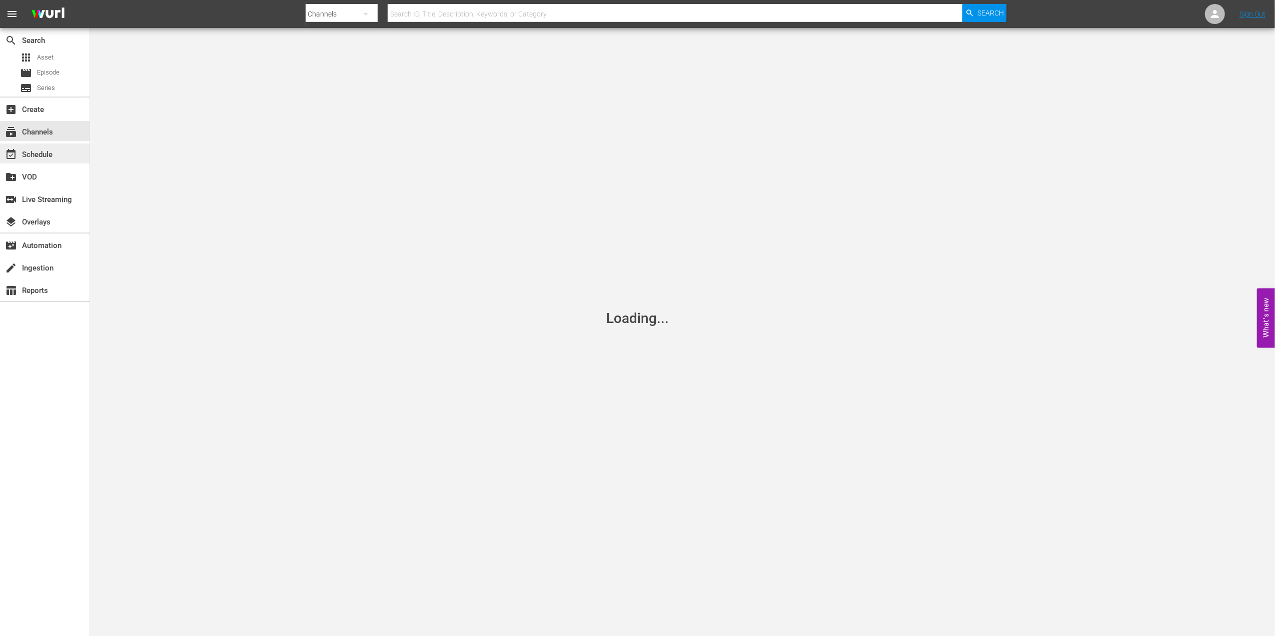
click at [49, 147] on div "event_available Schedule" at bounding box center [45, 154] width 90 height 20
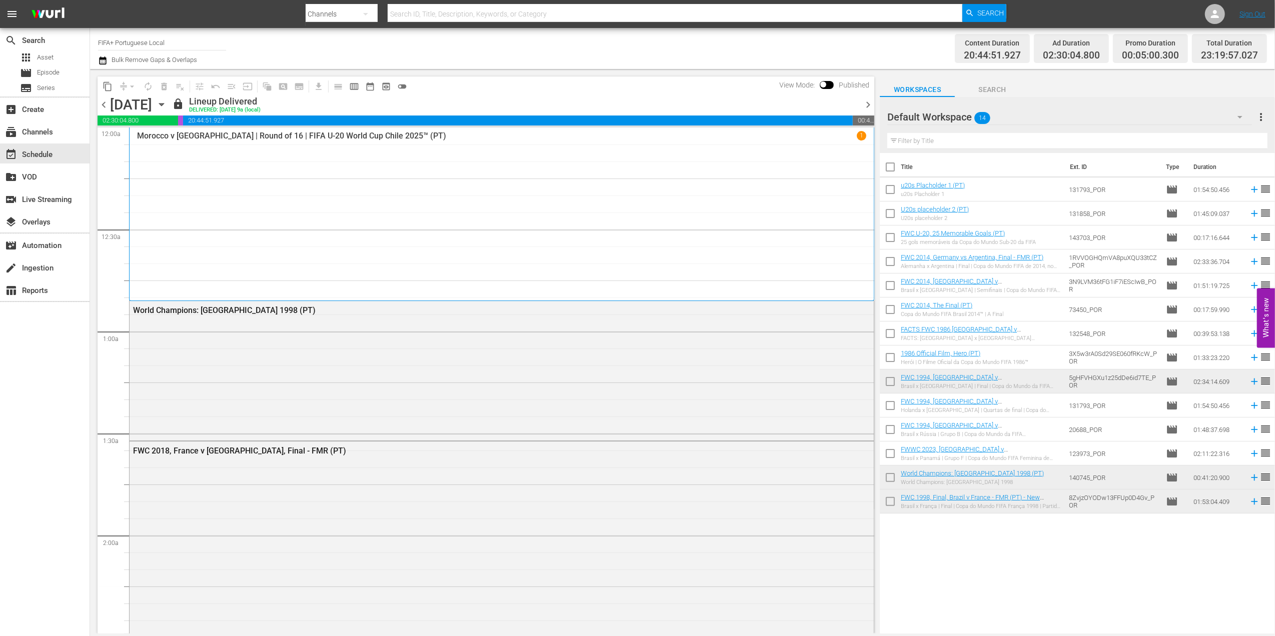
click at [869, 104] on span "chevron_right" at bounding box center [868, 105] width 13 height 13
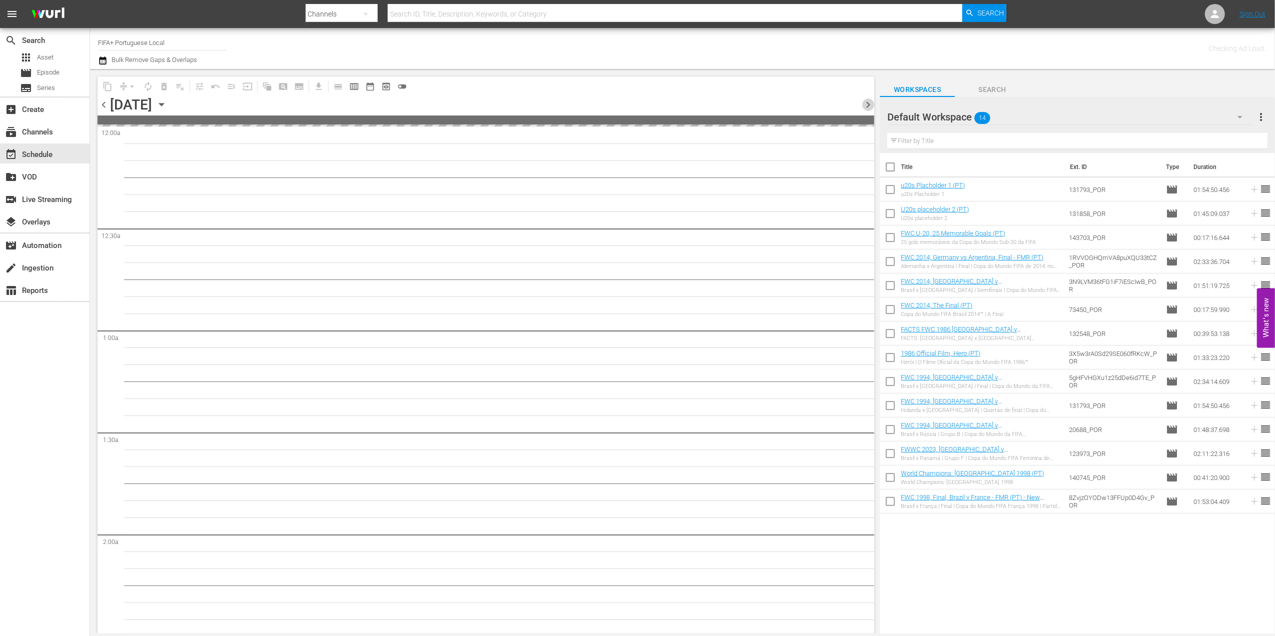
click at [869, 104] on span "chevron_right" at bounding box center [868, 105] width 13 height 13
click at [869, 103] on span "chevron_right" at bounding box center [868, 105] width 13 height 13
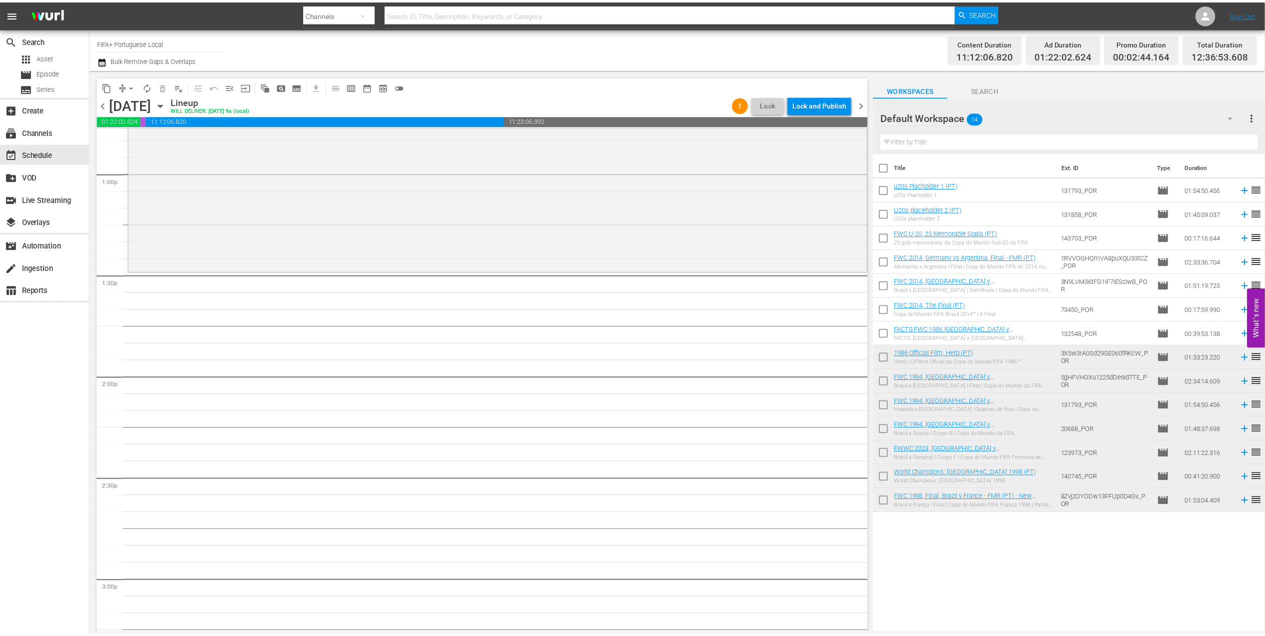
scroll to position [2613, 0]
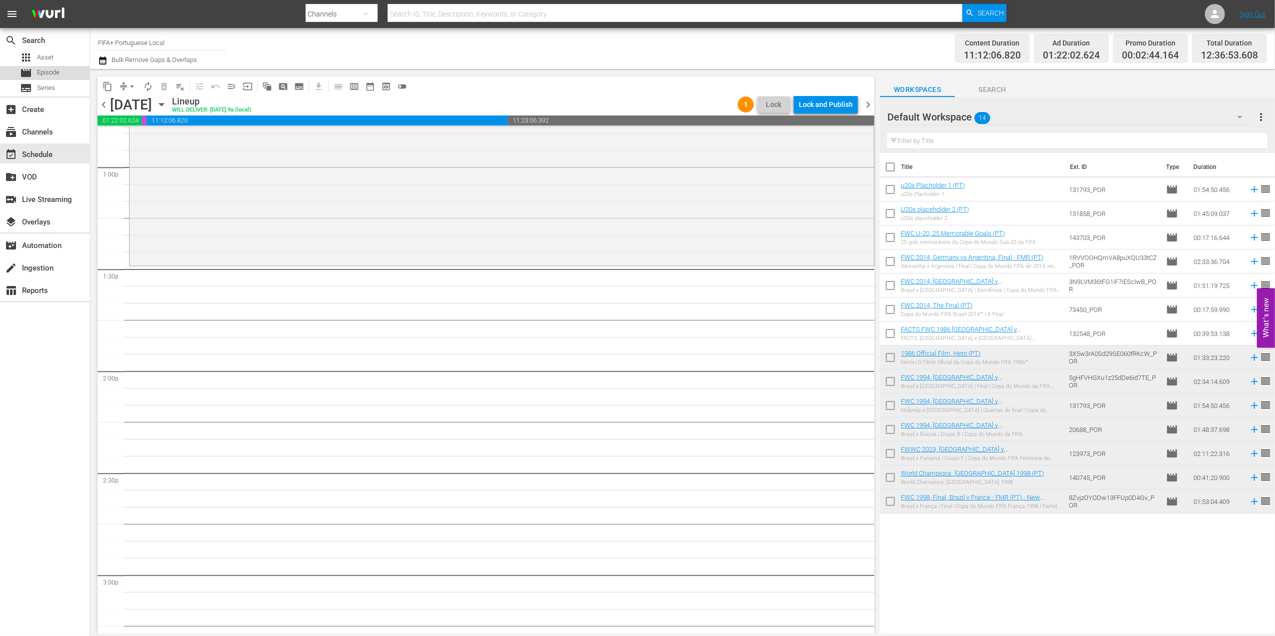
click at [47, 71] on span "Episode" at bounding box center [48, 73] width 23 height 10
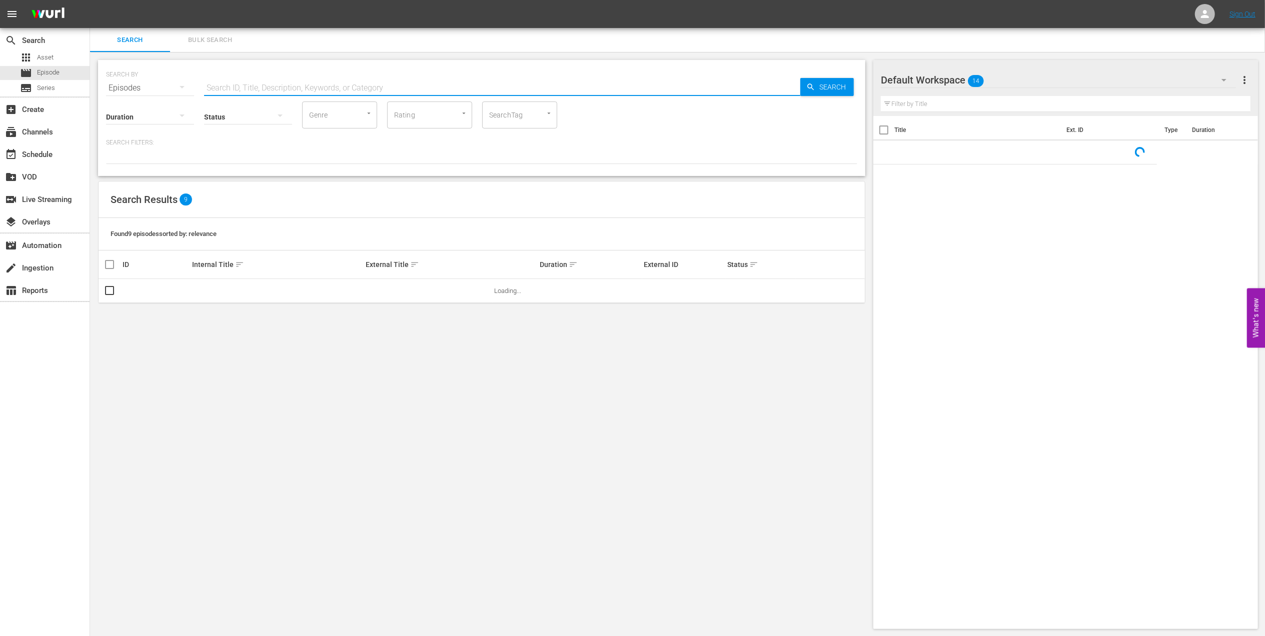
click at [374, 86] on input "text" at bounding box center [502, 88] width 596 height 24
paste input "FWC 1986, Argentina vs Germany FR, Final (PT)"
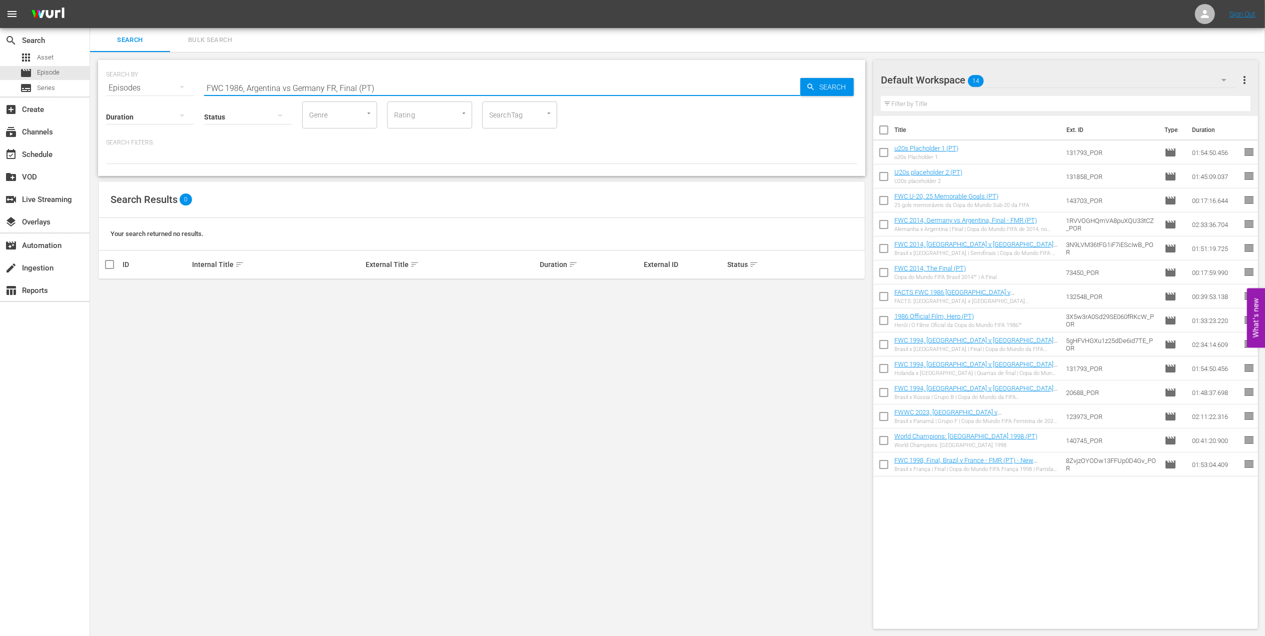
click at [289, 85] on input "FWC 1986, Argentina vs Germany FR, Final (PT)" at bounding box center [502, 88] width 596 height 24
drag, startPoint x: 375, startPoint y: 85, endPoint x: 334, endPoint y: 85, distance: 41.0
click at [334, 85] on input "FWC 1986, [GEOGRAPHIC_DATA] v [GEOGRAPHIC_DATA] FR, Final (PT)" at bounding box center [502, 88] width 596 height 24
click at [333, 87] on input "FWC 1986, [GEOGRAPHIC_DATA] v [GEOGRAPHIC_DATA] FR pt" at bounding box center [502, 88] width 596 height 24
click at [352, 91] on input "FWC 1986, Argentina v Germany pt" at bounding box center [502, 88] width 596 height 24
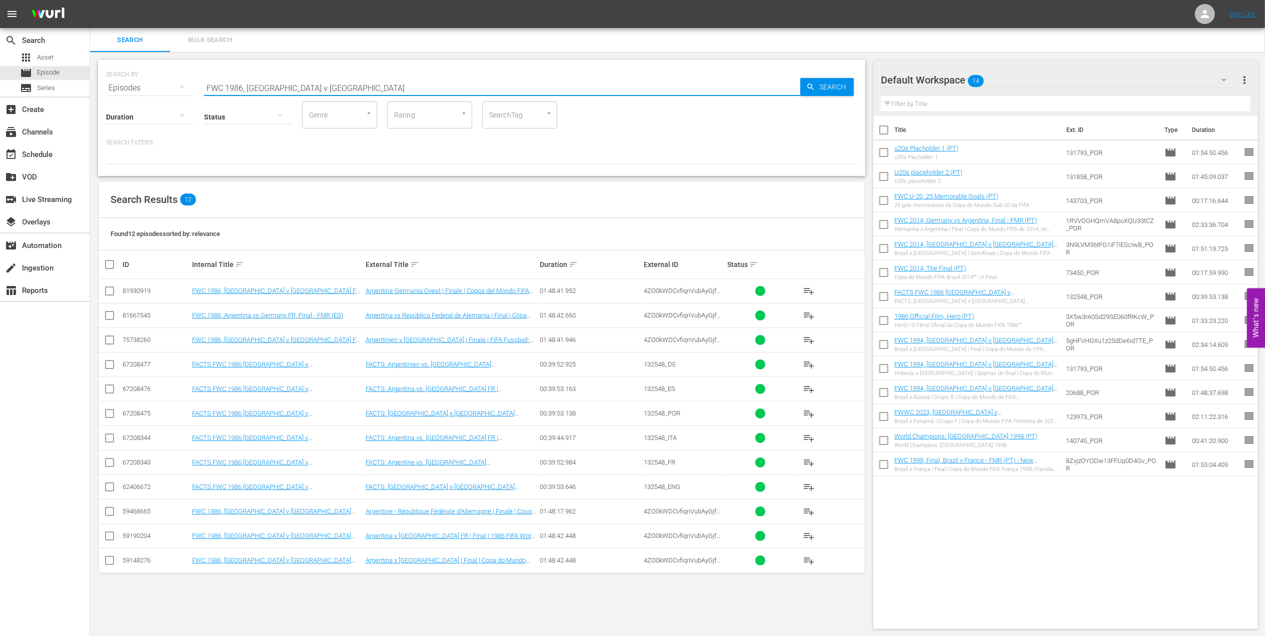
scroll to position [1, 0]
type input "FWC 1986, Argentina v Germany"
click at [109, 564] on input "checkbox" at bounding box center [110, 562] width 12 height 12
checkbox input "true"
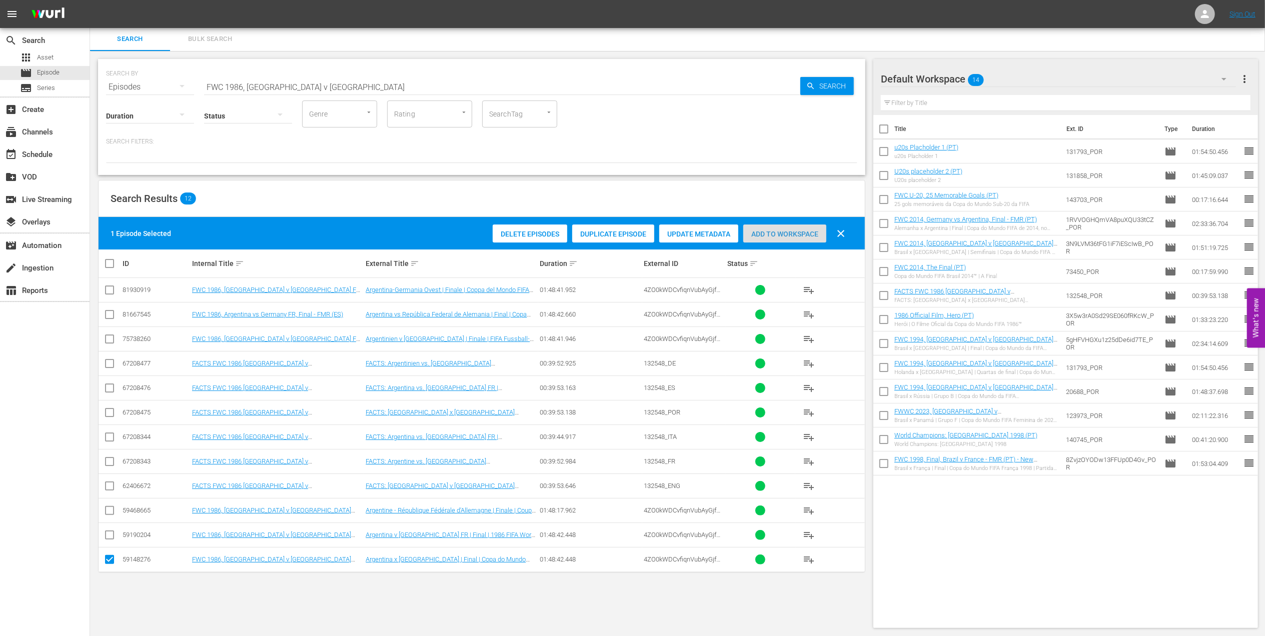
click at [800, 236] on span "Add to Workspace" at bounding box center [784, 234] width 83 height 8
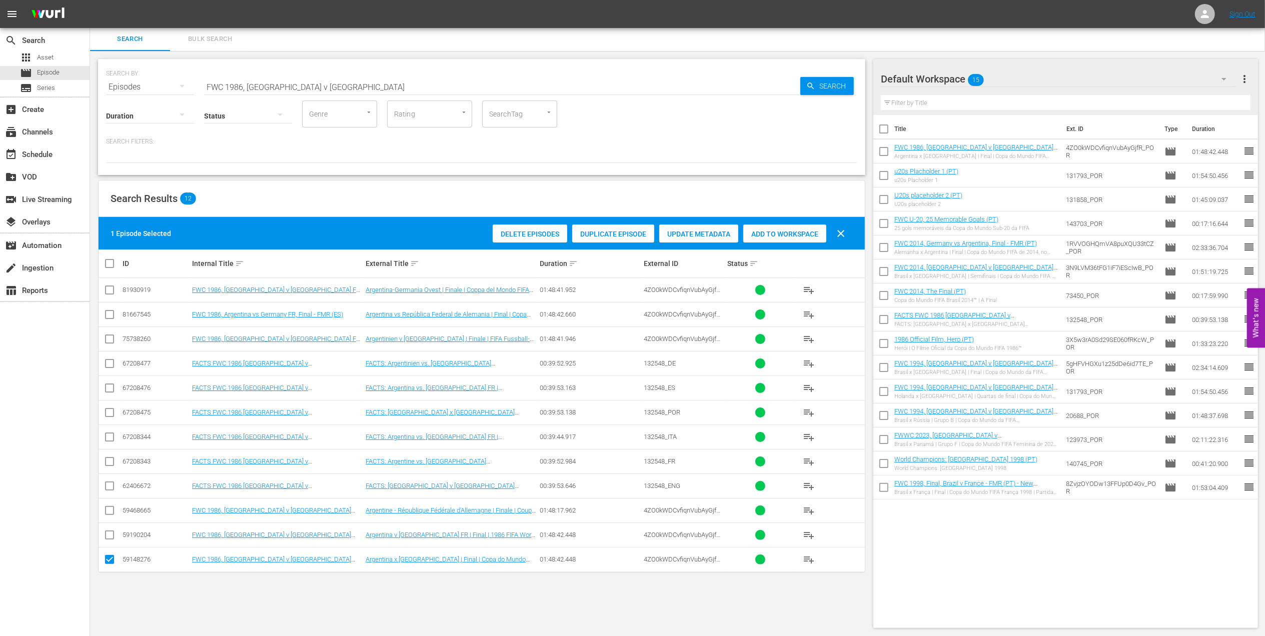
drag, startPoint x: 327, startPoint y: 84, endPoint x: 47, endPoint y: 97, distance: 280.3
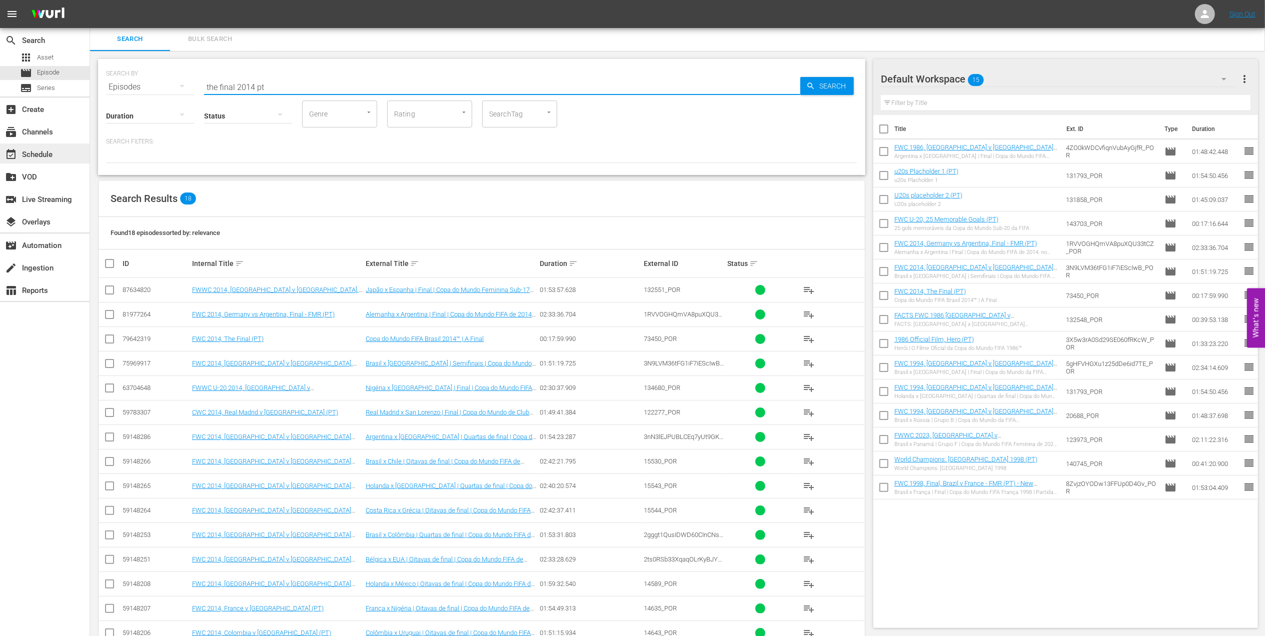
type input "the final 2014 pt"
click at [30, 158] on div "event_available Schedule" at bounding box center [28, 153] width 56 height 9
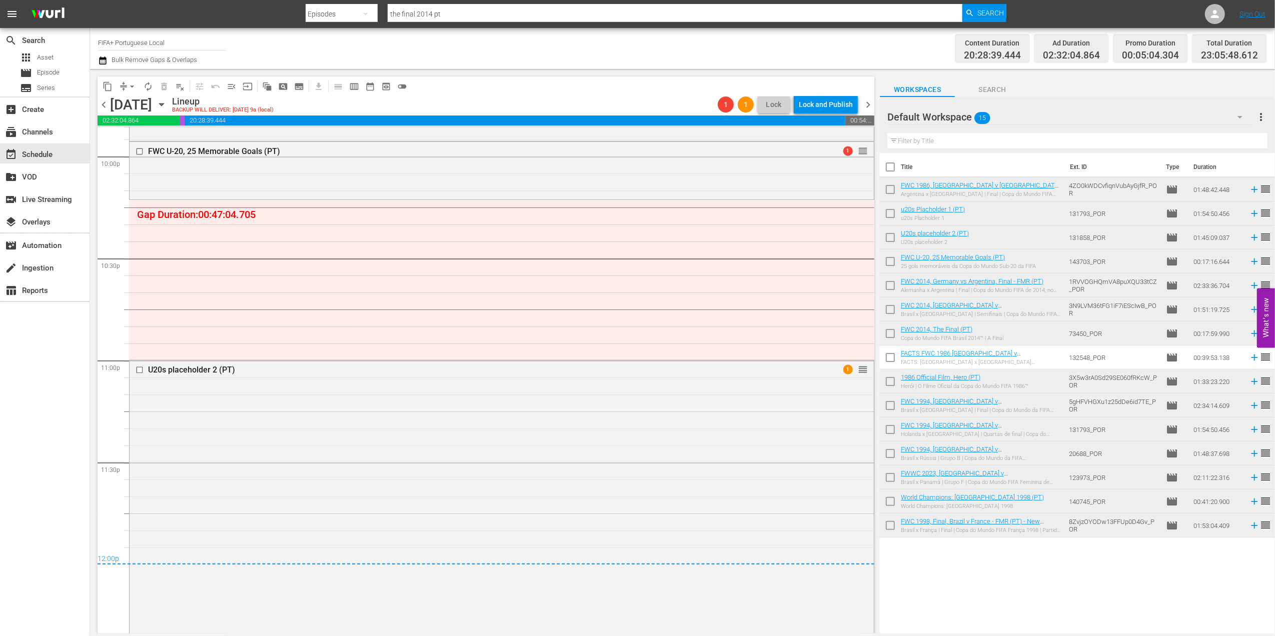
scroll to position [4456, 0]
drag, startPoint x: 456, startPoint y: 10, endPoint x: 321, endPoint y: 11, distance: 135.5
click at [321, 11] on div "Search By Episodes Search ID, Title, Description, Keywords, or Category the fin…" at bounding box center [656, 14] width 701 height 24
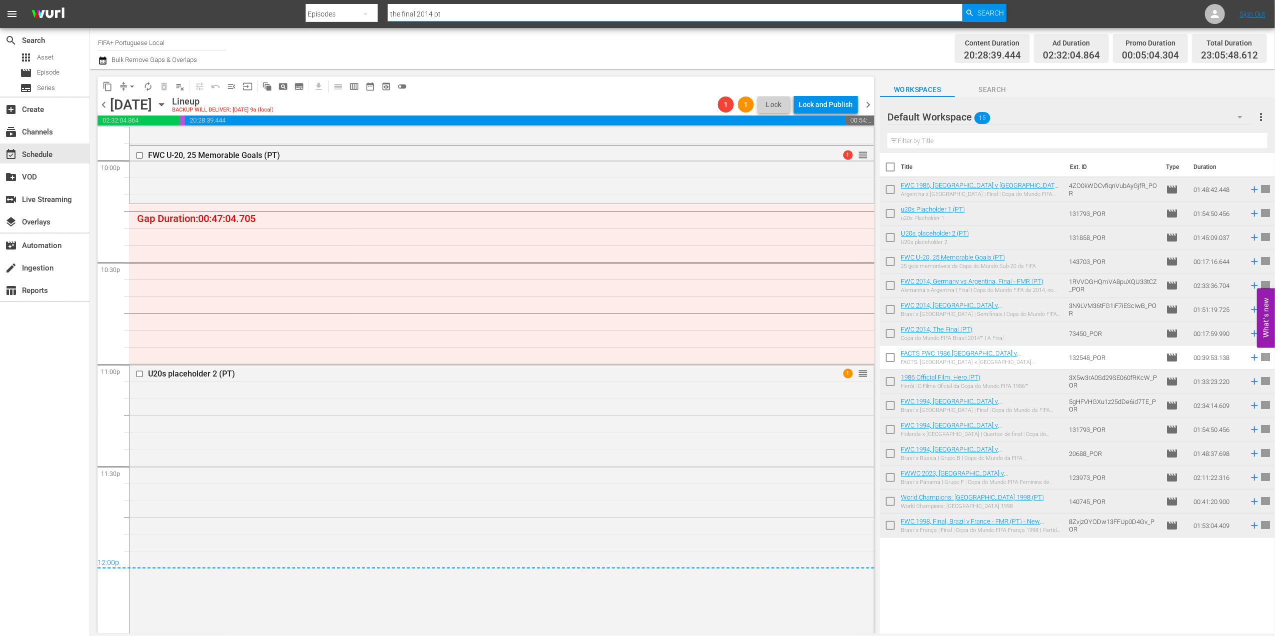
paste input "One to Eleven"
type input "One to Eleven"
click at [984, 12] on span "Search" at bounding box center [990, 13] width 27 height 18
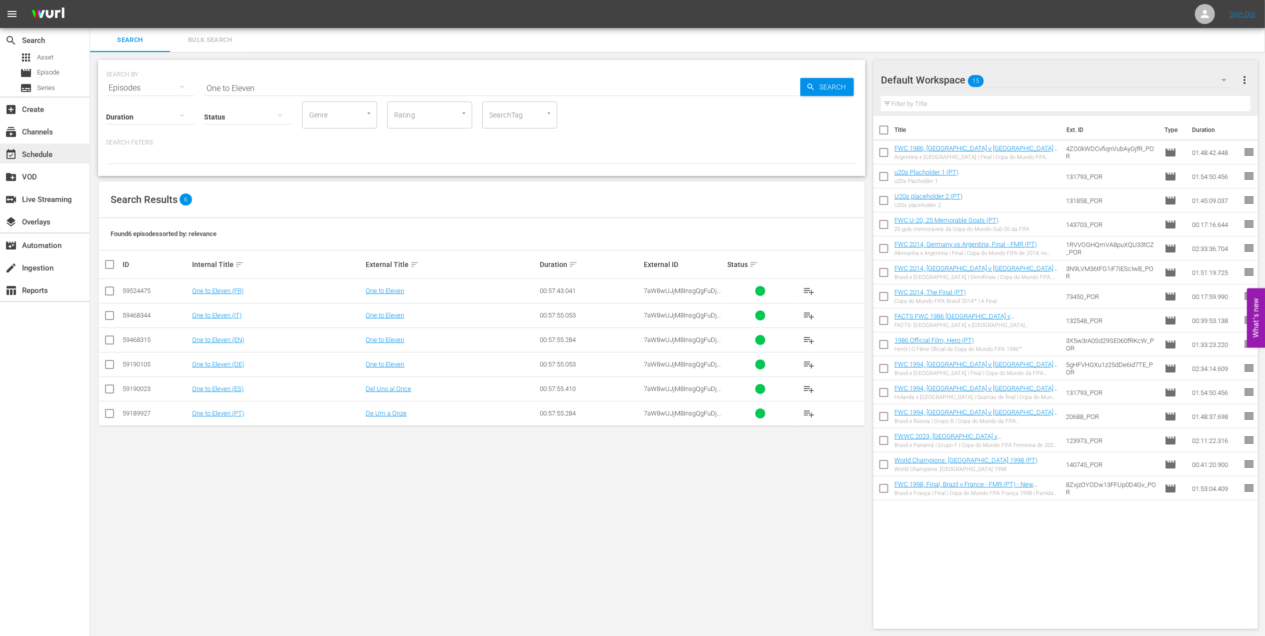
click at [54, 154] on div "event_available Schedule" at bounding box center [28, 153] width 56 height 9
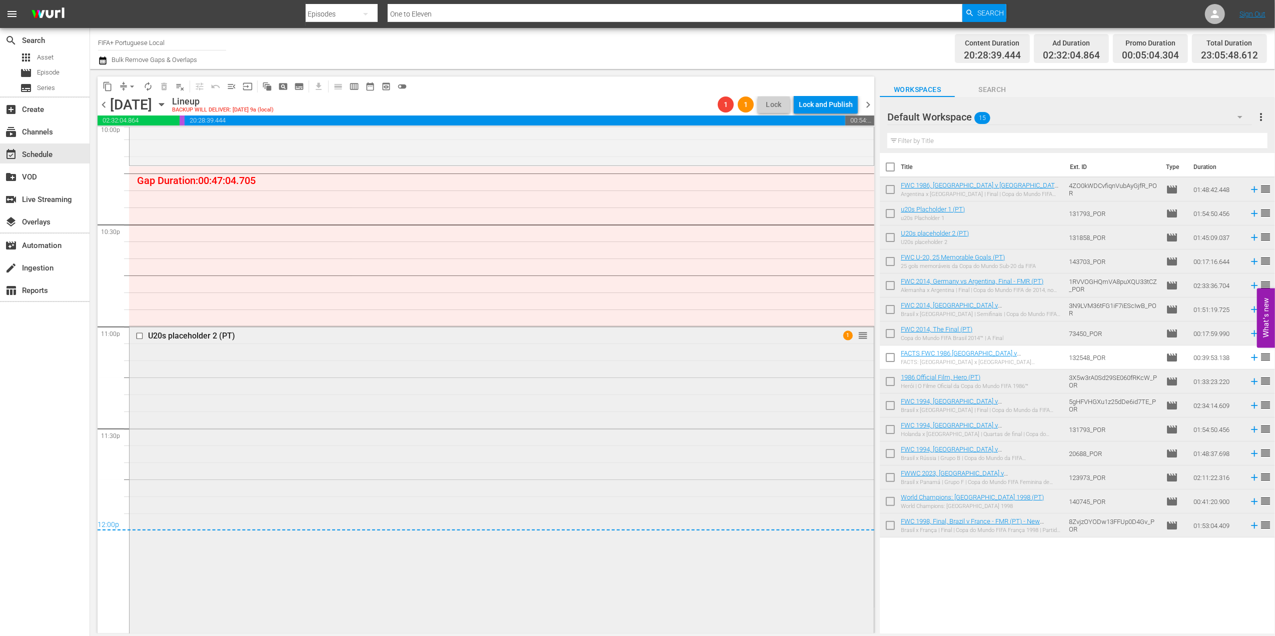
scroll to position [4427, 0]
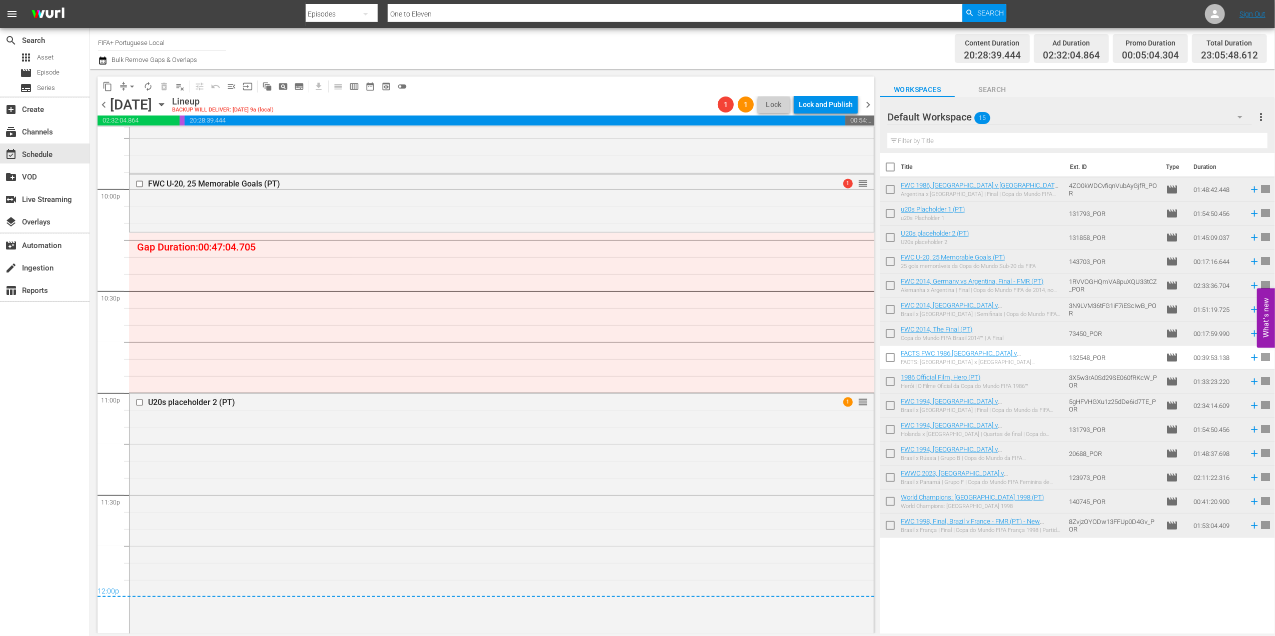
drag, startPoint x: 400, startPoint y: 13, endPoint x: 354, endPoint y: 13, distance: 46.0
click at [354, 13] on div "Search By Episodes Search ID, Title, Description, Keywords, or Category One to …" at bounding box center [656, 14] width 701 height 24
paste input "World Champions: Italy 2006"
type input "World Champions: Italy 2006"
click at [973, 11] on icon "button" at bounding box center [969, 13] width 9 height 9
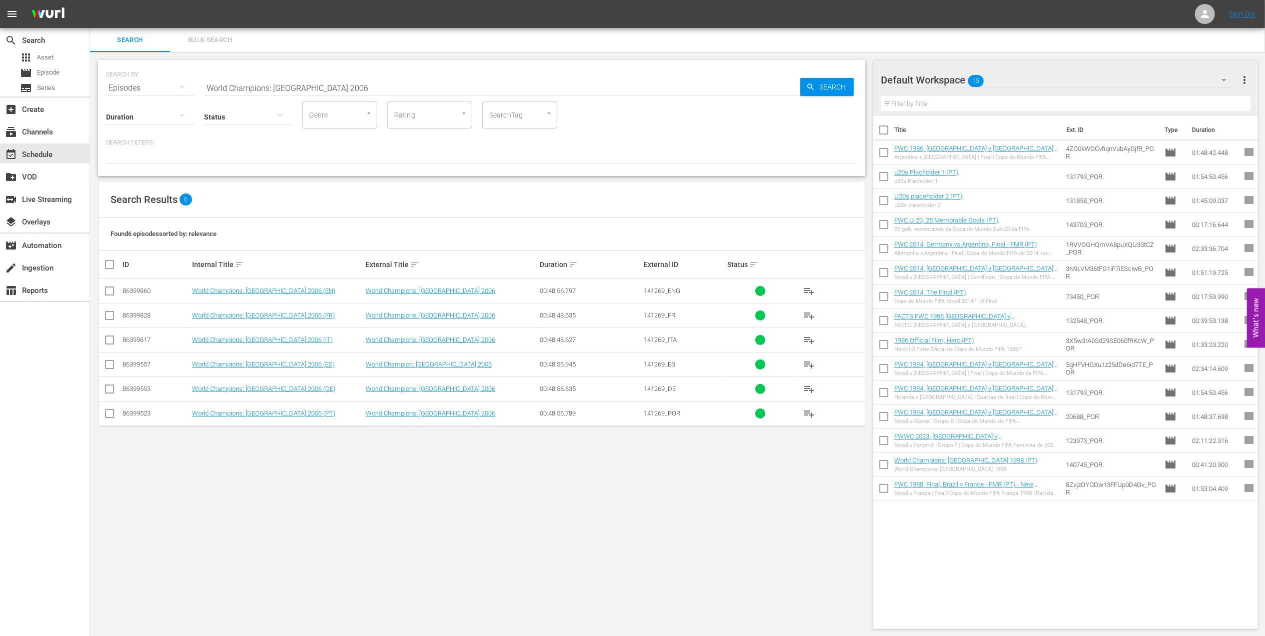
click at [110, 415] on input "checkbox" at bounding box center [110, 416] width 12 height 12
checkbox input "true"
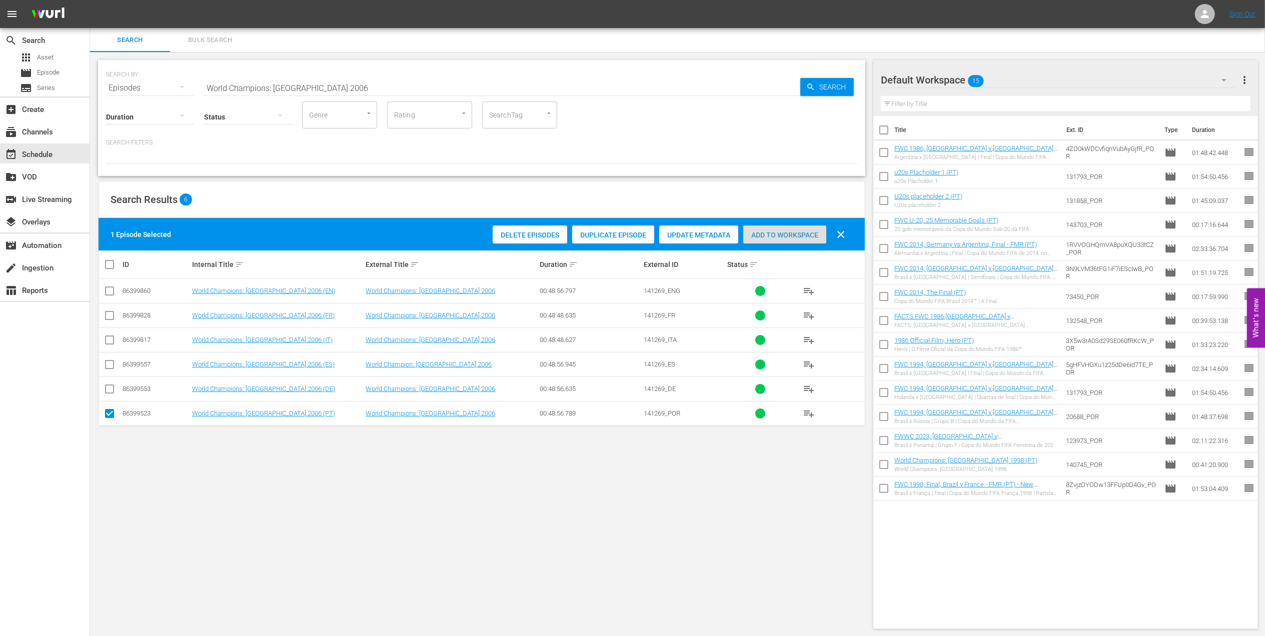
click at [801, 235] on span "Add to Workspace" at bounding box center [784, 235] width 83 height 8
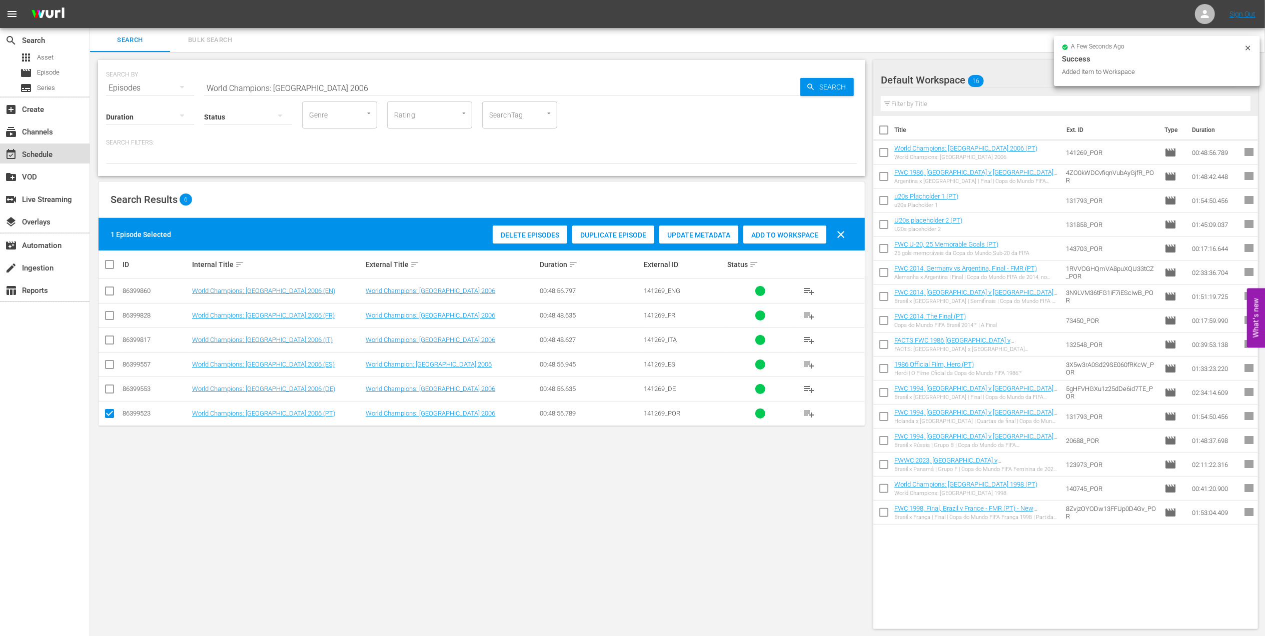
click at [55, 159] on div "event_available Schedule" at bounding box center [45, 154] width 90 height 20
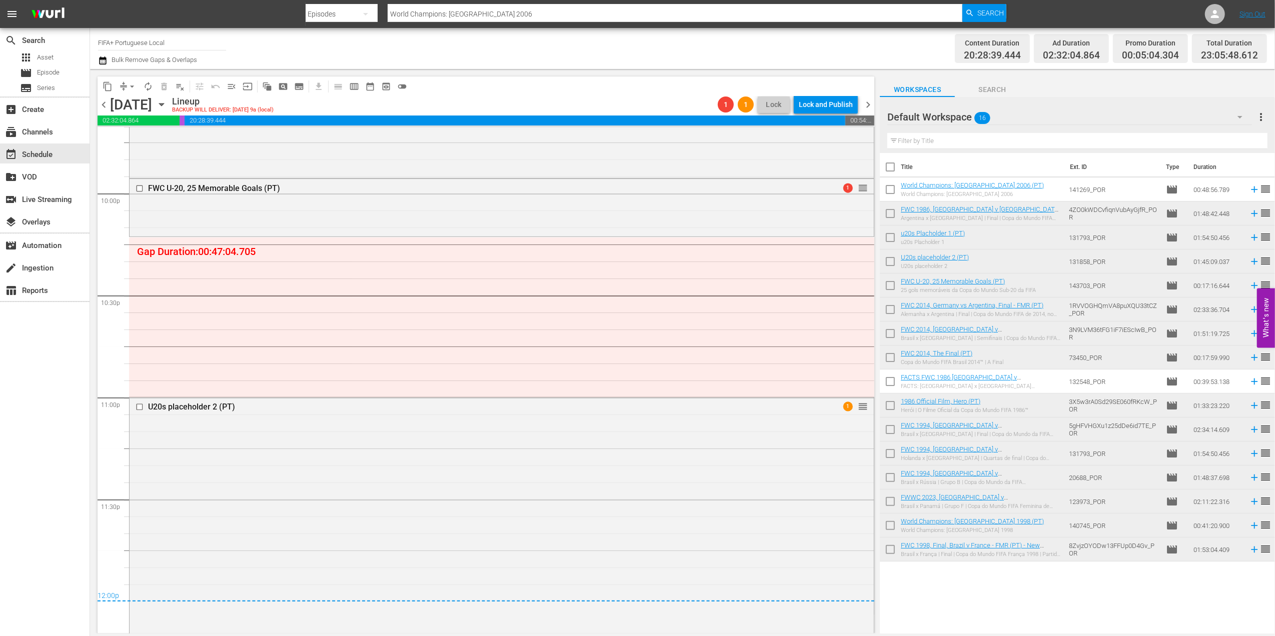
scroll to position [4405, 0]
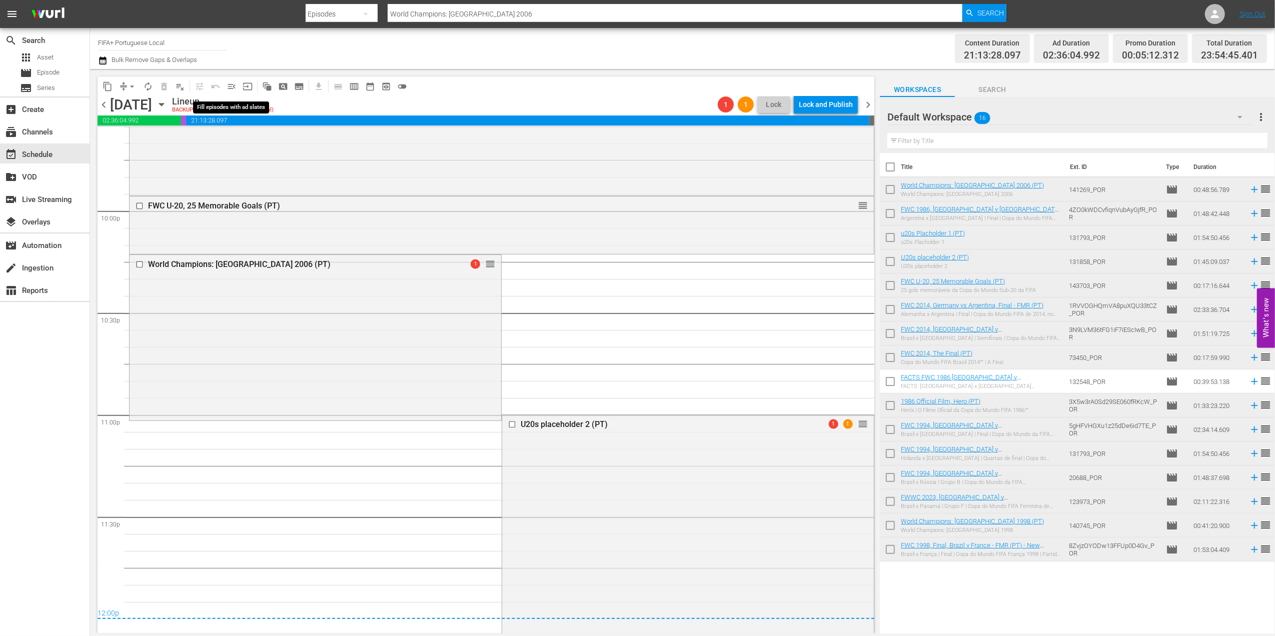
click at [235, 86] on span "menu_open" at bounding box center [232, 87] width 10 height 10
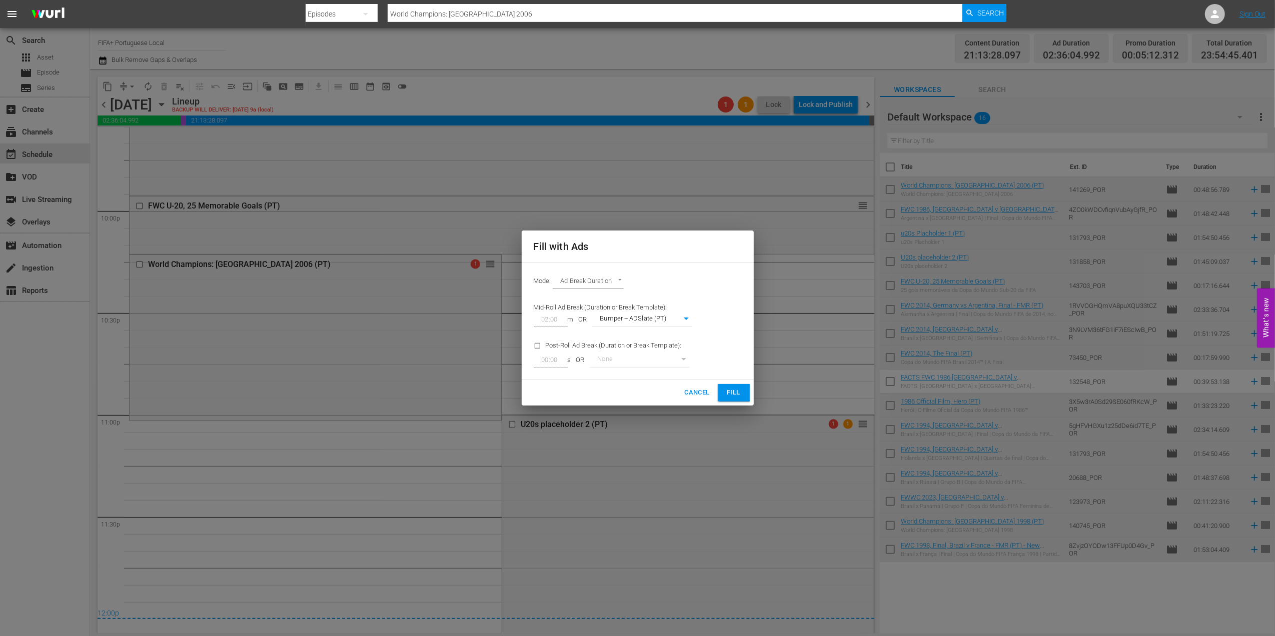
click at [726, 389] on span "Fill" at bounding box center [734, 393] width 16 height 12
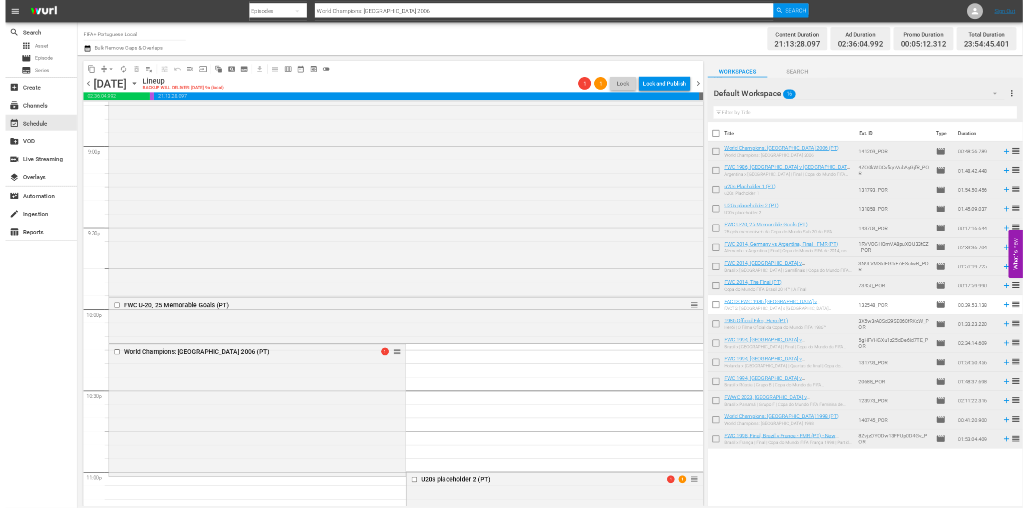
scroll to position [4230, 0]
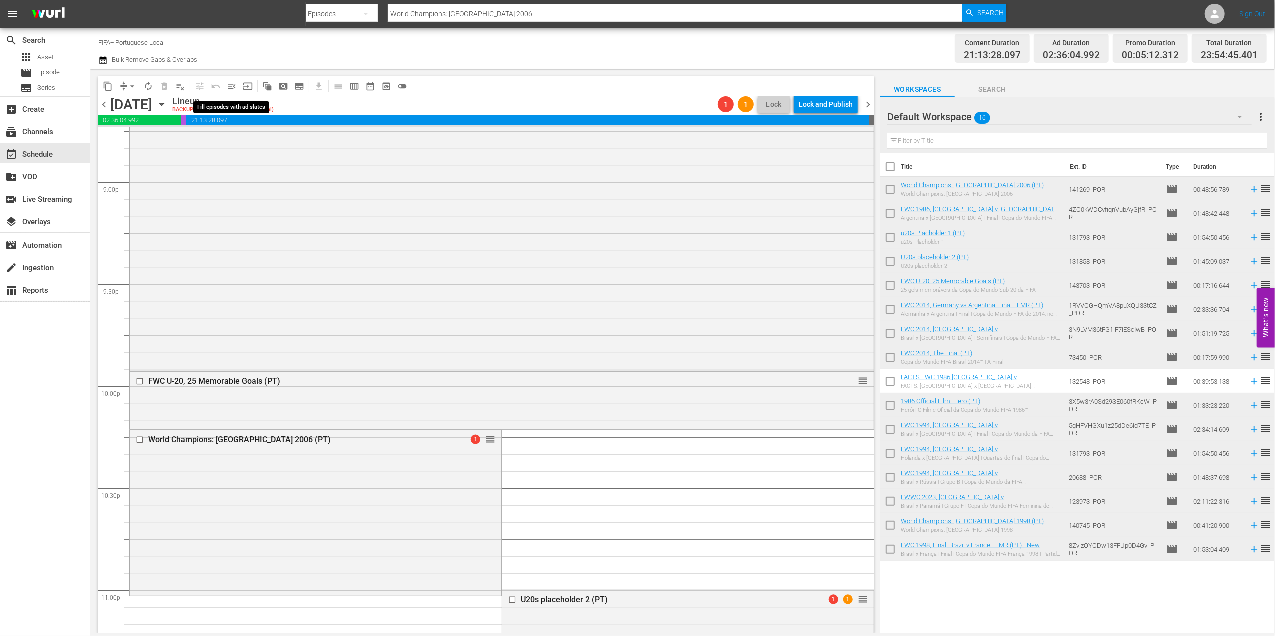
click at [231, 84] on span "menu_open" at bounding box center [232, 87] width 10 height 10
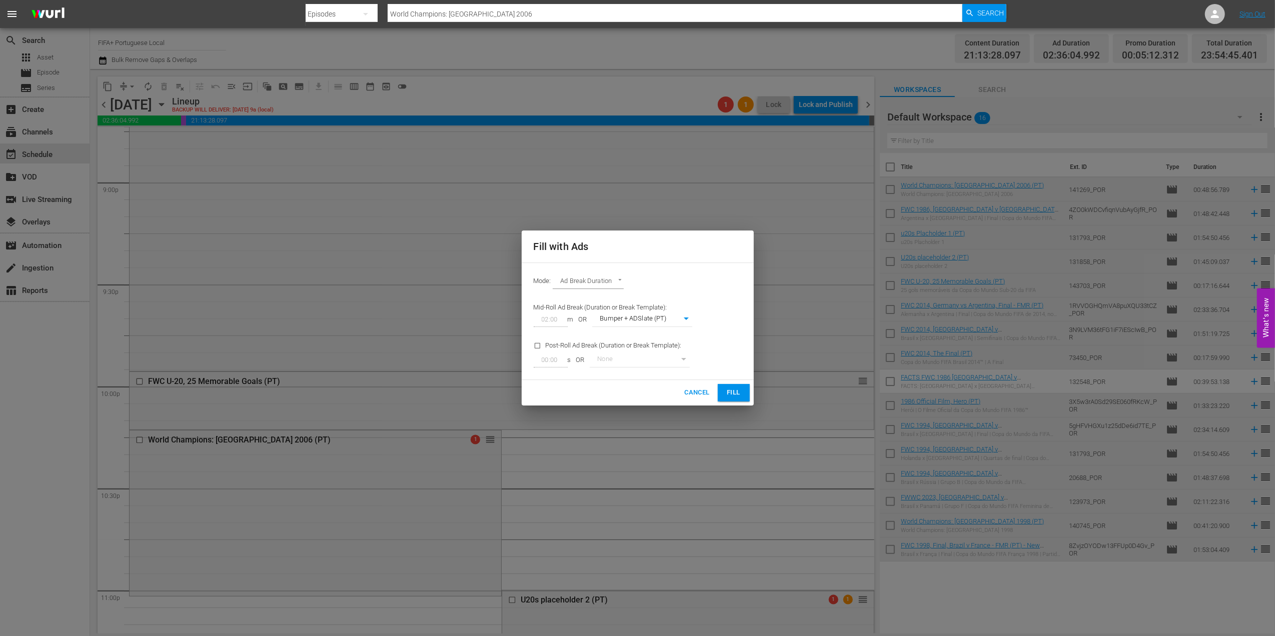
click at [739, 393] on span "Fill" at bounding box center [734, 393] width 16 height 12
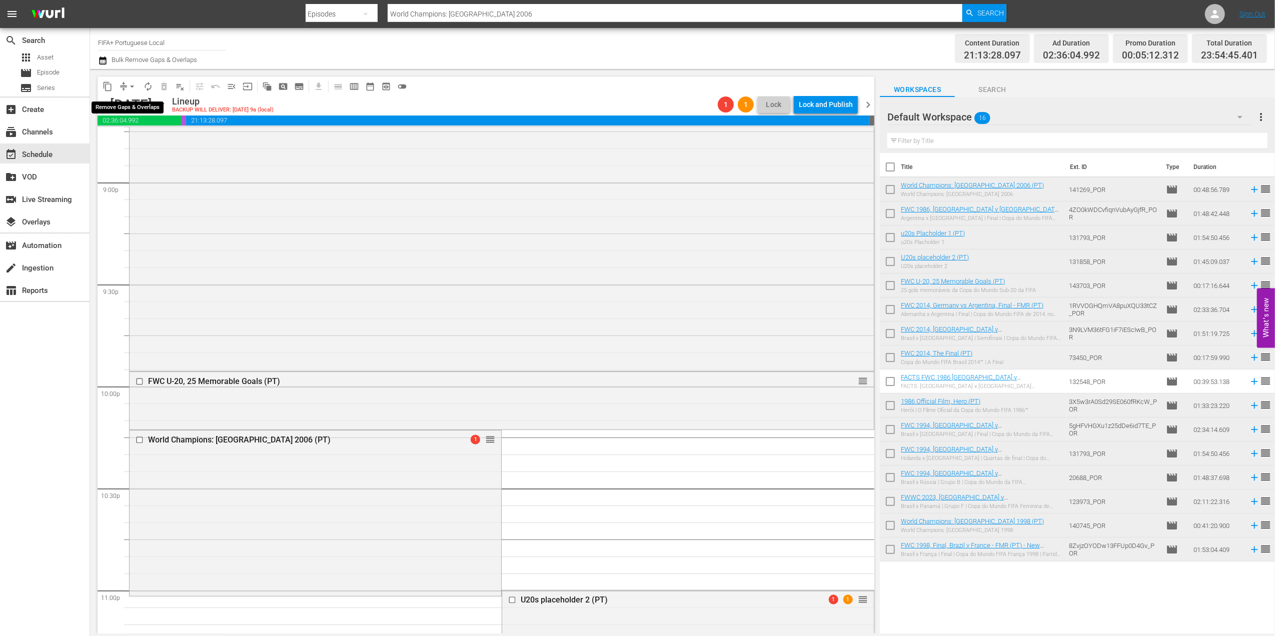
click at [131, 84] on span "arrow_drop_down" at bounding box center [132, 87] width 10 height 10
click at [154, 143] on li "Align to End of Previous Day" at bounding box center [132, 140] width 105 height 17
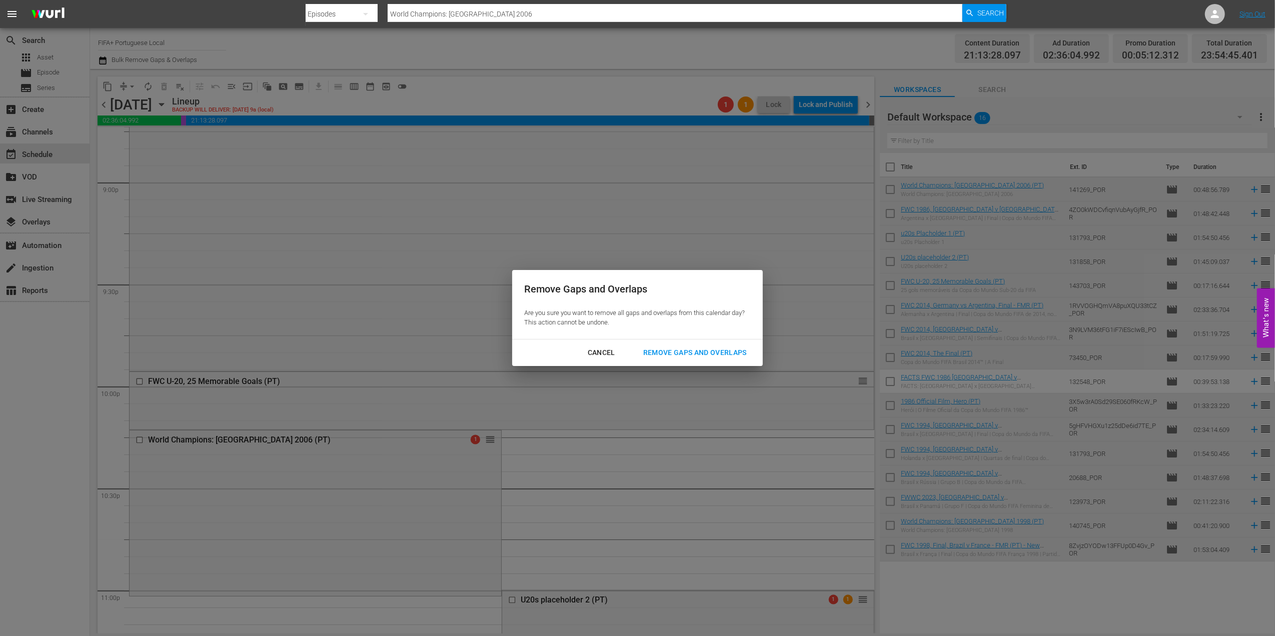
click at [723, 349] on div "Remove Gaps and Overlaps" at bounding box center [695, 353] width 120 height 13
